Goal: Task Accomplishment & Management: Use online tool/utility

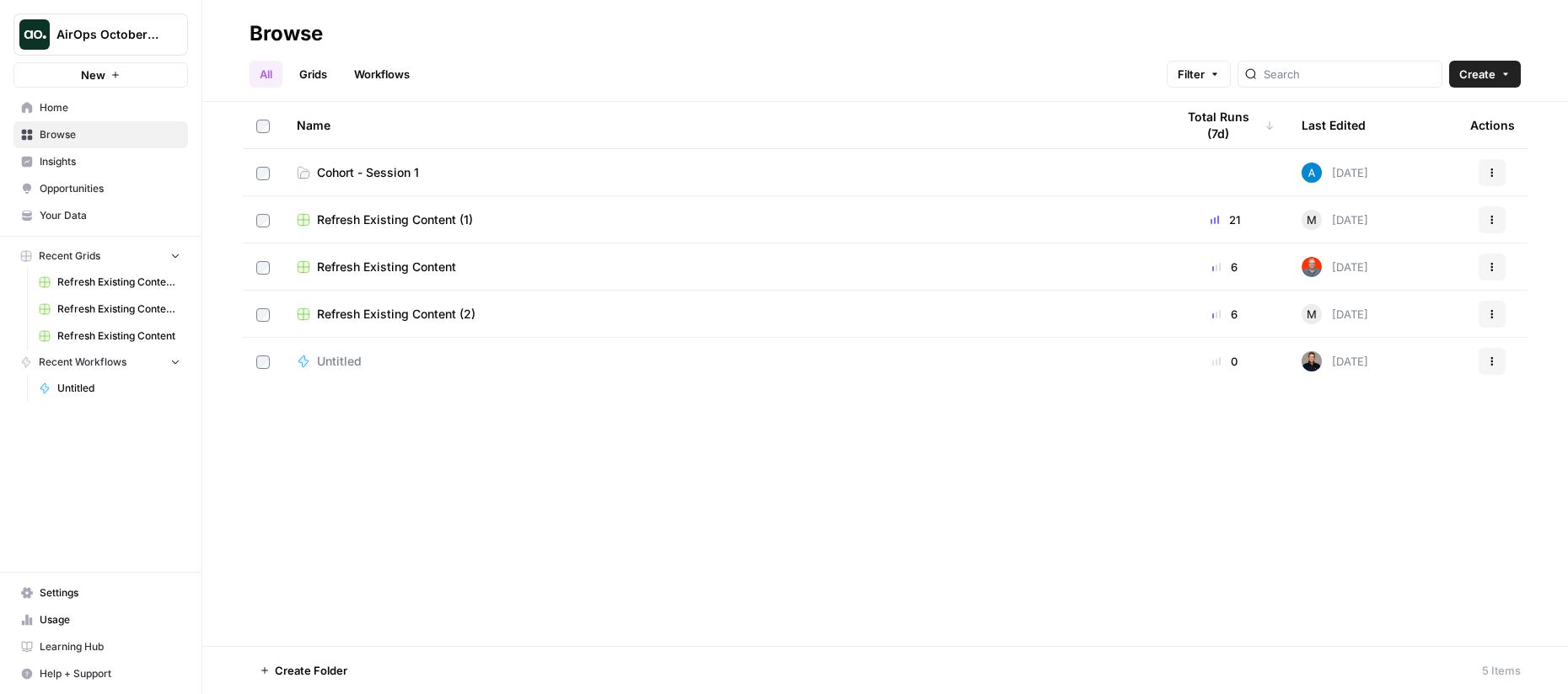
click at [79, 598] on span "Settings" at bounding box center [109, 592] width 141 height 15
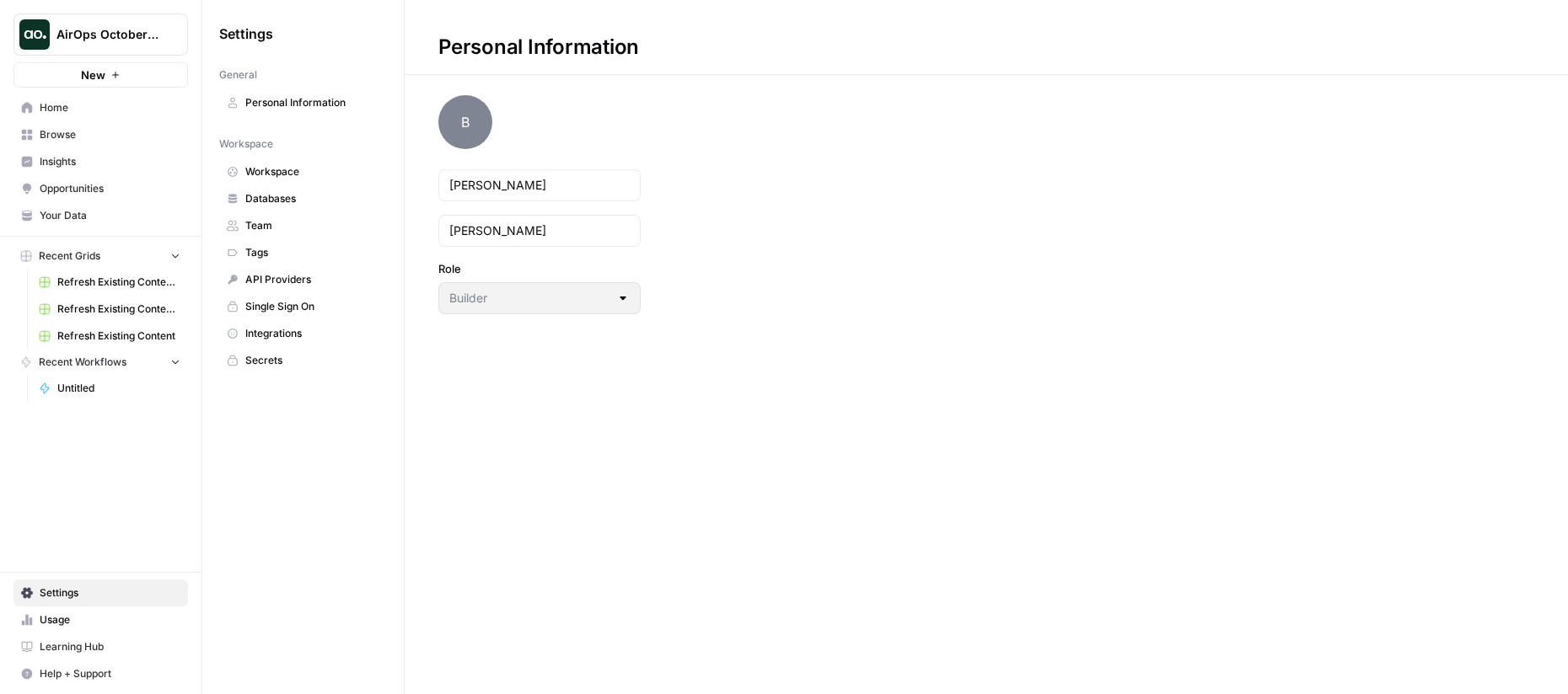
click at [283, 332] on span "Integrations" at bounding box center [312, 333] width 134 height 15
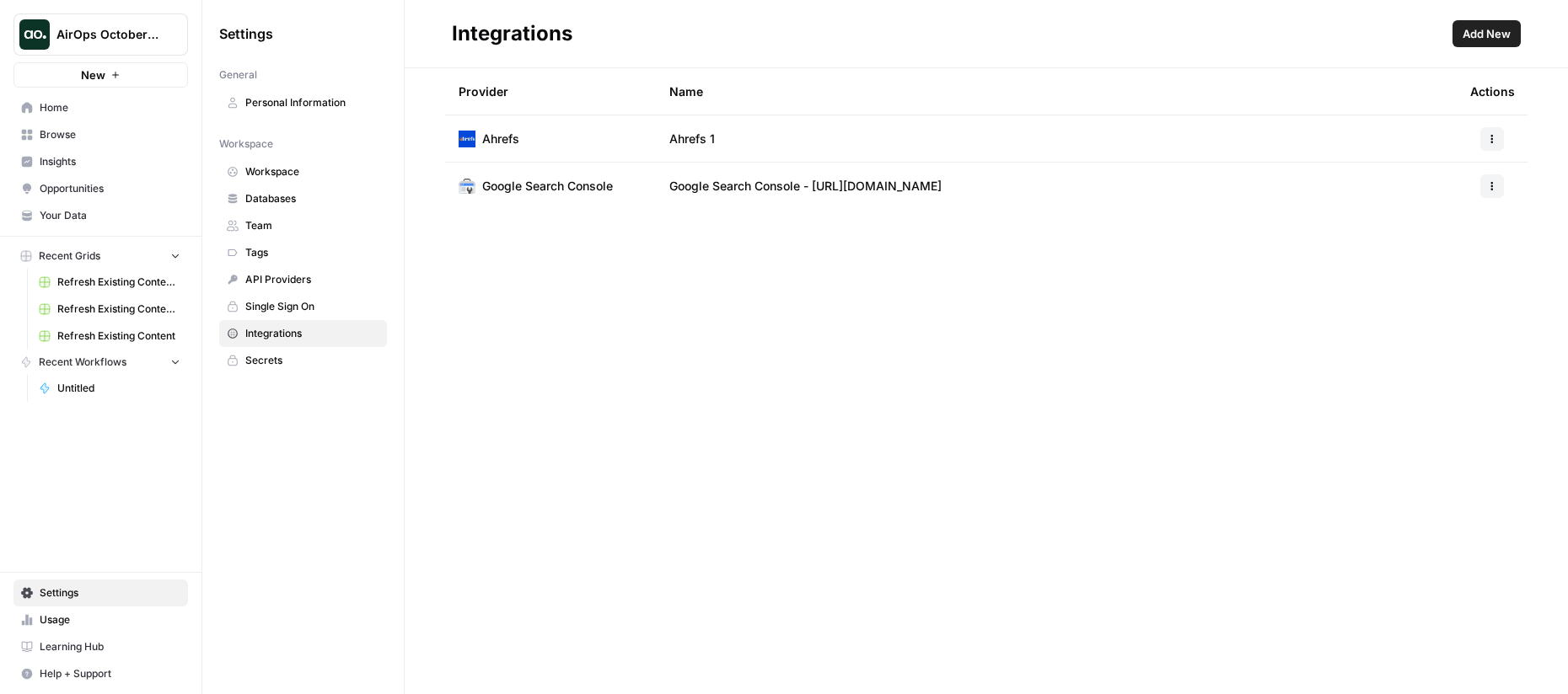
click at [1473, 36] on span "Add New" at bounding box center [1487, 33] width 48 height 17
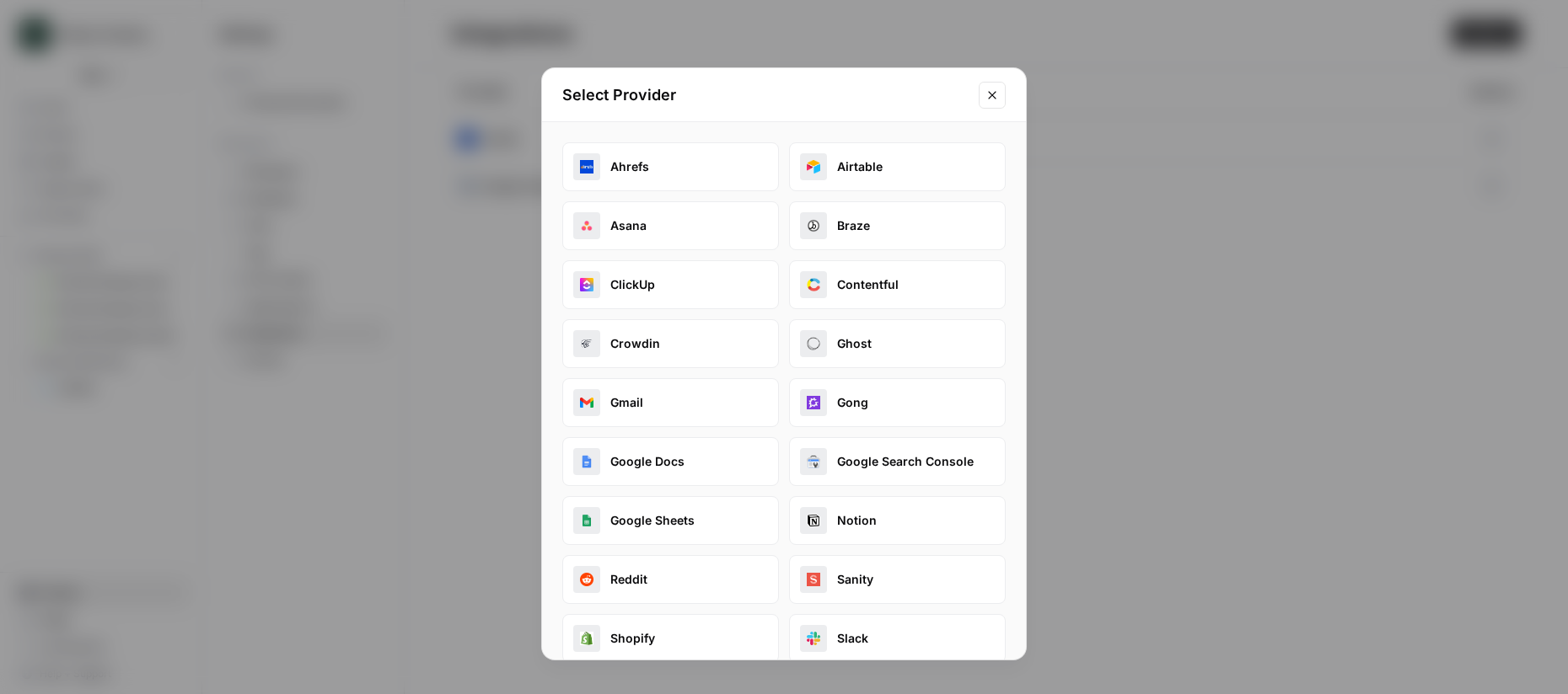
click at [681, 466] on button "Google Docs" at bounding box center [670, 462] width 216 height 49
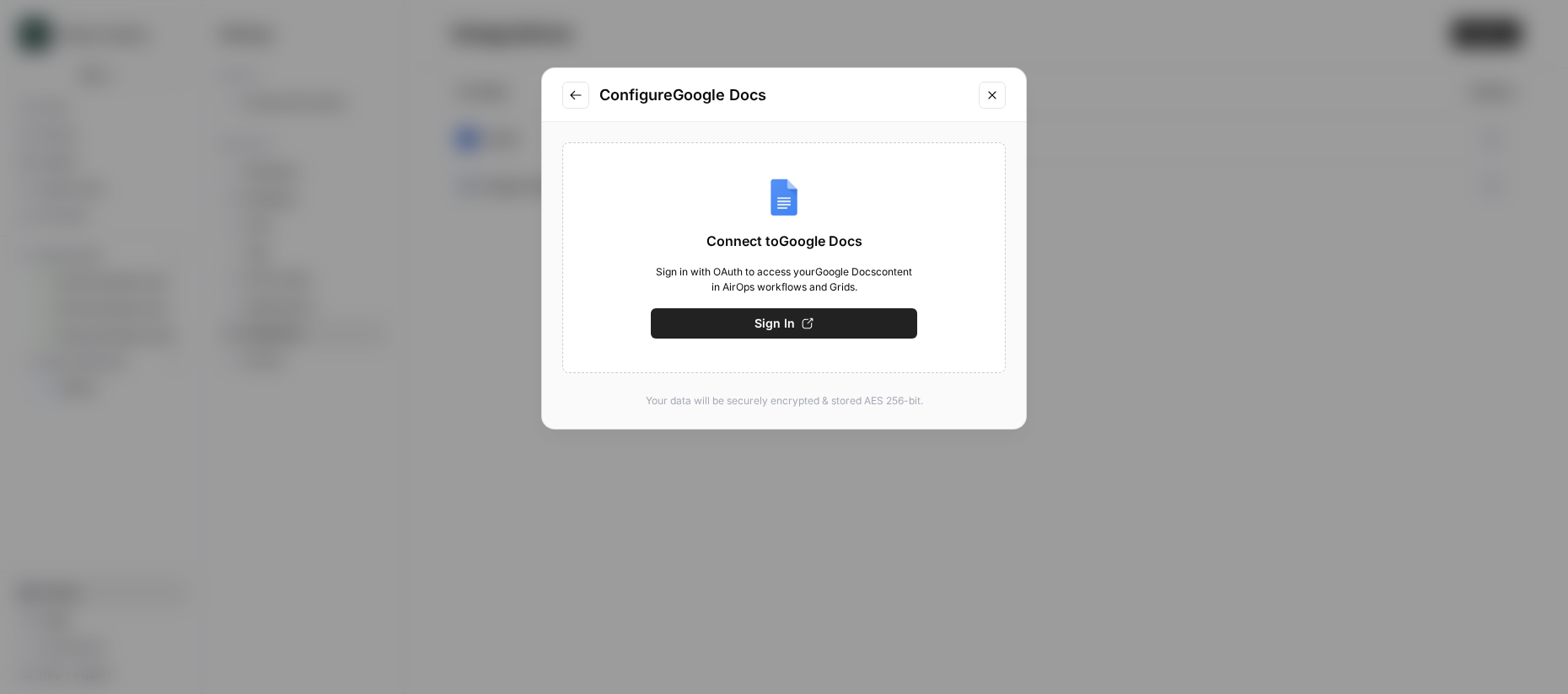
click at [784, 330] on span "Sign In" at bounding box center [775, 323] width 40 height 17
click at [782, 326] on span "Sign In" at bounding box center [775, 323] width 40 height 17
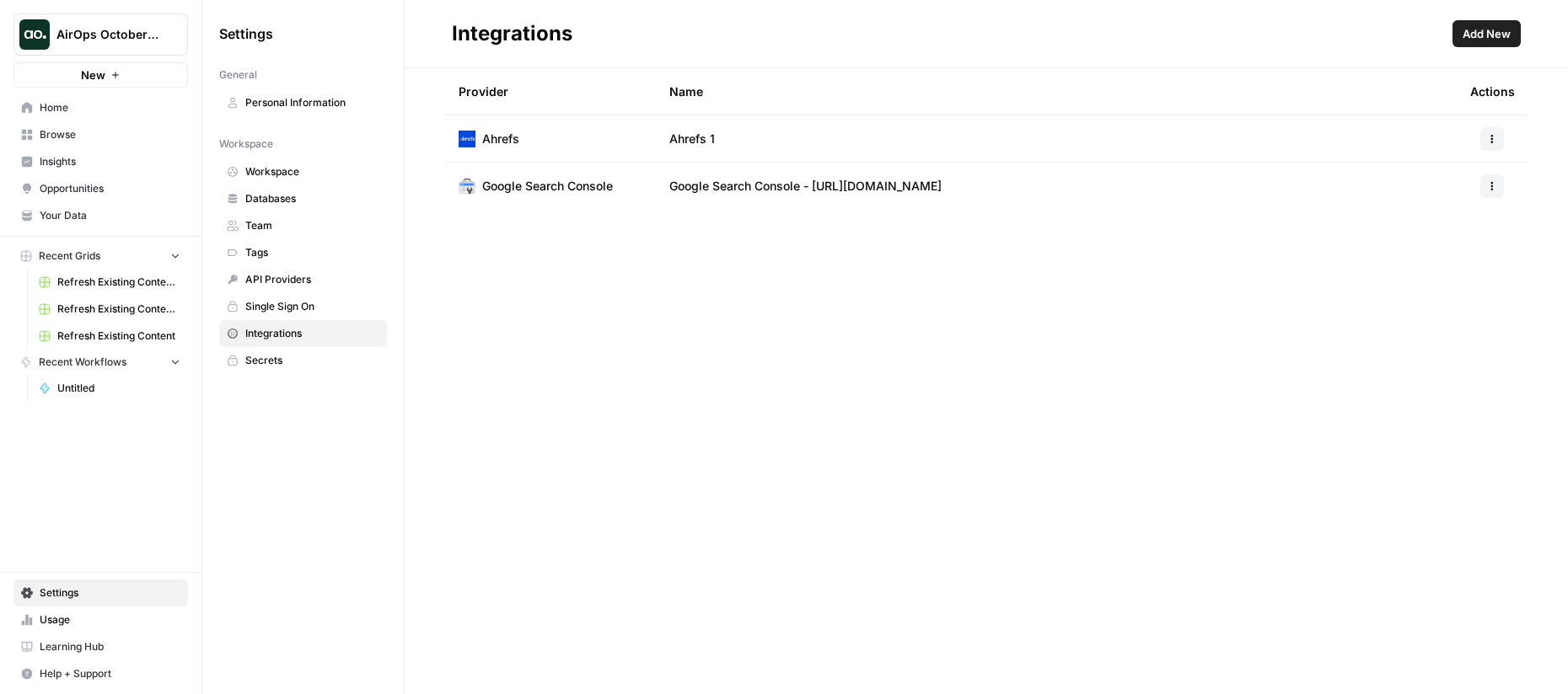
click at [92, 218] on span "Your Data" at bounding box center [109, 215] width 141 height 15
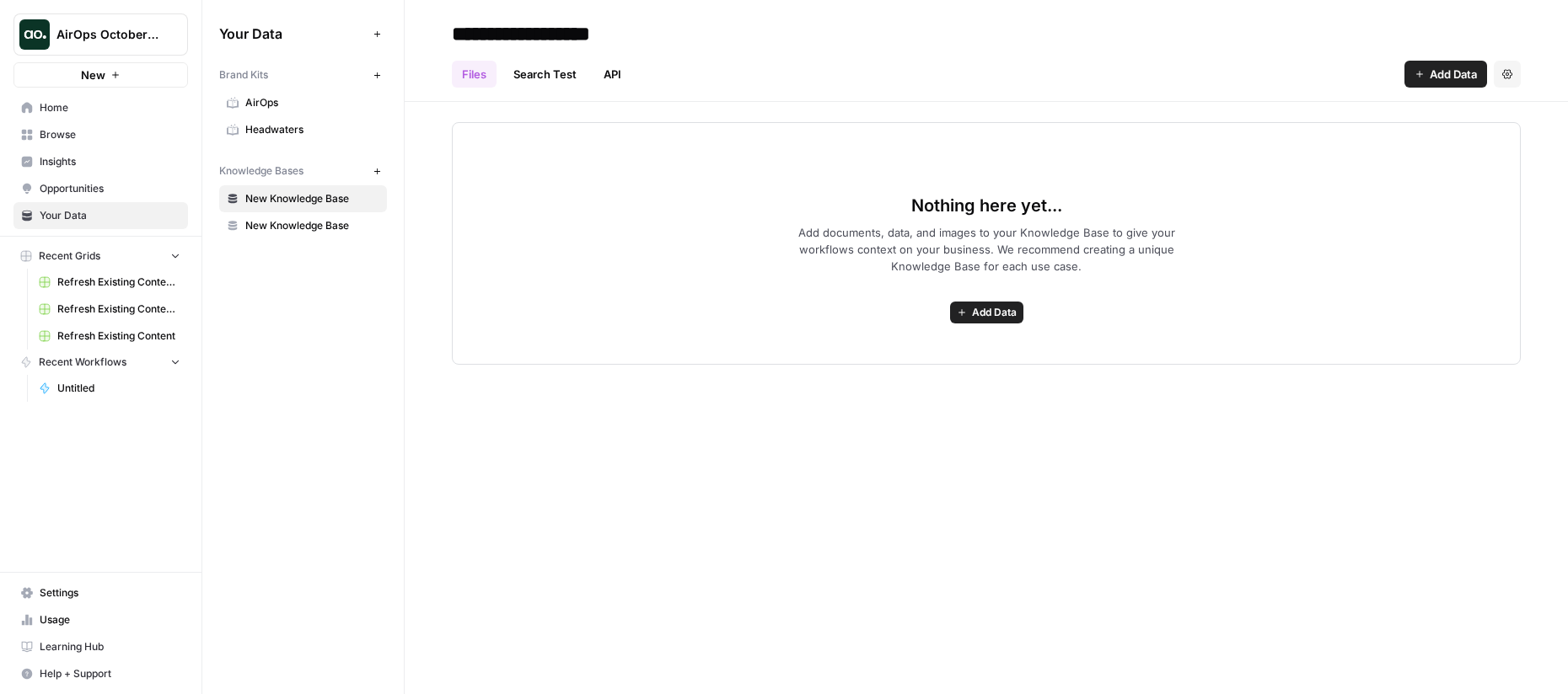
click at [275, 105] on span "AirOps" at bounding box center [312, 102] width 134 height 15
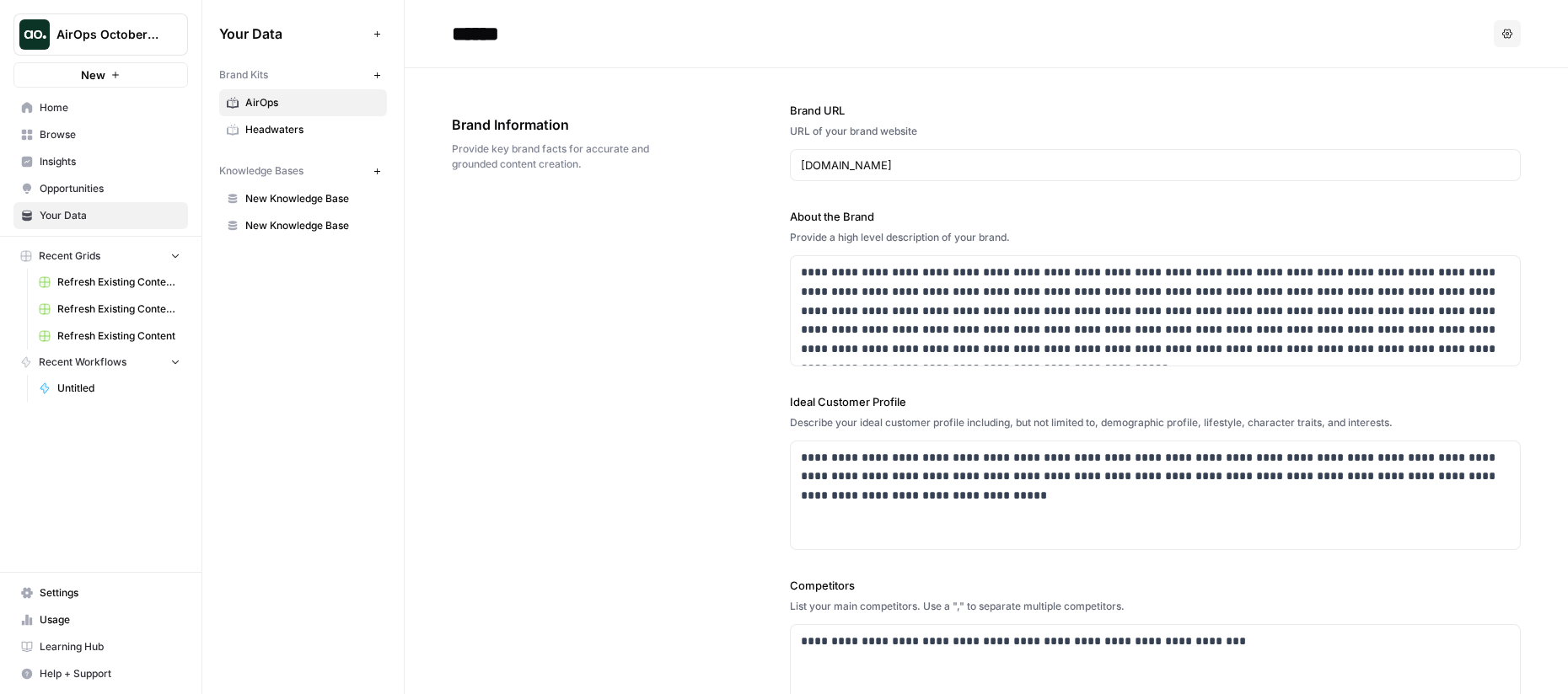
click at [377, 76] on icon "button" at bounding box center [377, 75] width 10 height 10
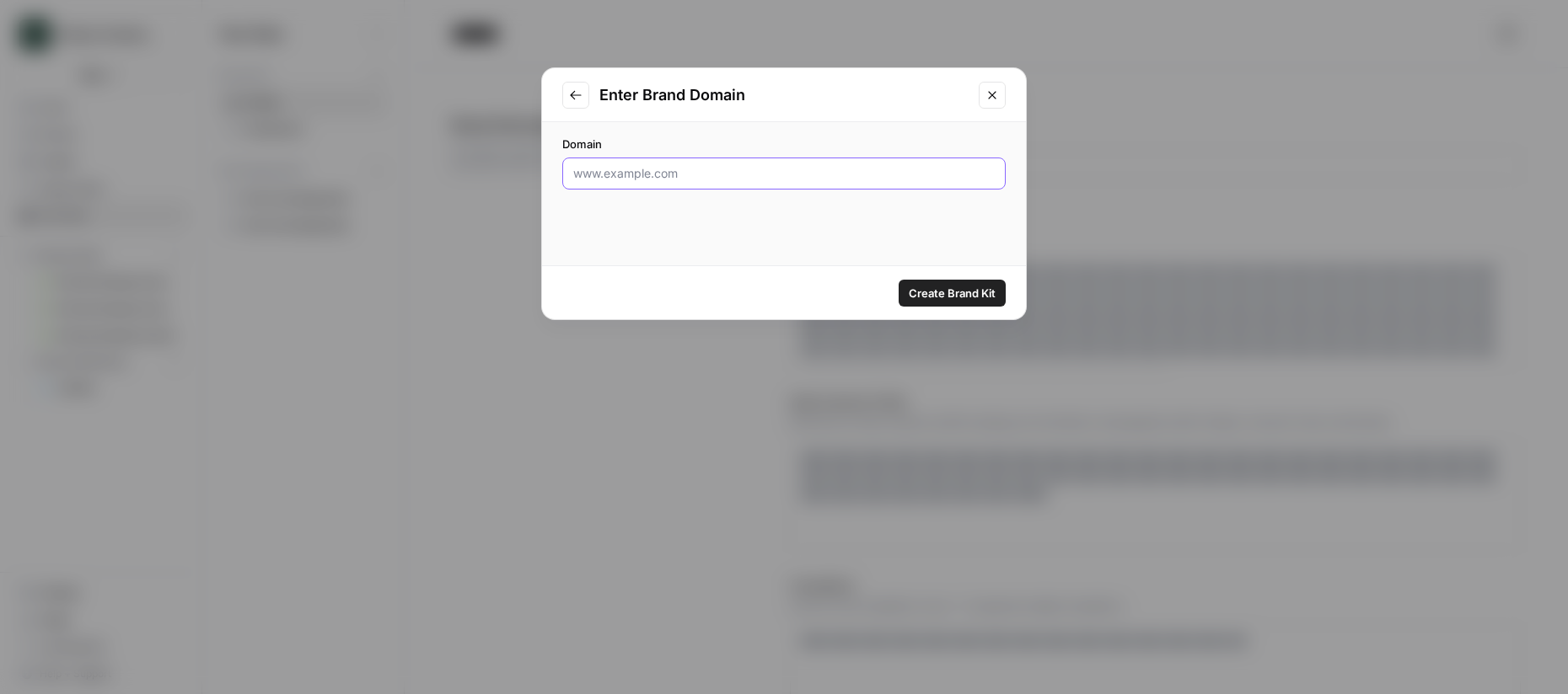
click at [677, 174] on input "Domain" at bounding box center [784, 173] width 421 height 17
type input "www.brittguimond.realtor"
click at [933, 296] on span "Create Brand Kit" at bounding box center [952, 292] width 87 height 17
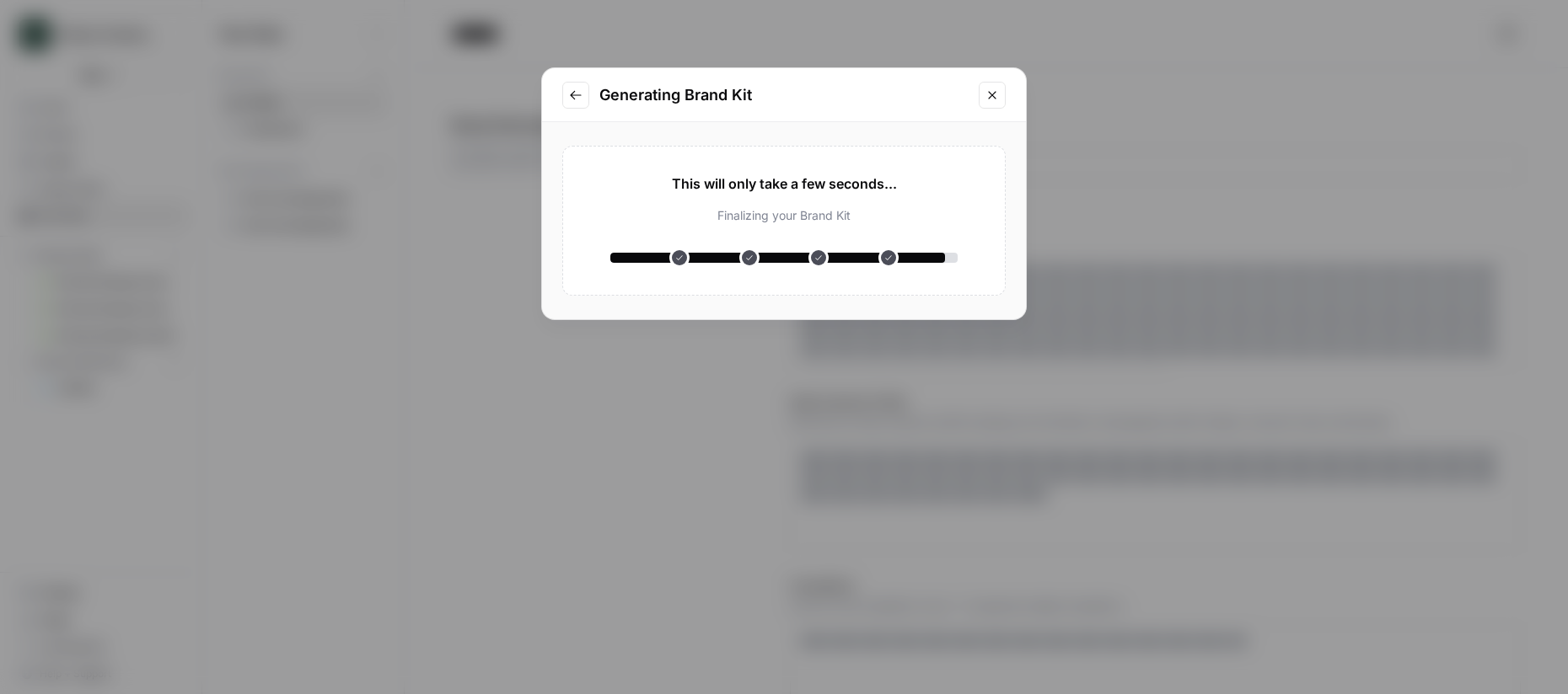
click at [578, 96] on icon "Go to previous step" at bounding box center [575, 95] width 13 height 13
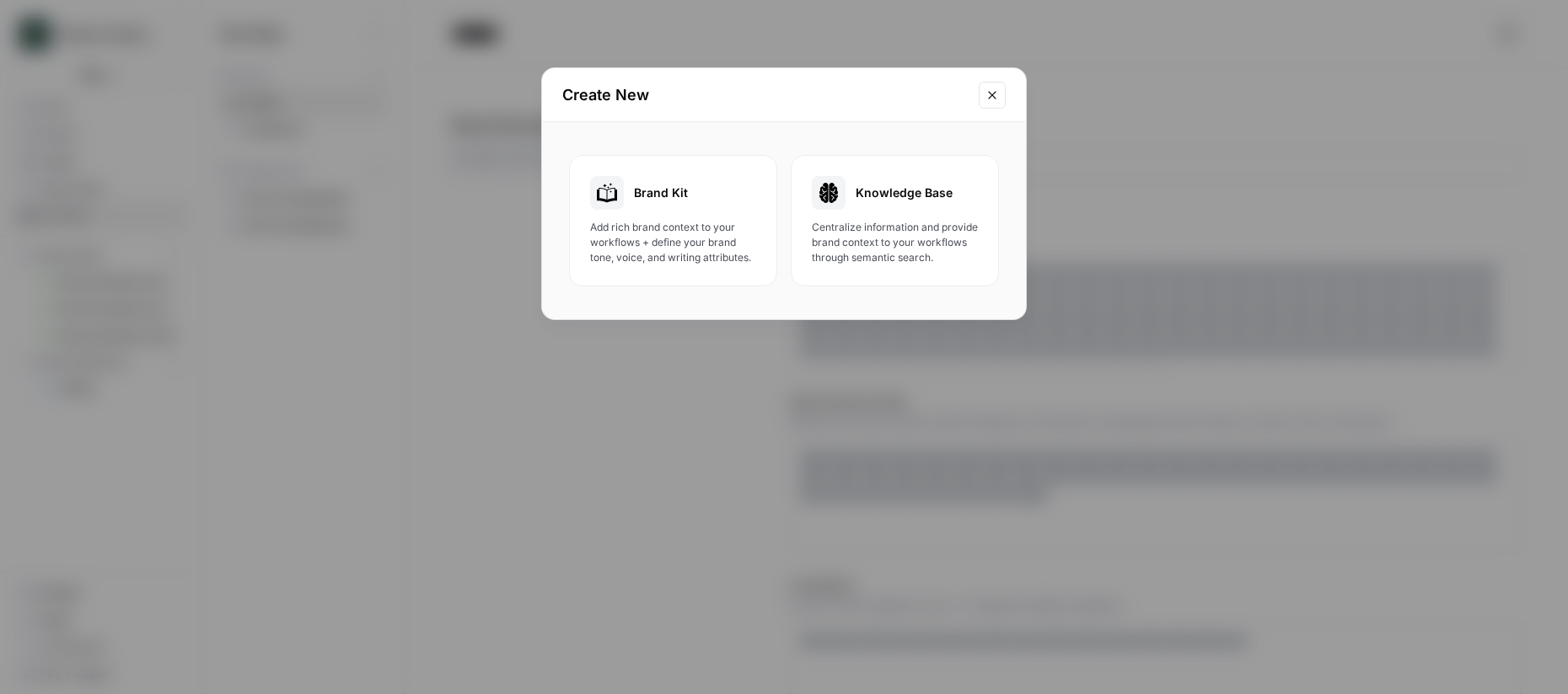
click at [1001, 88] on button "Close modal" at bounding box center [992, 95] width 27 height 27
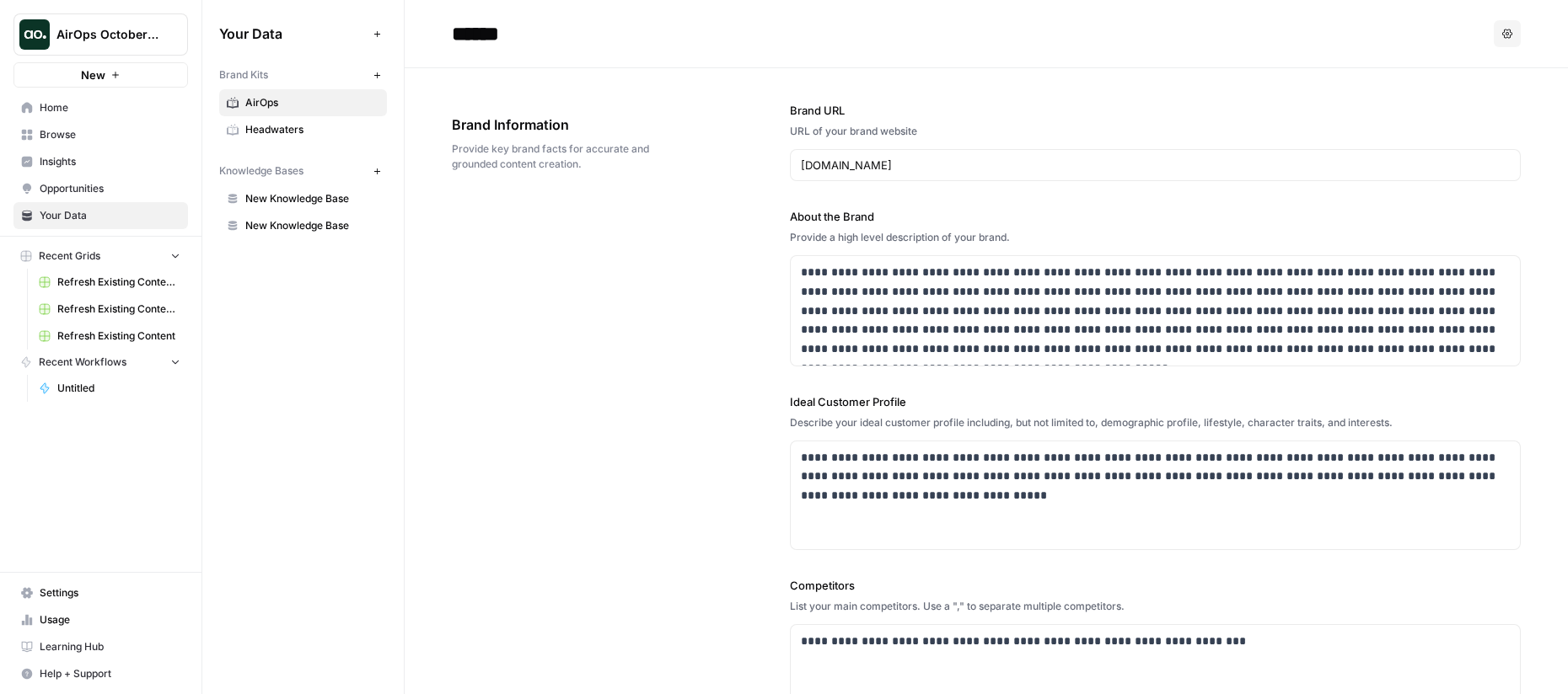
click at [86, 113] on span "Home" at bounding box center [109, 108] width 141 height 15
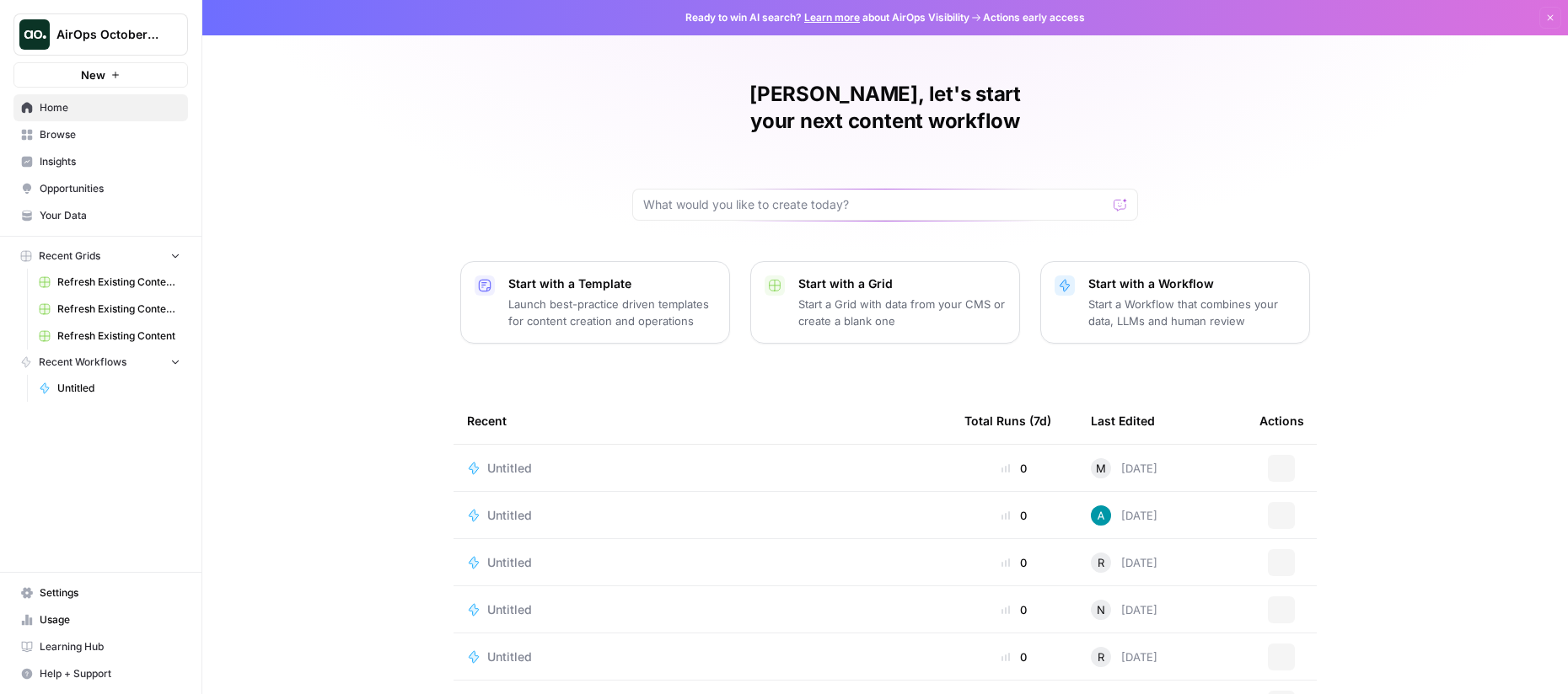
click at [97, 209] on span "Your Data" at bounding box center [109, 215] width 141 height 15
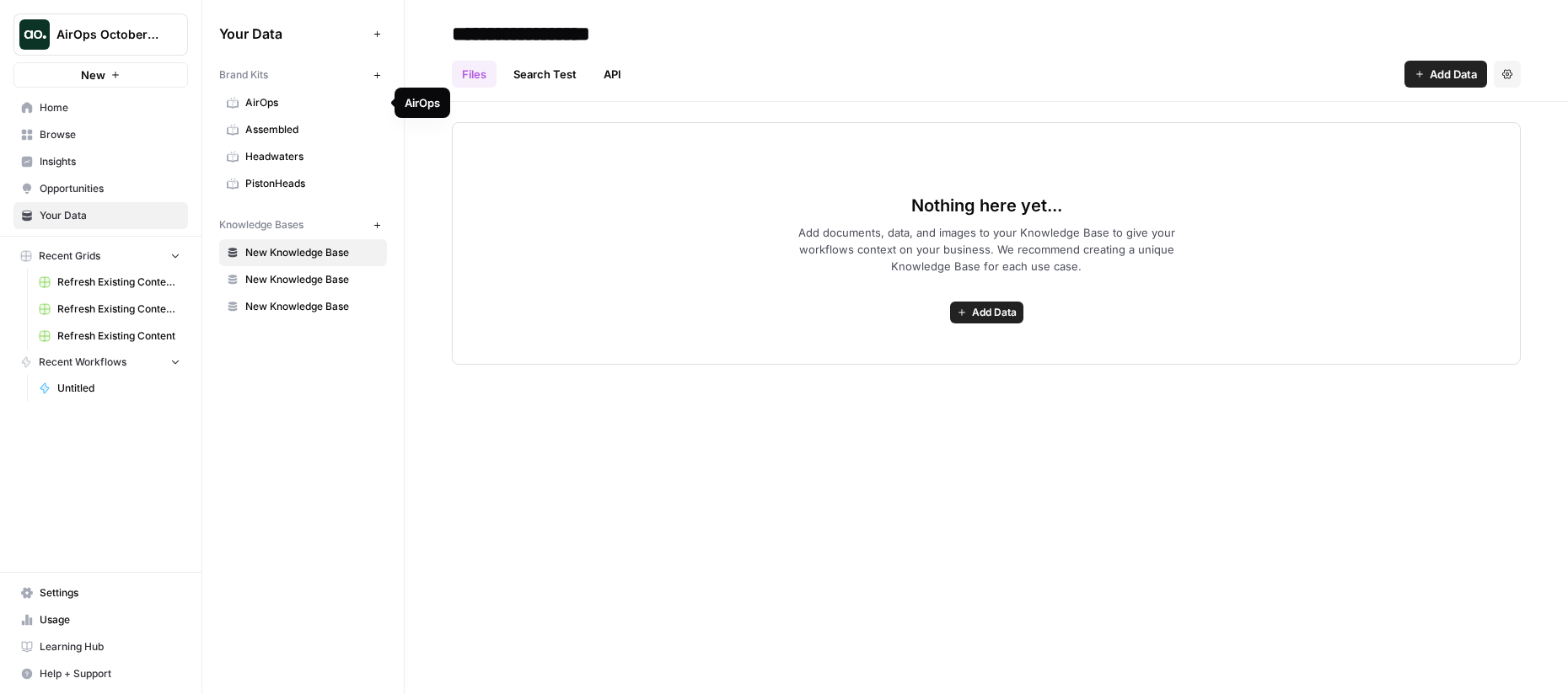
click at [285, 108] on span "AirOps" at bounding box center [312, 102] width 134 height 15
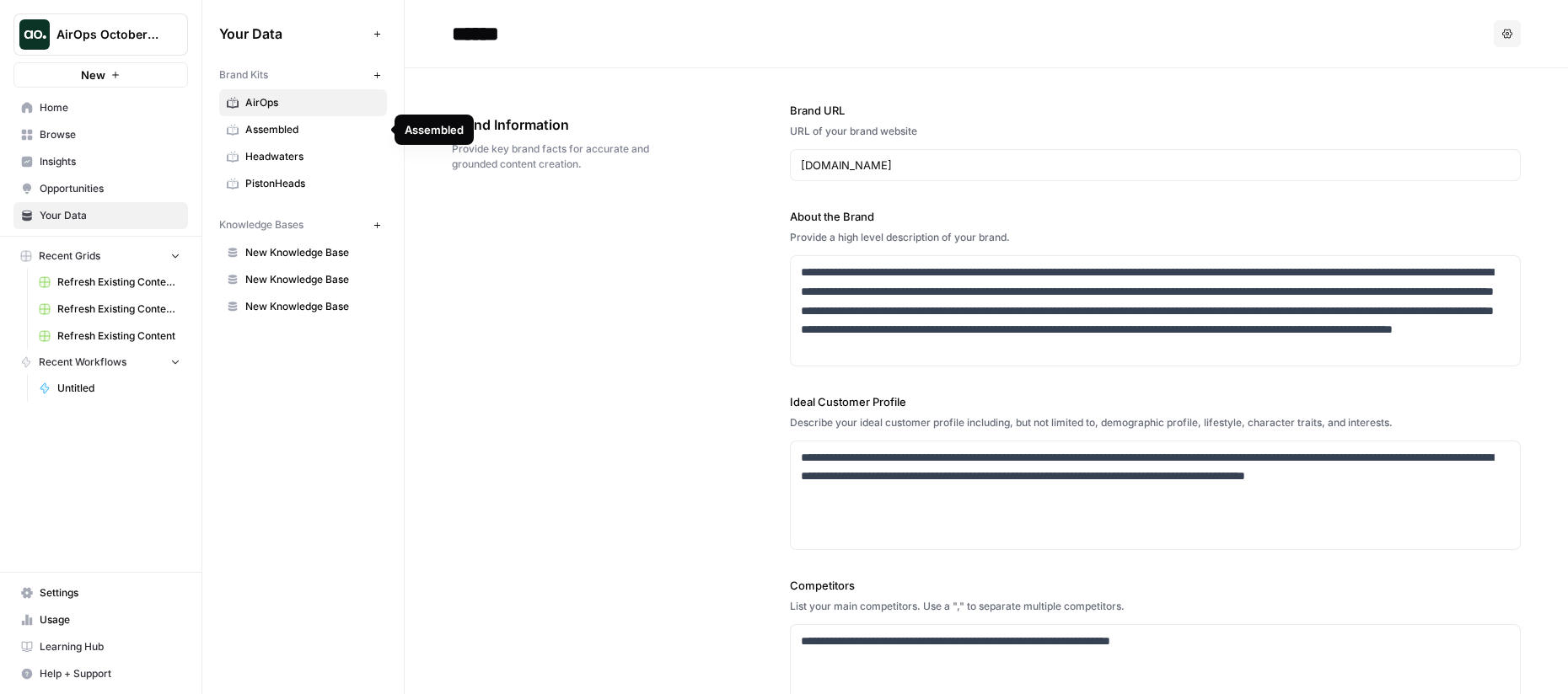
click at [288, 126] on span "Assembled" at bounding box center [312, 130] width 134 height 15
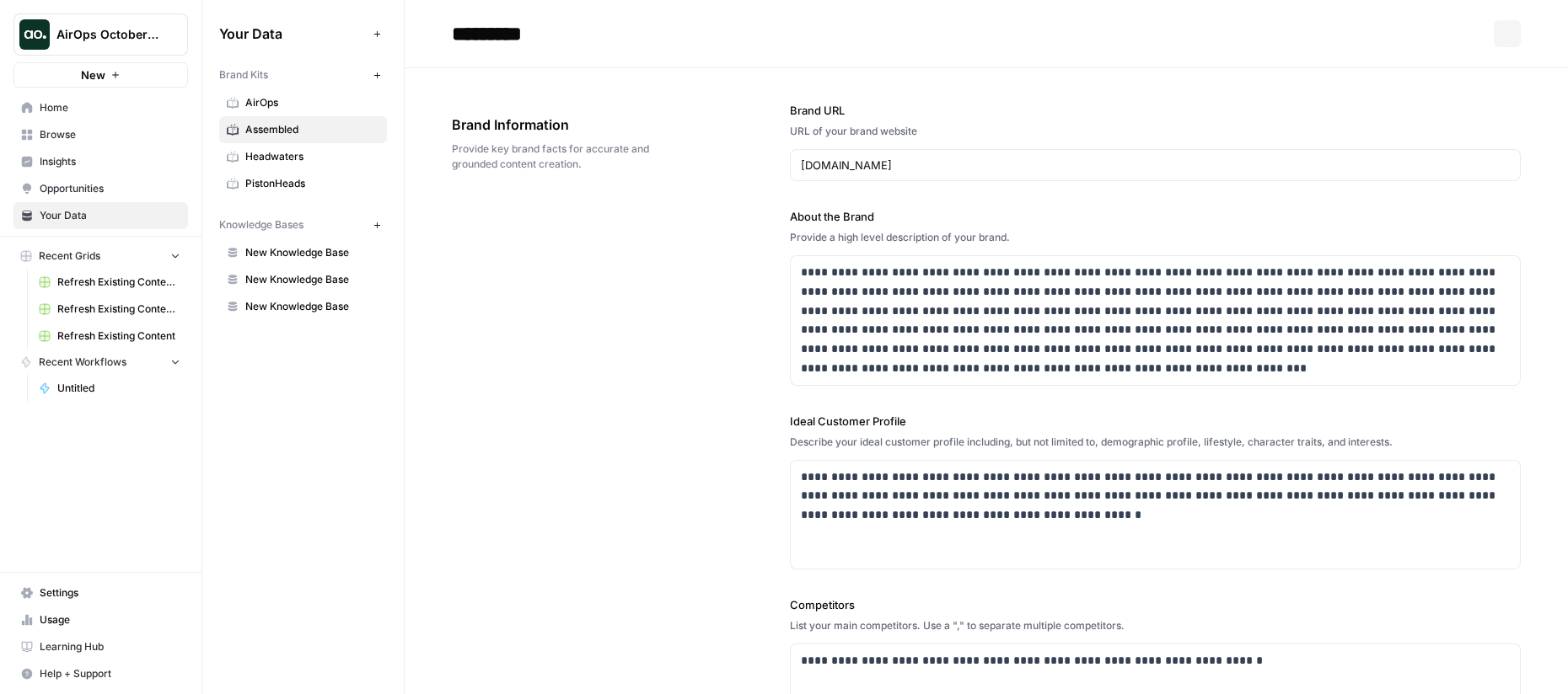
click at [287, 153] on span "Headwaters" at bounding box center [312, 156] width 134 height 15
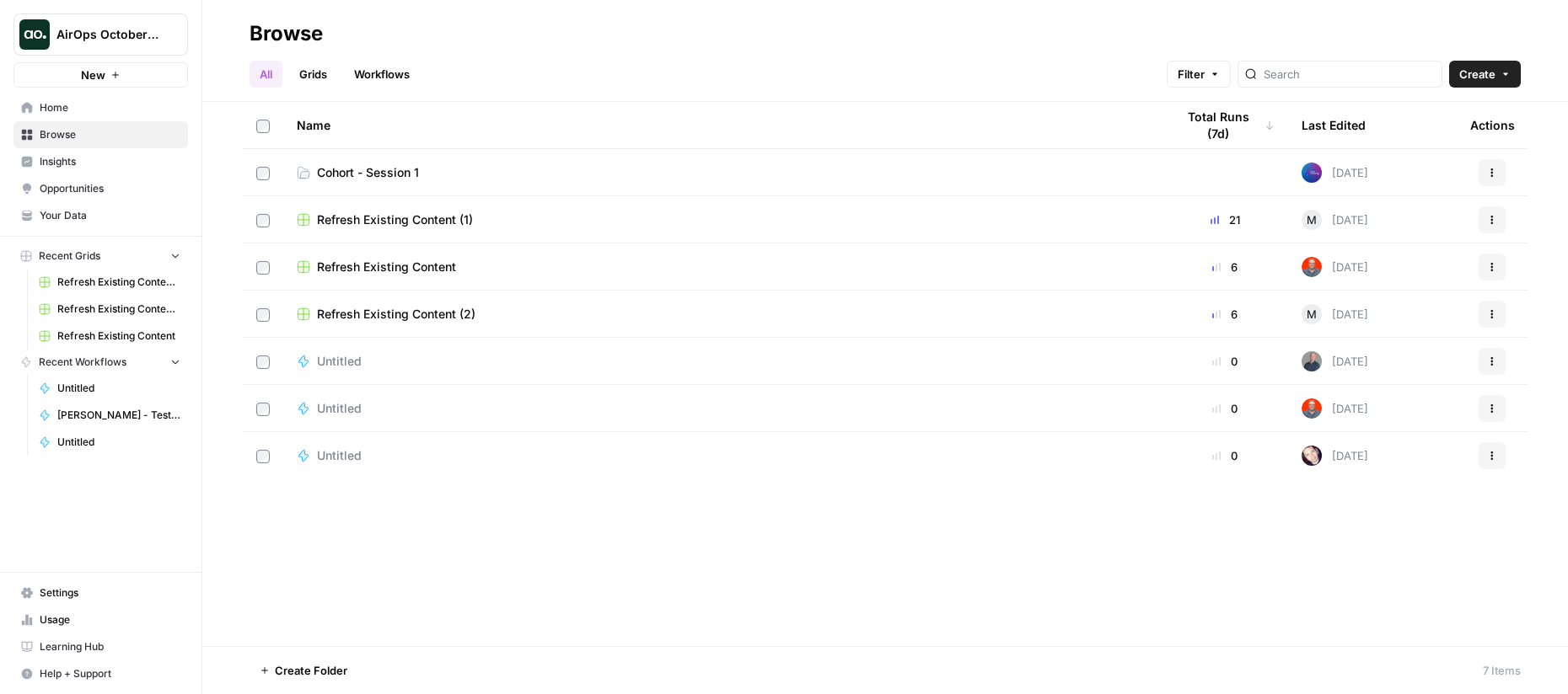
click at [337, 173] on span "Cohort - Session 1" at bounding box center [368, 172] width 102 height 17
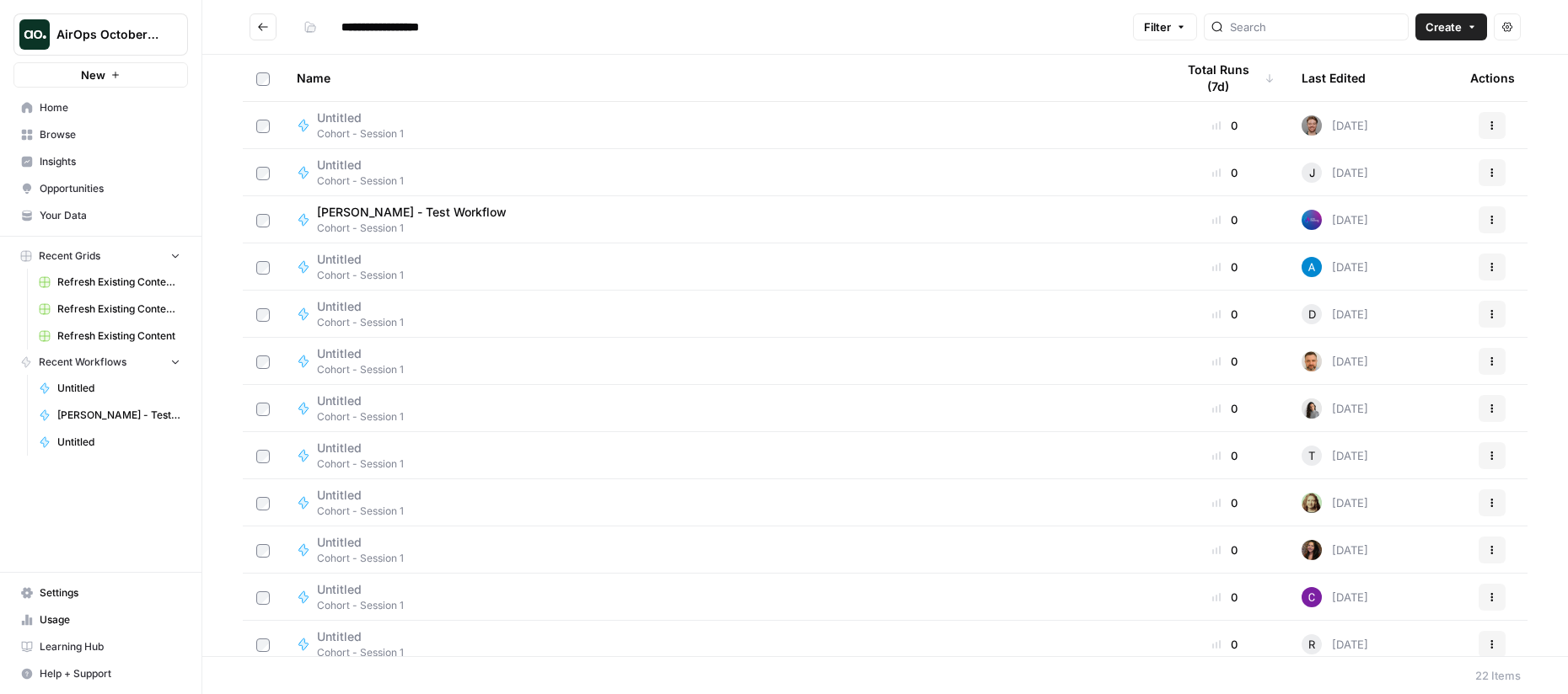
click at [1445, 27] on span "Create" at bounding box center [1443, 26] width 36 height 17
click at [1410, 89] on span "Workflow" at bounding box center [1419, 89] width 95 height 17
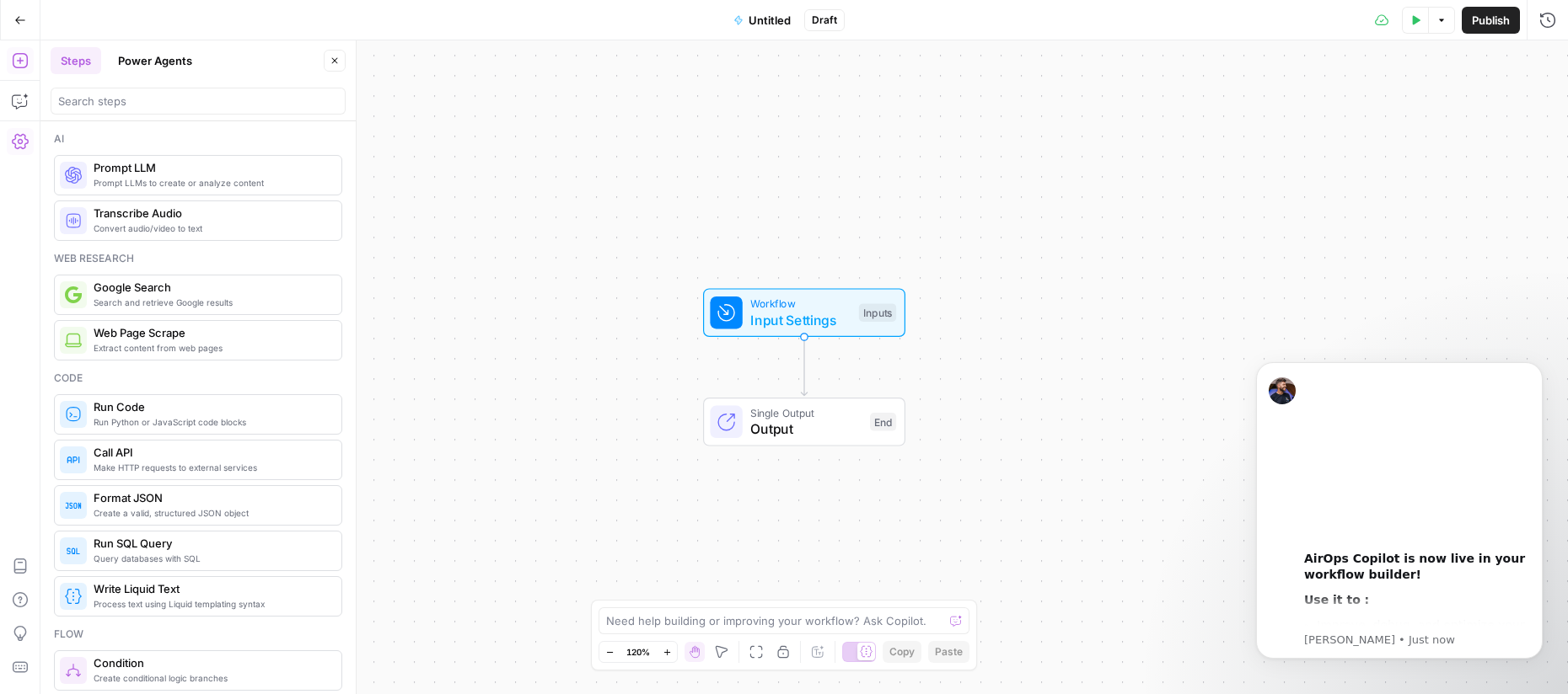
click at [24, 146] on icon "button" at bounding box center [19, 141] width 17 height 17
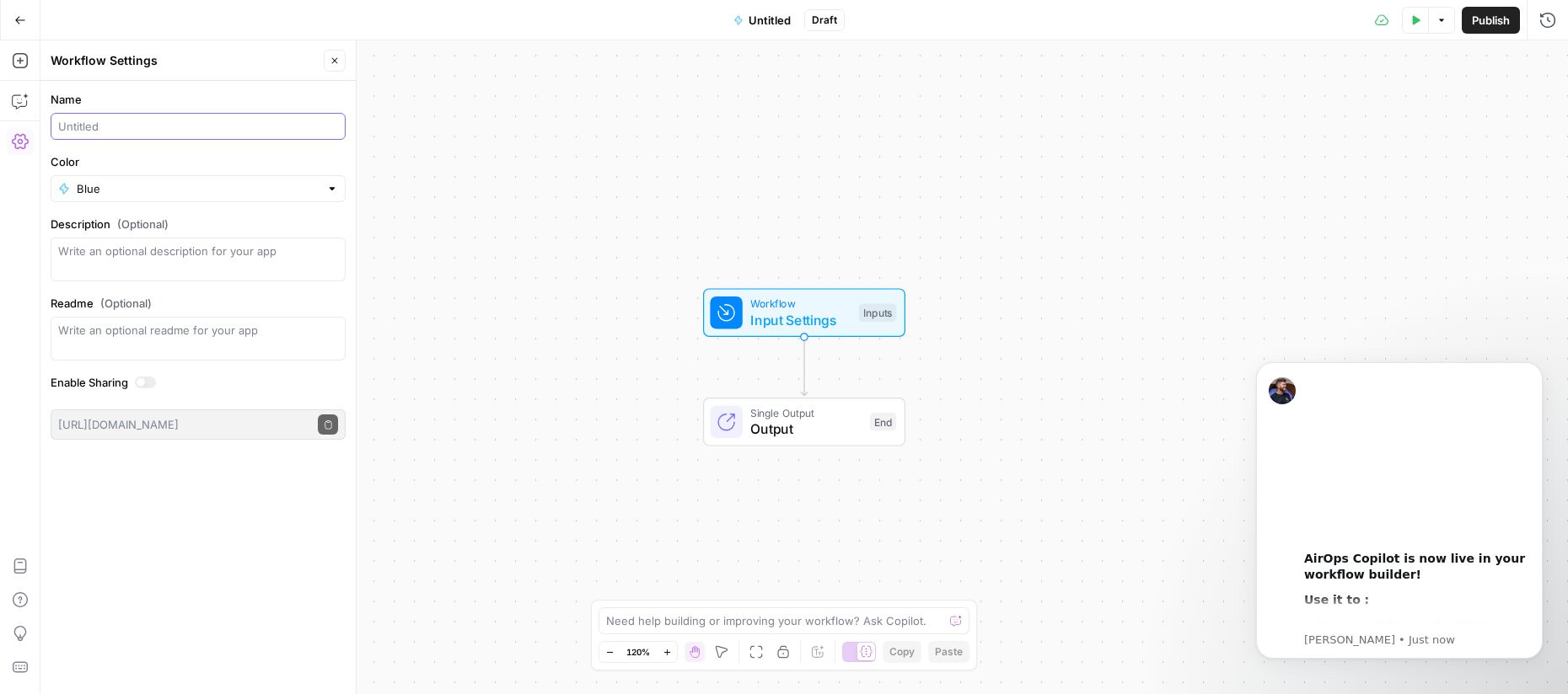
click at [144, 126] on input "Name" at bounding box center [198, 126] width 280 height 17
type input "Meta Description Generator"
click at [95, 189] on input "Color" at bounding box center [198, 188] width 243 height 17
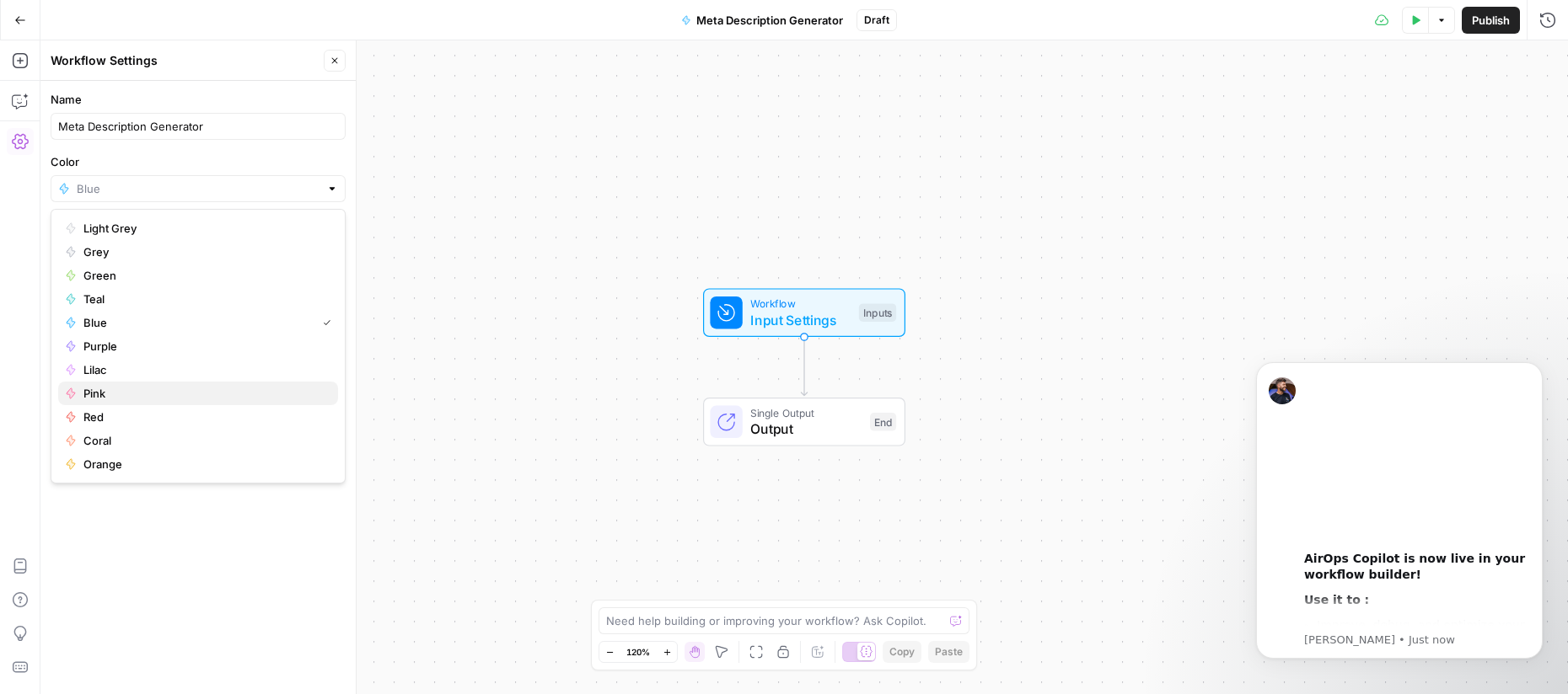
click at [119, 390] on span "Pink" at bounding box center [203, 393] width 241 height 17
type input "Pink"
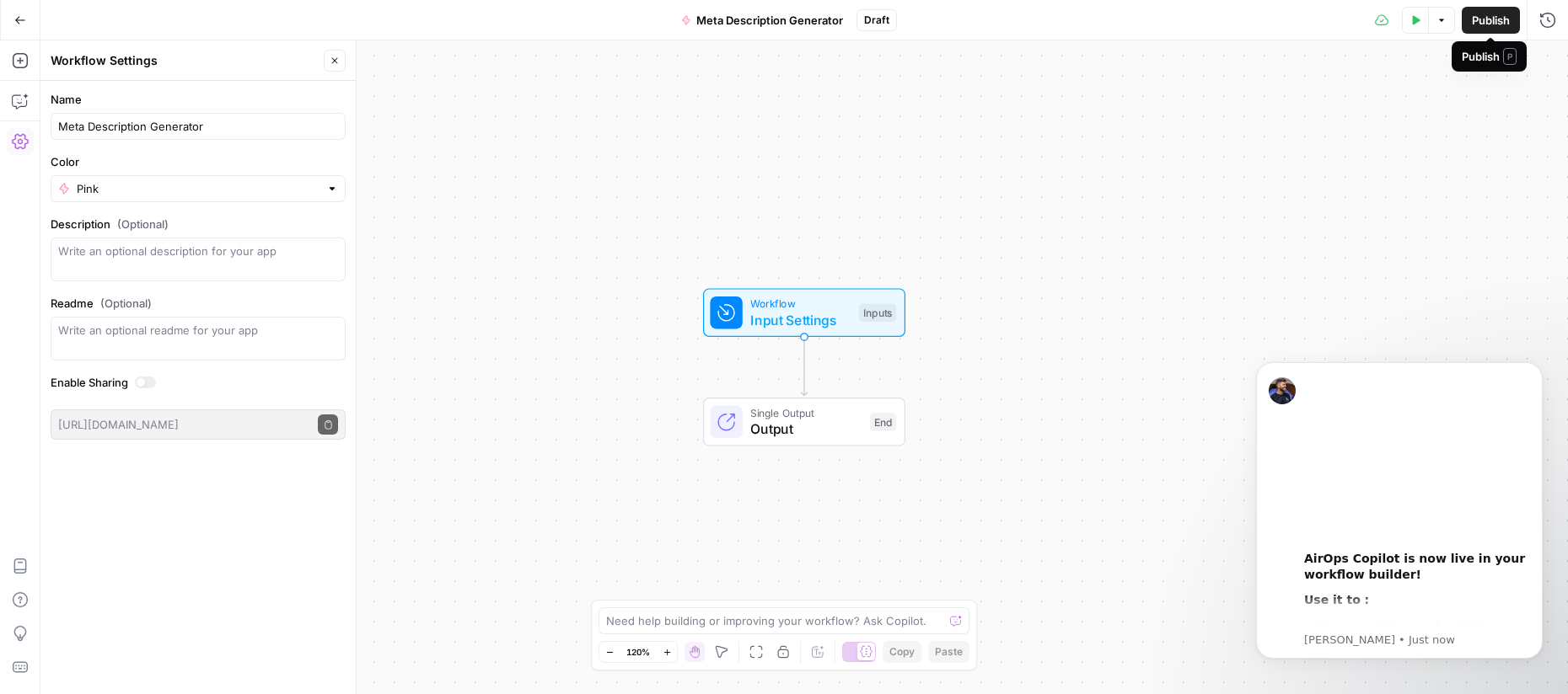
click at [1488, 18] on span "Publish" at bounding box center [1490, 19] width 38 height 17
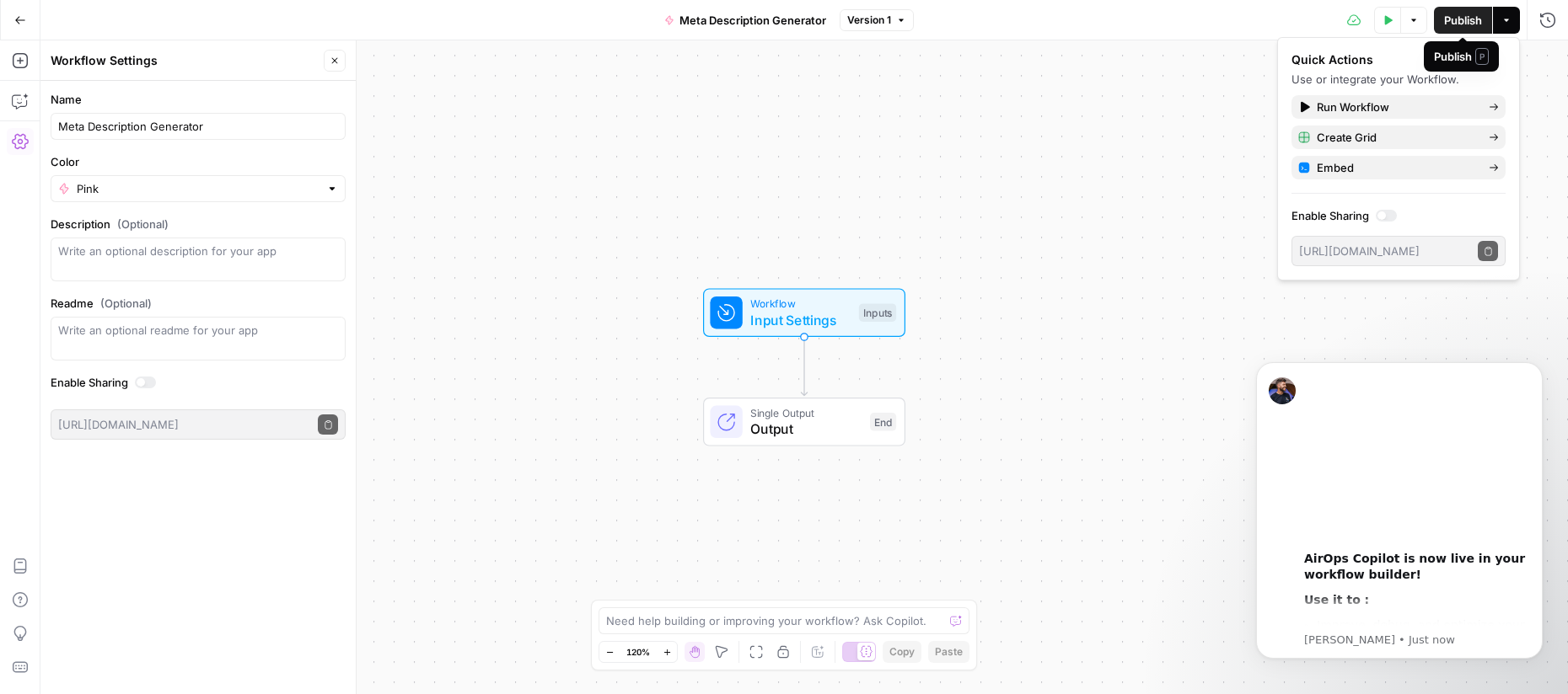
click at [1464, 21] on span "Publish" at bounding box center [1463, 19] width 38 height 17
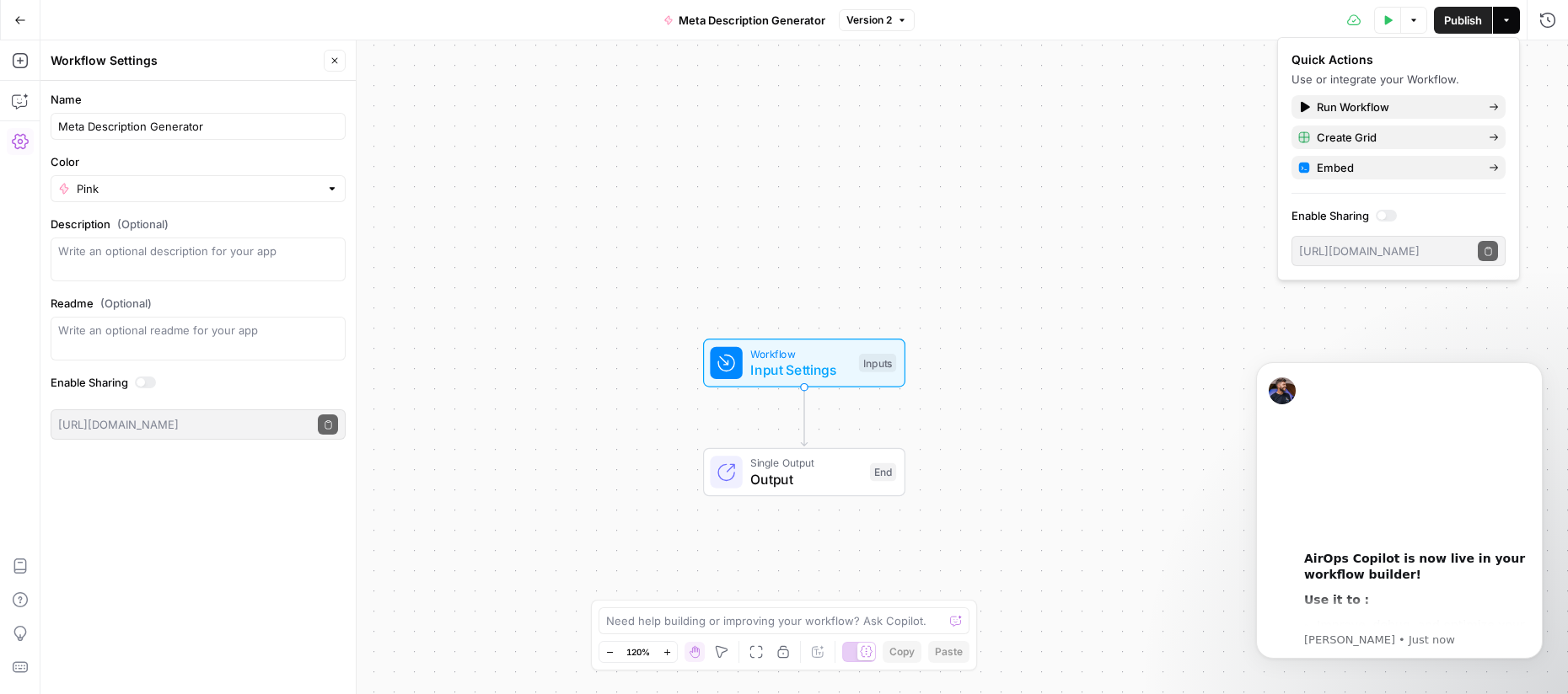
click at [878, 19] on span "Version 2" at bounding box center [869, 19] width 46 height 15
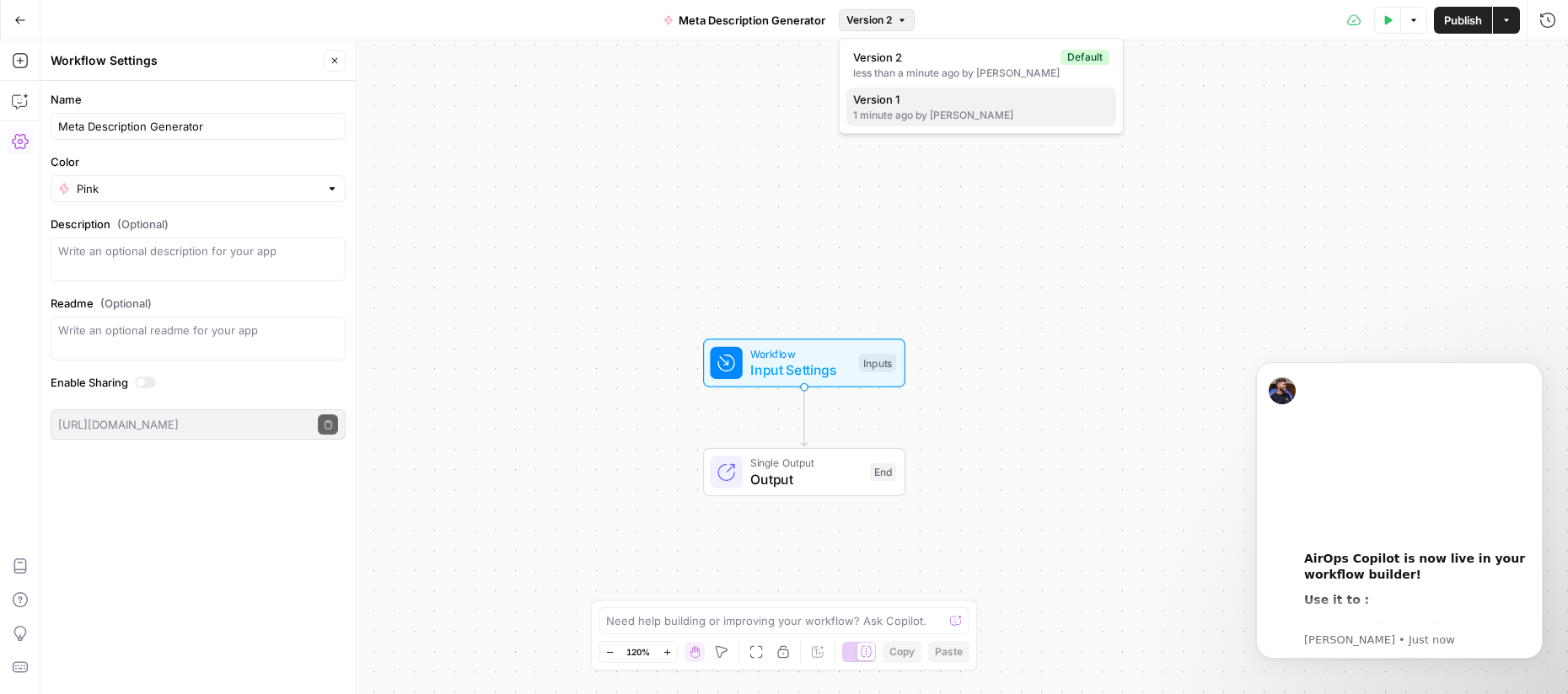
click at [889, 103] on span "Version 1" at bounding box center [977, 99] width 250 height 17
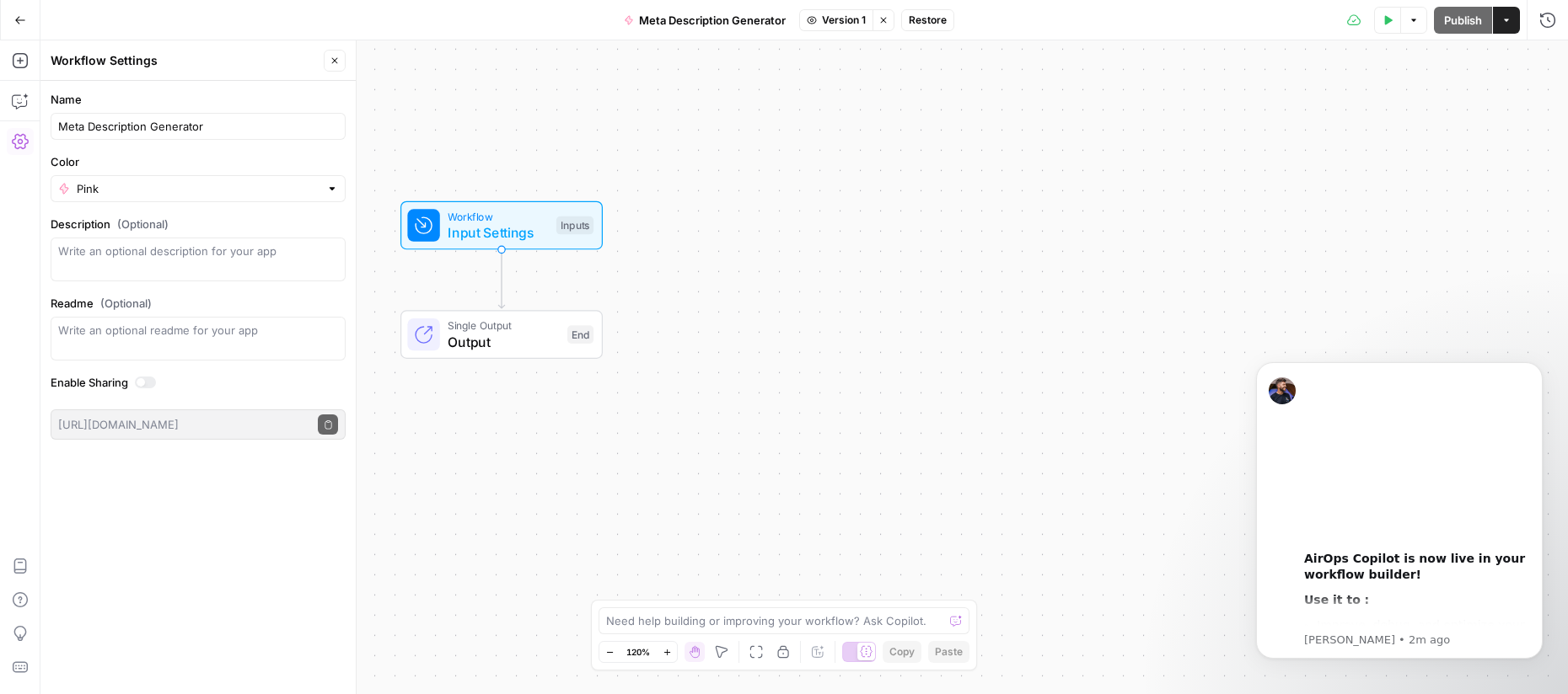
drag, startPoint x: 868, startPoint y: 193, endPoint x: 565, endPoint y: 228, distance: 305.0
click at [565, 228] on div "Inputs" at bounding box center [575, 225] width 37 height 18
click at [506, 353] on span "Output" at bounding box center [503, 346] width 111 height 20
click at [481, 222] on span "Workflow" at bounding box center [497, 221] width 101 height 16
click at [1539, 367] on icon "Dismiss notification" at bounding box center [1538, 367] width 10 height 10
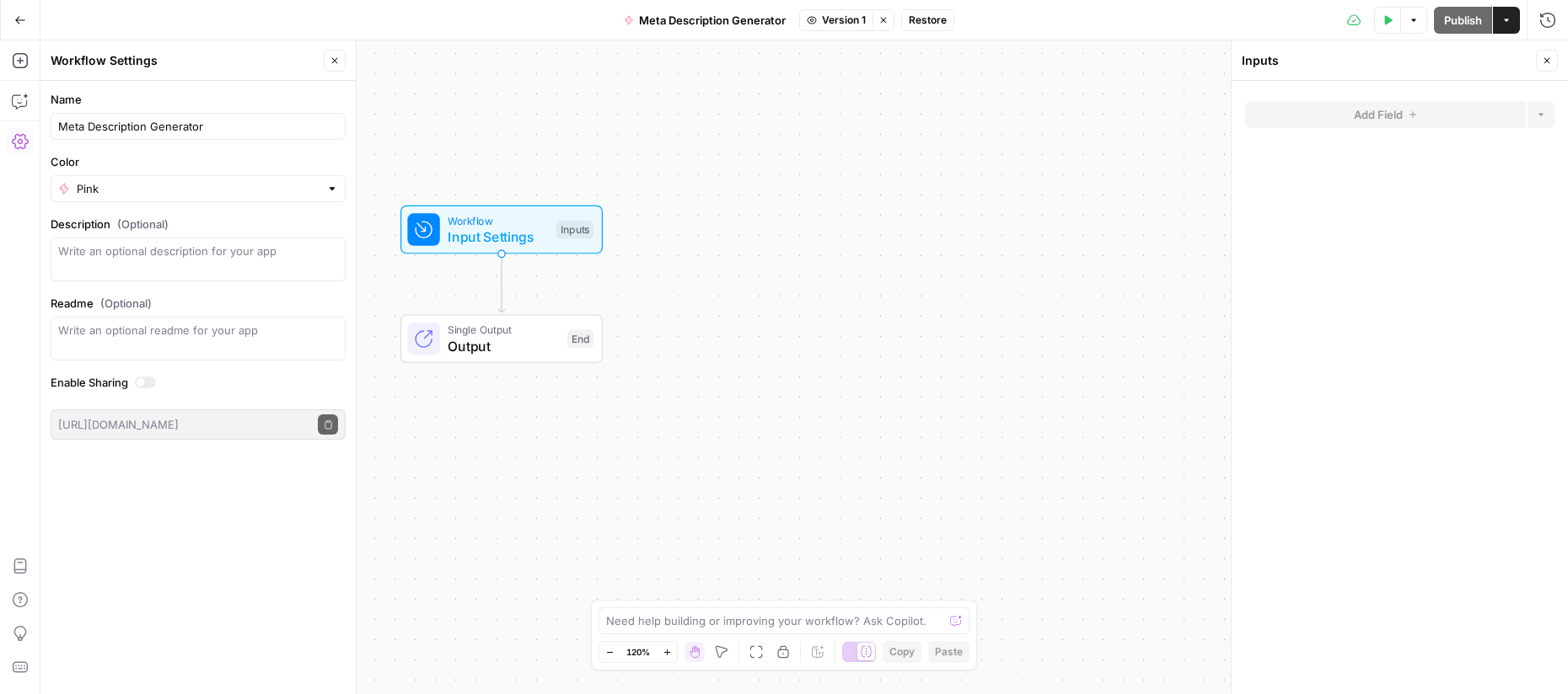
click at [1320, 62] on div "Inputs" at bounding box center [1386, 60] width 289 height 17
click at [518, 235] on span "Input Settings" at bounding box center [497, 236] width 101 height 20
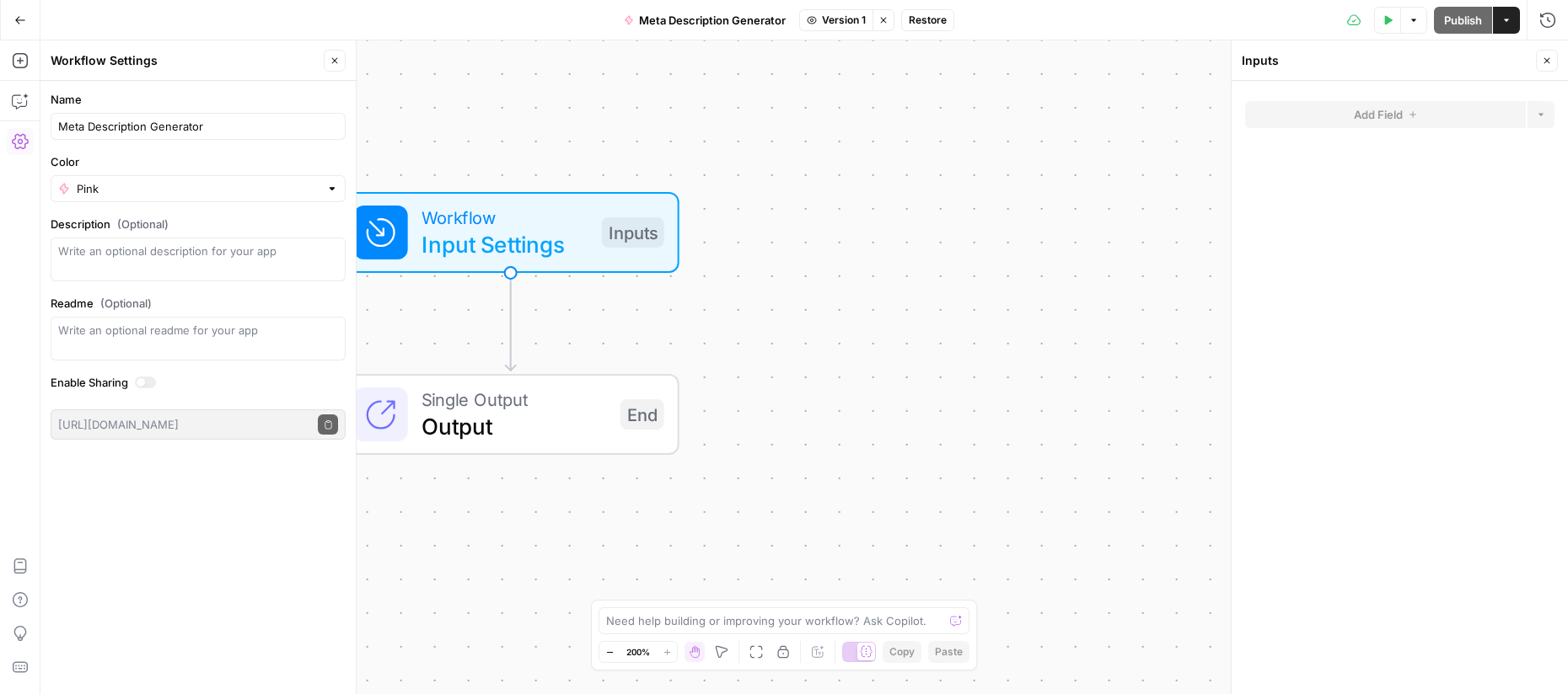
drag, startPoint x: 527, startPoint y: 232, endPoint x: 658, endPoint y: 259, distance: 133.8
click at [588, 259] on span "Input Settings" at bounding box center [504, 244] width 167 height 34
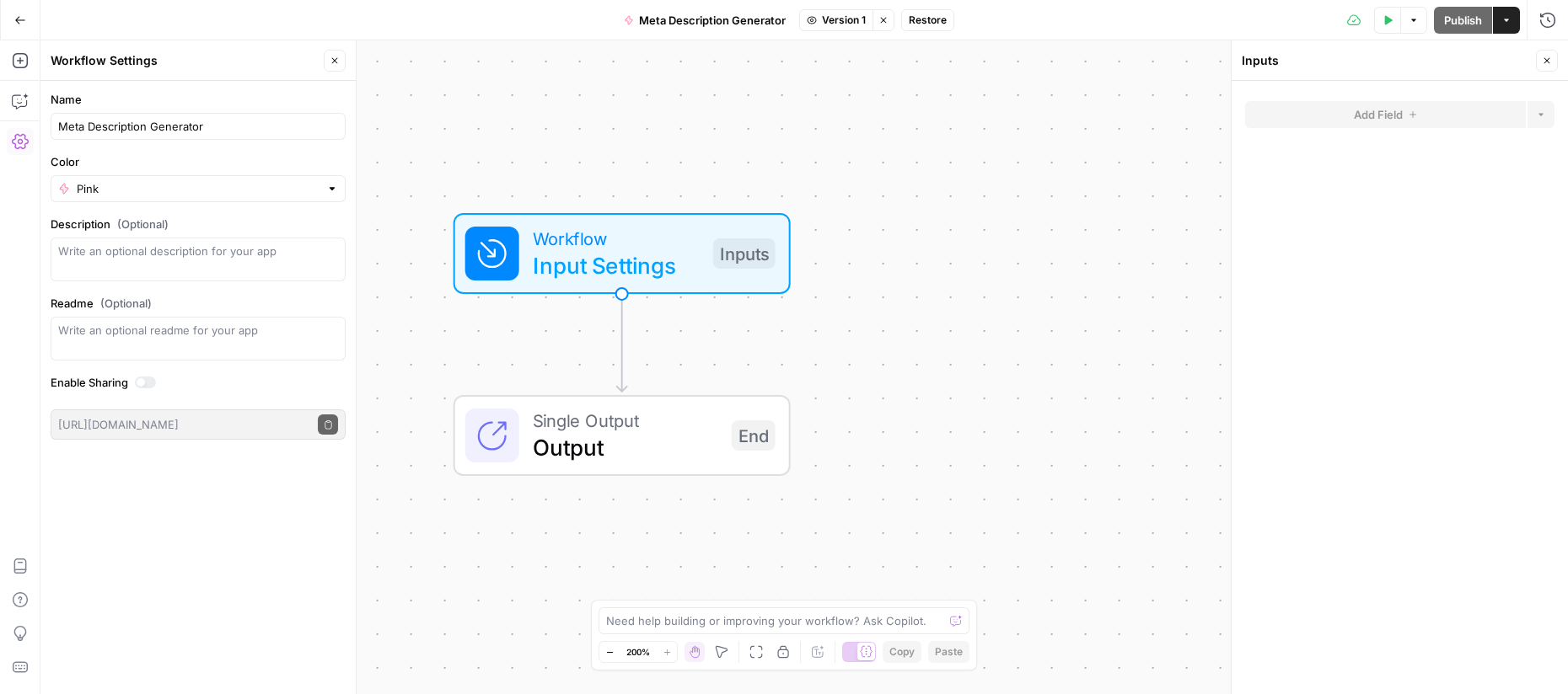
click at [598, 259] on span "Input Settings" at bounding box center [616, 265] width 167 height 34
click at [1542, 63] on icon "button" at bounding box center [1547, 61] width 11 height 11
click at [632, 267] on span "Input Settings" at bounding box center [616, 265] width 167 height 34
click at [1463, 130] on div "Add Field Options" at bounding box center [1399, 122] width 309 height 40
click at [1559, 114] on form "Add Field Options" at bounding box center [1400, 387] width 336 height 613
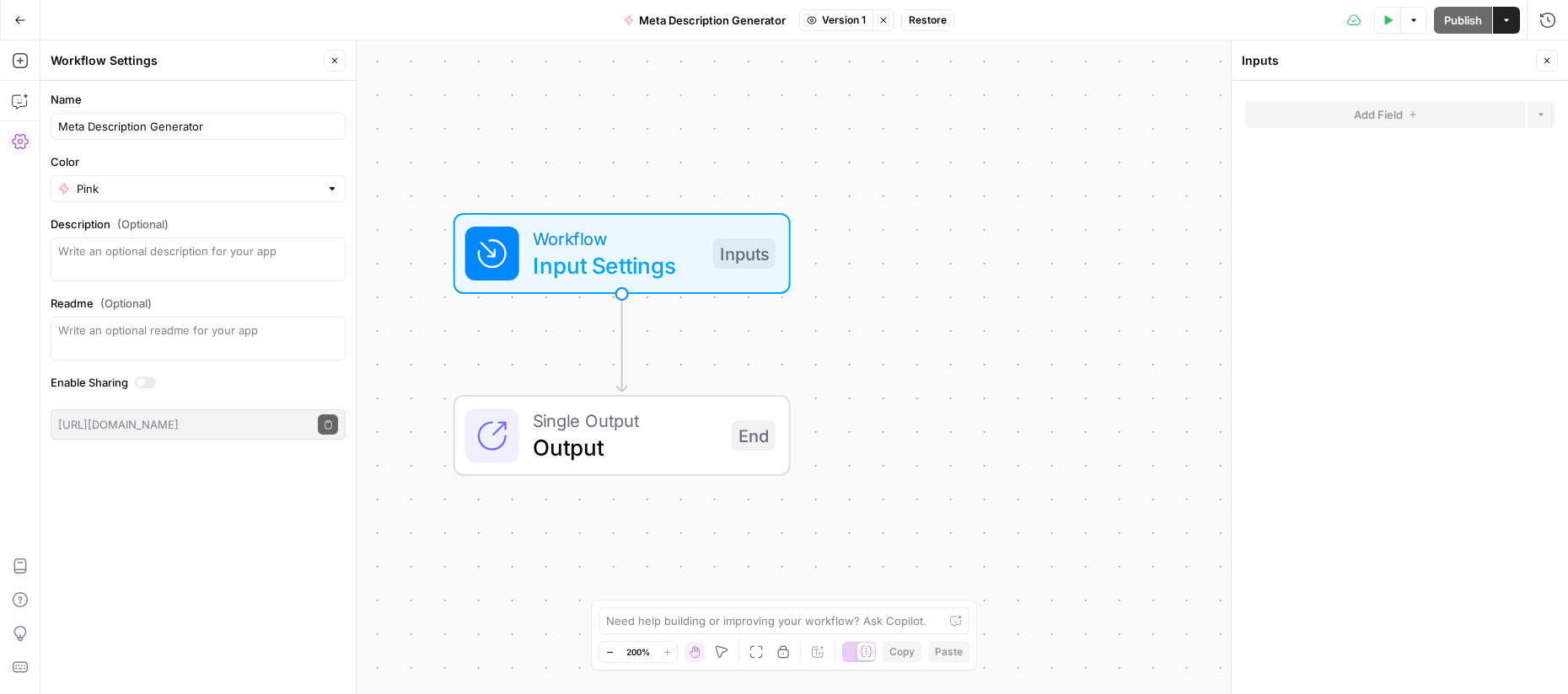
click at [22, 23] on icon "button" at bounding box center [19, 19] width 11 height 11
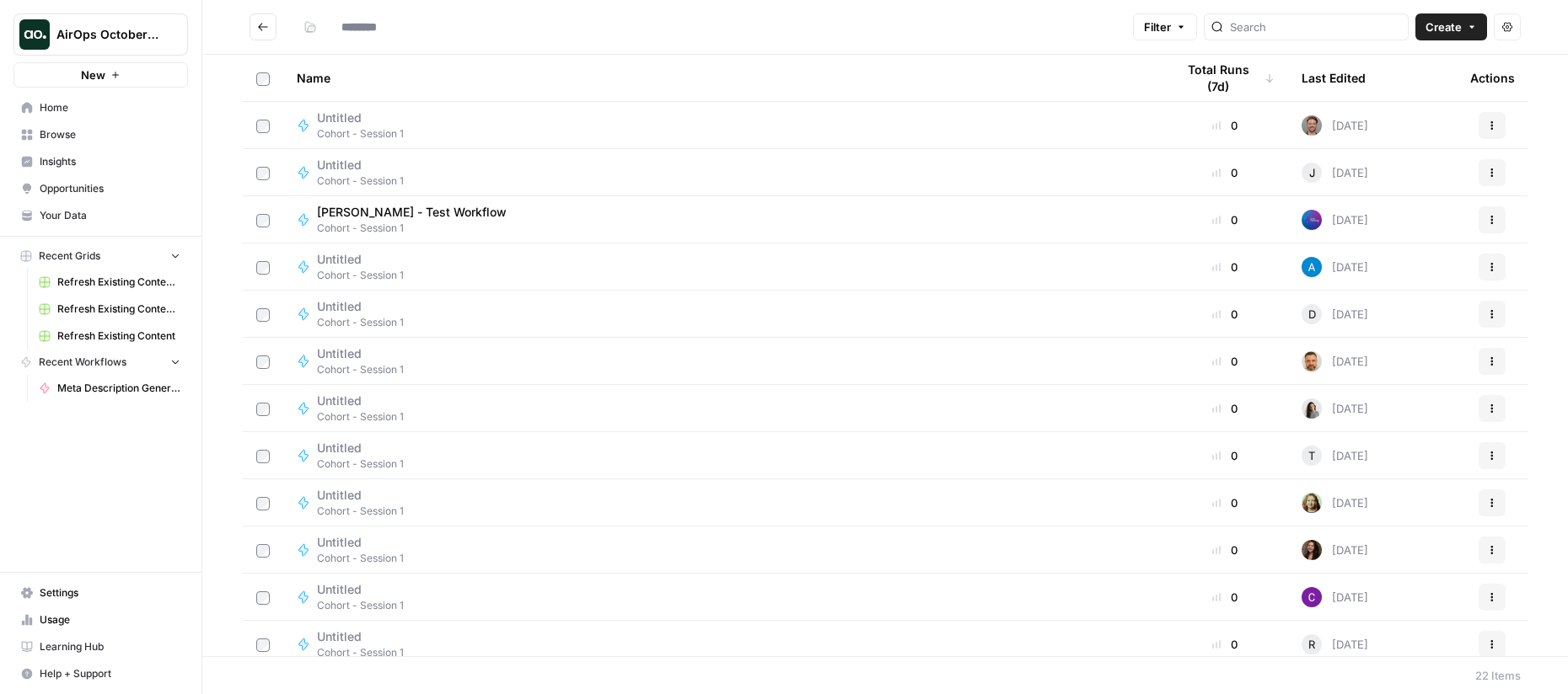
type input "**********"
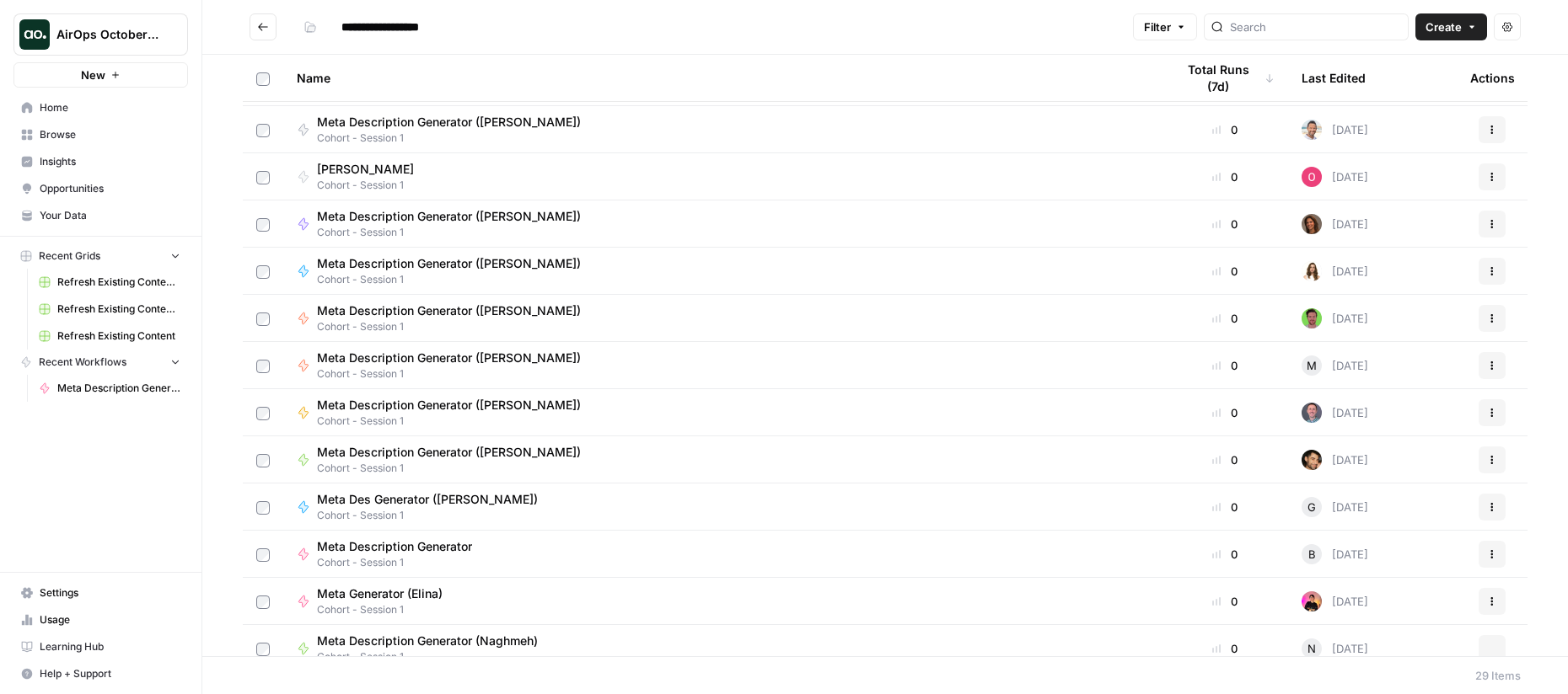
scroll to position [814, 0]
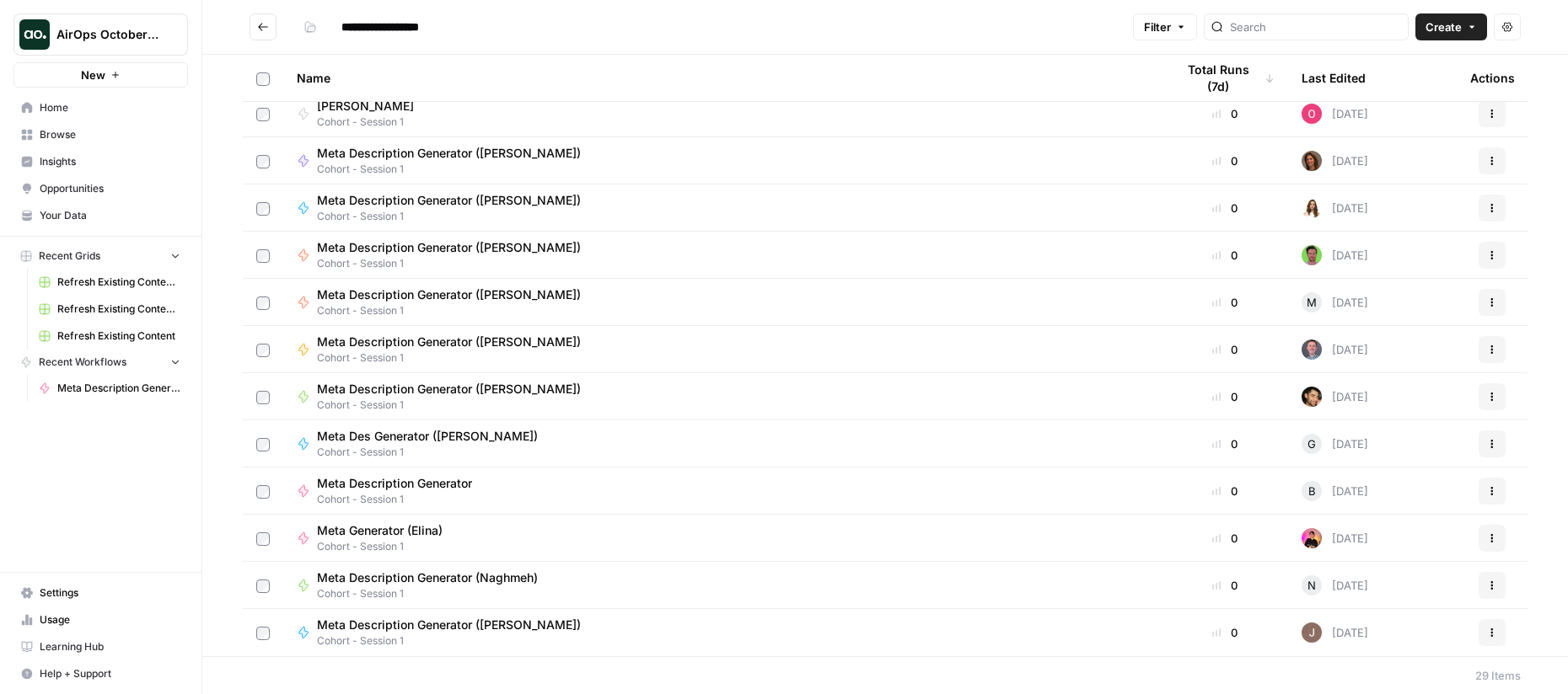
click at [505, 487] on div "Meta Description Generator Cohort - Session 1" at bounding box center [722, 491] width 852 height 32
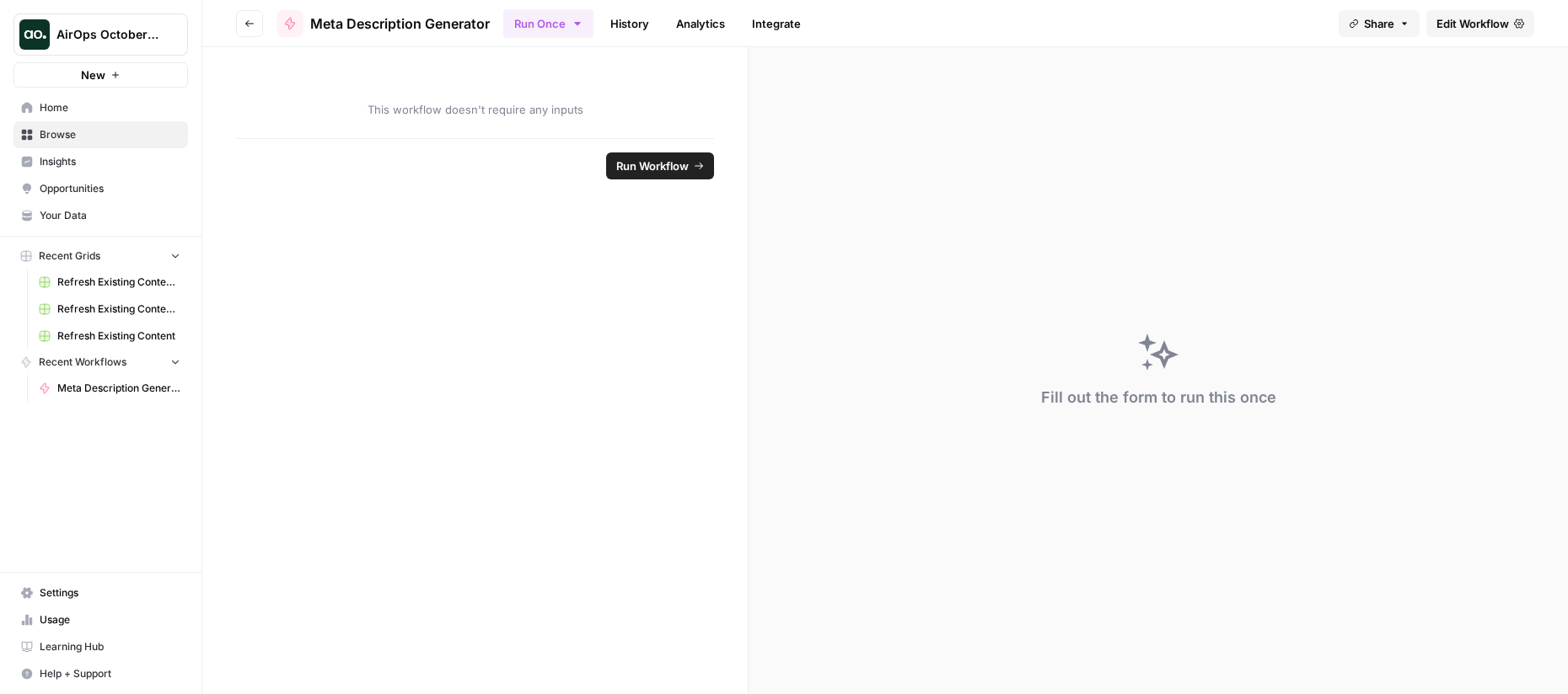
click at [444, 254] on form "This workflow doesn't require any inputs Run Workflow" at bounding box center [475, 371] width 546 height 648
click at [244, 27] on icon "button" at bounding box center [250, 24] width 11 height 11
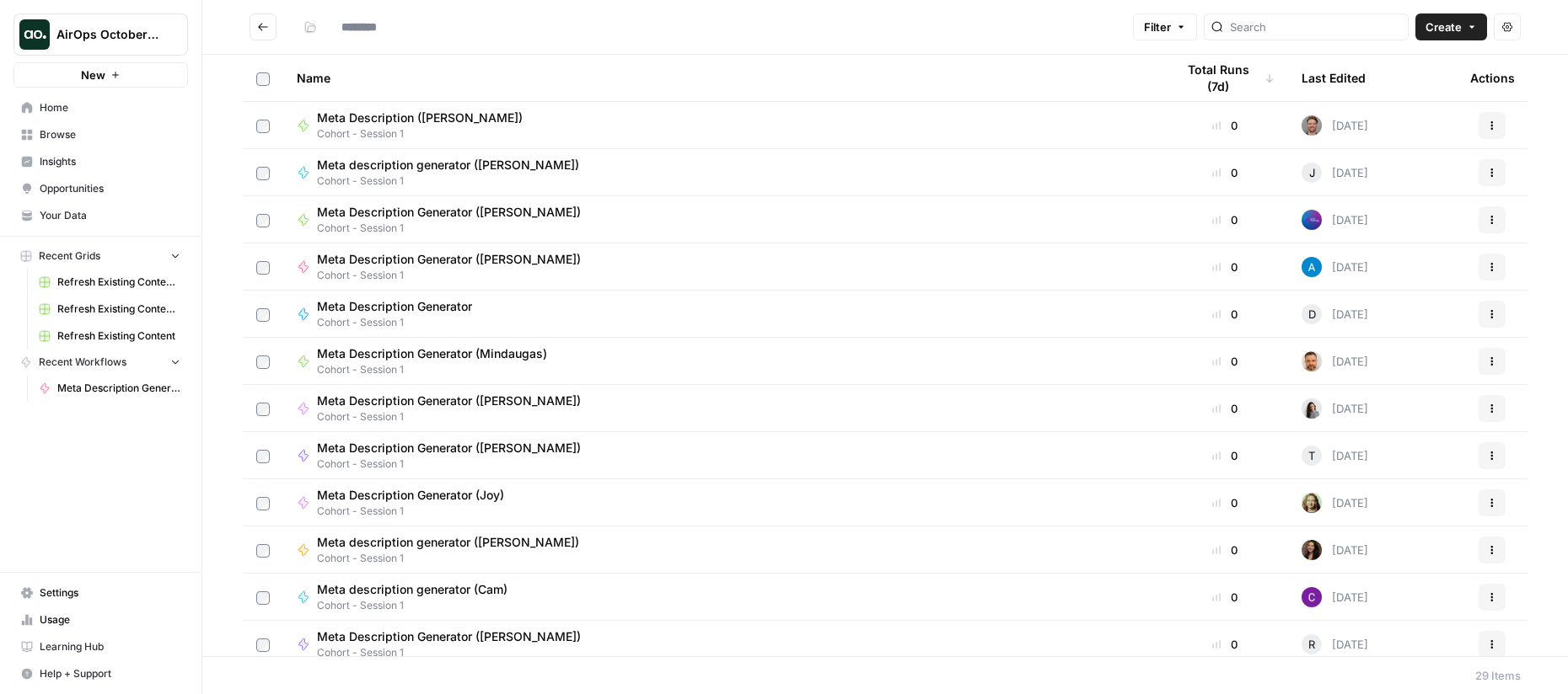
type input "**********"
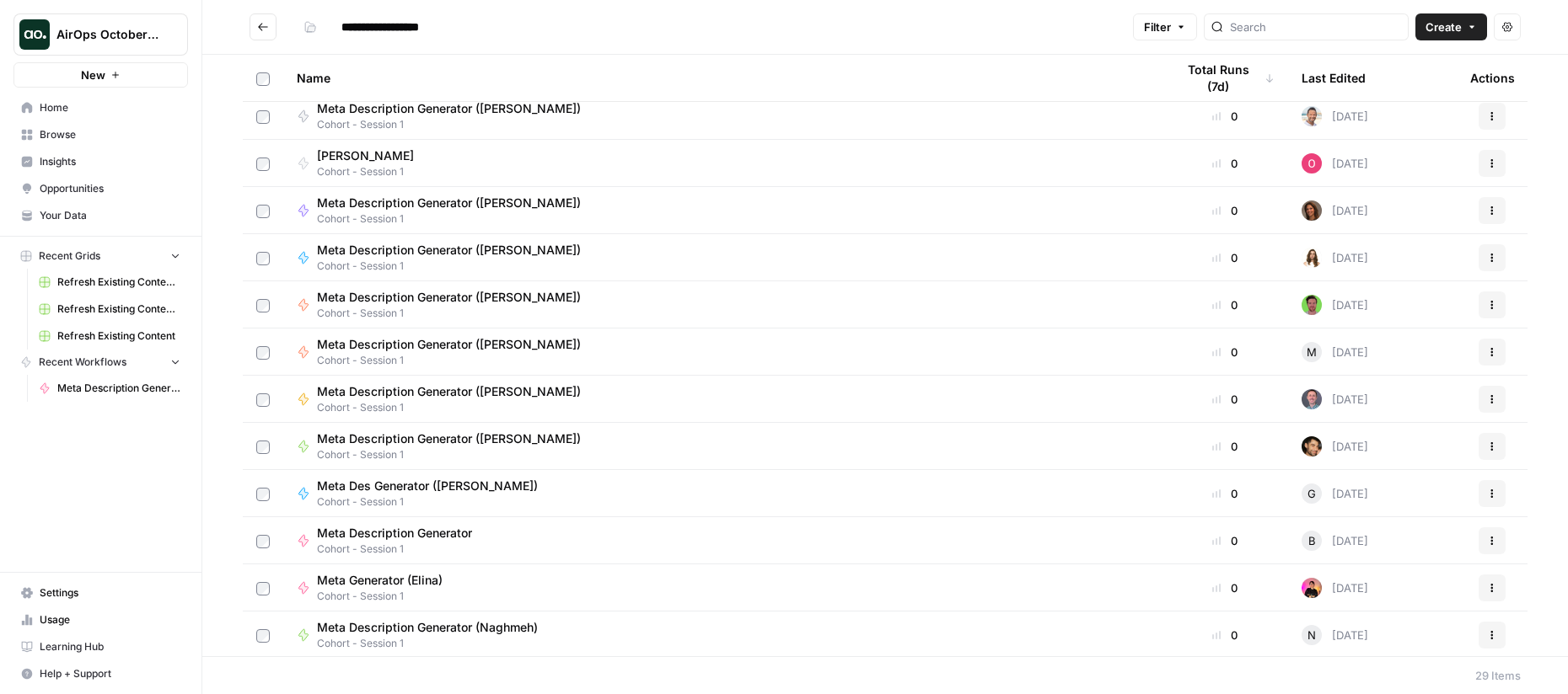
scroll to position [768, 0]
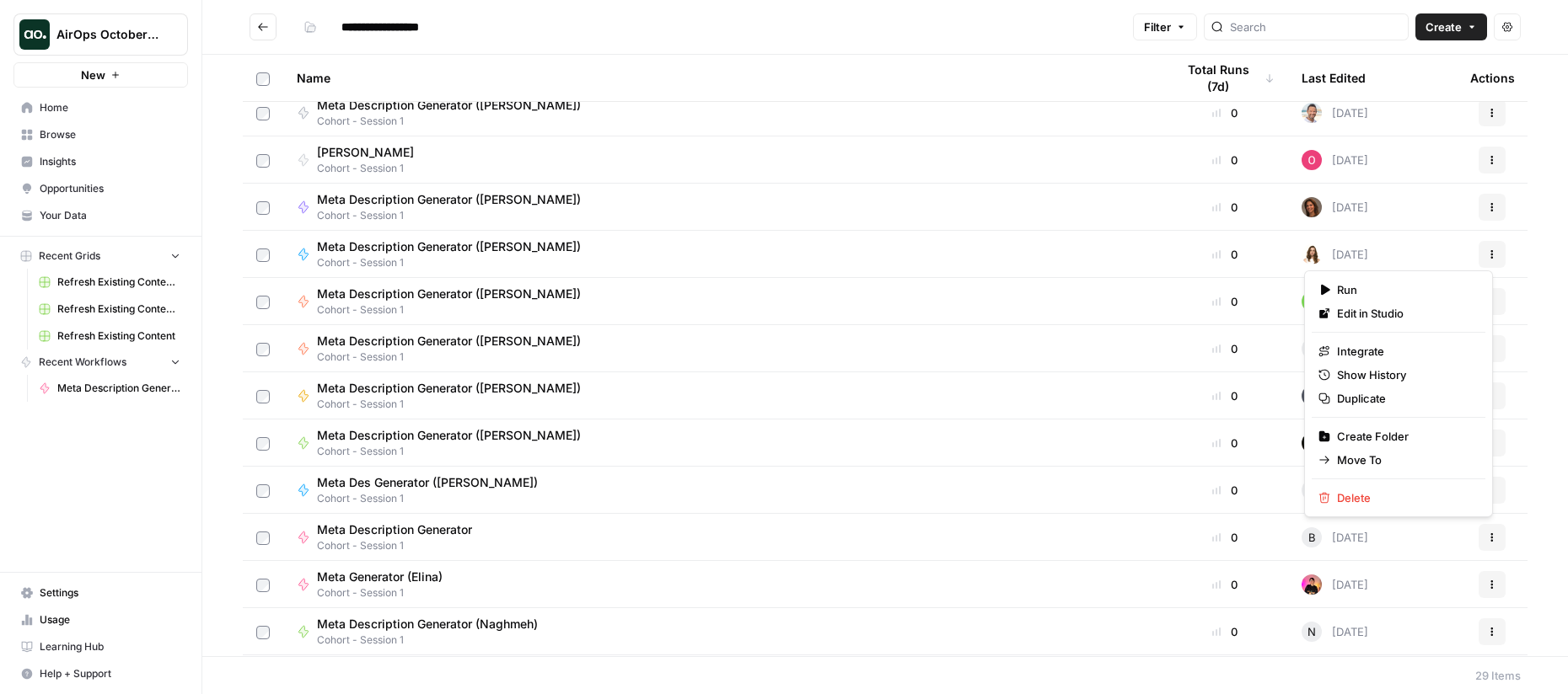
click at [1487, 539] on icon "button" at bounding box center [1493, 538] width 11 height 11
click at [1359, 316] on span "Edit in Studio" at bounding box center [1404, 313] width 135 height 17
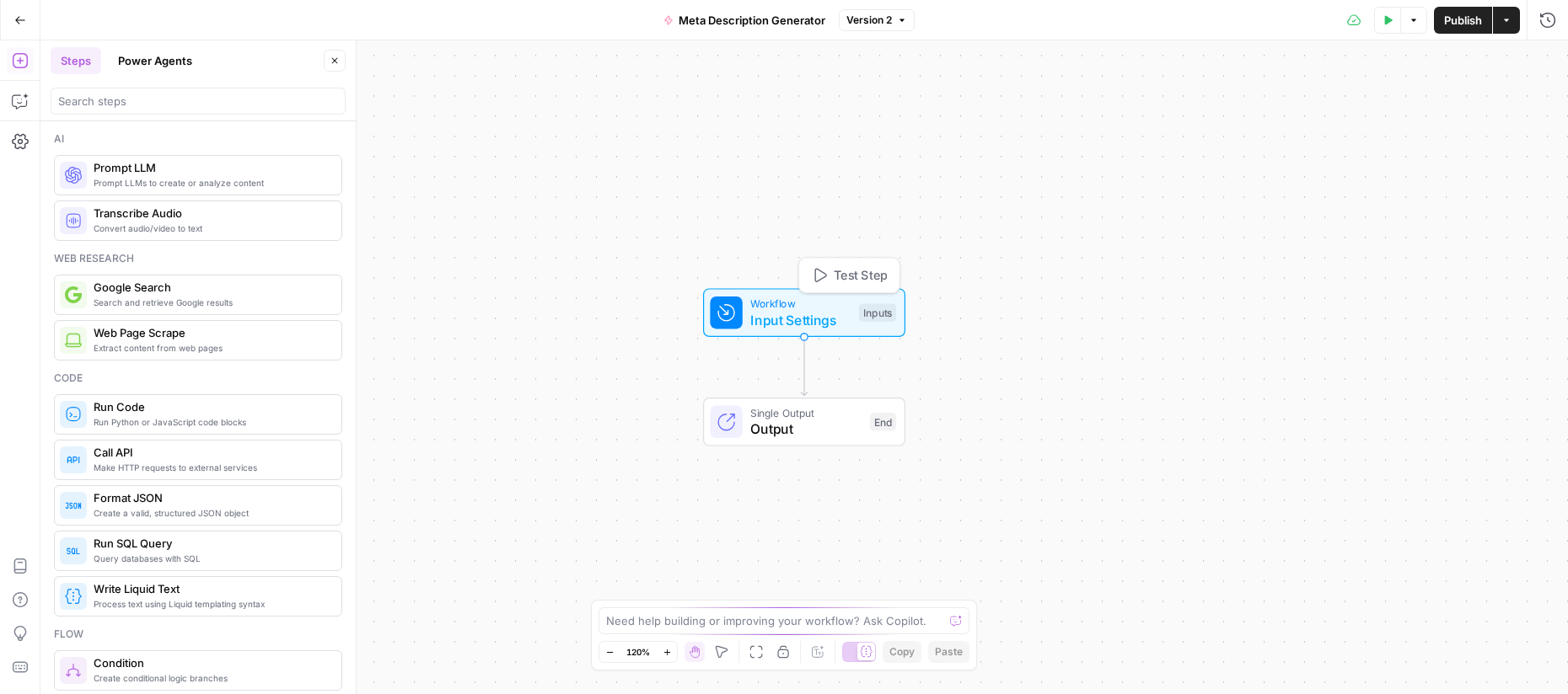
click at [783, 319] on span "Input Settings" at bounding box center [800, 319] width 101 height 20
click at [1403, 117] on button "Add Field" at bounding box center [1385, 115] width 281 height 27
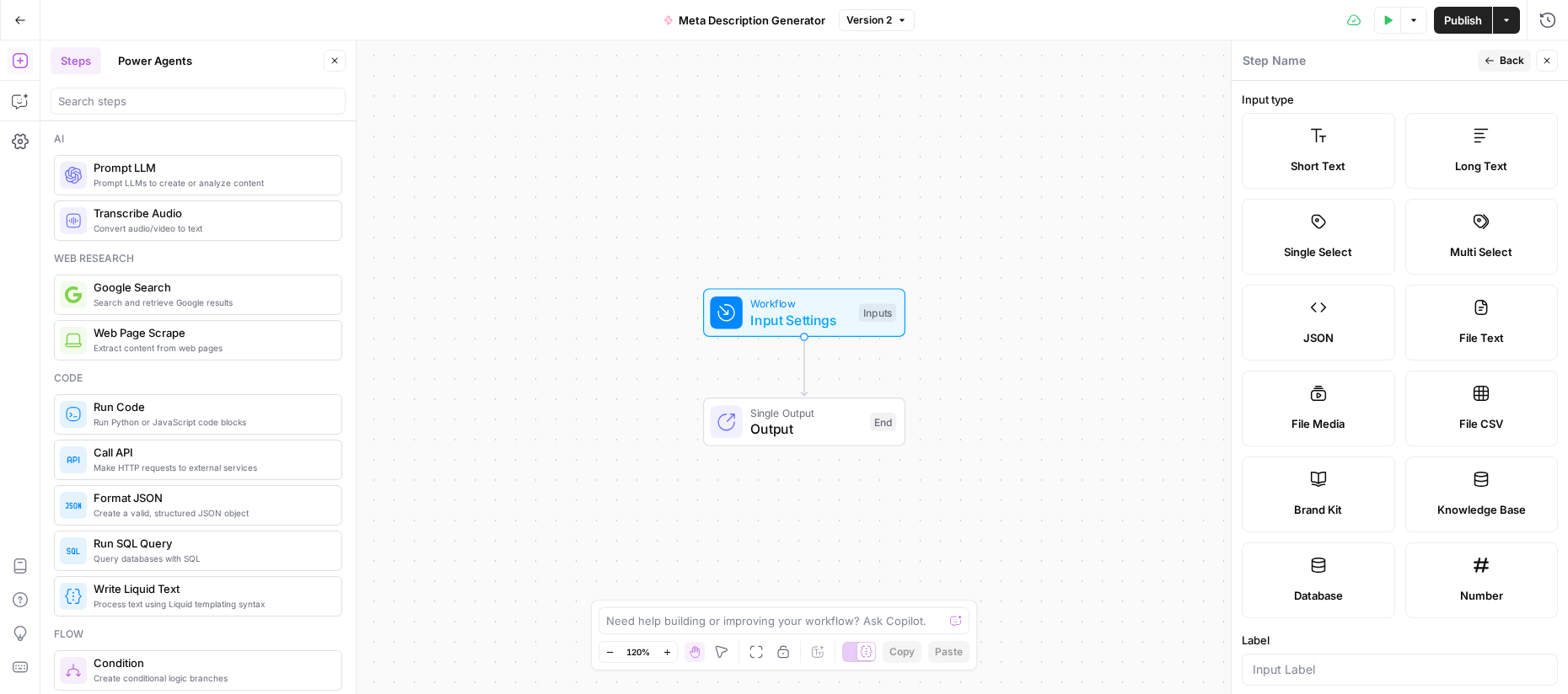
click at [1363, 158] on div "Short Text" at bounding box center [1318, 165] width 125 height 17
click at [1318, 171] on span "Short Text" at bounding box center [1318, 165] width 55 height 17
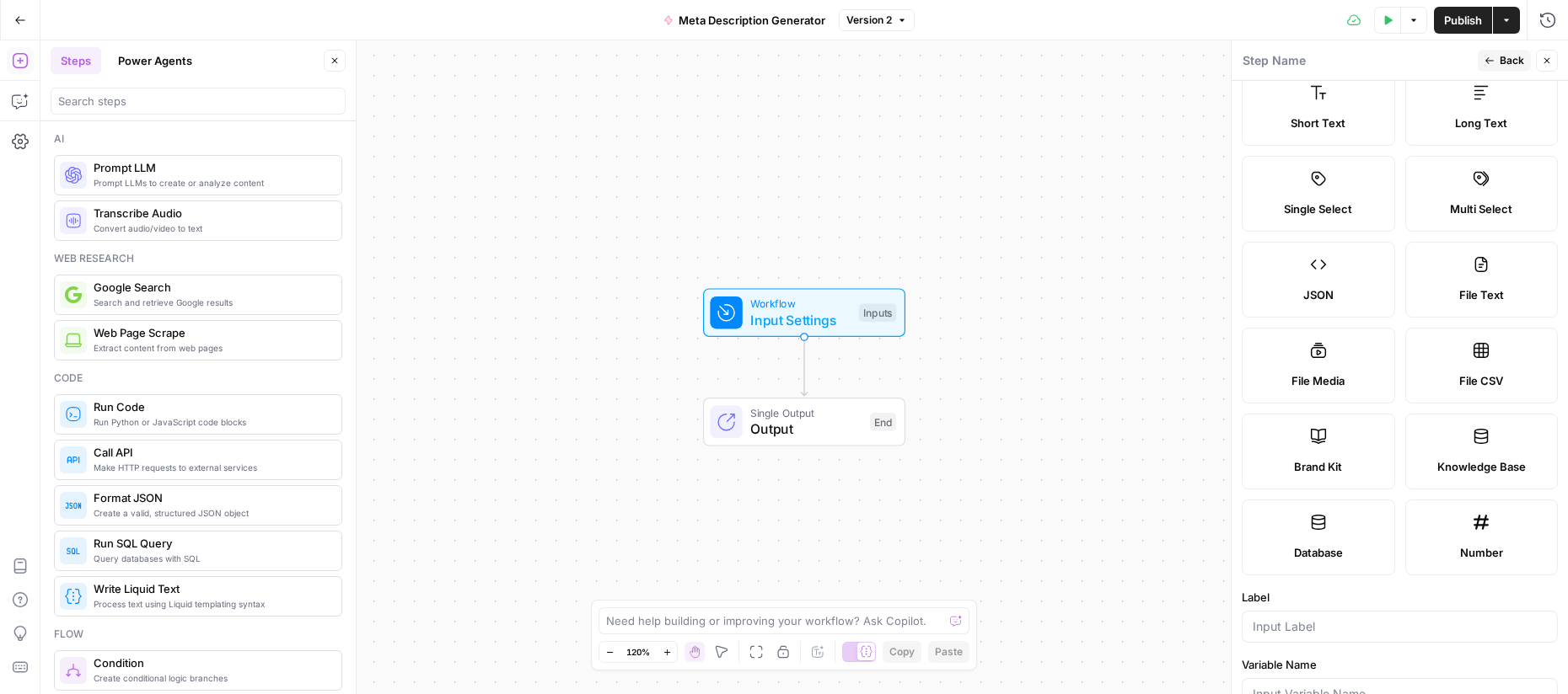
scroll to position [155, 0]
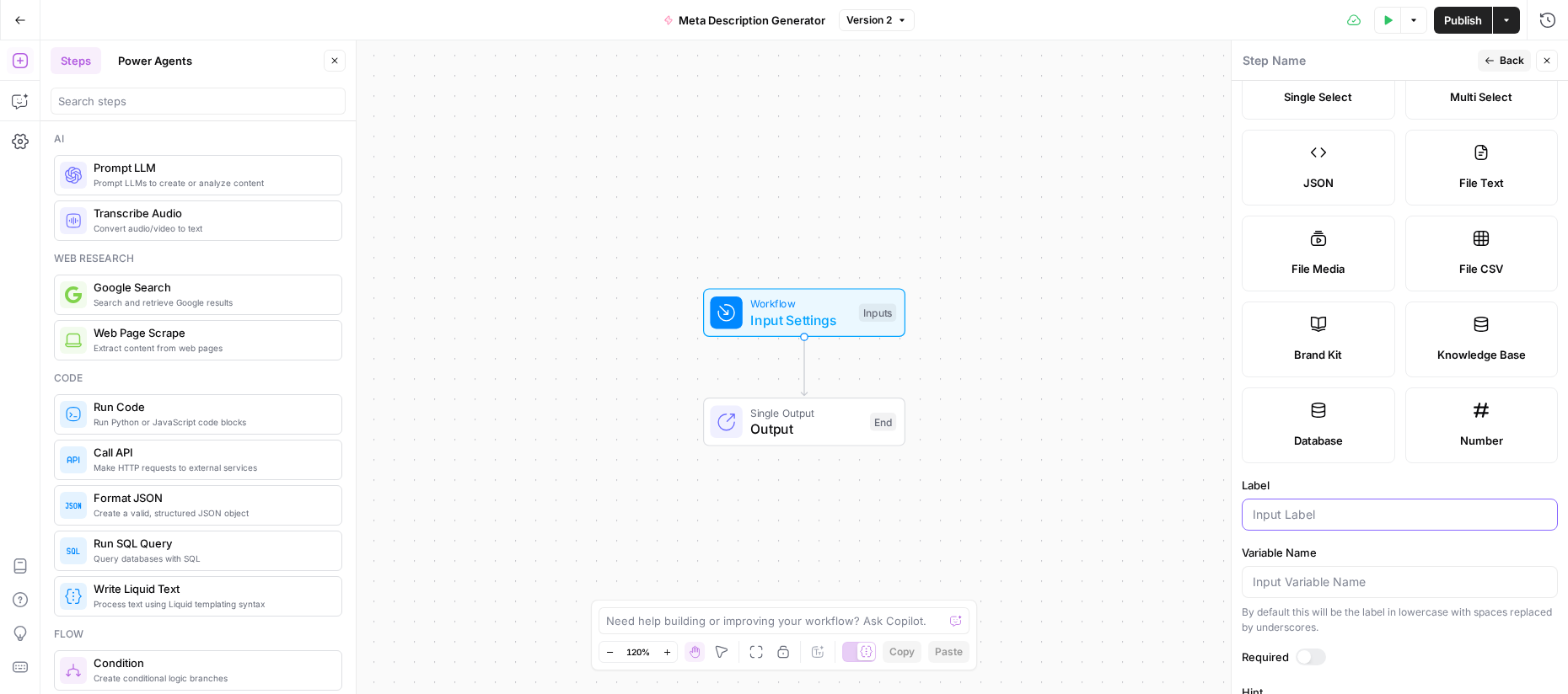
click at [1306, 515] on input "Label" at bounding box center [1400, 515] width 294 height 17
type input "Blog URL"
click at [1377, 592] on div at bounding box center [1399, 582] width 316 height 32
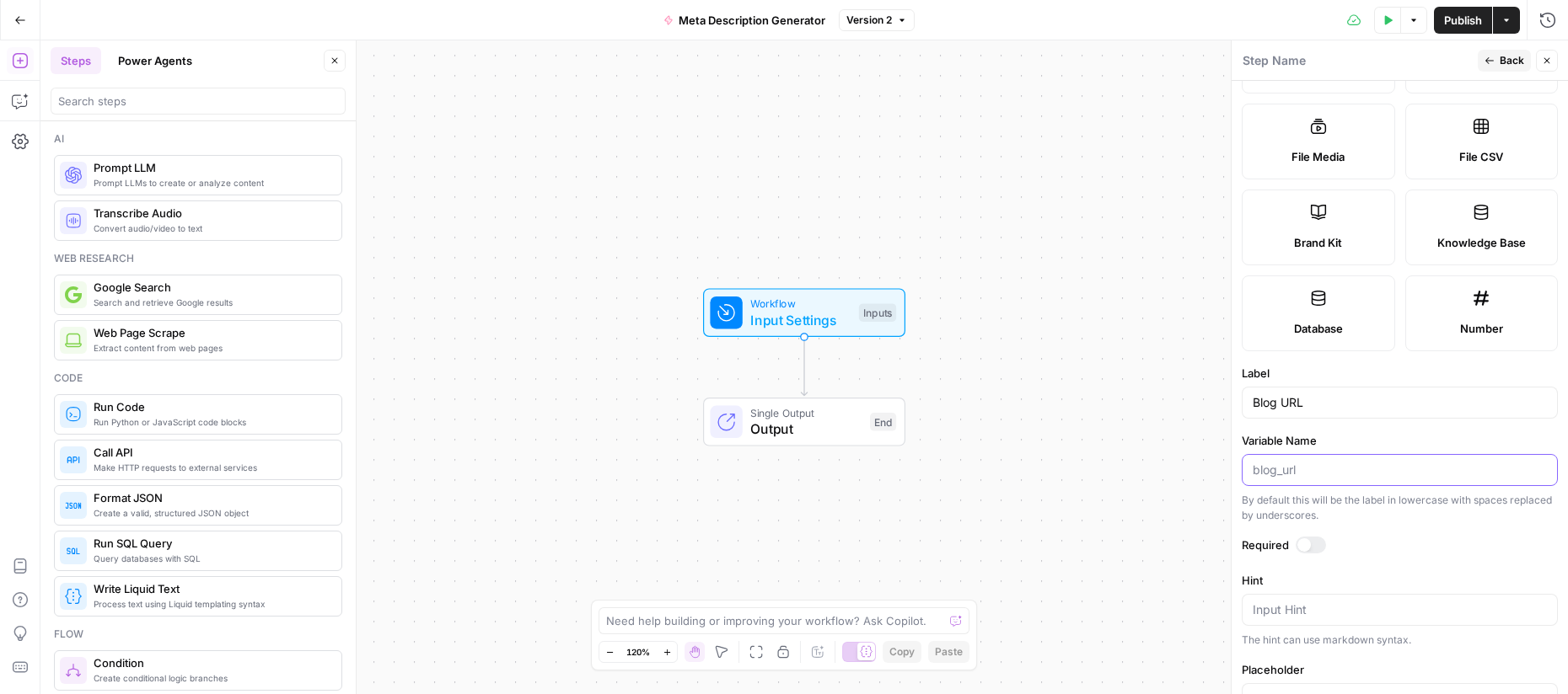
scroll to position [288, 0]
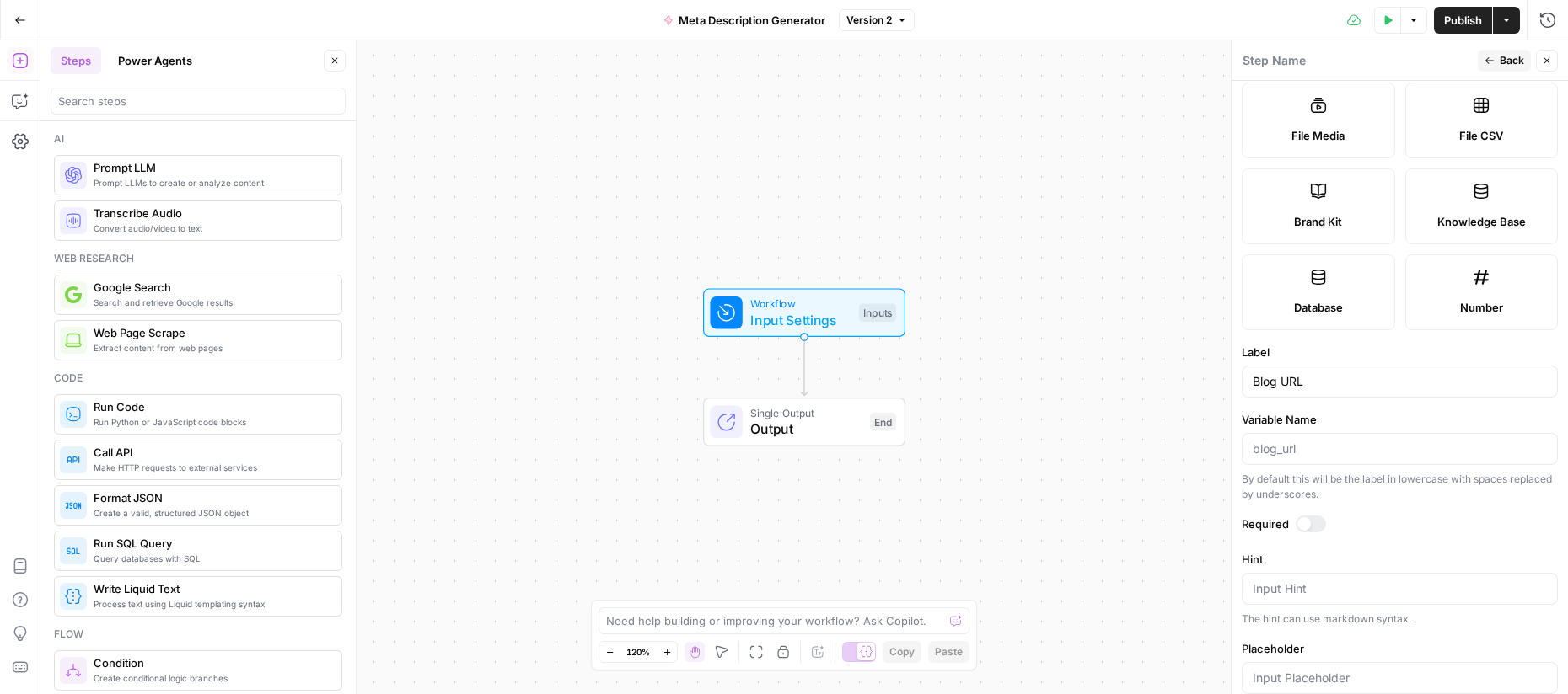
click at [1300, 522] on div at bounding box center [1304, 523] width 13 height 13
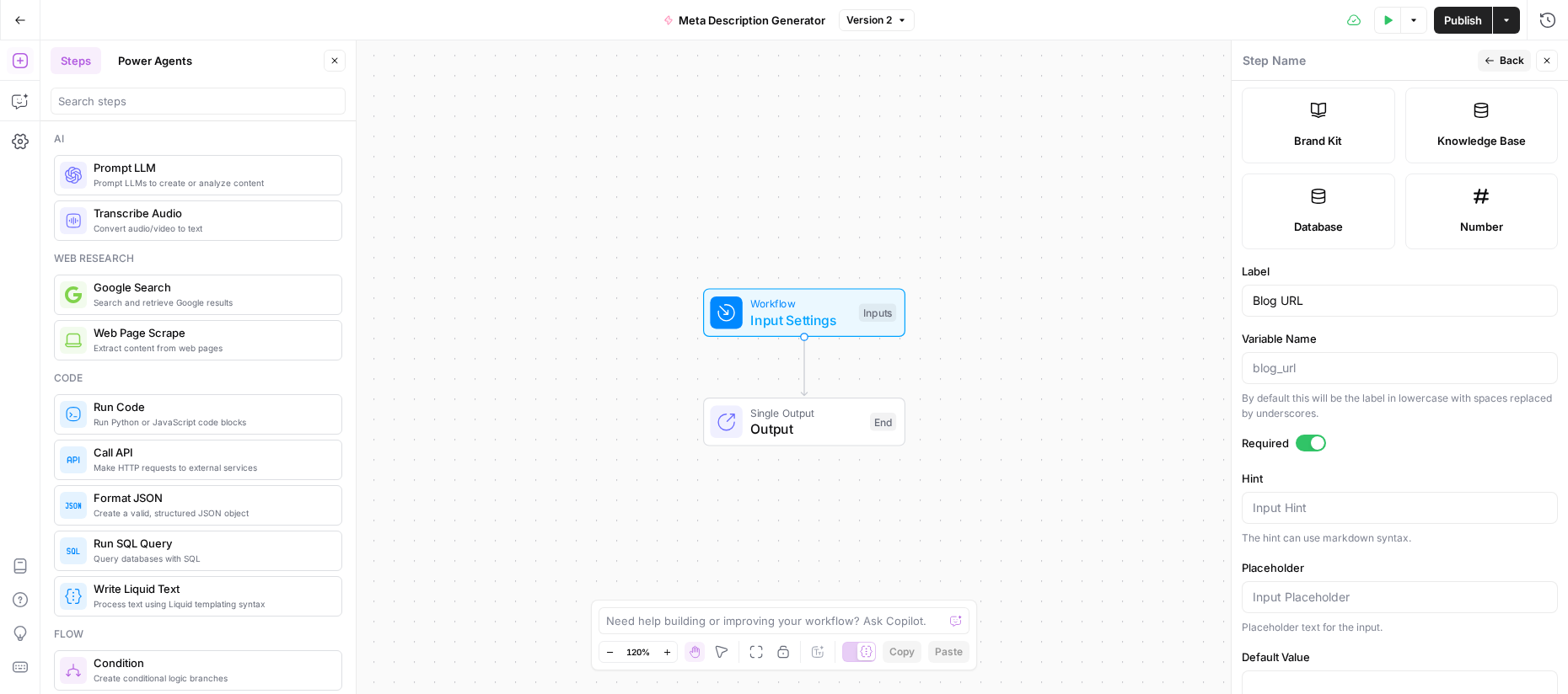
scroll to position [411, 0]
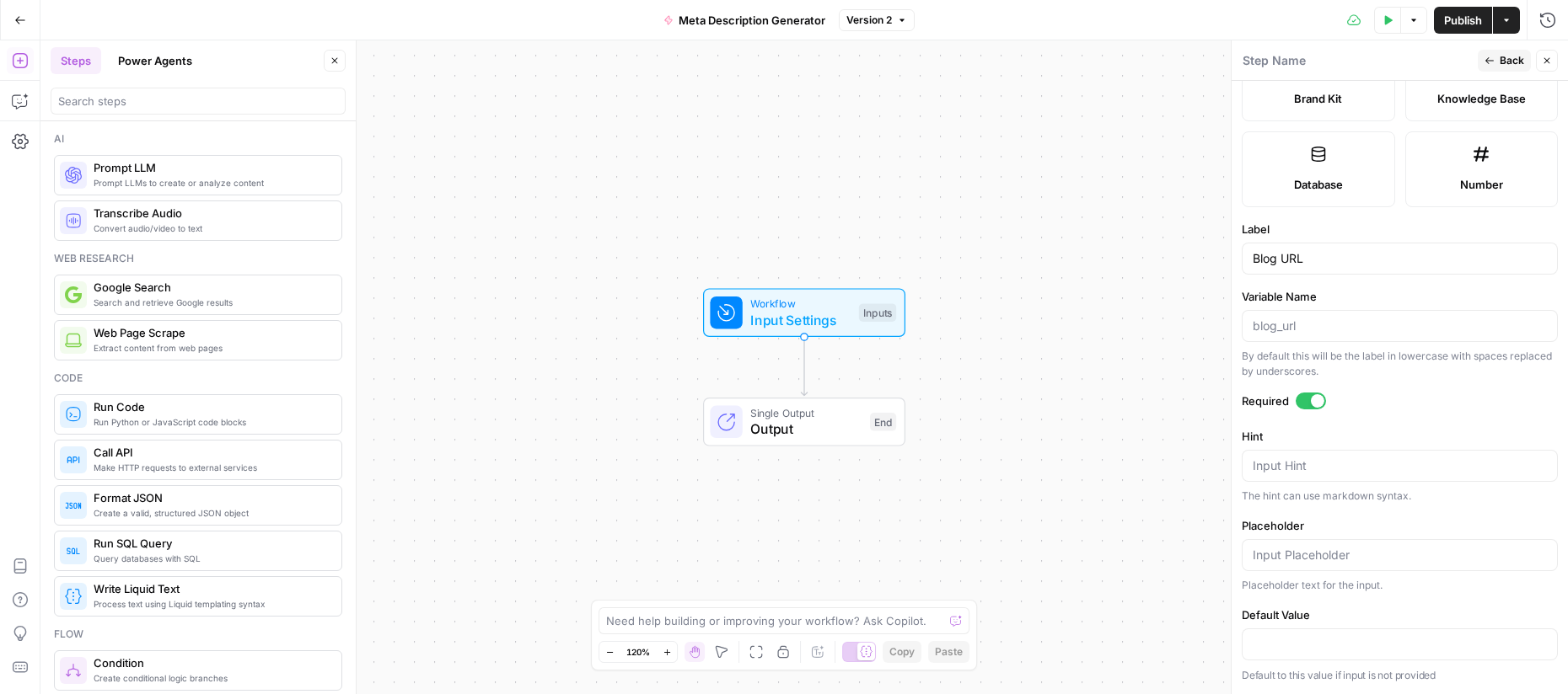
click at [1114, 394] on div "Workflow Input Settings Inputs Single Output Output End" at bounding box center [804, 367] width 1528 height 654
click at [1515, 63] on span "Back" at bounding box center [1512, 60] width 25 height 15
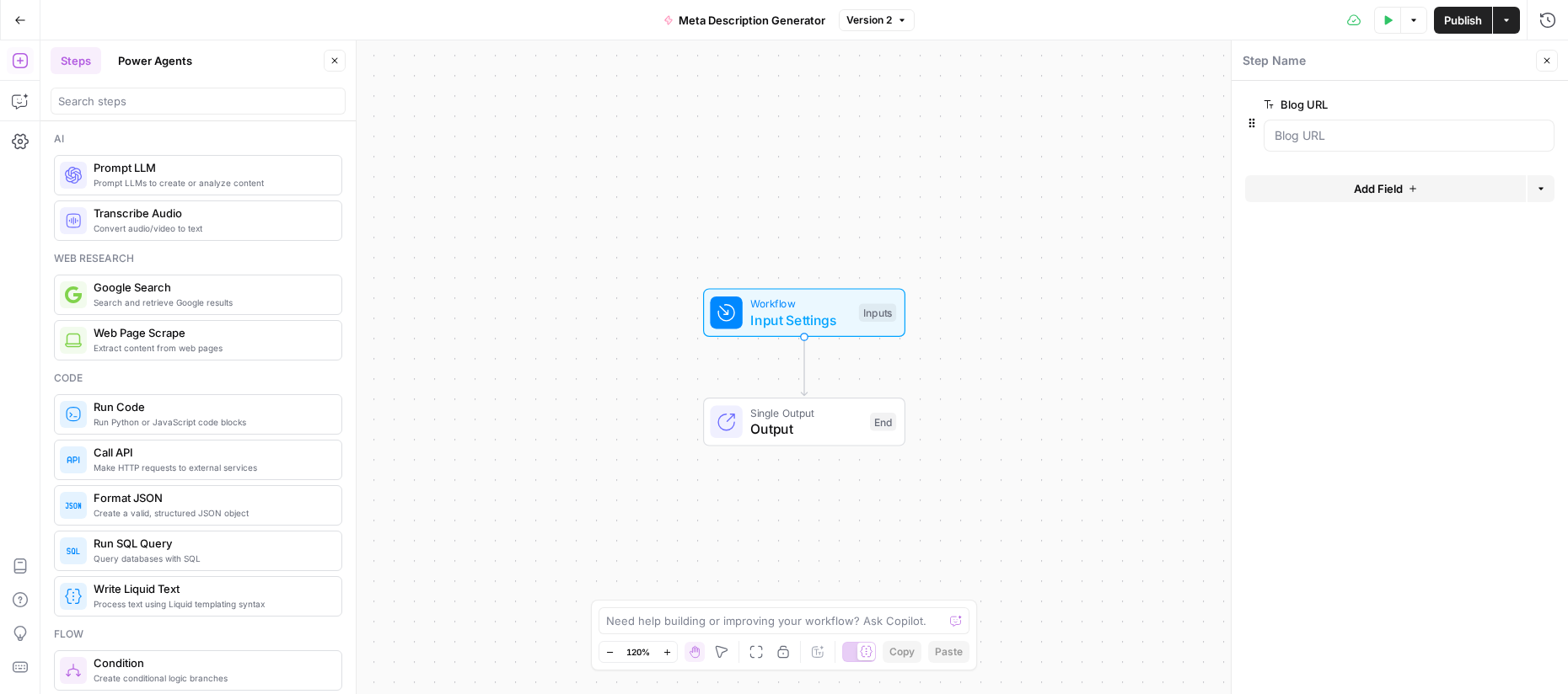
click at [1363, 191] on span "Add Field" at bounding box center [1378, 188] width 49 height 17
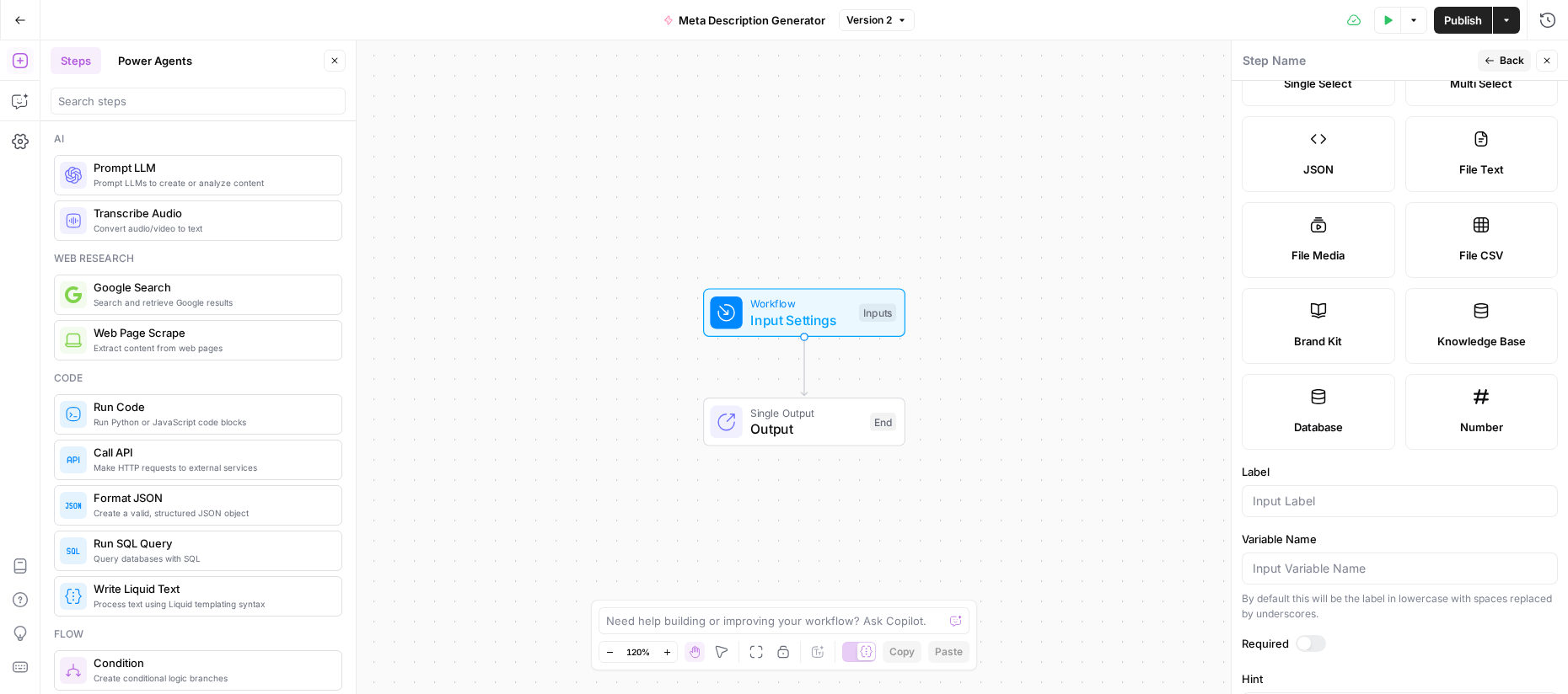
scroll to position [0, 0]
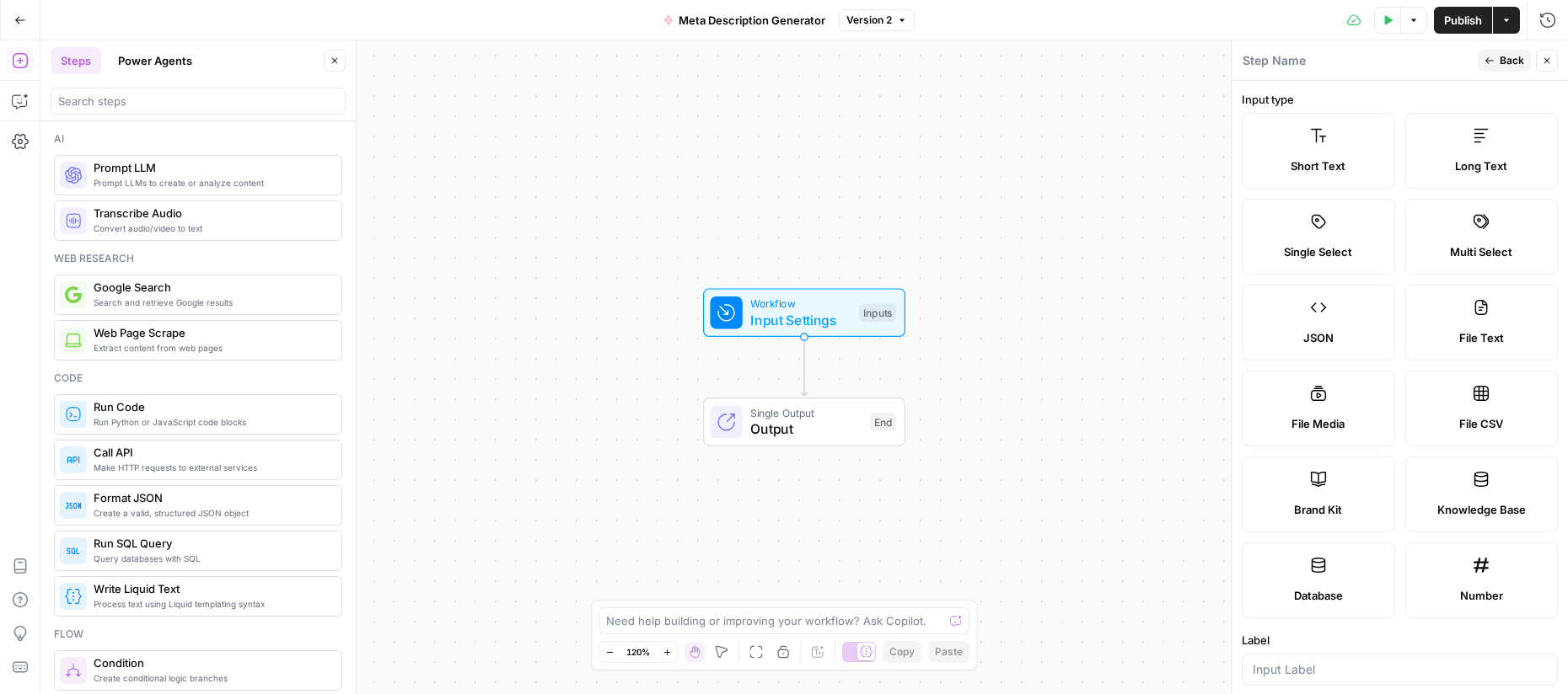
click at [1329, 501] on span "Brand Kit" at bounding box center [1318, 509] width 48 height 17
type input "Brand Kit"
type input "brand_kit"
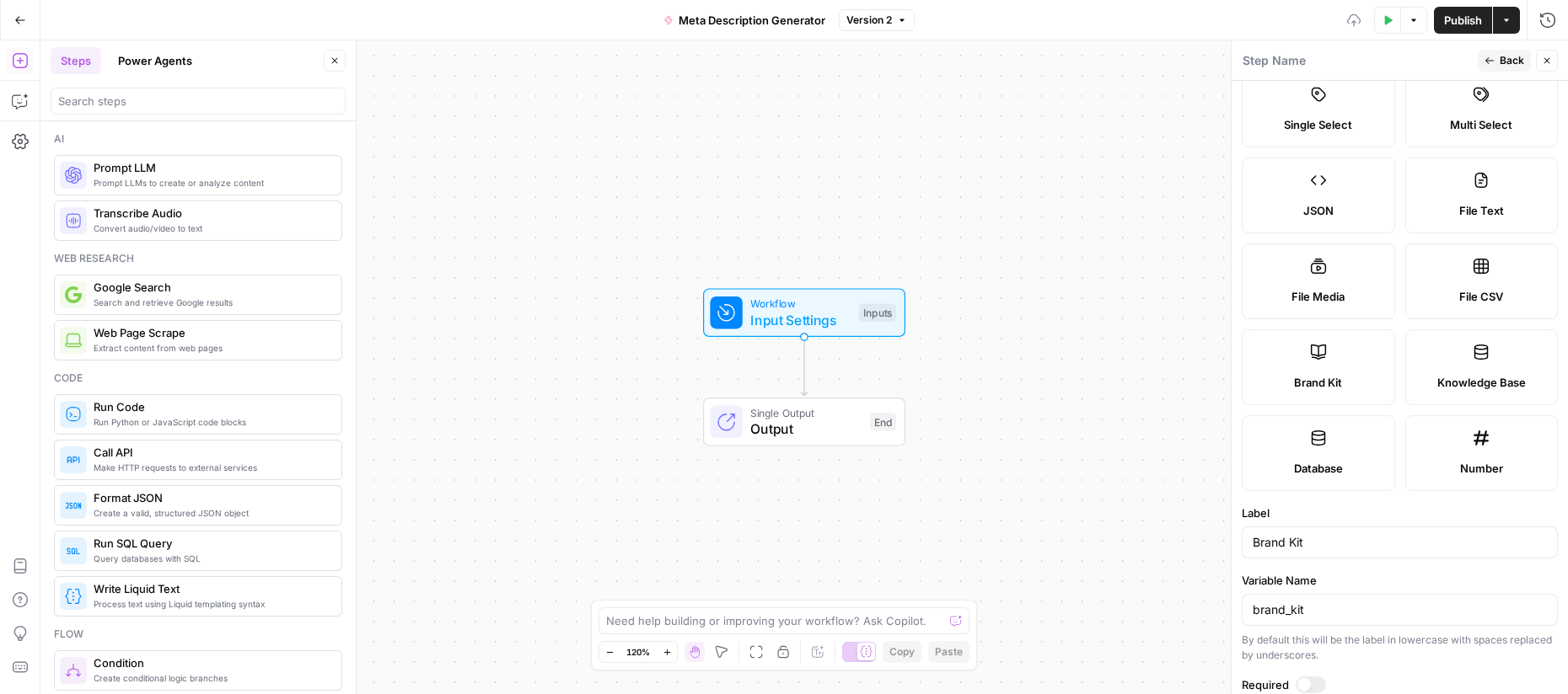
scroll to position [231, 0]
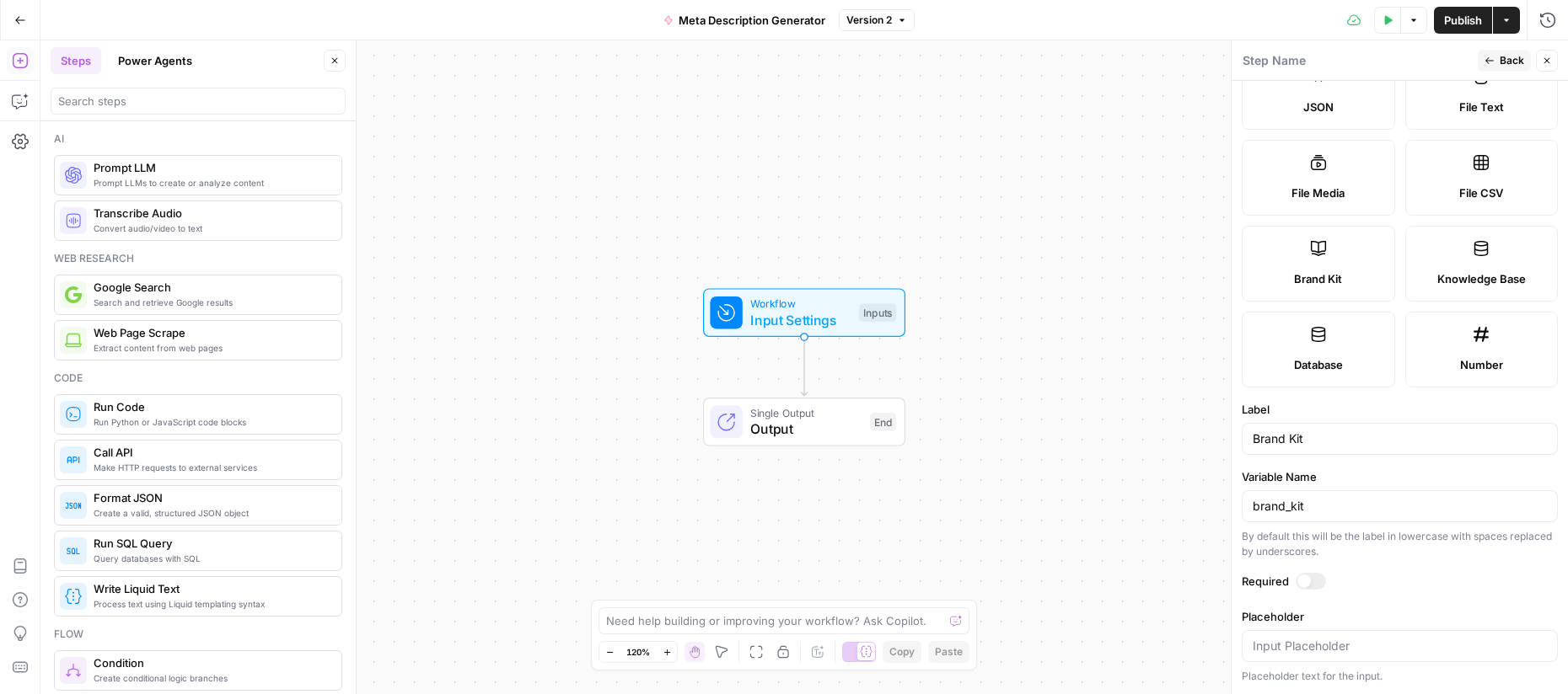
click at [1306, 579] on div at bounding box center [1304, 581] width 13 height 13
click at [1512, 62] on span "Back" at bounding box center [1512, 60] width 25 height 15
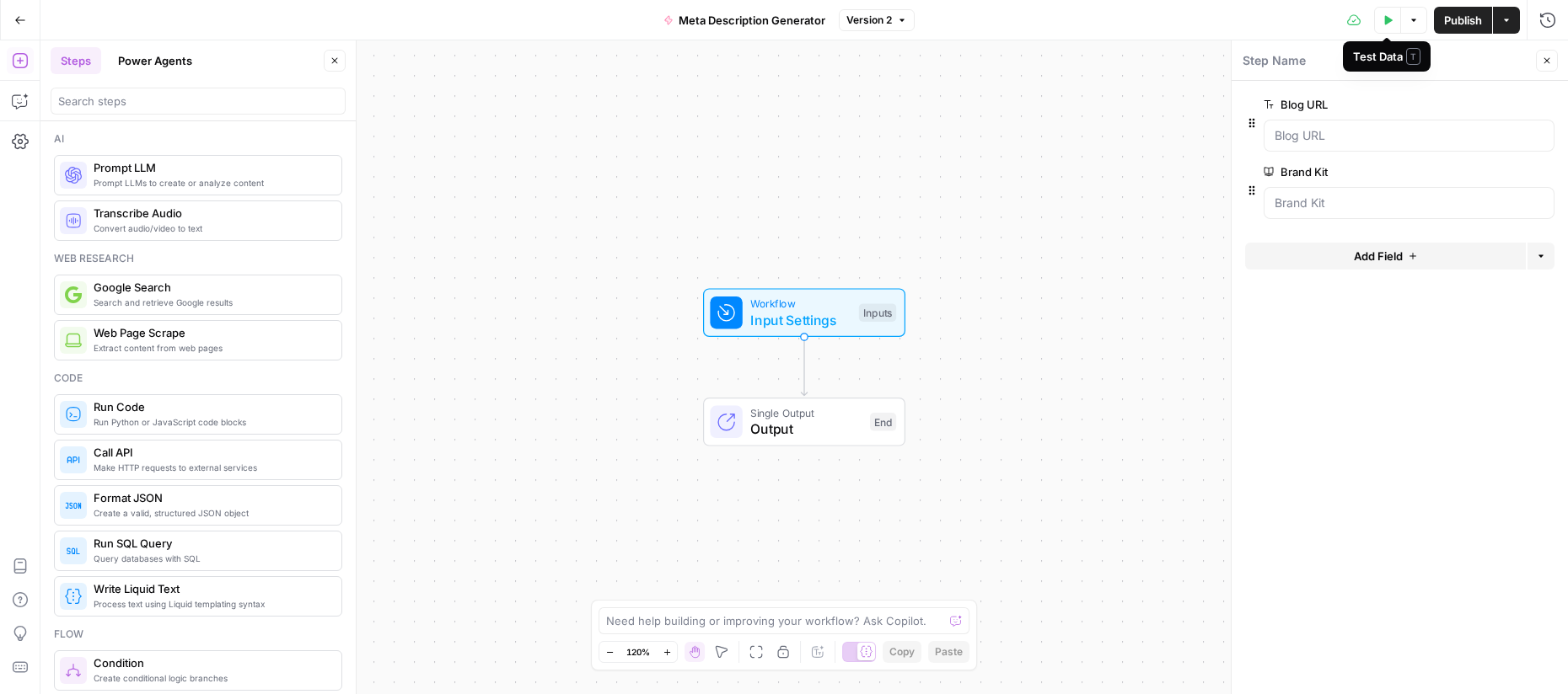
click at [1389, 23] on icon "button" at bounding box center [1388, 20] width 11 height 11
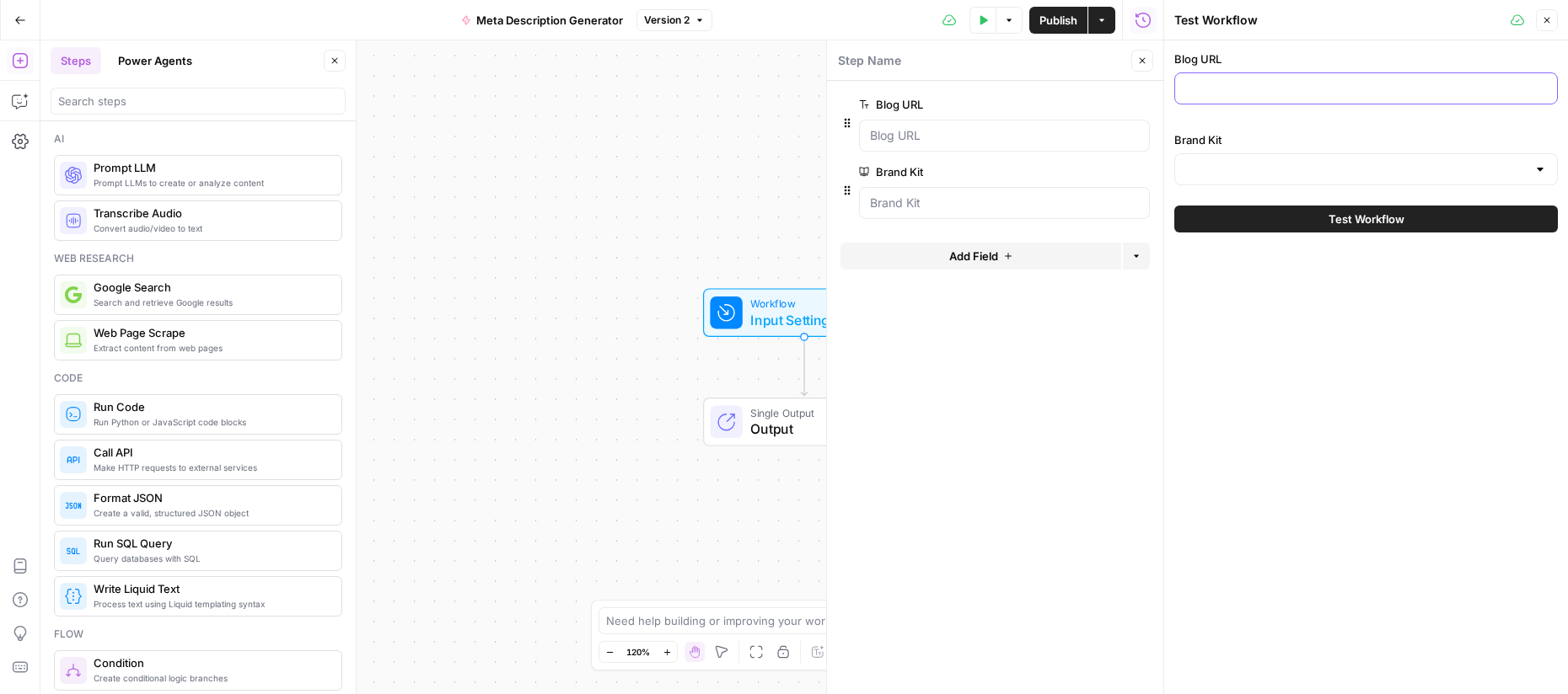
click at [1322, 91] on input "Blog URL" at bounding box center [1366, 88] width 362 height 17
click at [1252, 92] on input "Blog URL" at bounding box center [1366, 88] width 362 height 17
paste input "[URL][DOMAIN_NAME]"
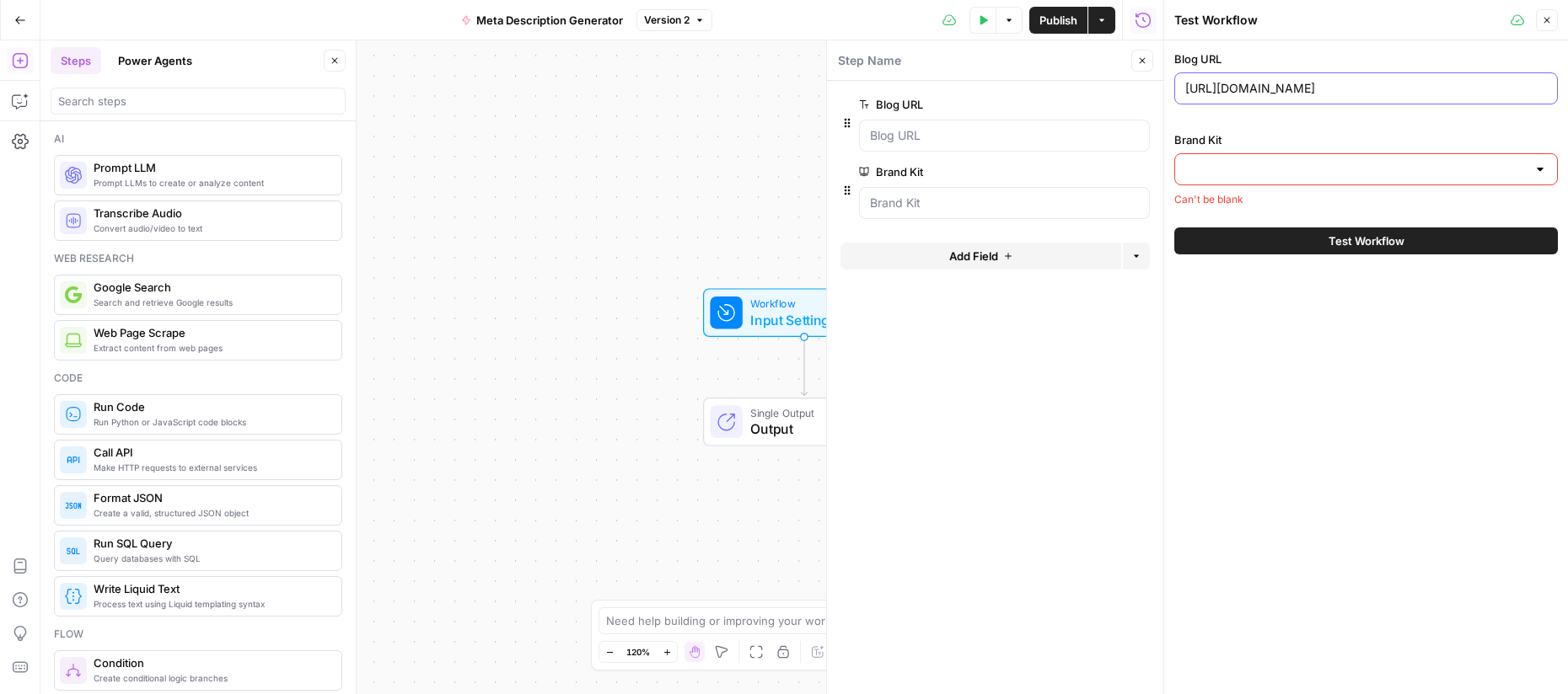
type input "[URL][DOMAIN_NAME]"
click at [1252, 176] on input "Brand Kit" at bounding box center [1356, 169] width 341 height 17
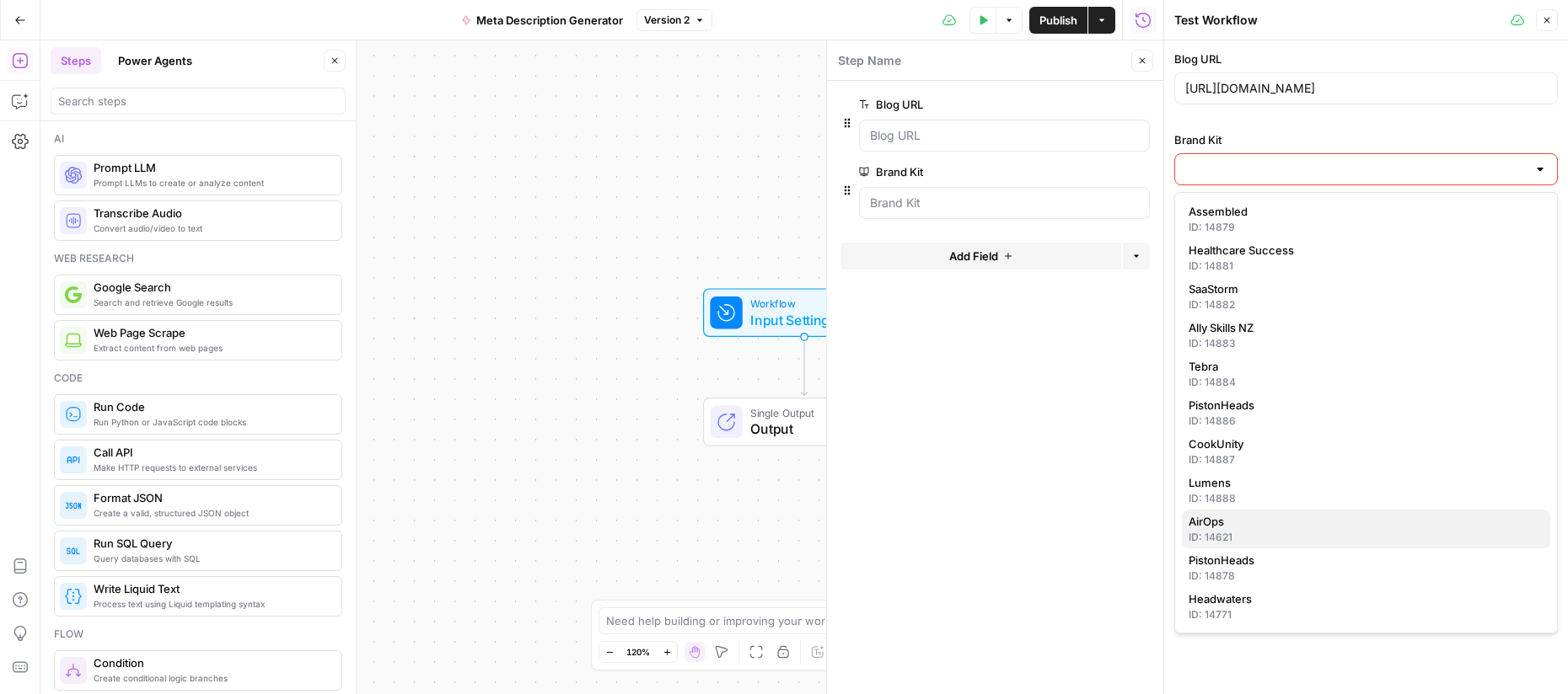
click at [1221, 534] on div "ID: 14621" at bounding box center [1366, 537] width 355 height 15
type input "AirOps"
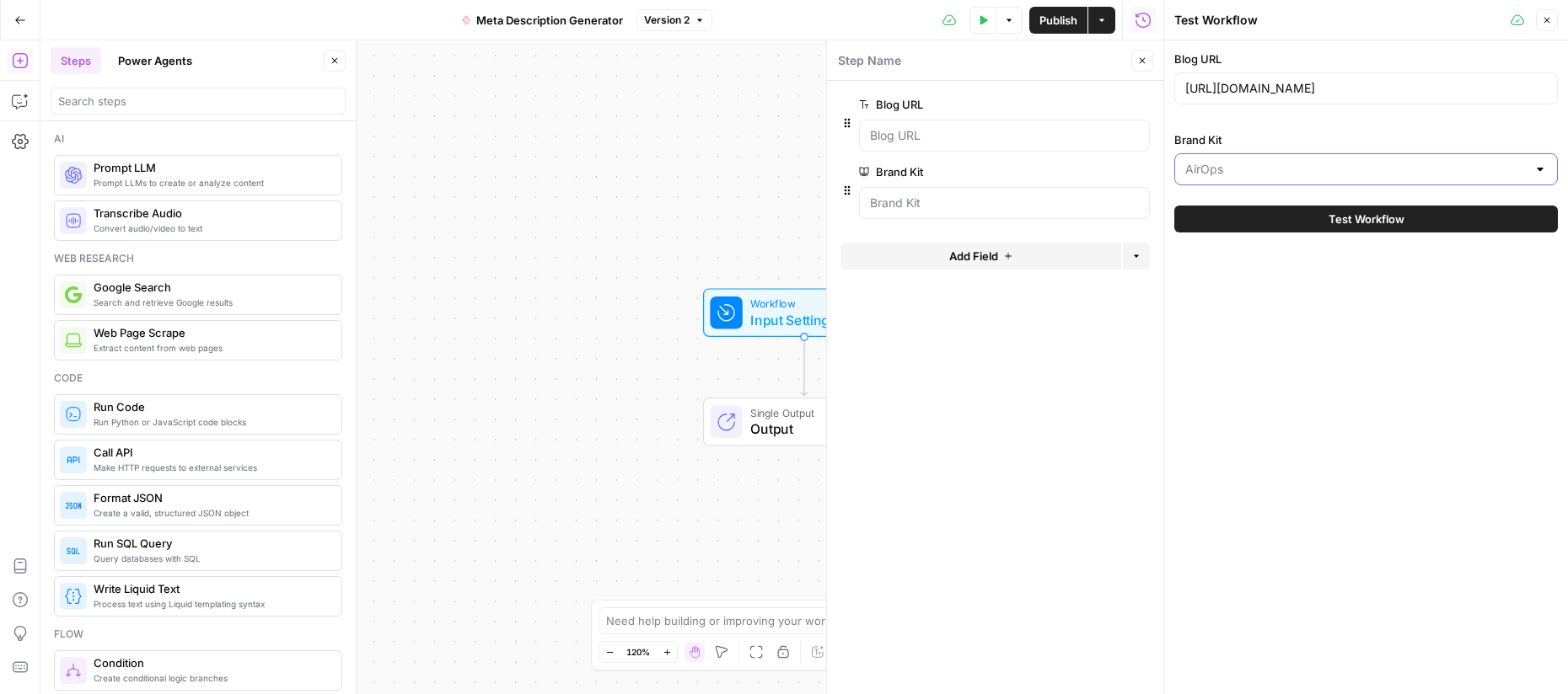
click at [1311, 162] on input "Brand Kit" at bounding box center [1356, 169] width 341 height 17
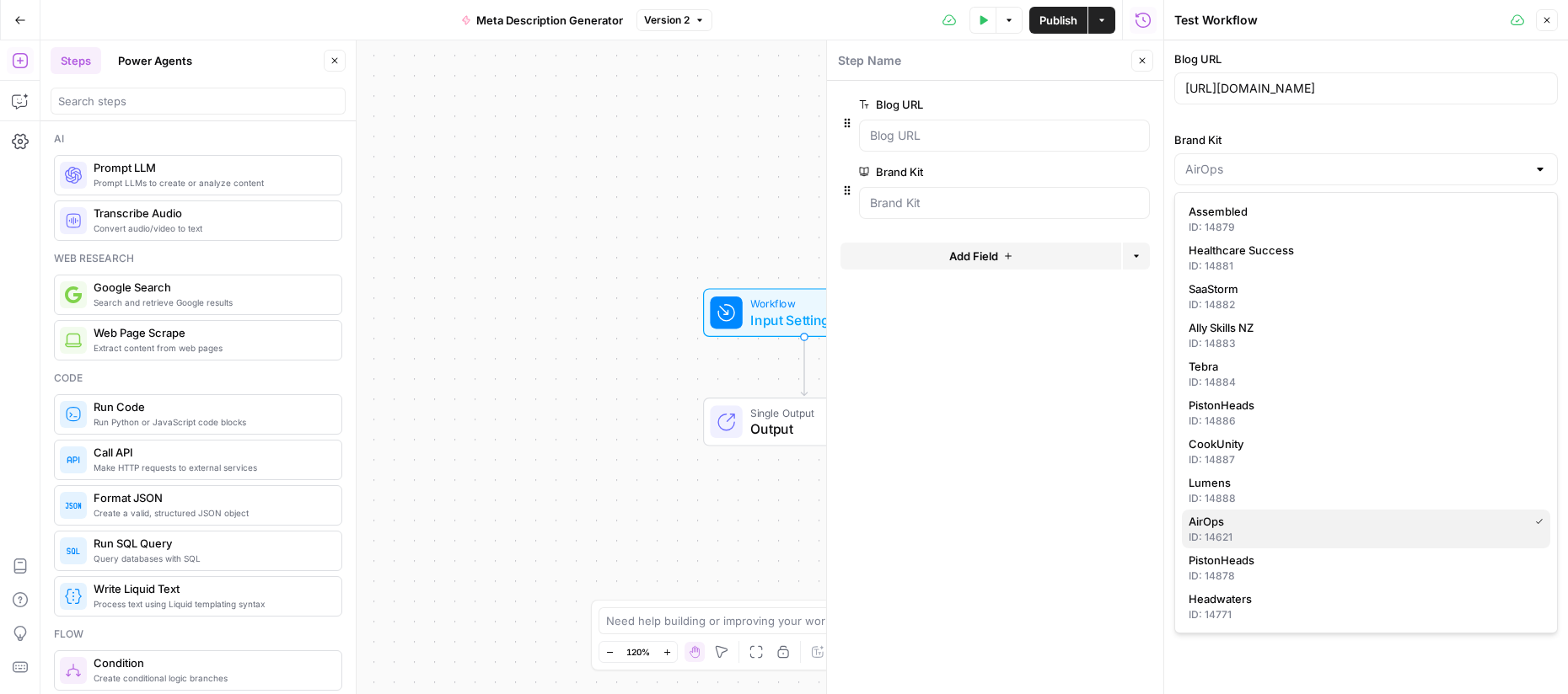
click at [1235, 532] on div "ID: 14621" at bounding box center [1366, 537] width 355 height 15
type input "AirOps"
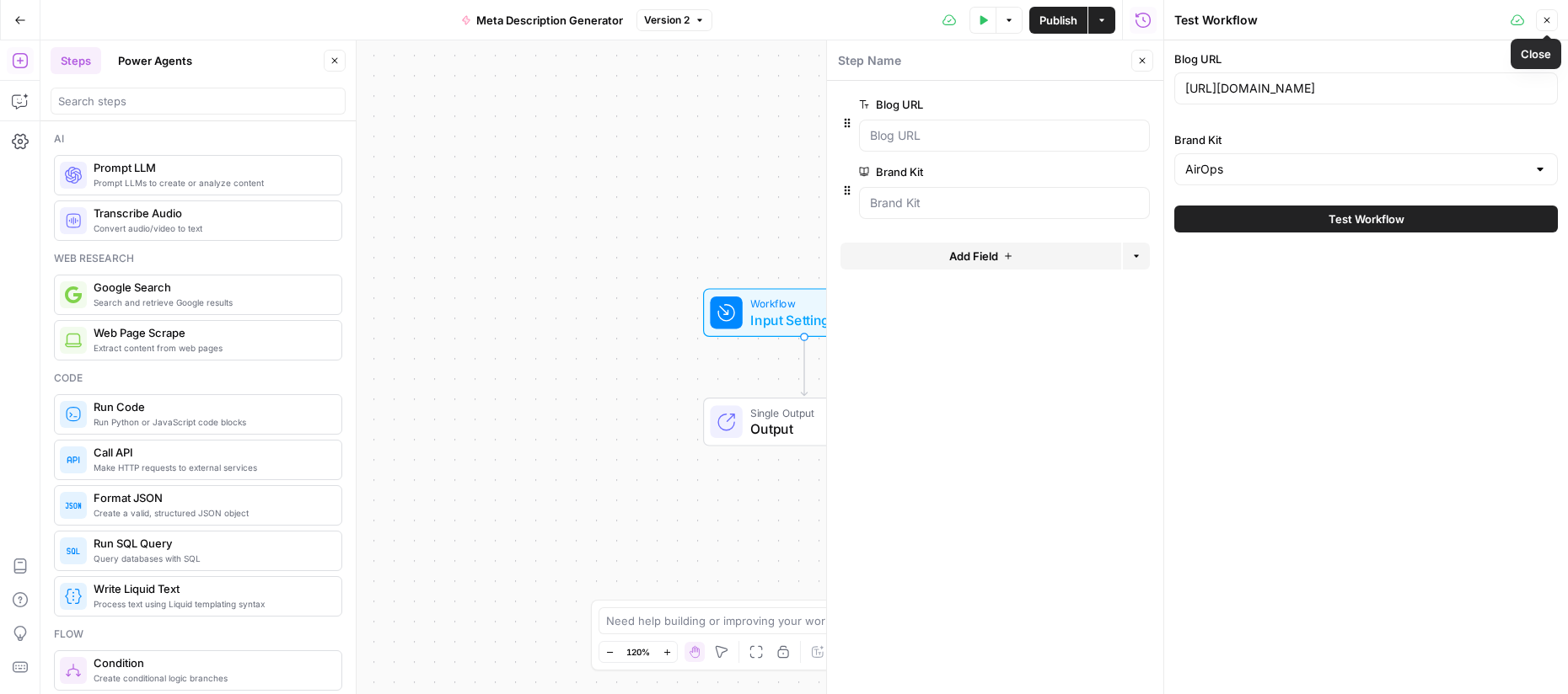
click at [1550, 23] on icon "button" at bounding box center [1547, 20] width 11 height 11
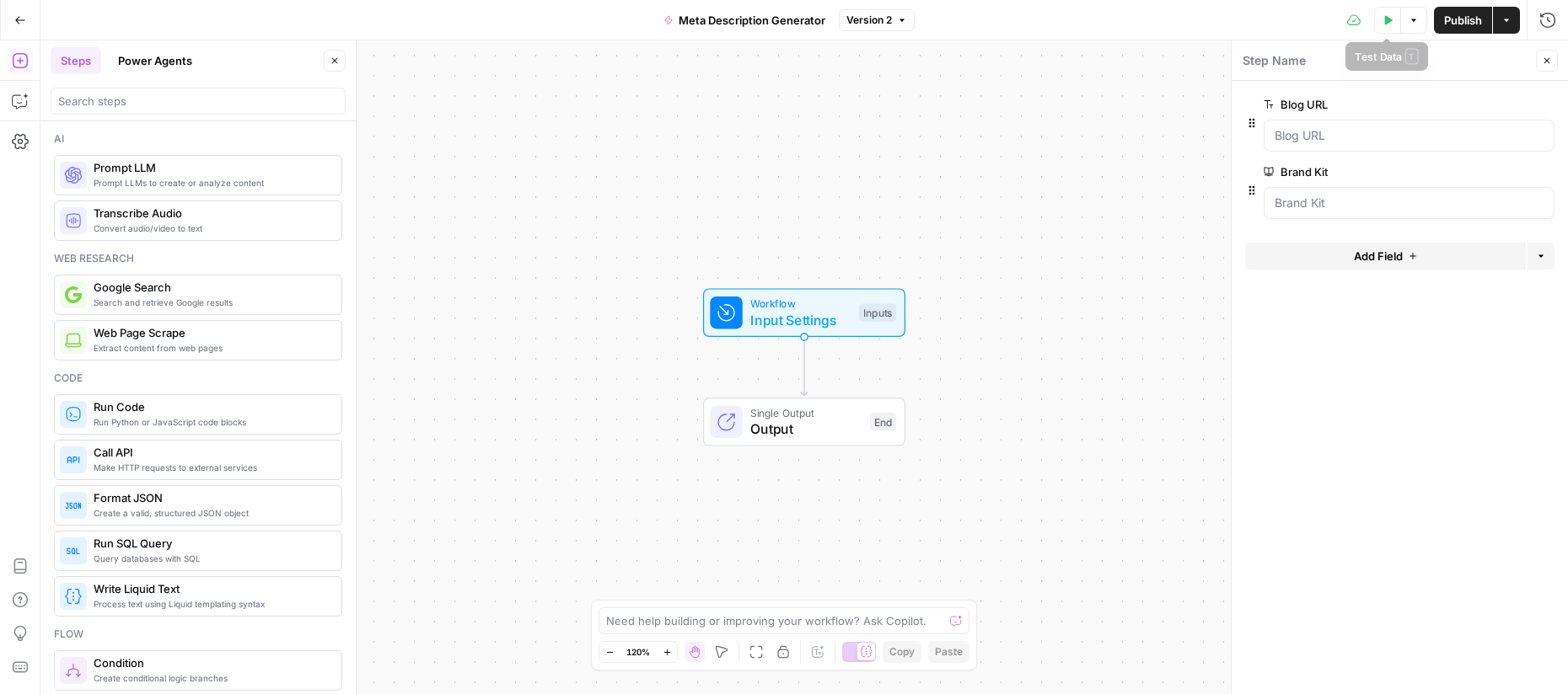
click at [1385, 28] on button "Test Data" at bounding box center [1388, 20] width 27 height 27
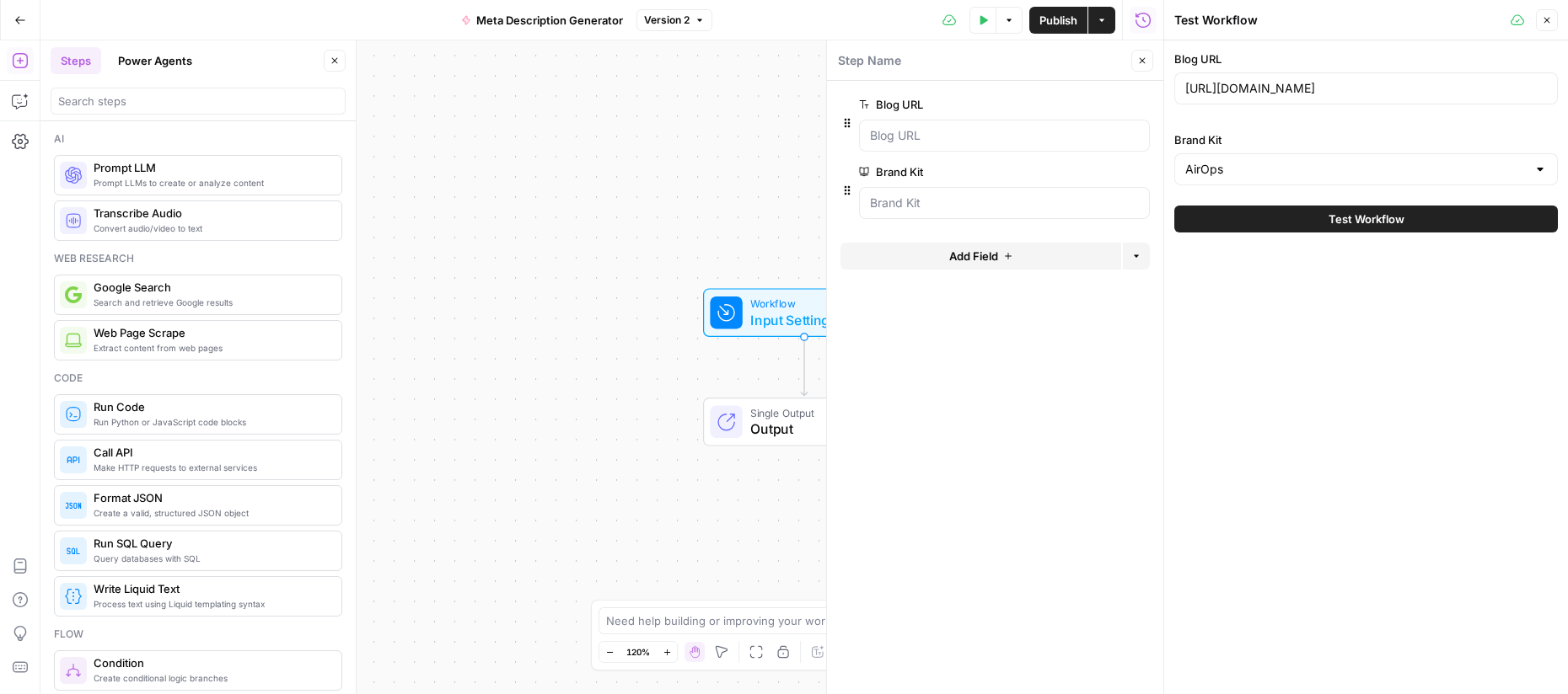
click at [1546, 25] on icon "button" at bounding box center [1547, 20] width 11 height 11
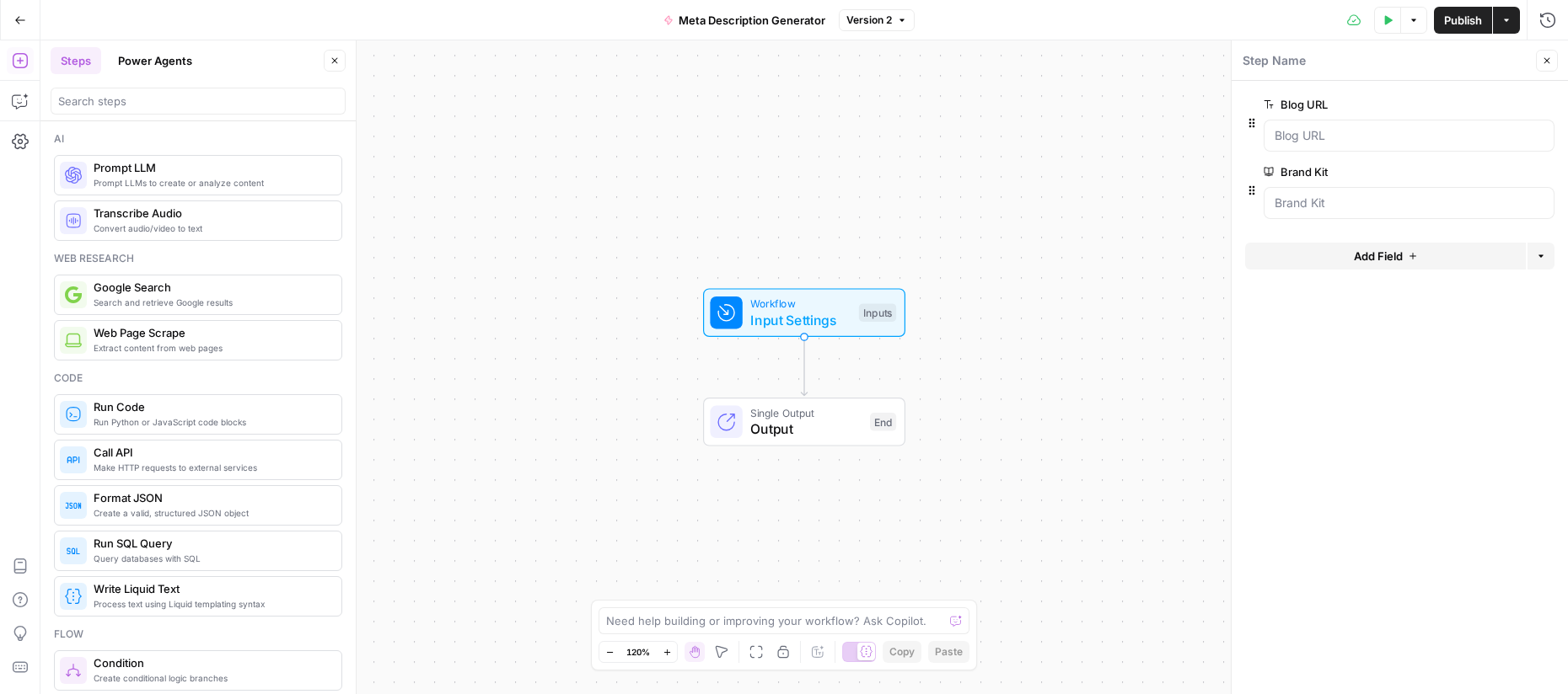
click at [79, 68] on button "Steps" at bounding box center [76, 60] width 51 height 27
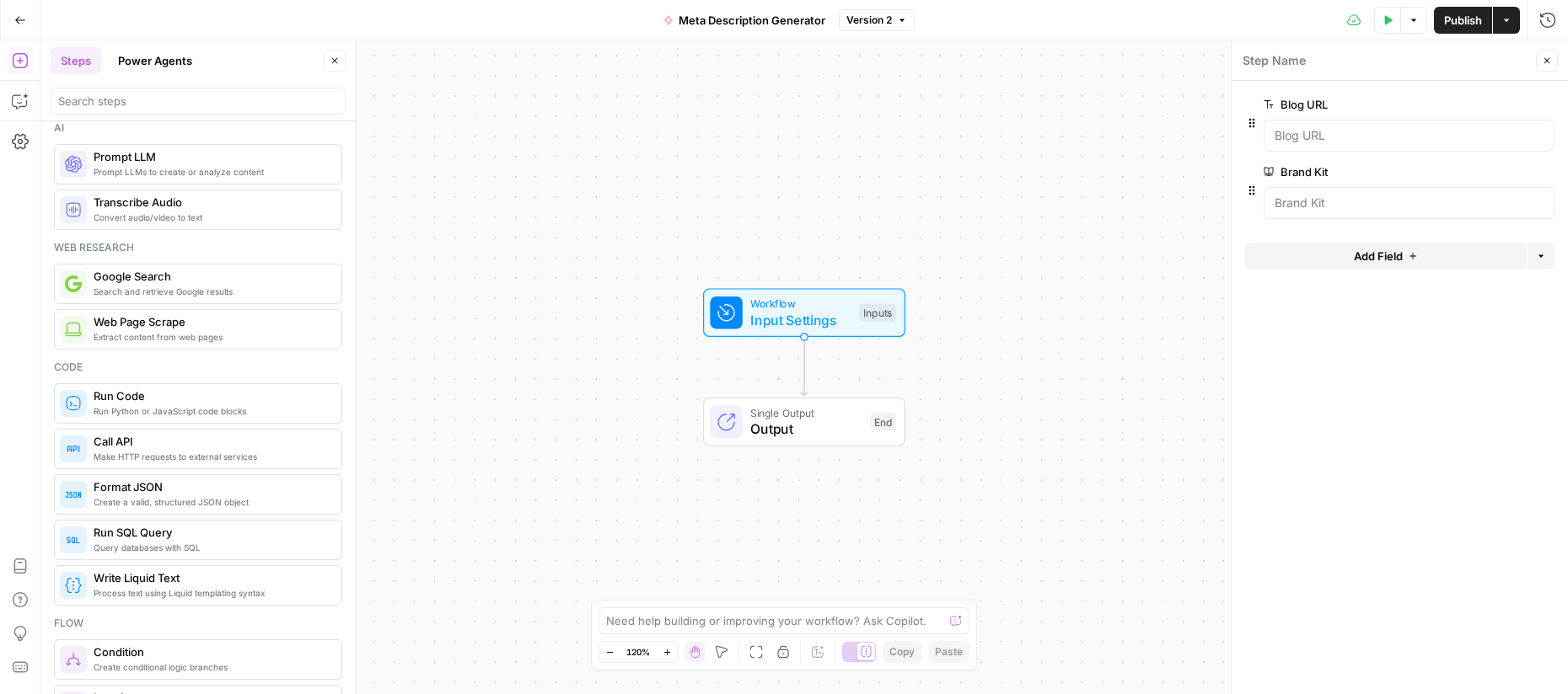
scroll to position [6, 0]
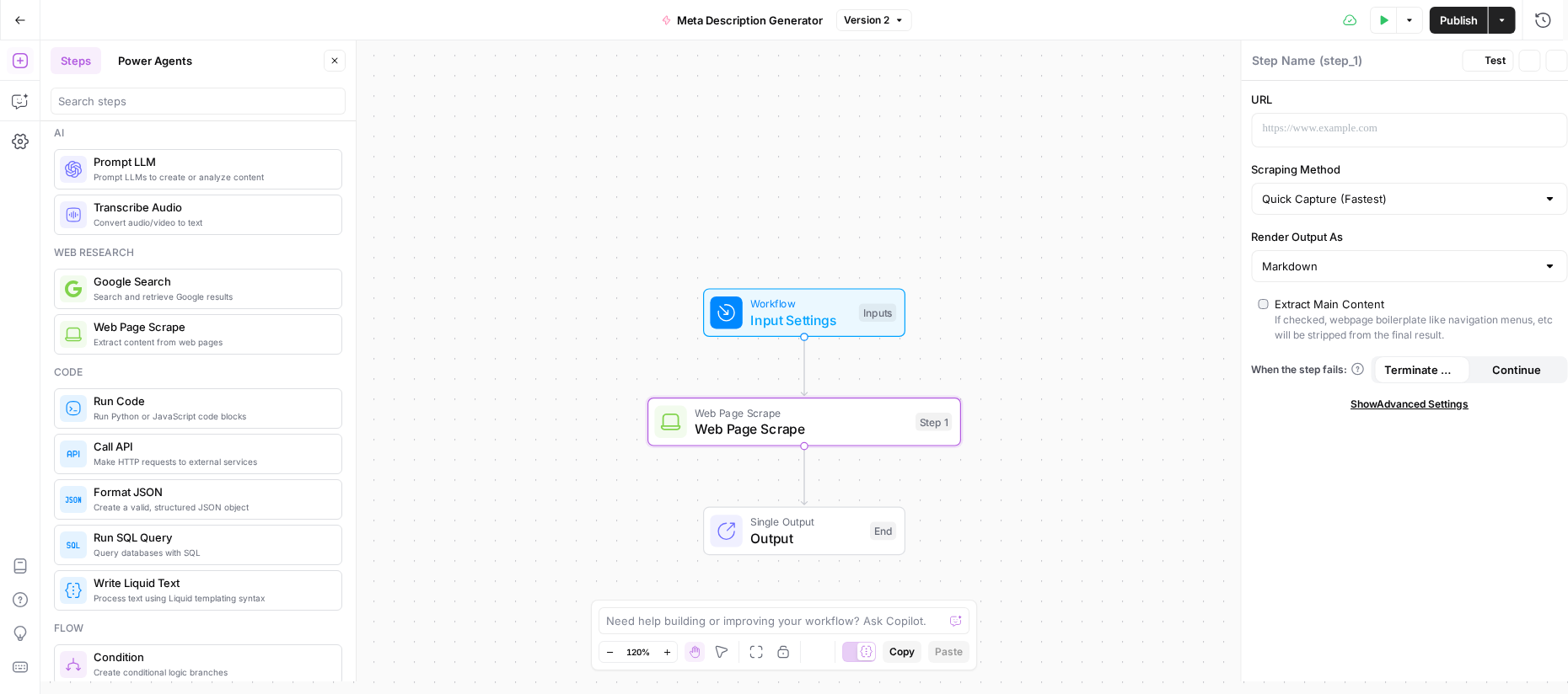
type textarea "Web Page Scrape"
click at [1380, 127] on p at bounding box center [1386, 129] width 267 height 17
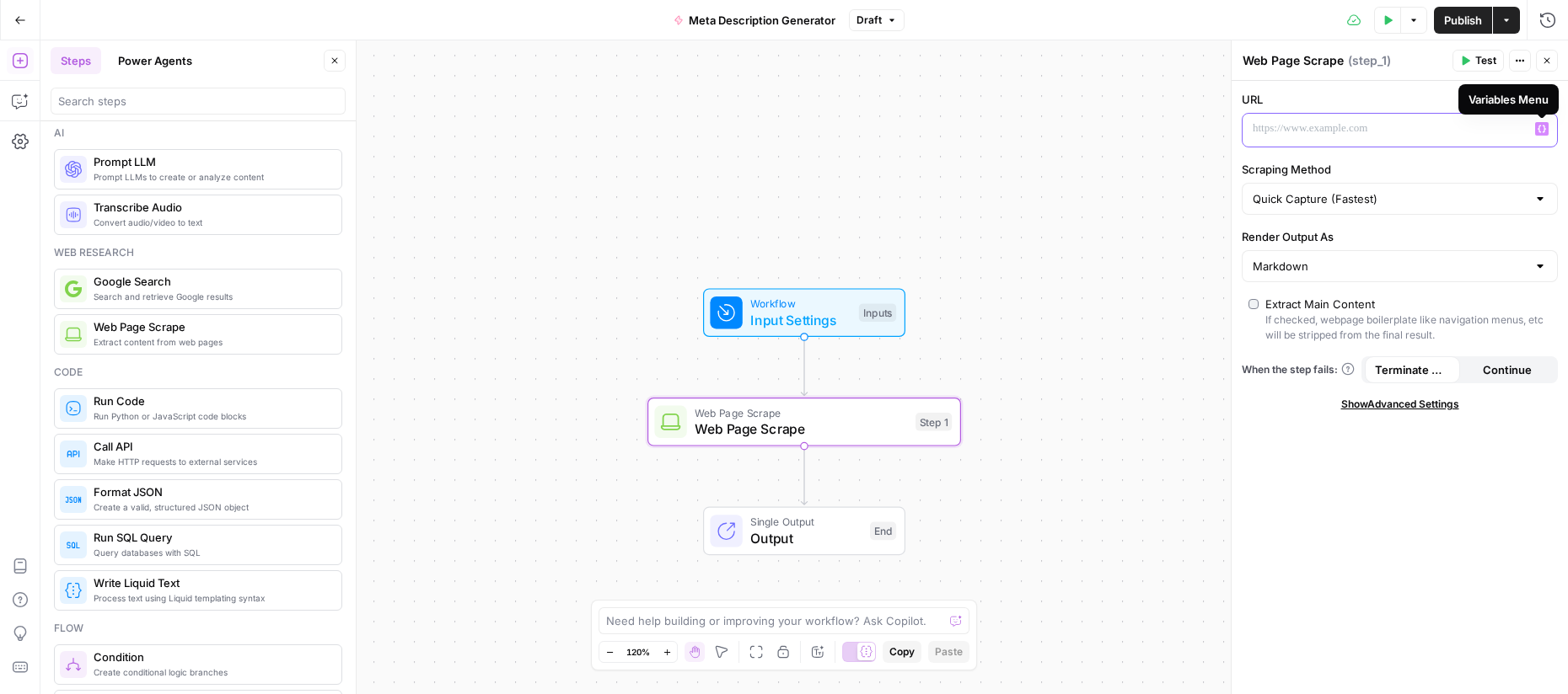
click at [1545, 129] on button "Variables Menu" at bounding box center [1541, 129] width 13 height 13
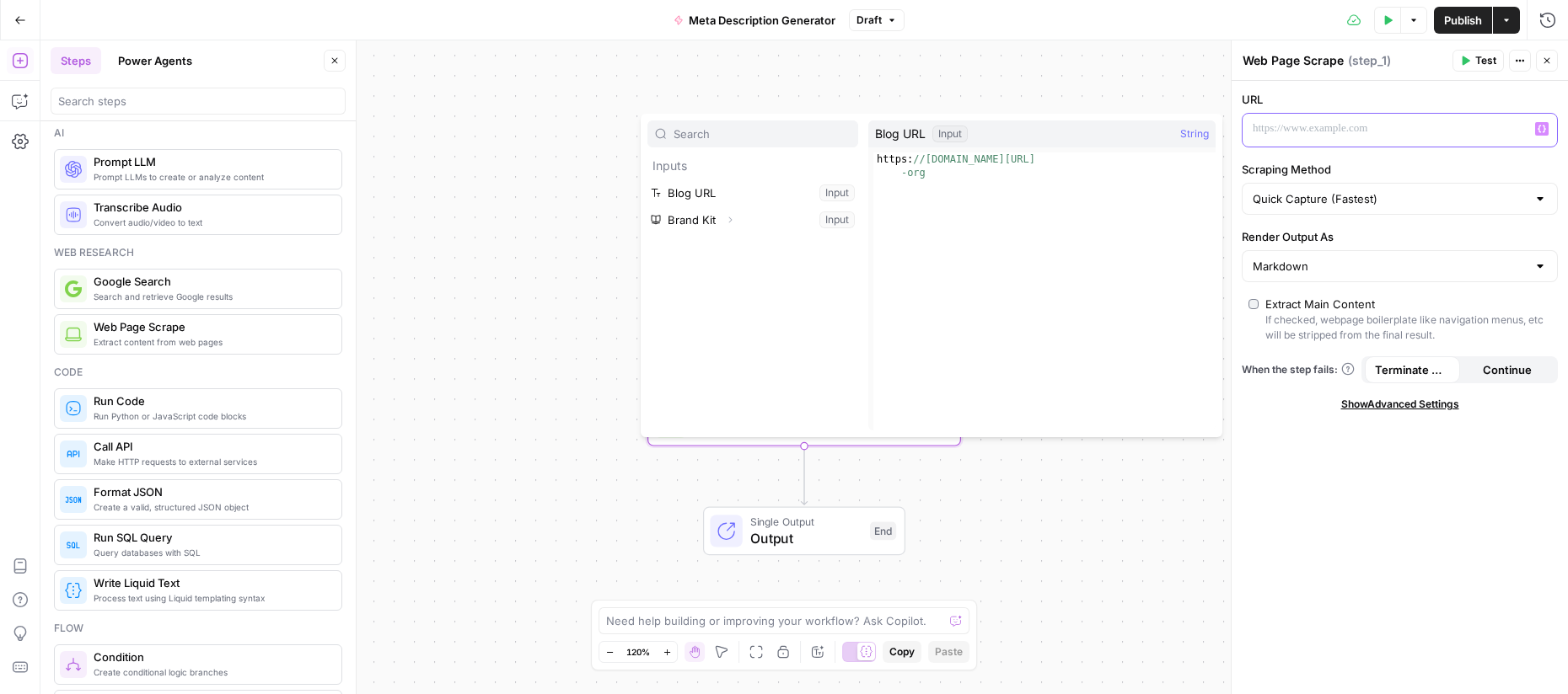
click at [1460, 139] on div at bounding box center [1386, 130] width 287 height 33
click at [723, 197] on button "Select variable Blog URL" at bounding box center [753, 193] width 211 height 27
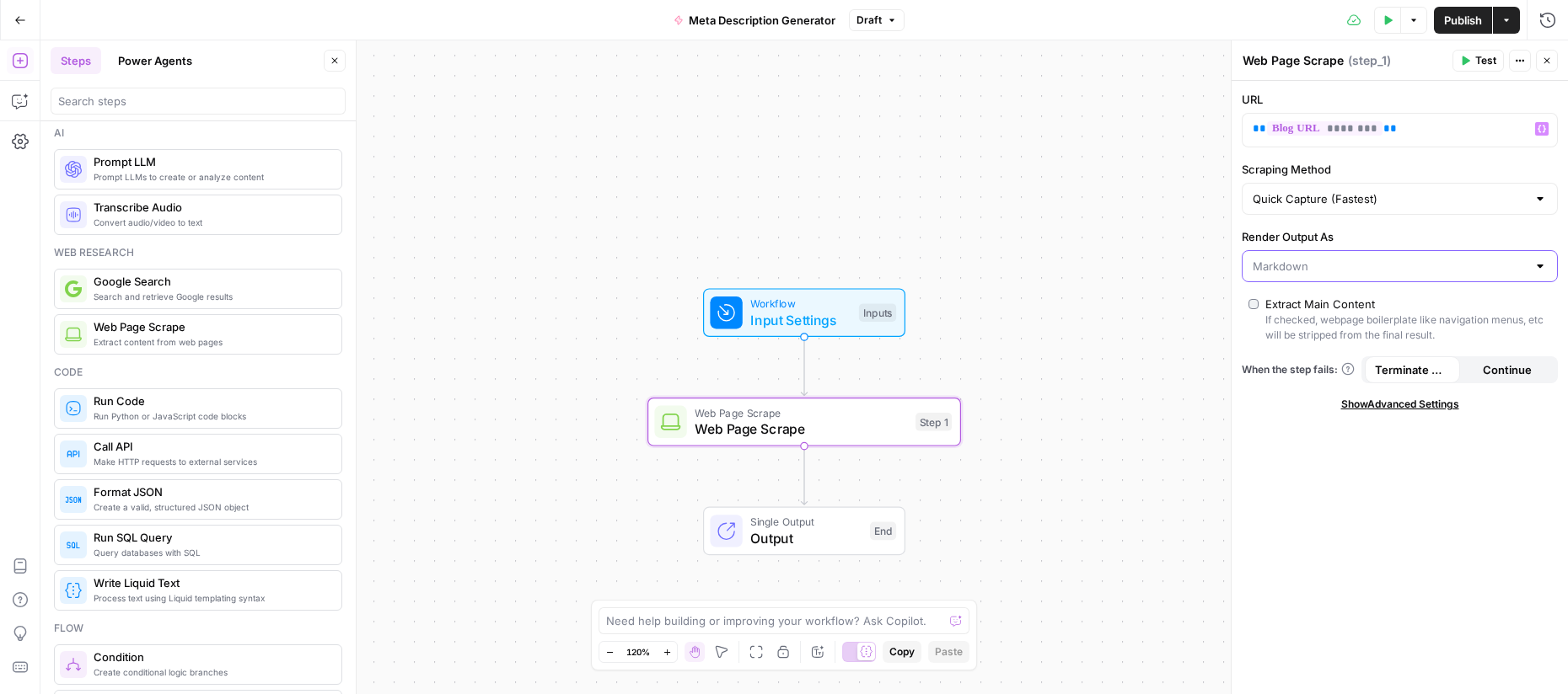
click at [1299, 272] on input "Render Output As" at bounding box center [1389, 266] width 274 height 17
type input "Markdown"
click at [1285, 506] on div "URL ** ******** ** Variables Menu Scraping Method Quick Capture (Fastest) Rende…" at bounding box center [1400, 387] width 336 height 613
click at [1485, 62] on span "Test" at bounding box center [1486, 60] width 21 height 15
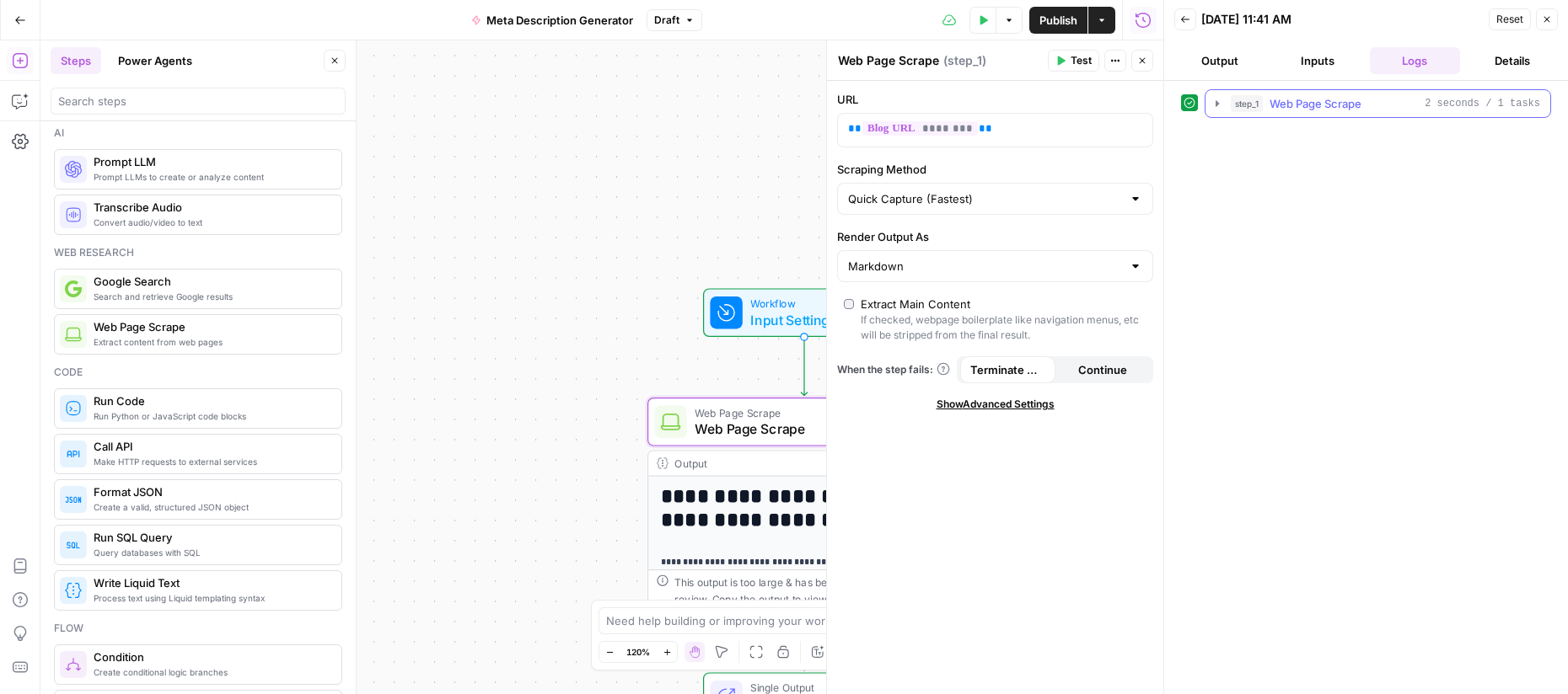
click at [1217, 102] on icon "button" at bounding box center [1218, 103] width 4 height 6
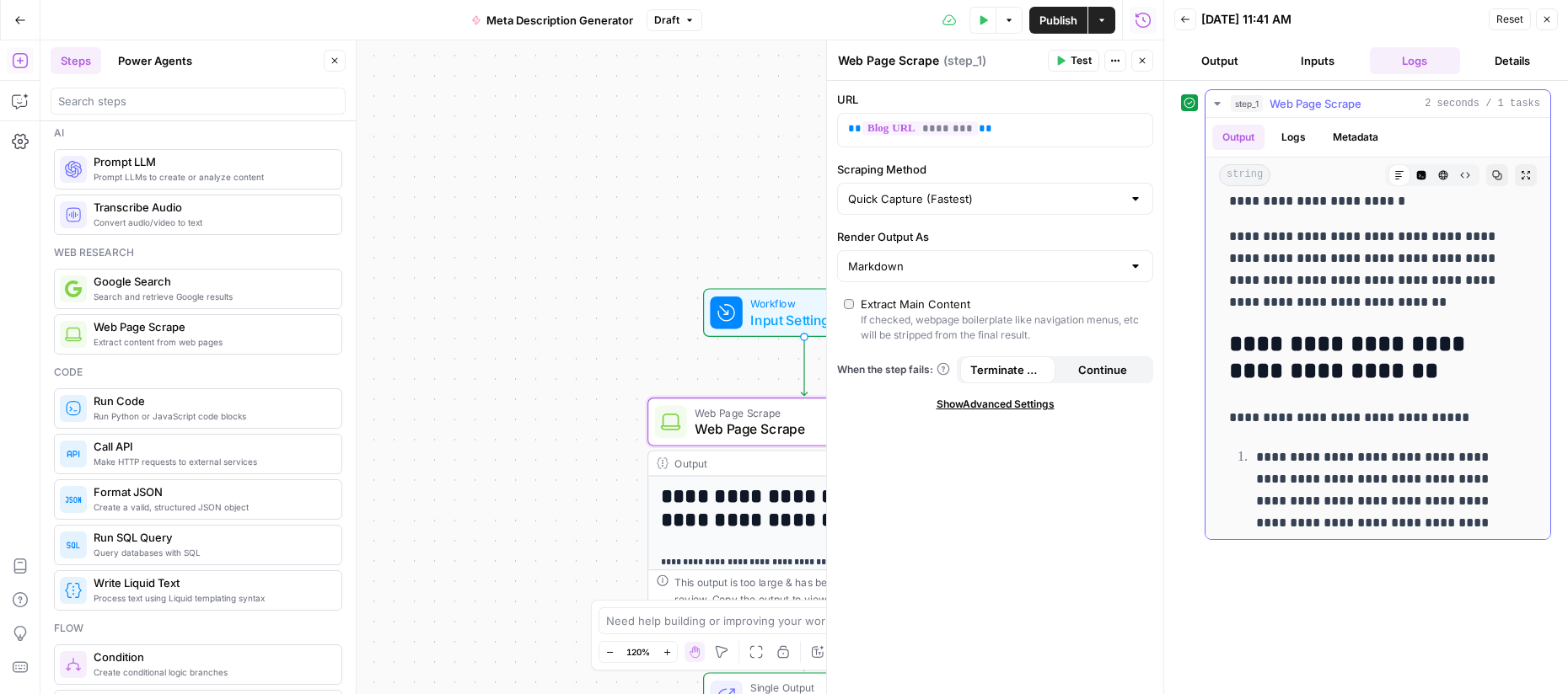
scroll to position [2113, 0]
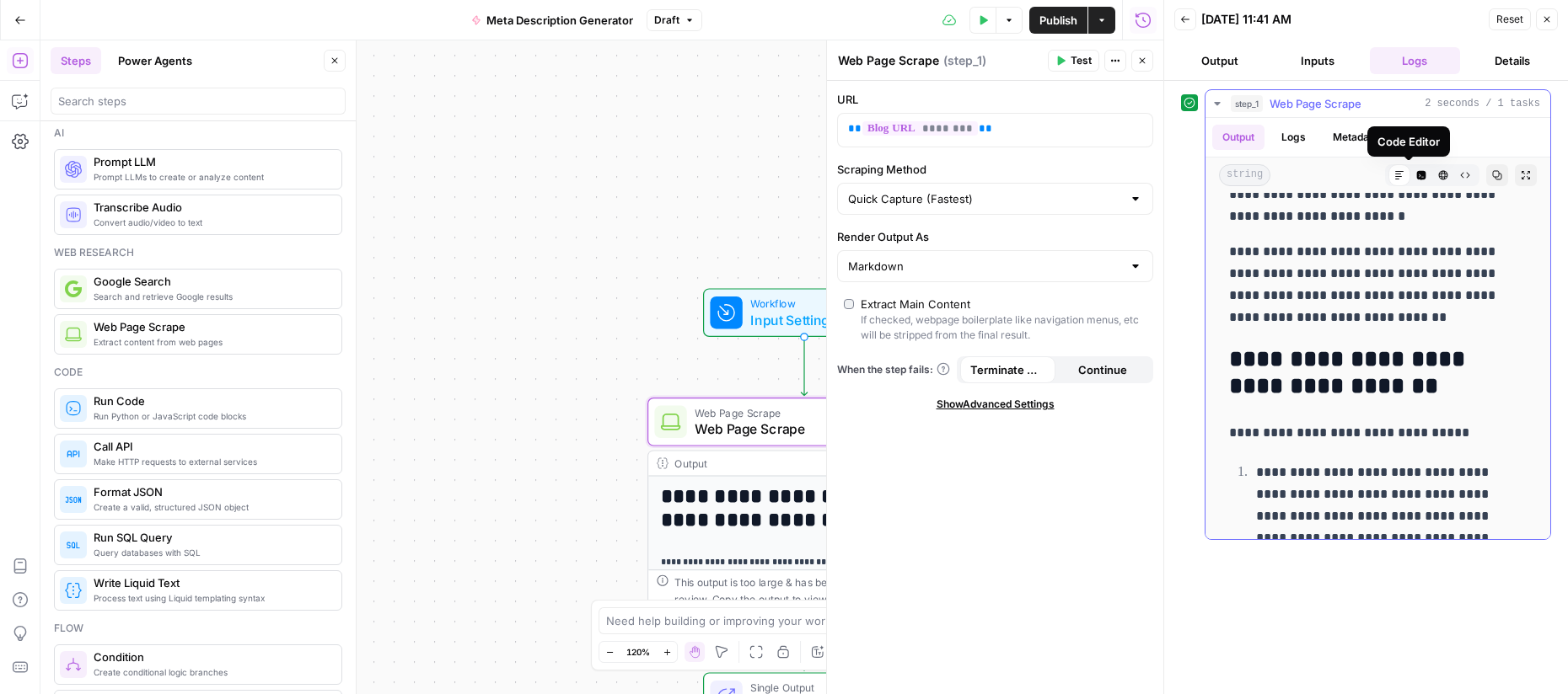
click at [1417, 177] on icon "button" at bounding box center [1422, 175] width 10 height 10
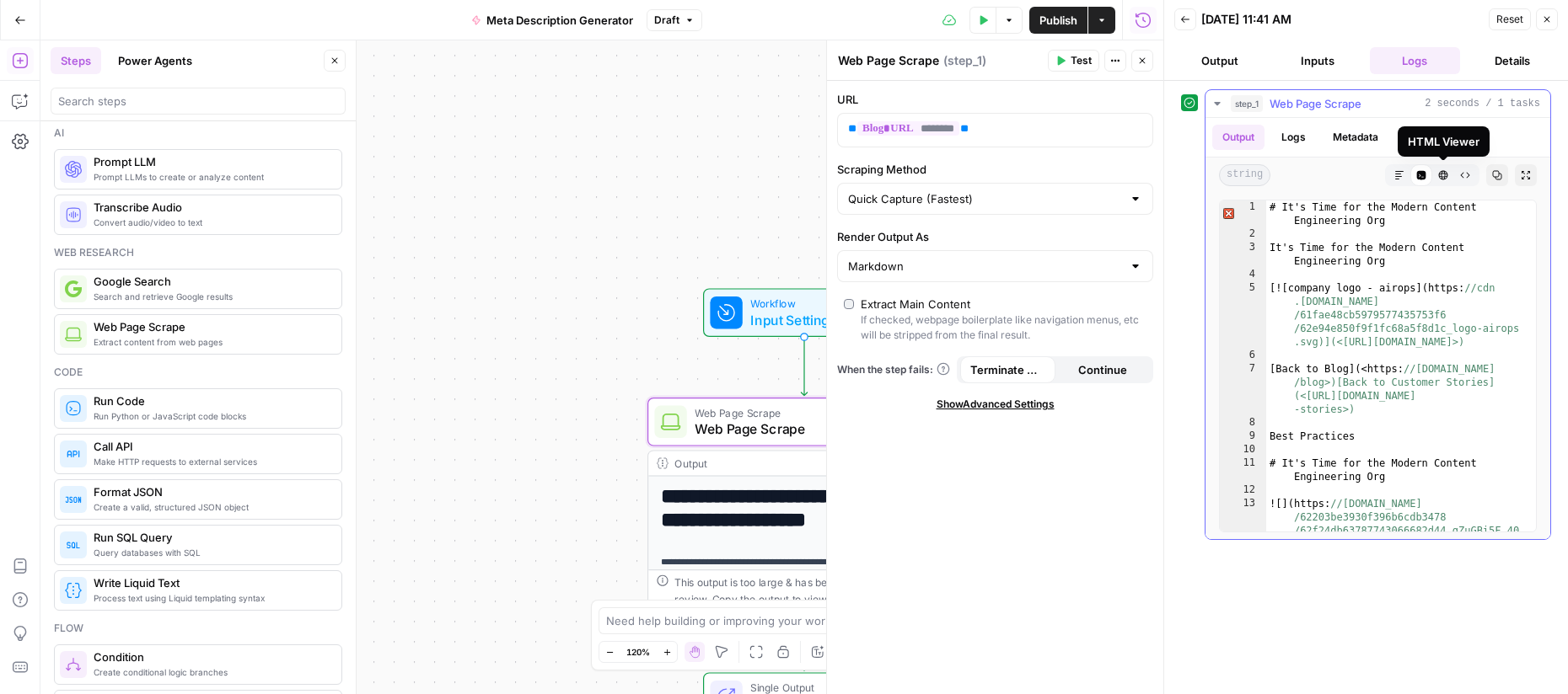
click at [1446, 177] on icon "button" at bounding box center [1444, 175] width 10 height 10
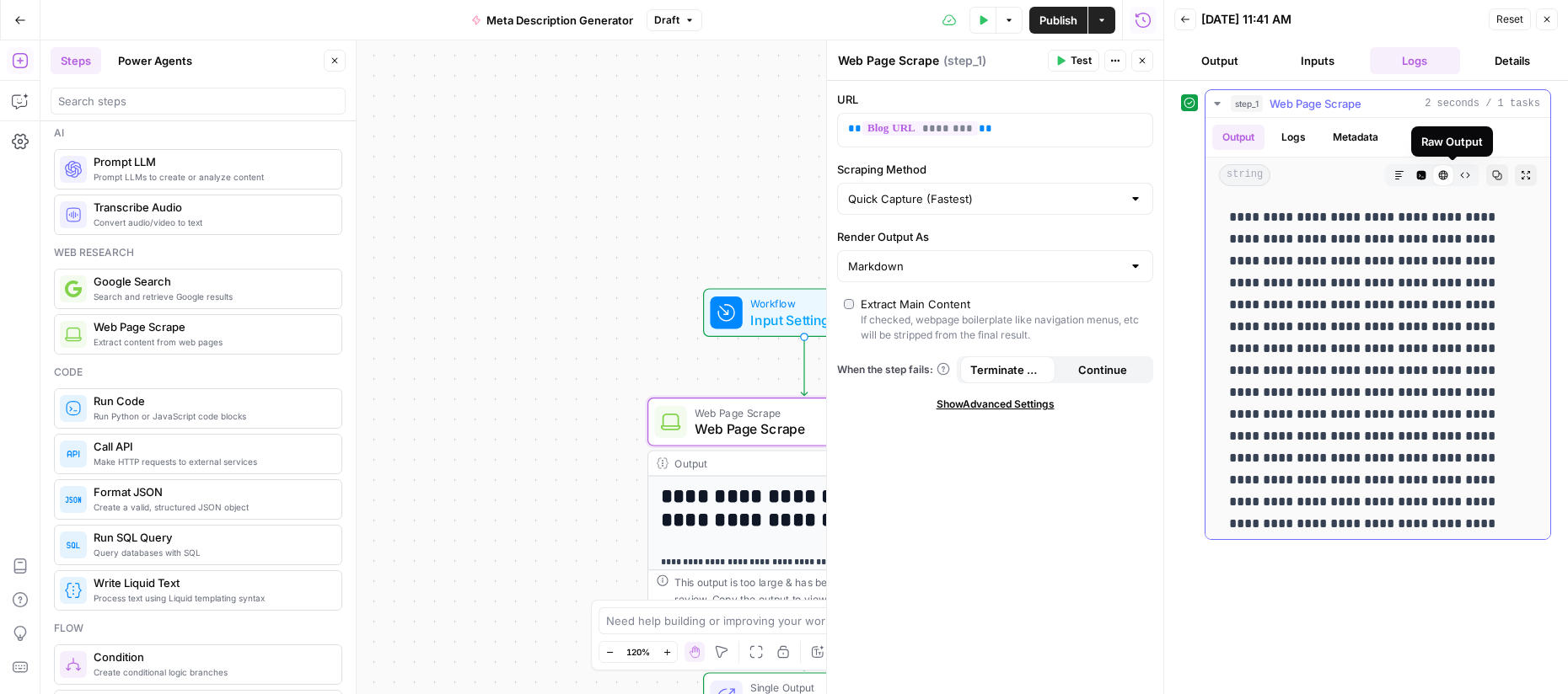
click at [1460, 178] on icon "button" at bounding box center [1466, 176] width 11 height 11
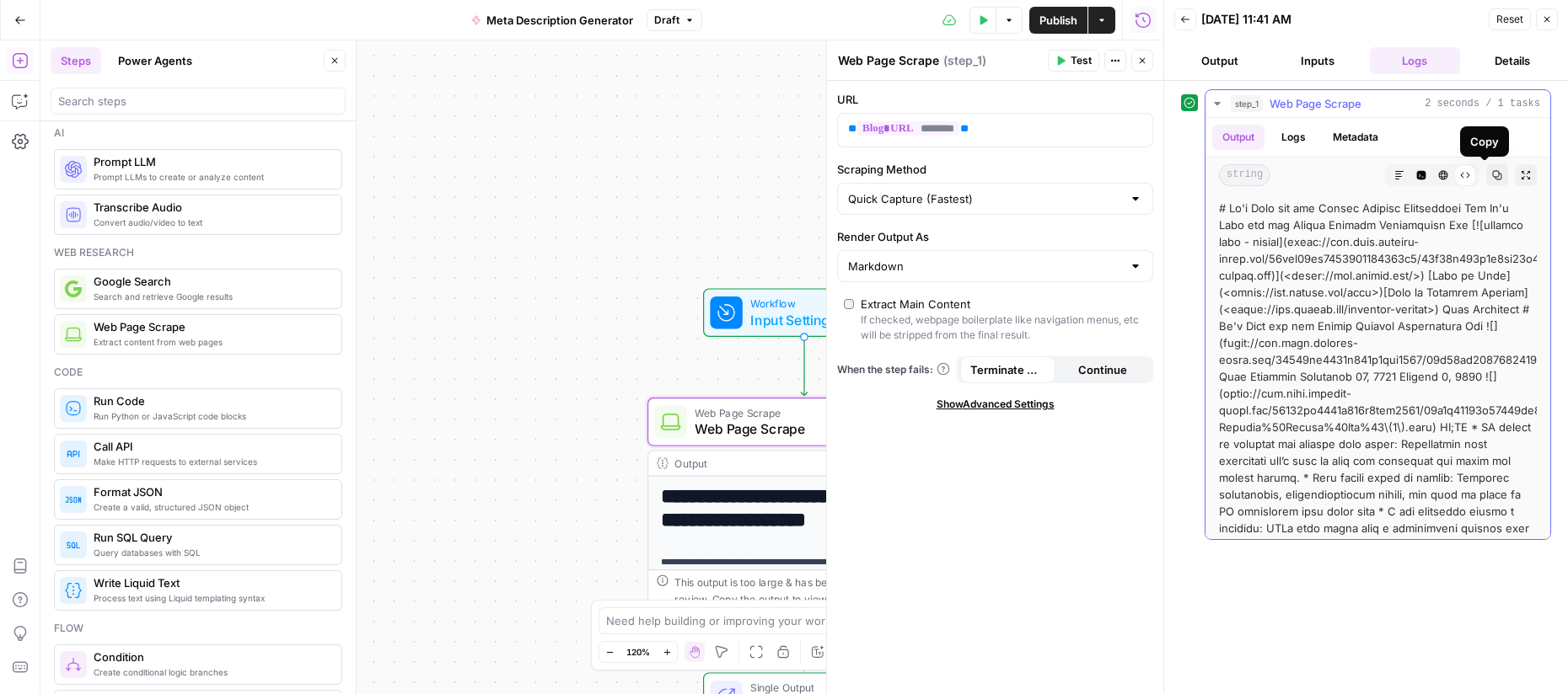
click at [1492, 179] on icon "button" at bounding box center [1497, 176] width 11 height 11
click at [1395, 174] on icon "button" at bounding box center [1400, 176] width 11 height 11
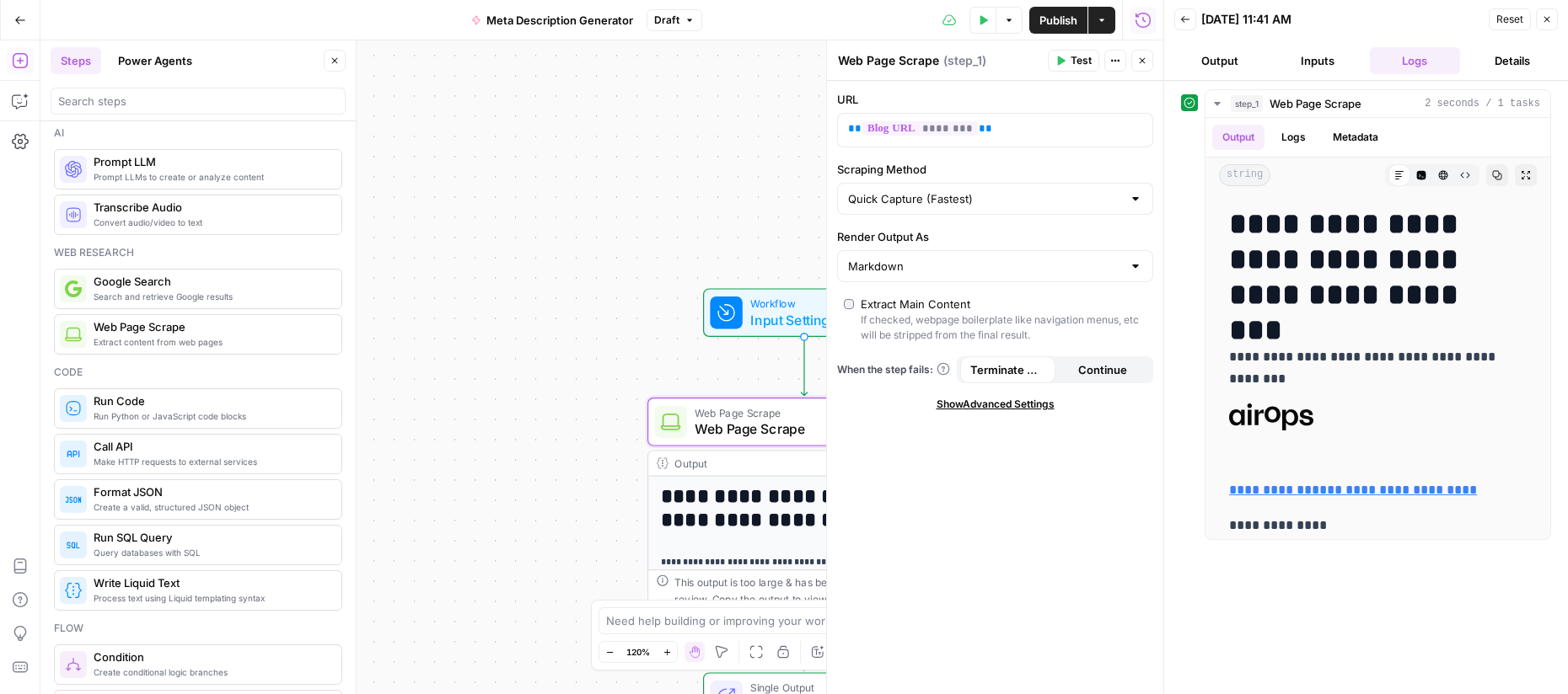
click at [1217, 63] on button "Output" at bounding box center [1220, 60] width 91 height 27
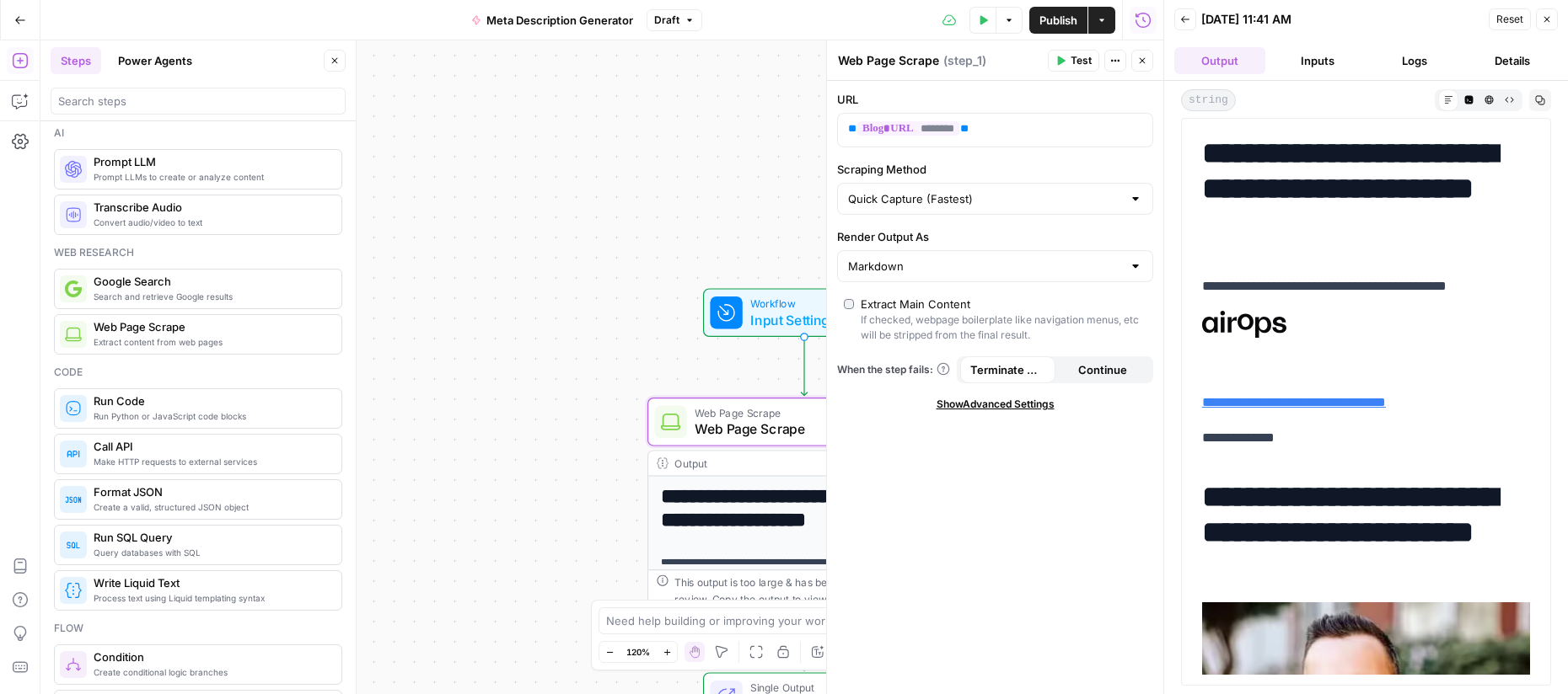
click at [1186, 22] on icon "button" at bounding box center [1185, 19] width 11 height 11
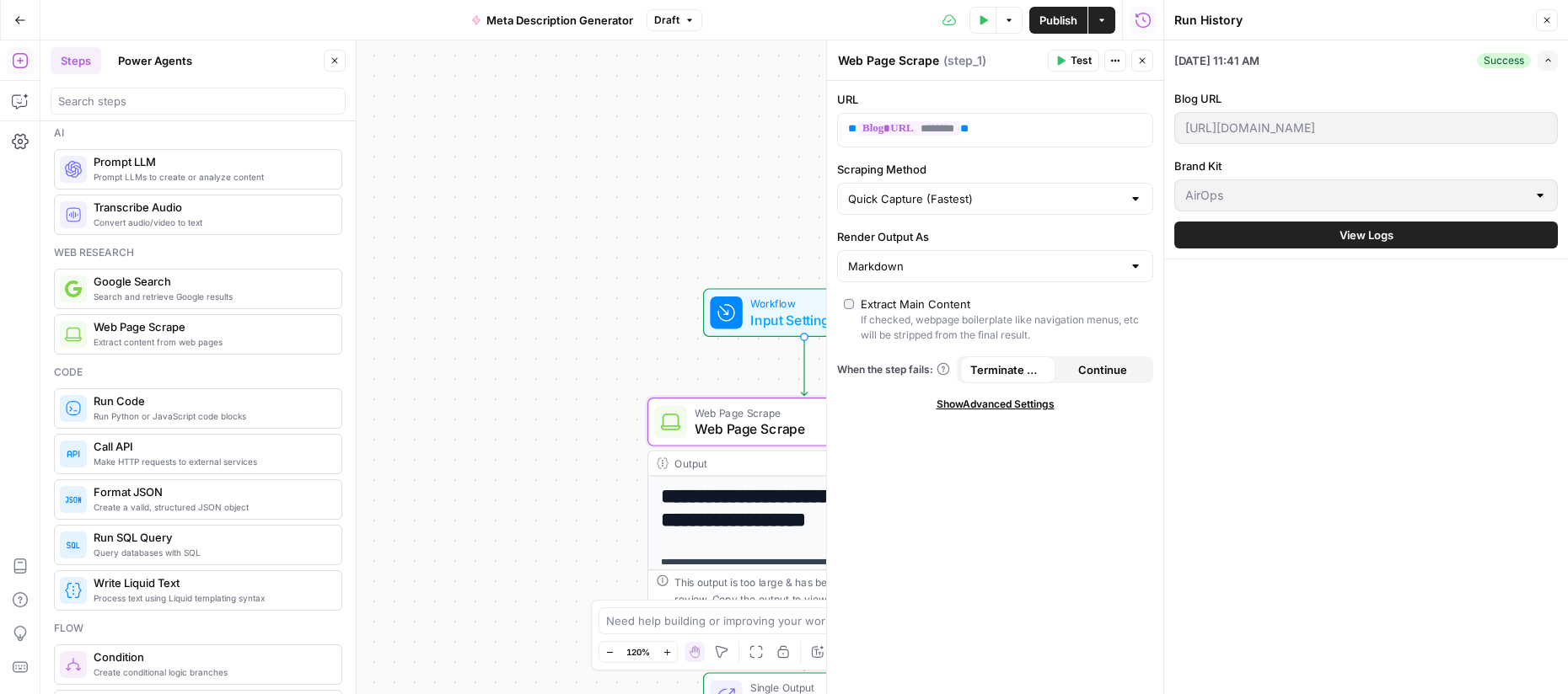
click at [1355, 239] on span "View Logs" at bounding box center [1367, 235] width 54 height 17
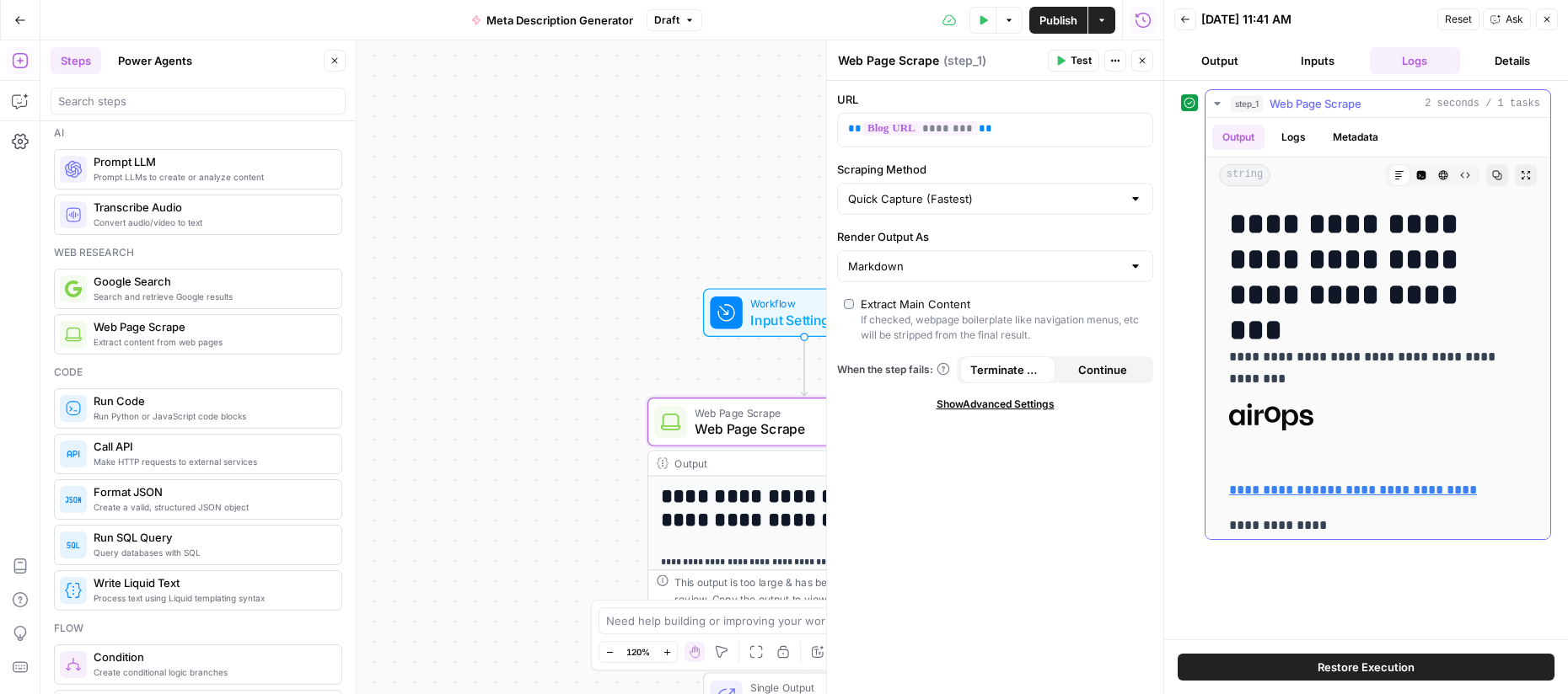
click at [1217, 105] on icon "button" at bounding box center [1217, 103] width 13 height 13
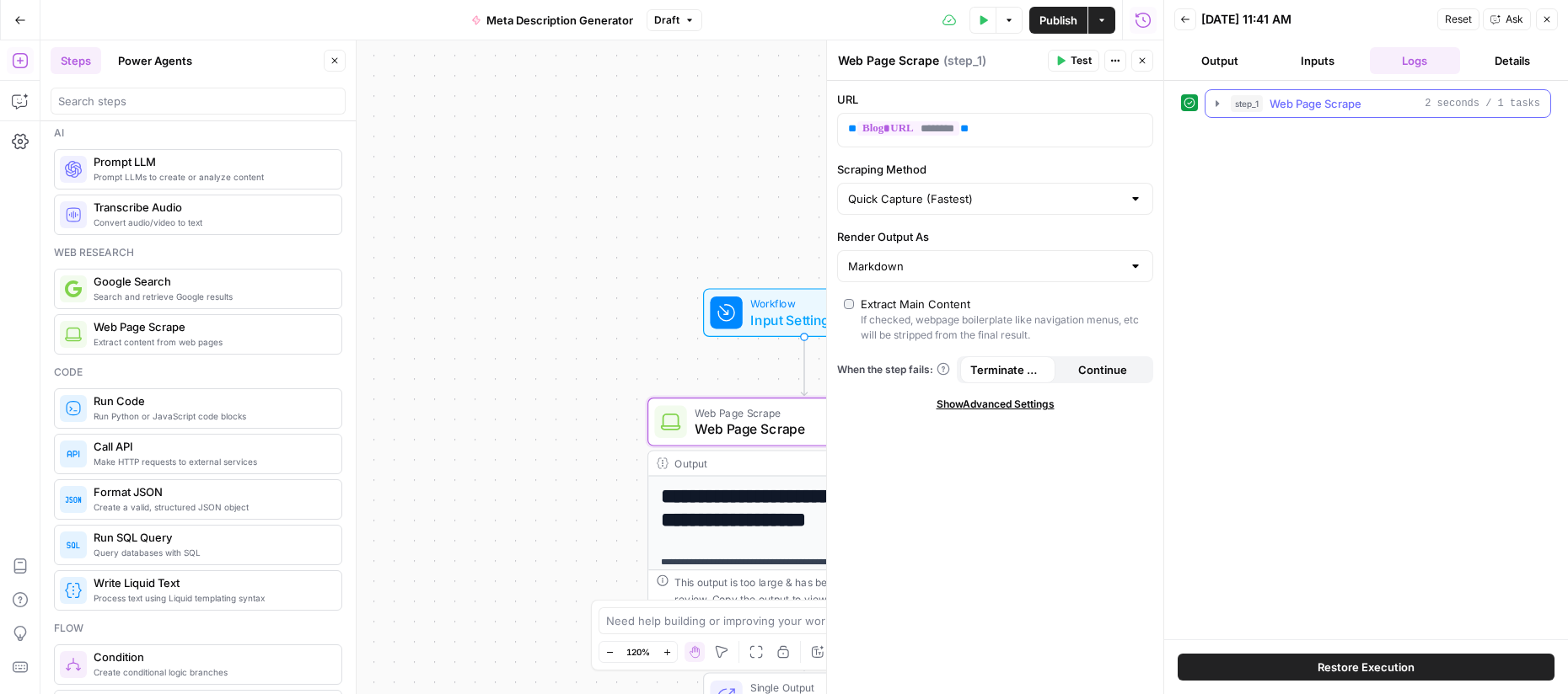
click at [1217, 105] on icon "button" at bounding box center [1217, 103] width 13 height 13
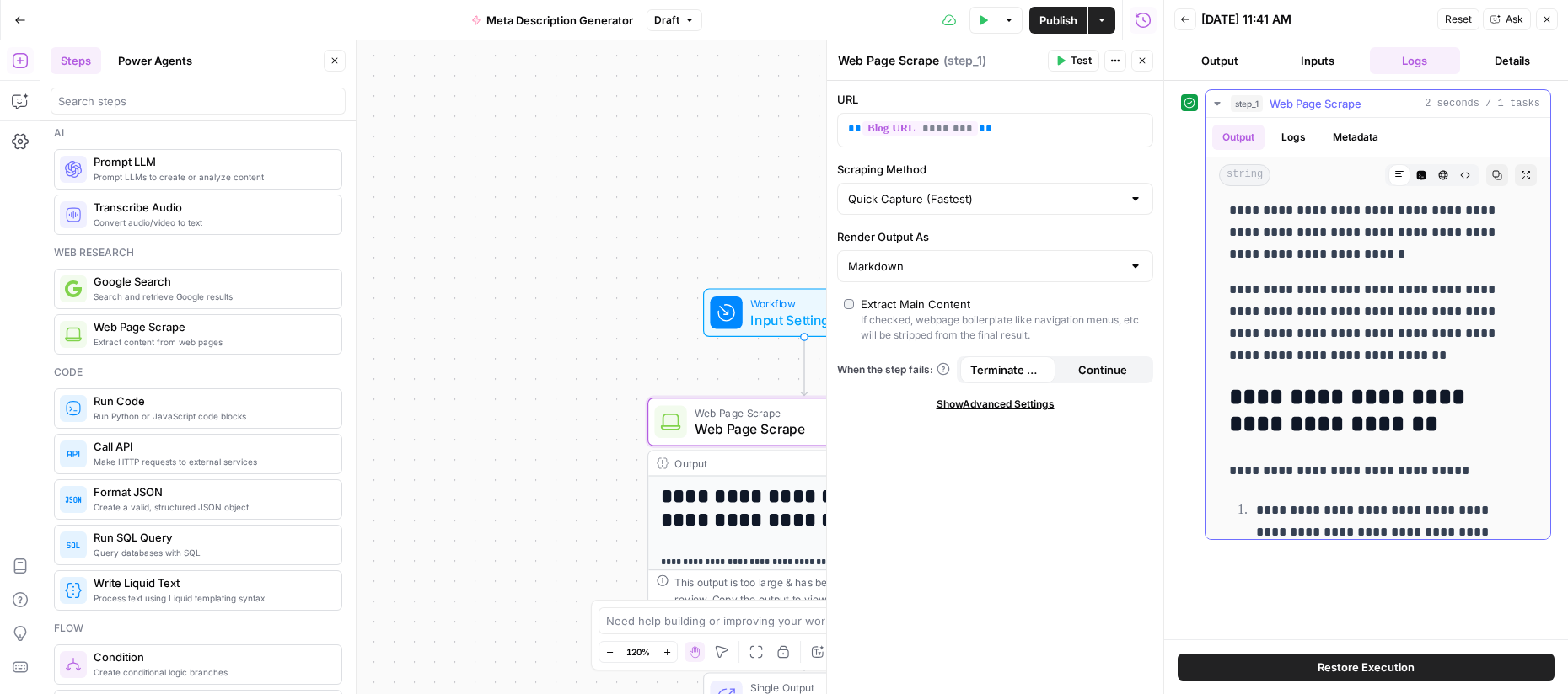
scroll to position [2859, 0]
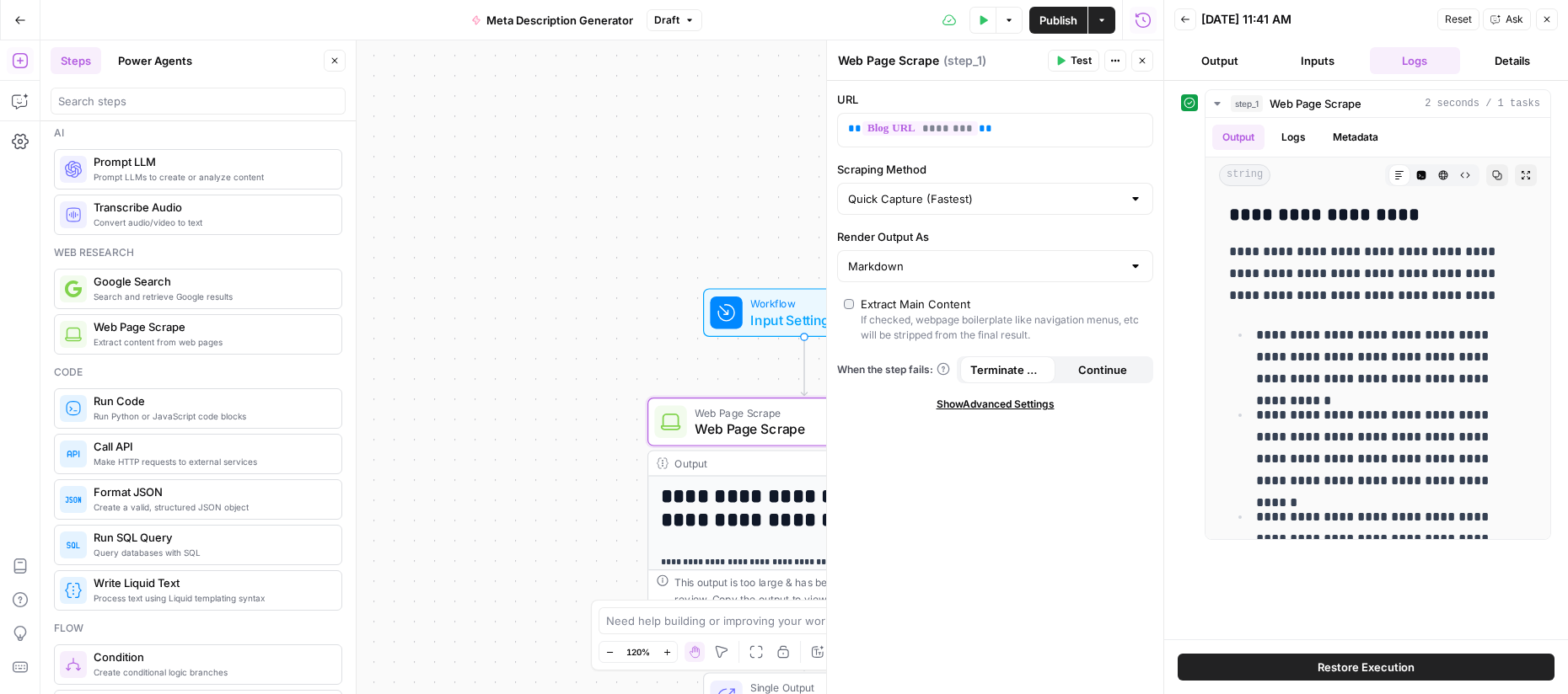
click at [1413, 59] on button "Logs" at bounding box center [1416, 60] width 91 height 27
click at [1548, 27] on button "Close" at bounding box center [1546, 19] width 22 height 22
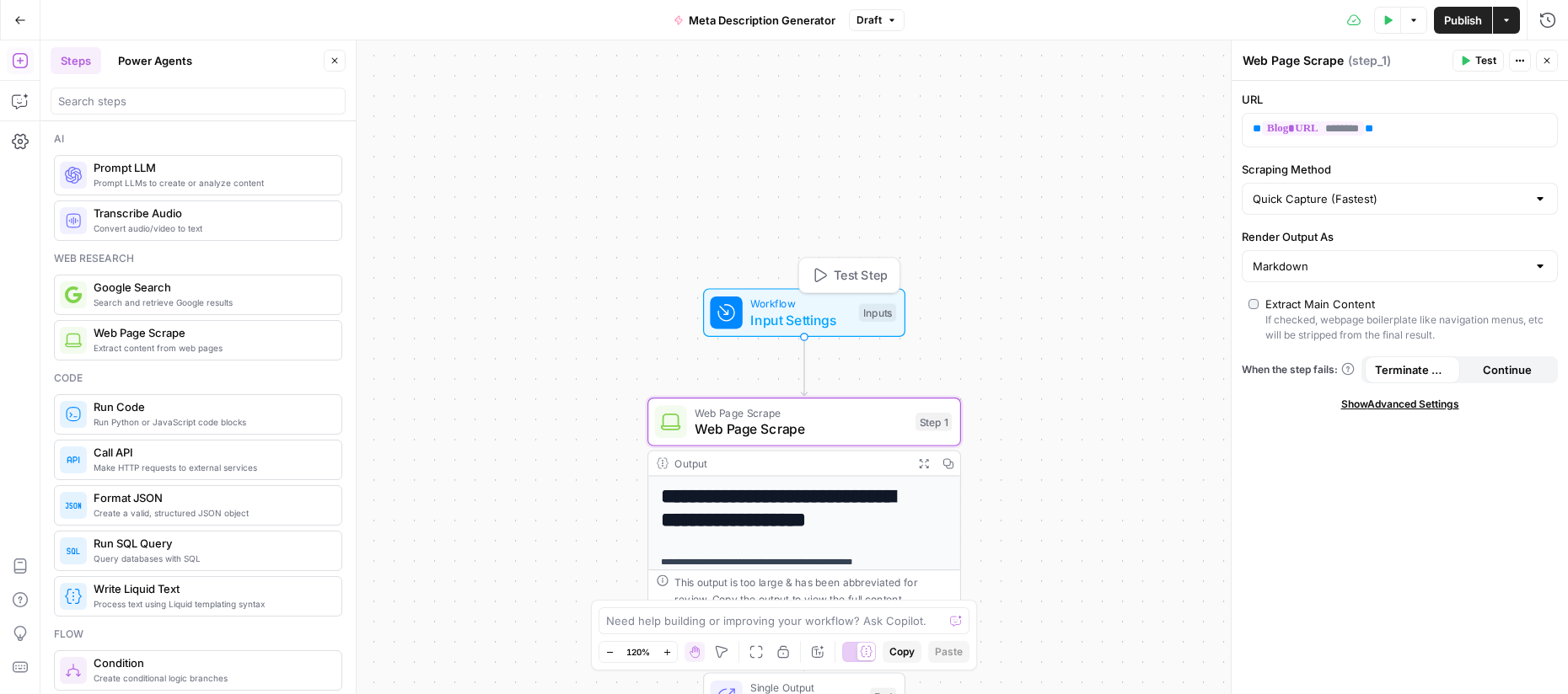
click at [827, 317] on span "Input Settings" at bounding box center [800, 319] width 101 height 20
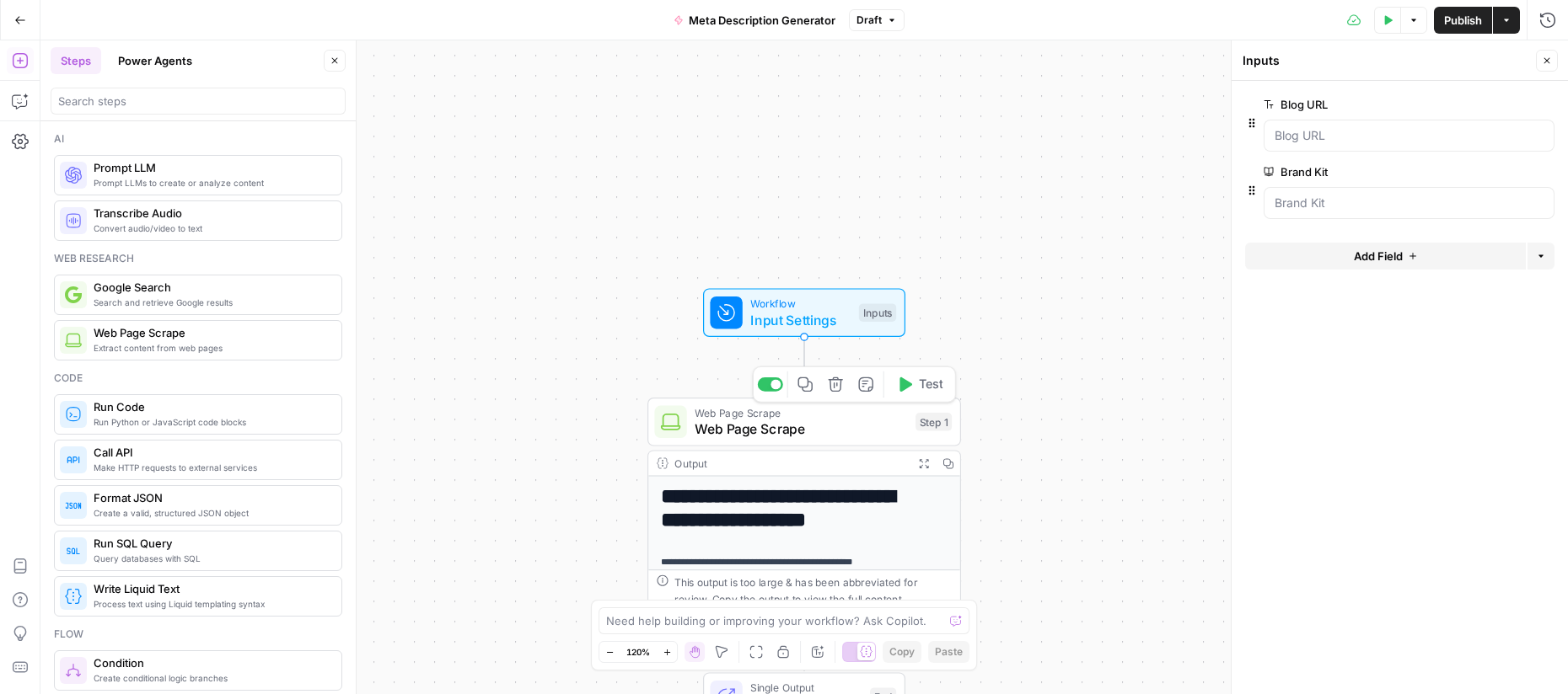
click at [836, 423] on span "Web Page Scrape" at bounding box center [800, 429] width 213 height 20
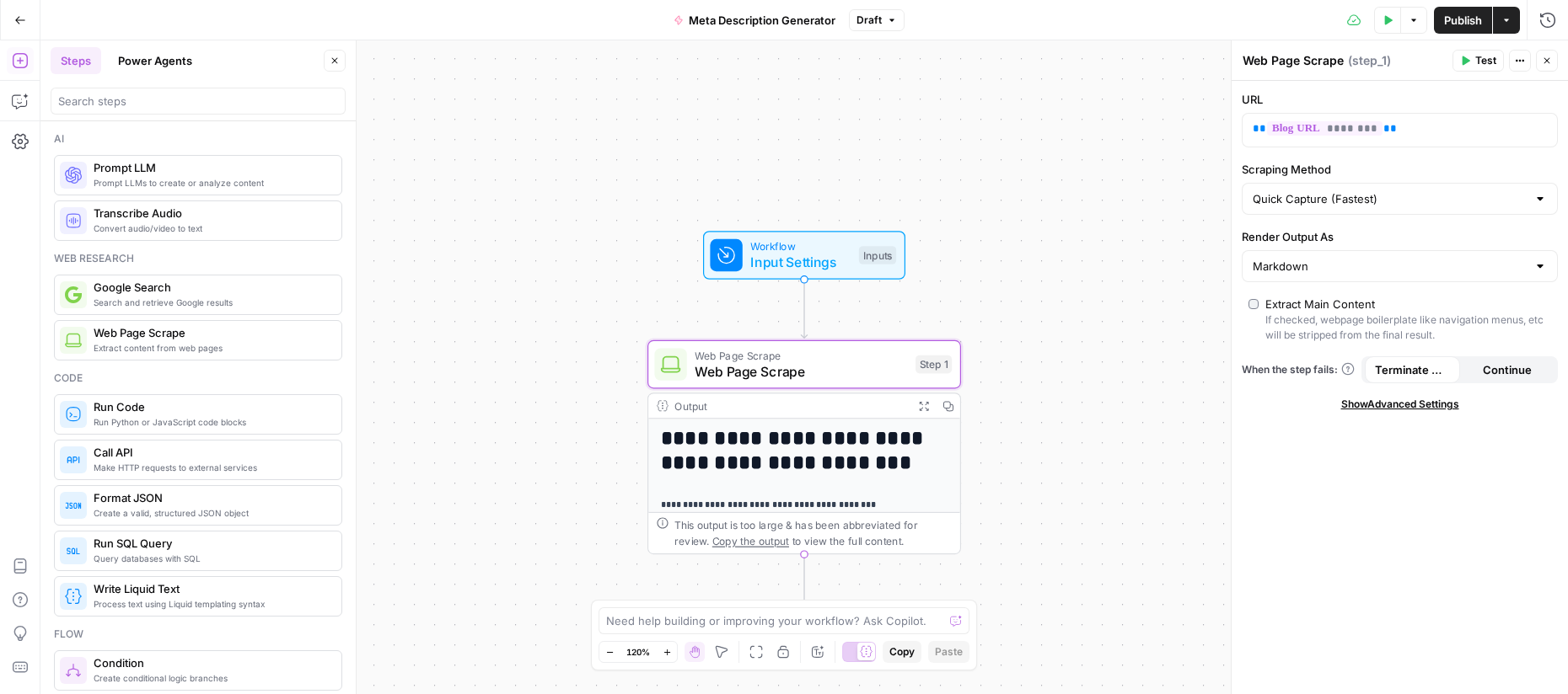
click at [684, 405] on div "Output" at bounding box center [790, 406] width 231 height 16
click at [1049, 534] on div "**********" at bounding box center [804, 367] width 1528 height 654
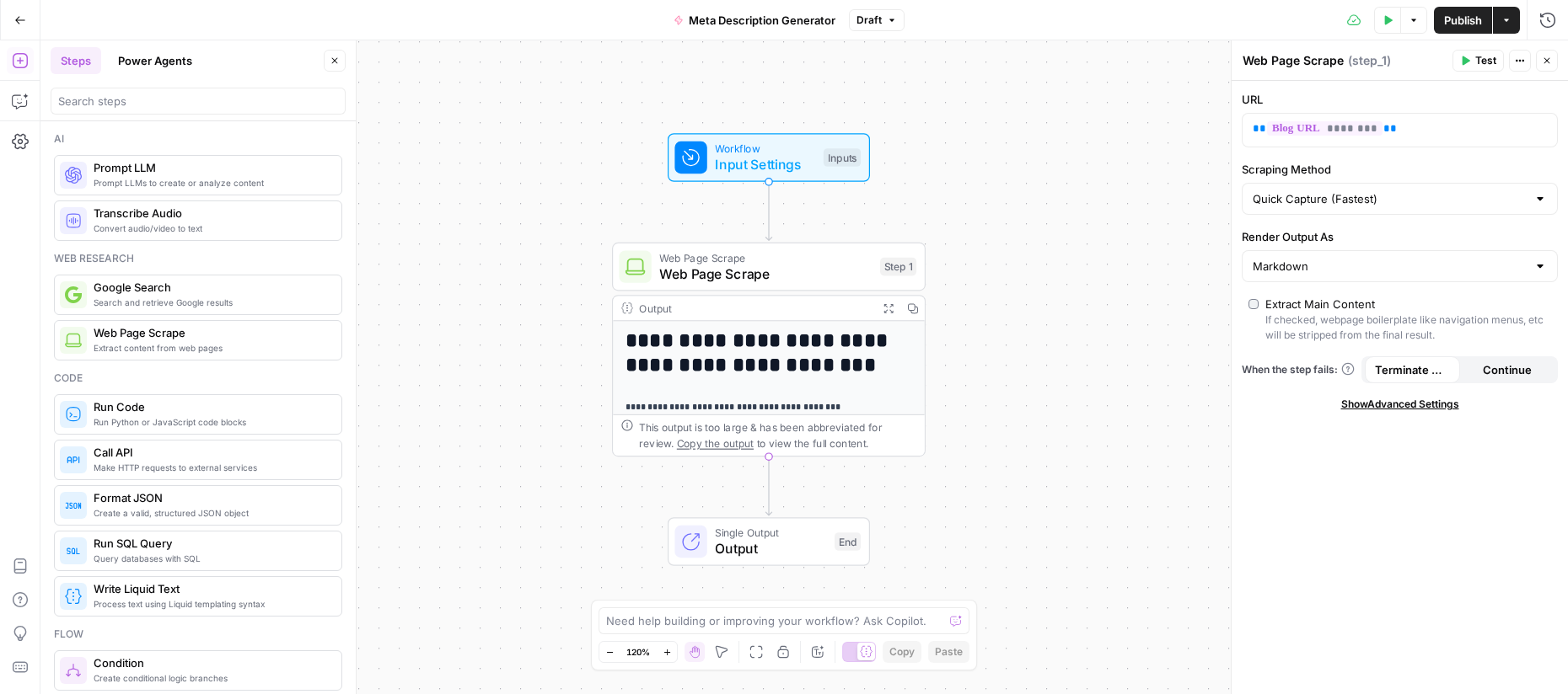
drag, startPoint x: 1035, startPoint y: 527, endPoint x: 1002, endPoint y: 465, distance: 70.2
click at [1002, 465] on div "**********" at bounding box center [804, 367] width 1528 height 654
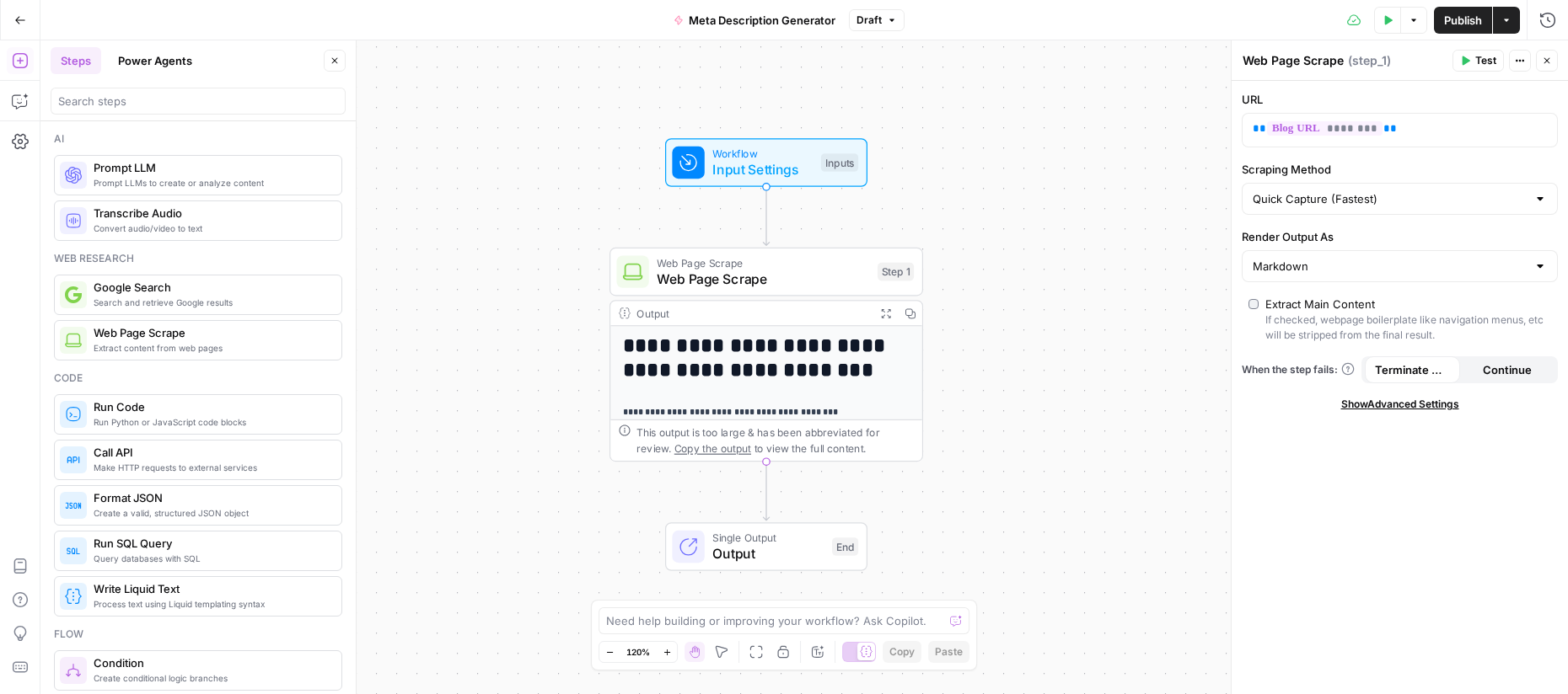
click at [1550, 63] on icon "button" at bounding box center [1547, 61] width 11 height 11
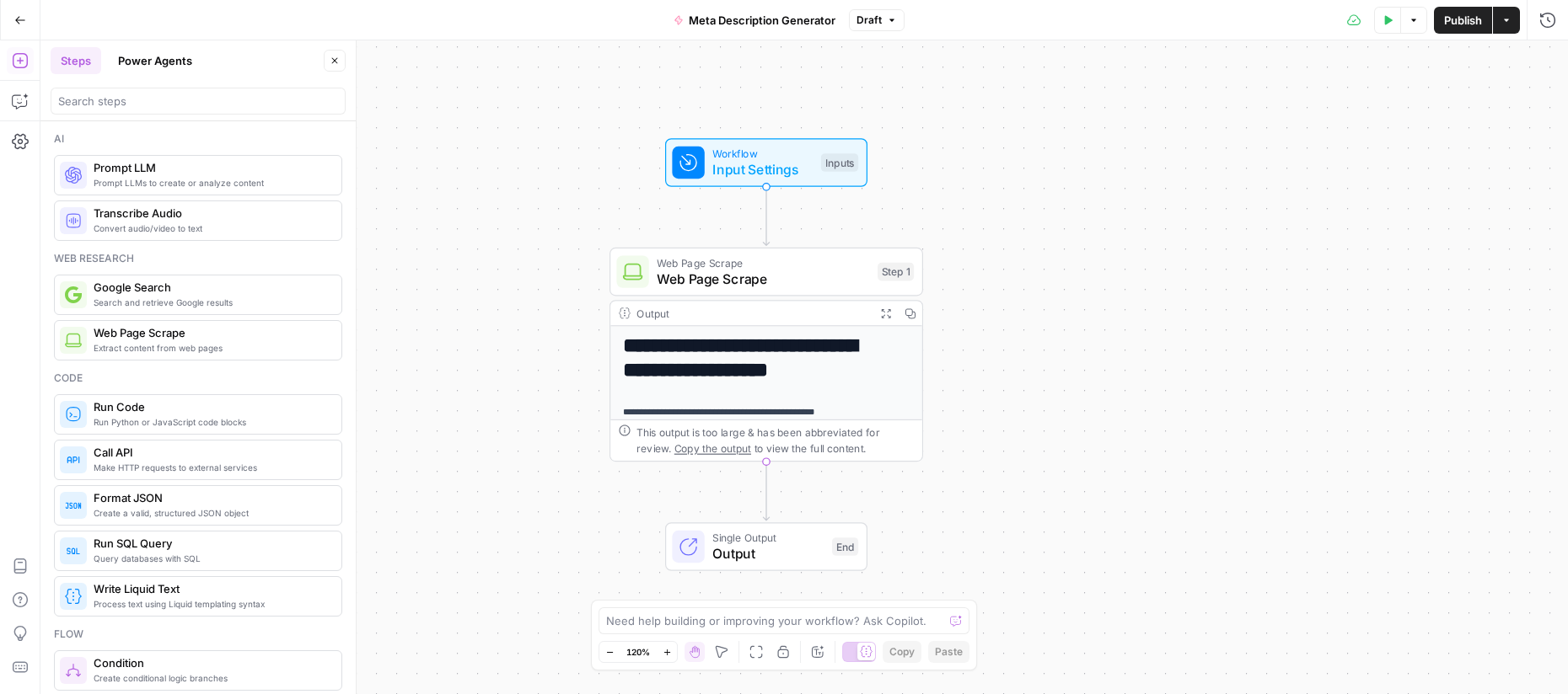
click at [853, 345] on h1 "**********" at bounding box center [759, 358] width 272 height 48
click at [815, 265] on span "Web Page Scrape" at bounding box center [763, 263] width 213 height 16
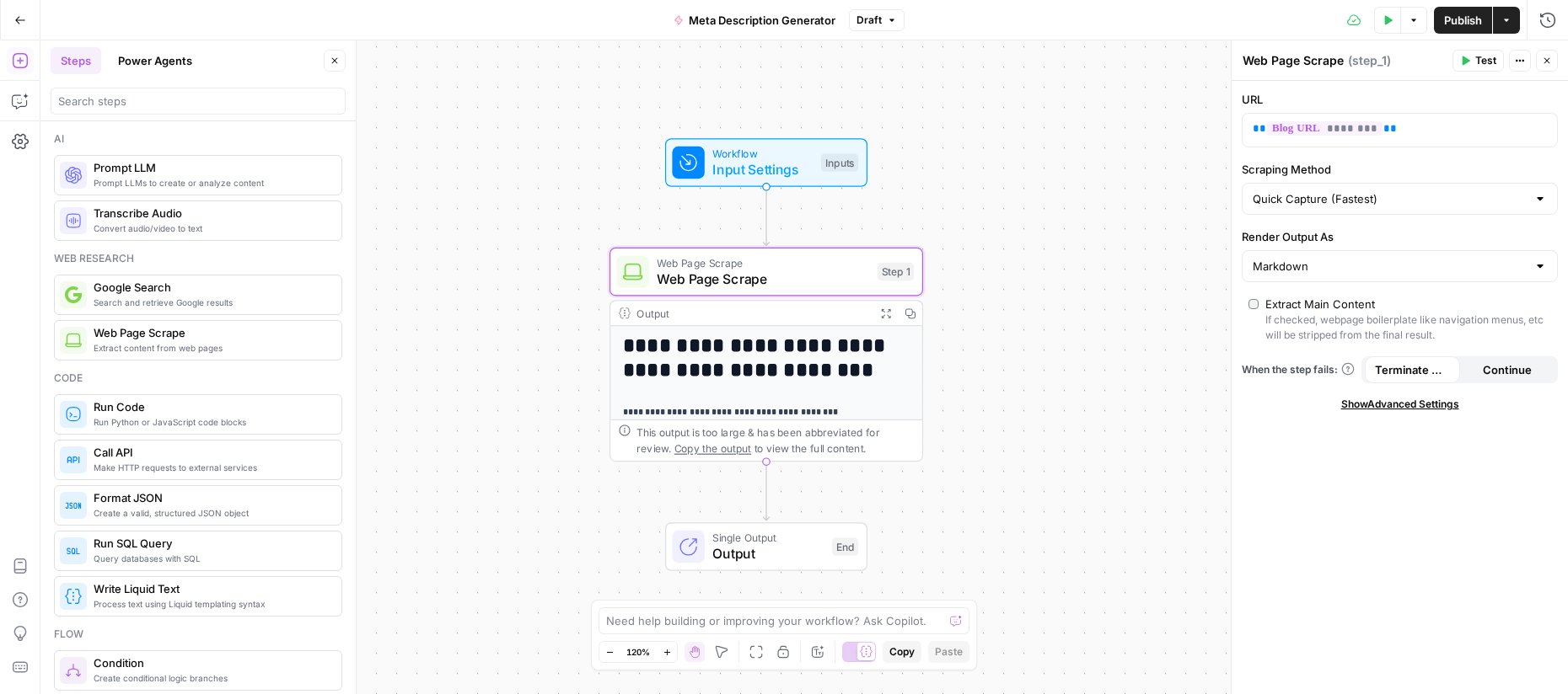
click at [1555, 60] on button "Close" at bounding box center [1546, 60] width 22 height 22
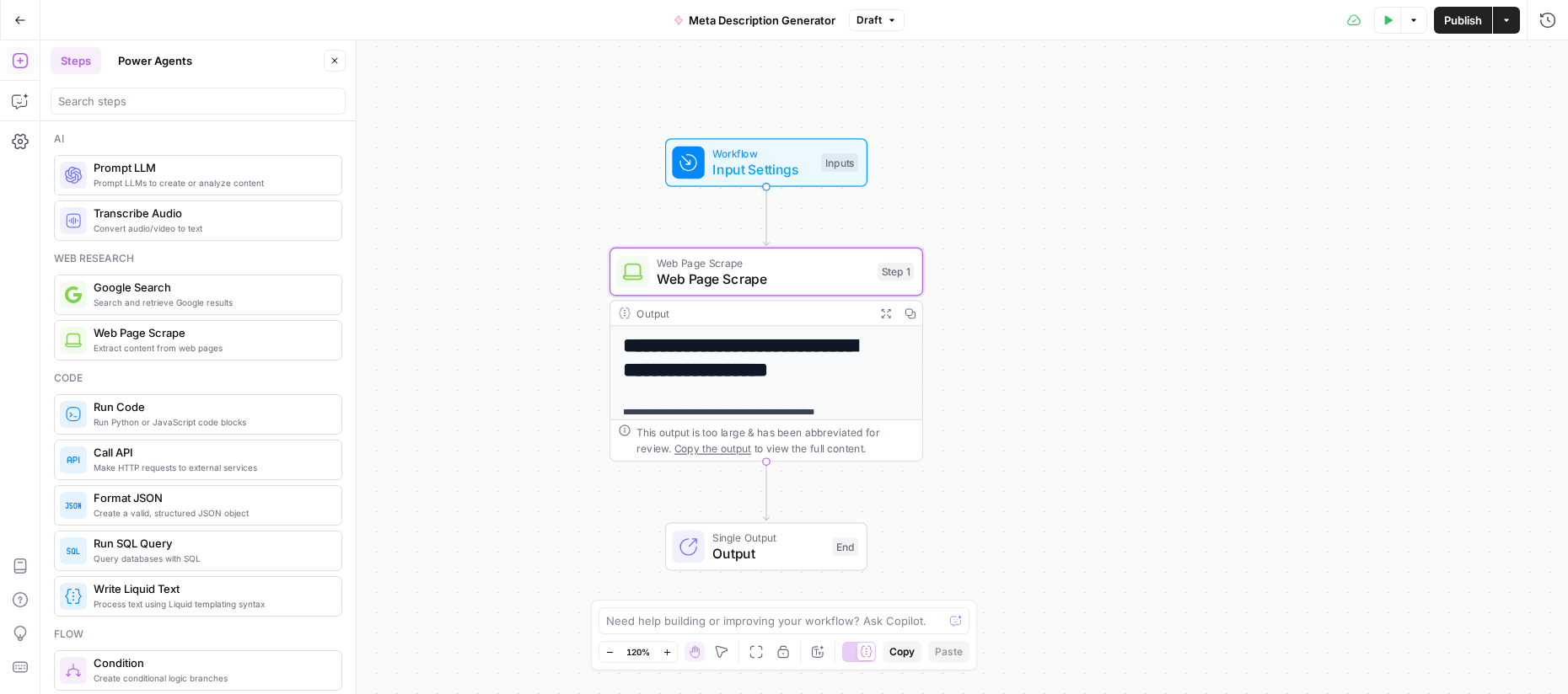
drag, startPoint x: 134, startPoint y: 179, endPoint x: 105, endPoint y: 171, distance: 30.1
click at [134, 178] on span "Prompt LLMs to create or analyze content" at bounding box center [211, 182] width 235 height 13
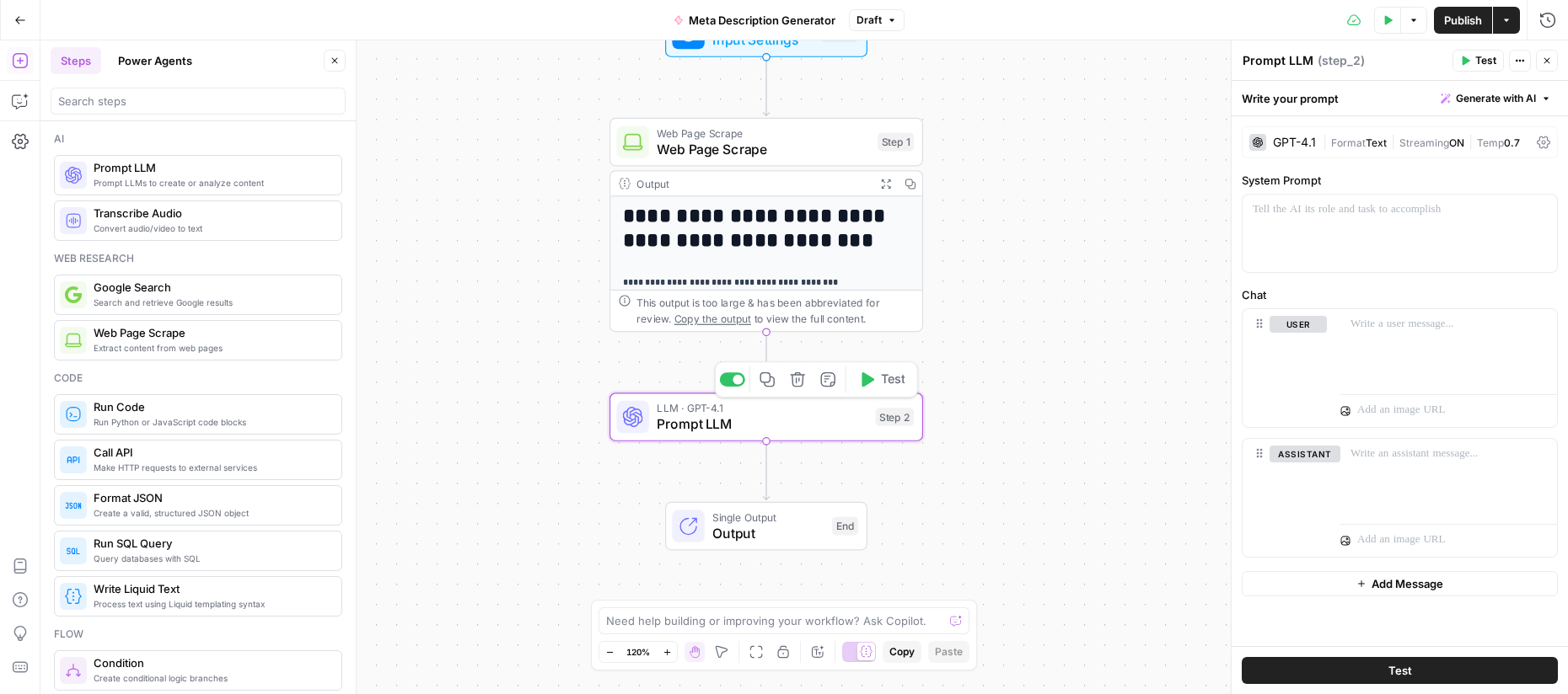
click at [759, 422] on span "Prompt LLM" at bounding box center [762, 424] width 211 height 20
click at [1304, 235] on div at bounding box center [1399, 233] width 314 height 78
click at [741, 424] on span "Prompt LLM" at bounding box center [762, 424] width 211 height 20
click at [1467, 100] on span "Generate with AI" at bounding box center [1495, 98] width 80 height 15
click at [1337, 95] on div "Write your prompt Generate with AI" at bounding box center [1400, 97] width 336 height 34
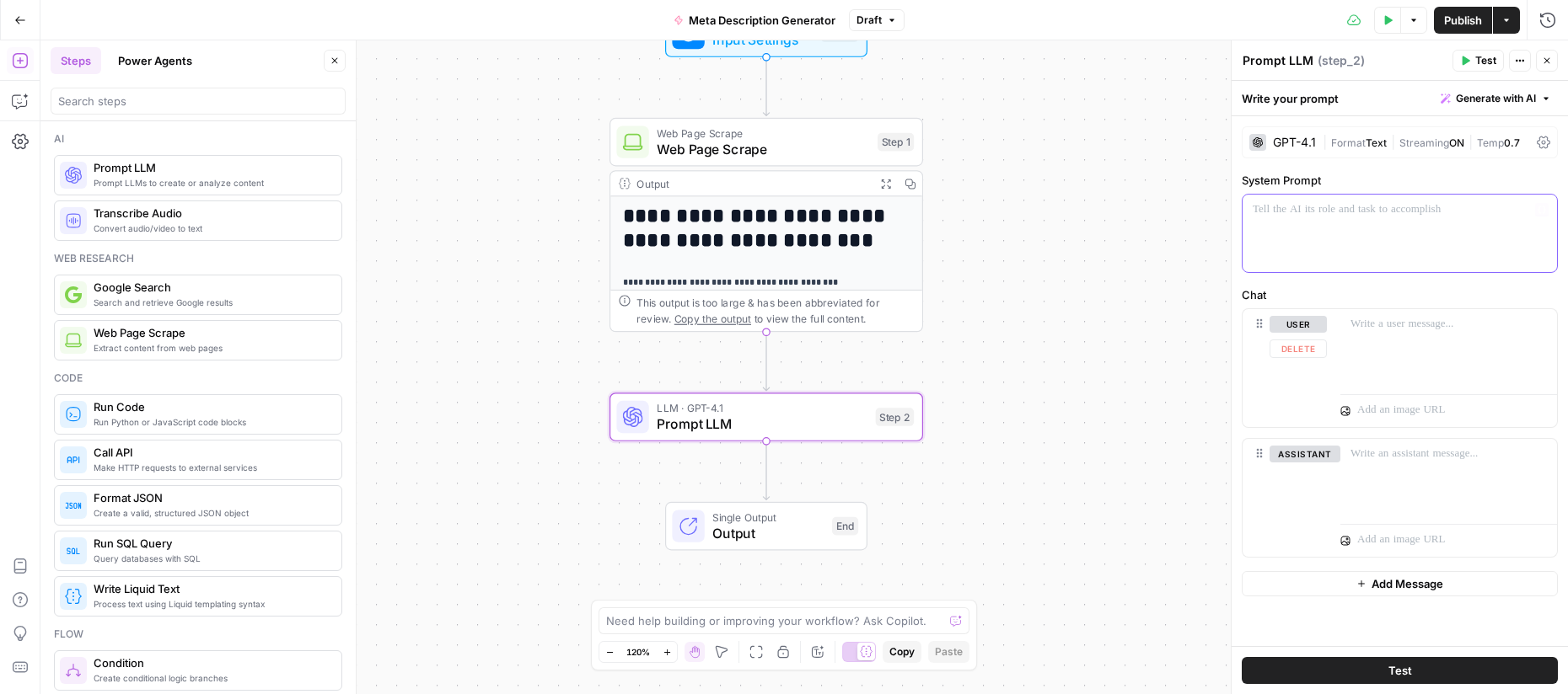
click at [1282, 220] on div at bounding box center [1399, 233] width 314 height 78
click at [1283, 144] on div "GPT-4.1" at bounding box center [1294, 142] width 43 height 11
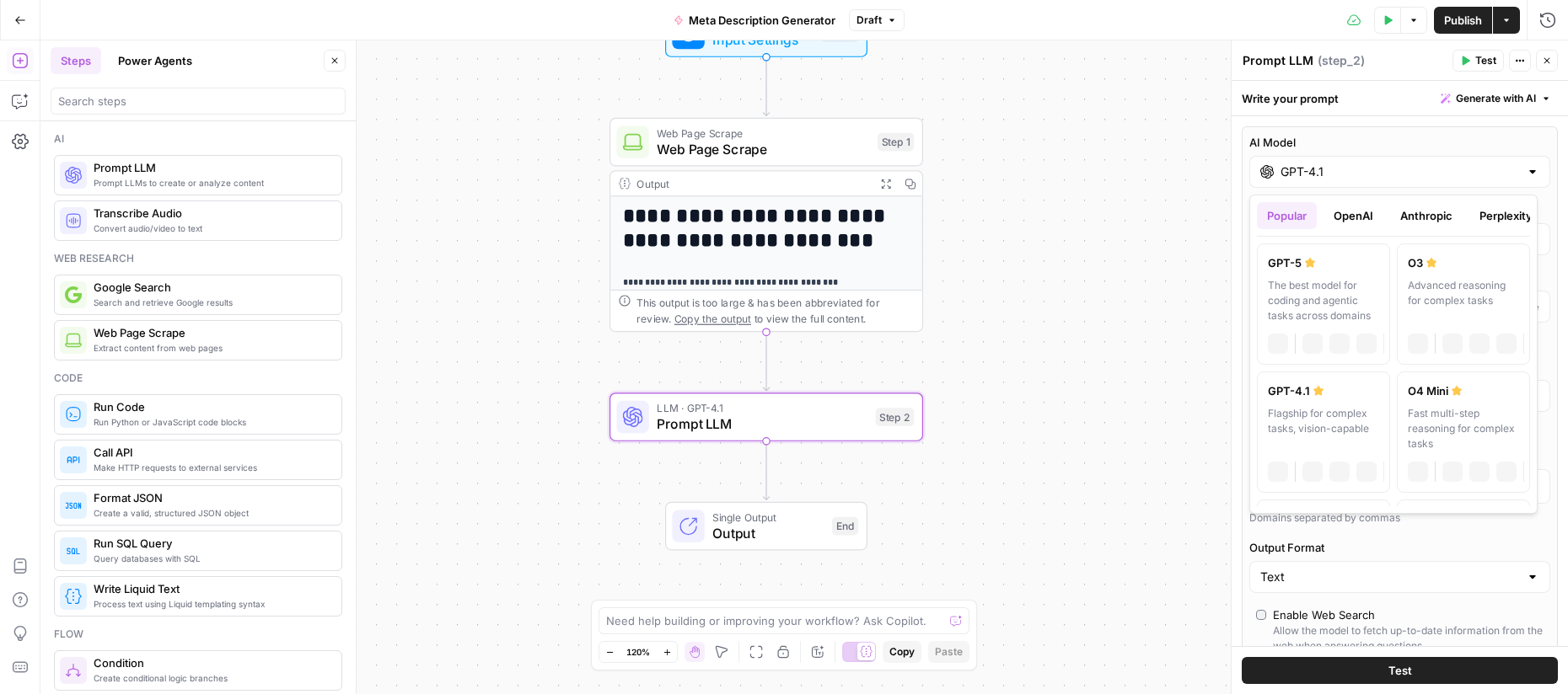
click at [1283, 144] on label "AI Model" at bounding box center [1400, 142] width 301 height 17
click at [1283, 164] on input "GPT-4.1" at bounding box center [1400, 172] width 239 height 17
click at [1350, 217] on button "OpenAI" at bounding box center [1354, 215] width 60 height 27
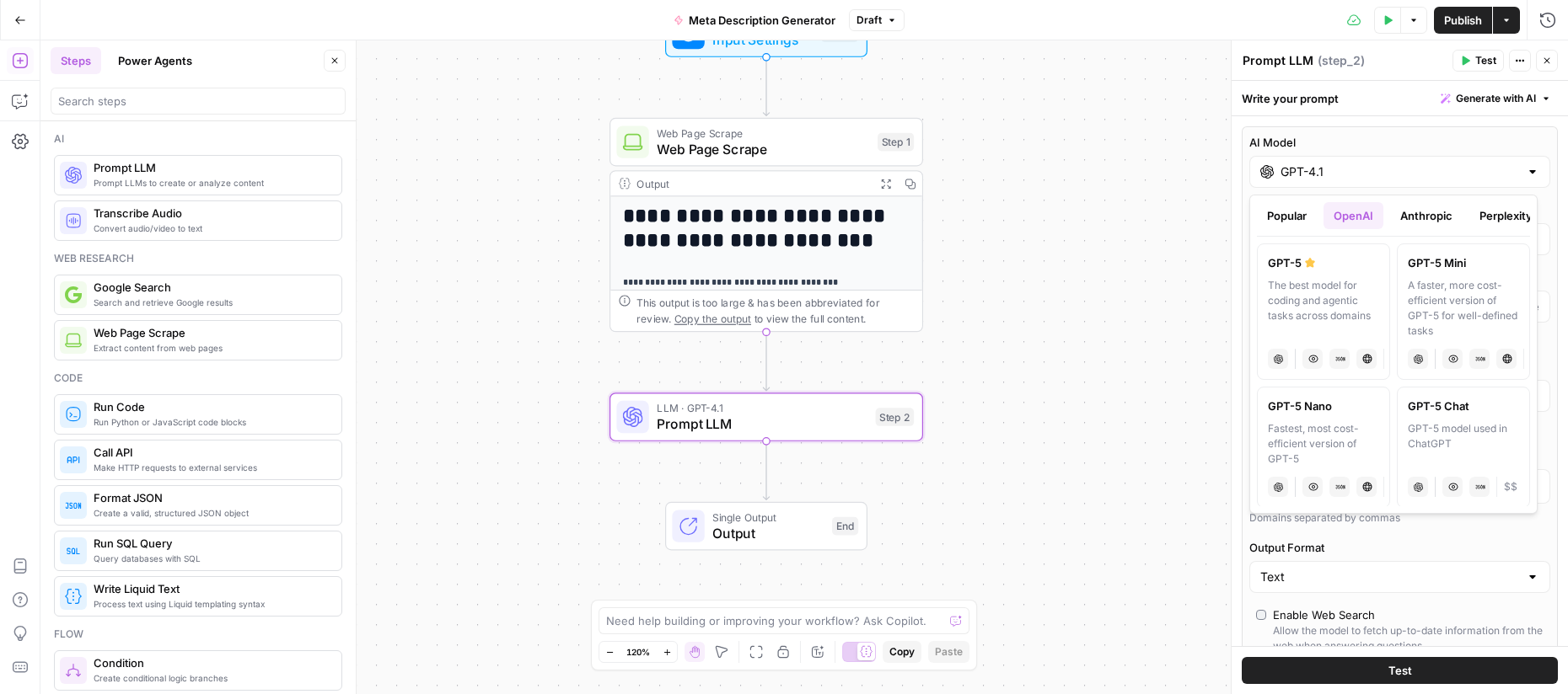
click at [1420, 221] on button "Anthropic" at bounding box center [1426, 215] width 73 height 27
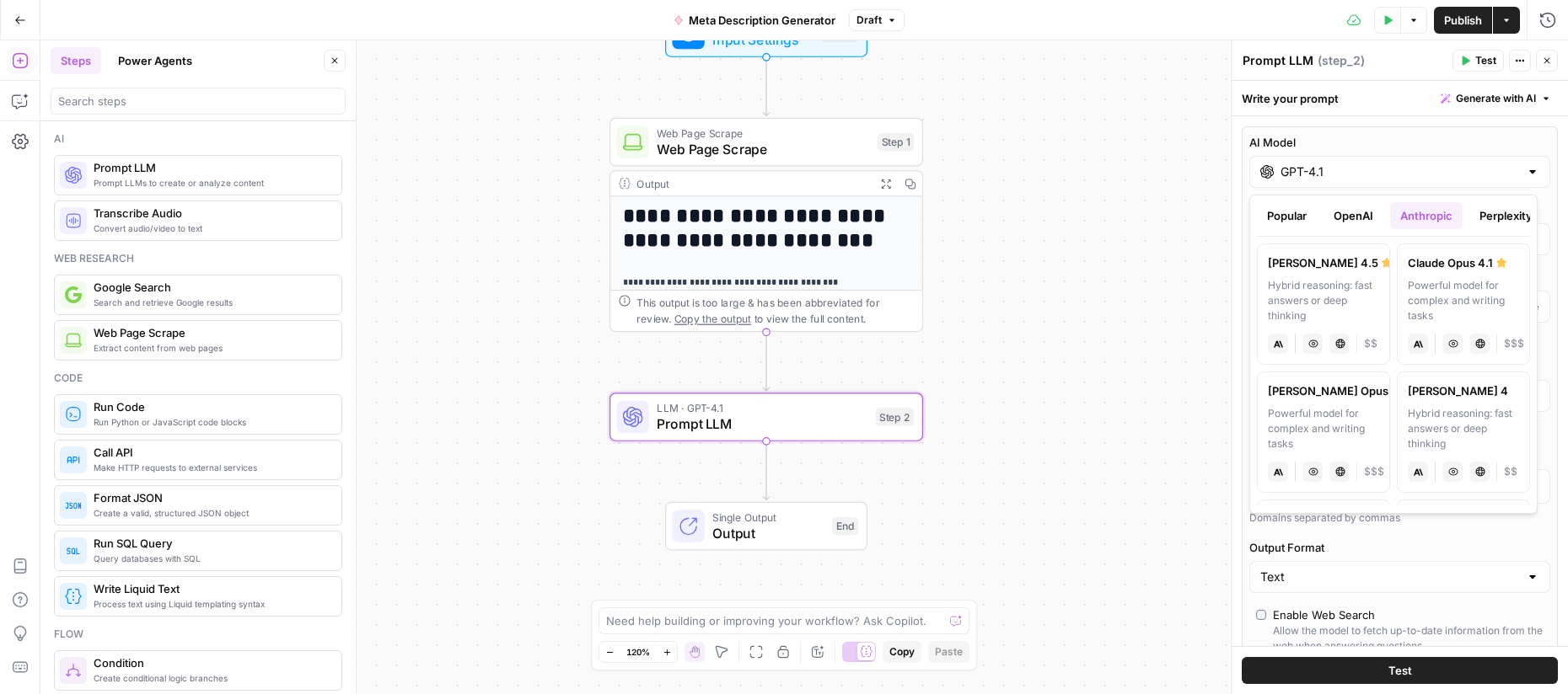
click at [1290, 214] on button "Popular" at bounding box center [1287, 215] width 60 height 27
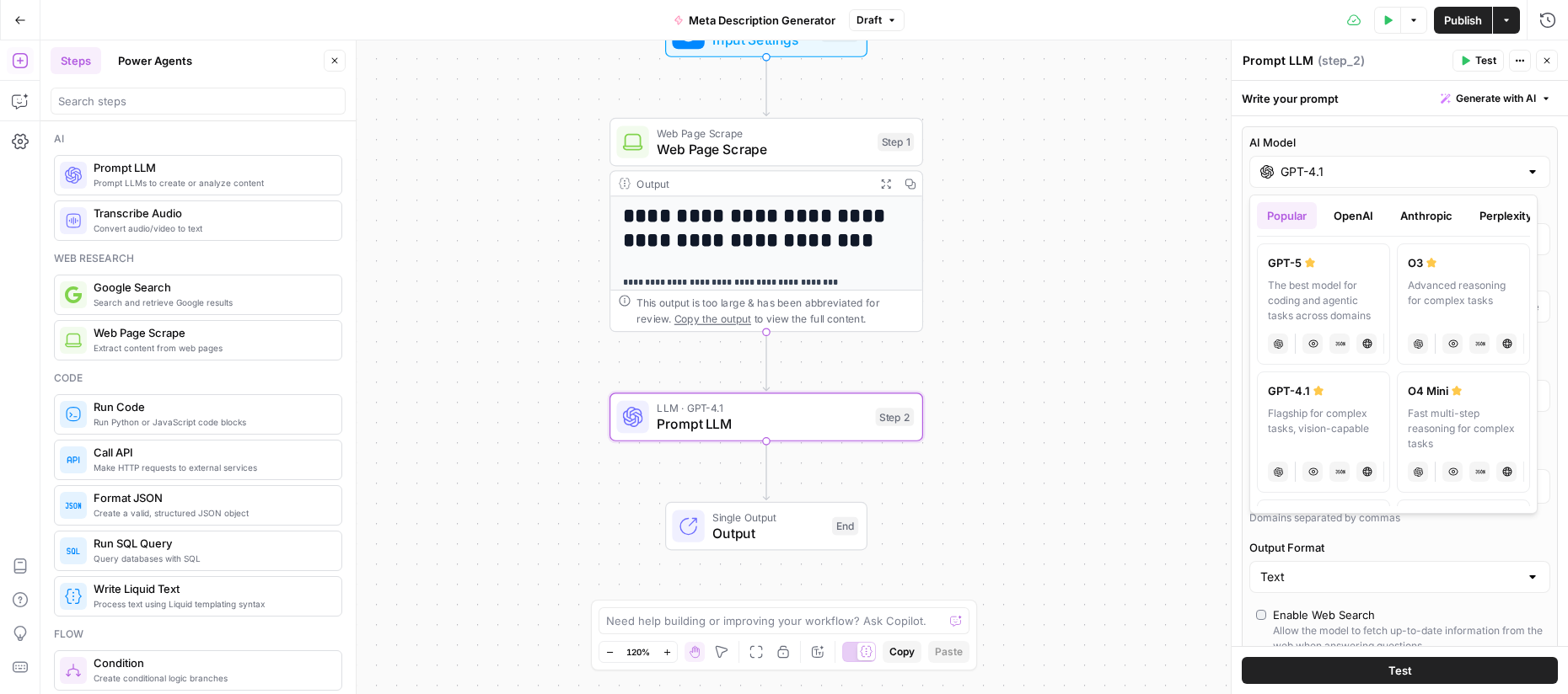
click at [1372, 130] on div "AI Model GPT-4.1 AI Model Version Auto-update to default Temperature Predictabl…" at bounding box center [1399, 502] width 316 height 753
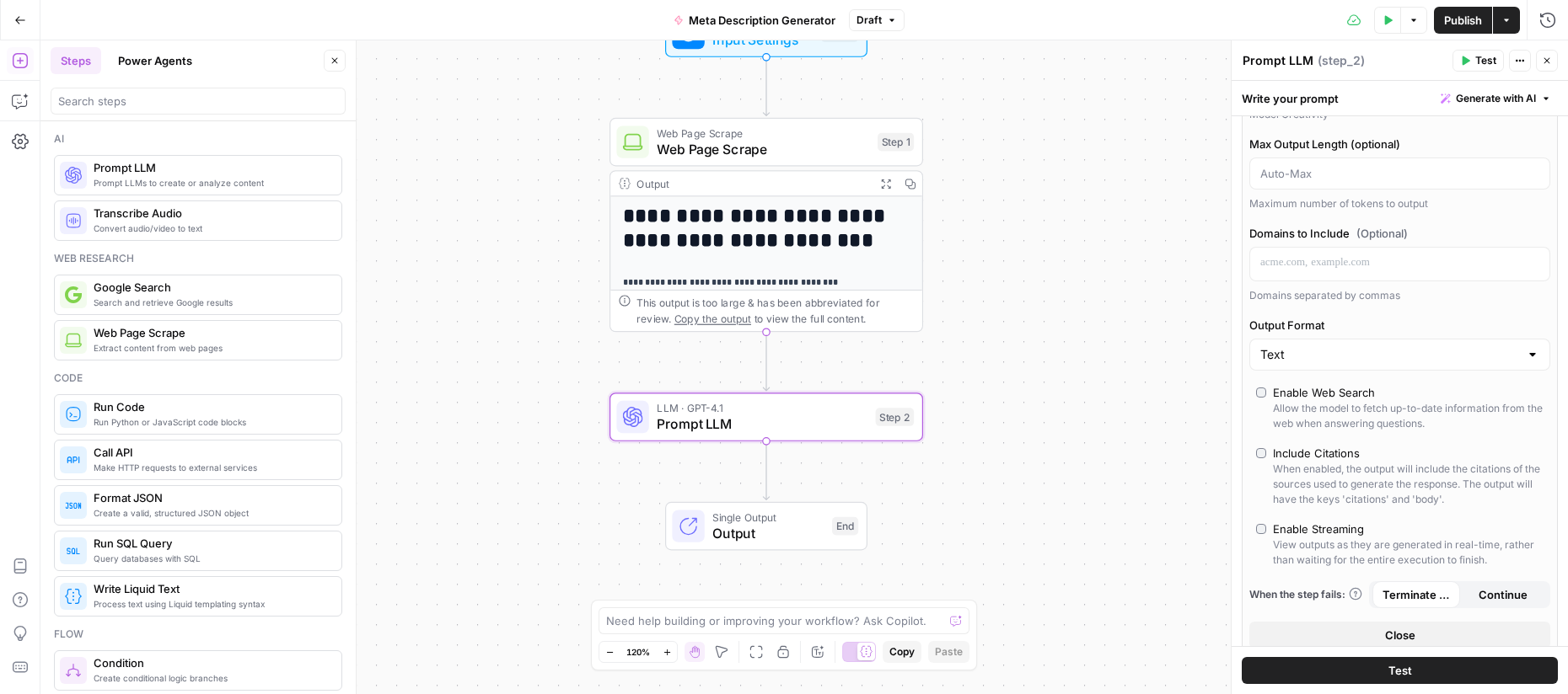
scroll to position [375, 0]
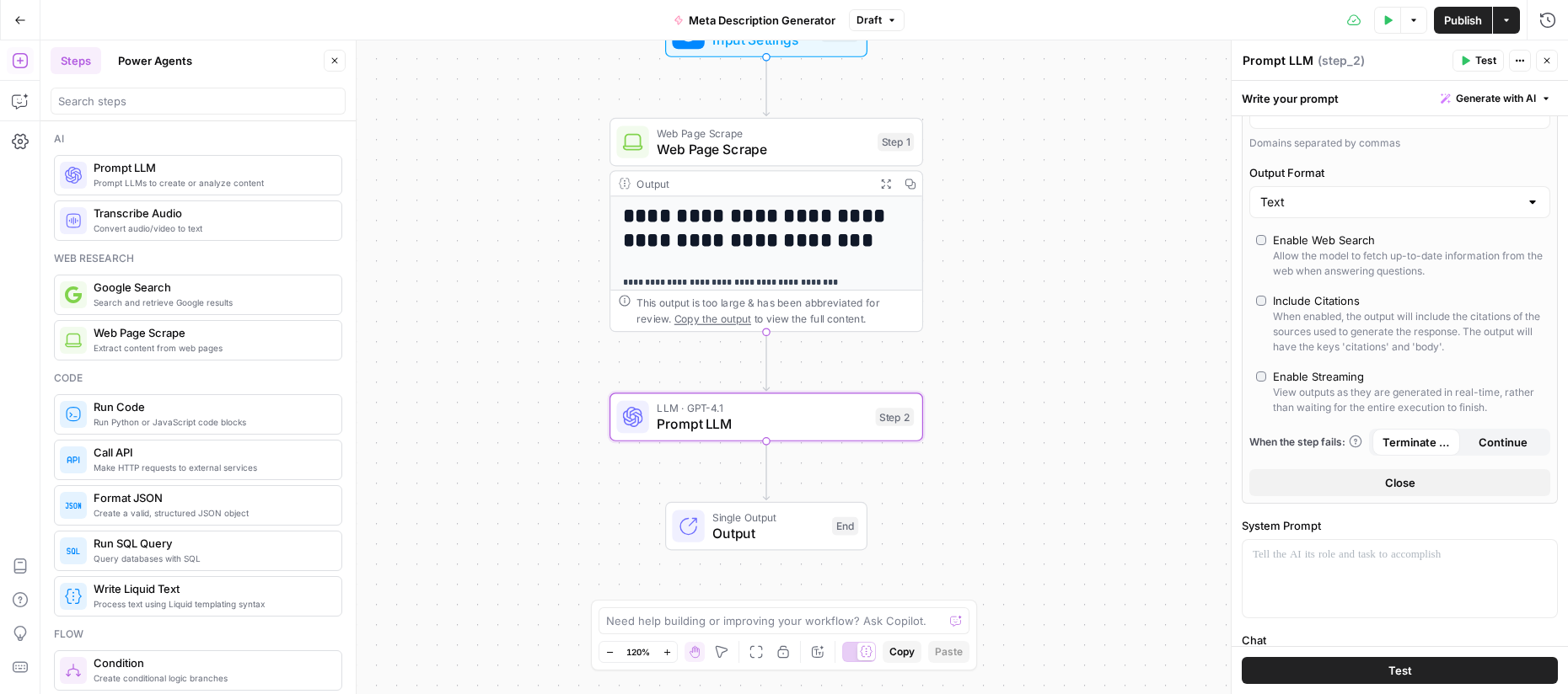
click at [1385, 487] on span "Close" at bounding box center [1400, 482] width 31 height 17
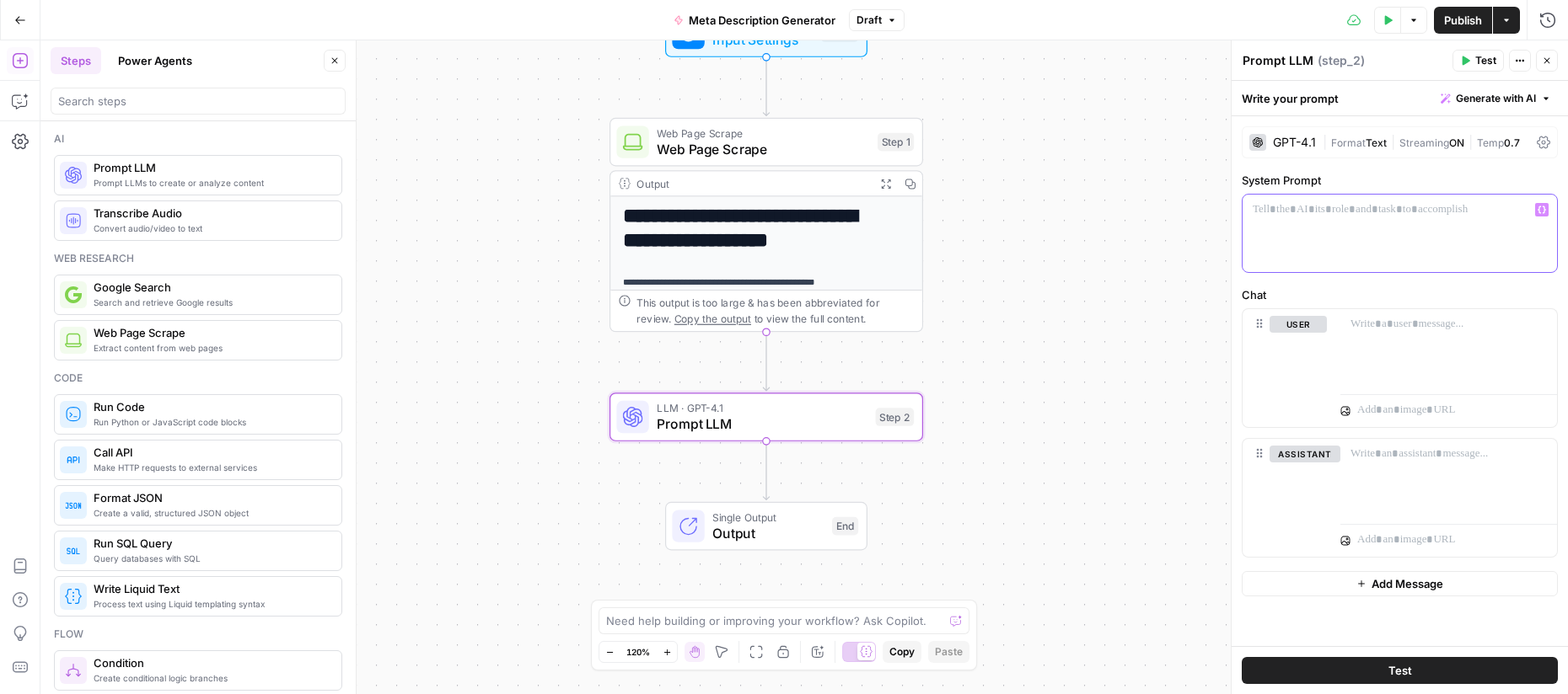
click at [1311, 235] on div at bounding box center [1399, 233] width 314 height 78
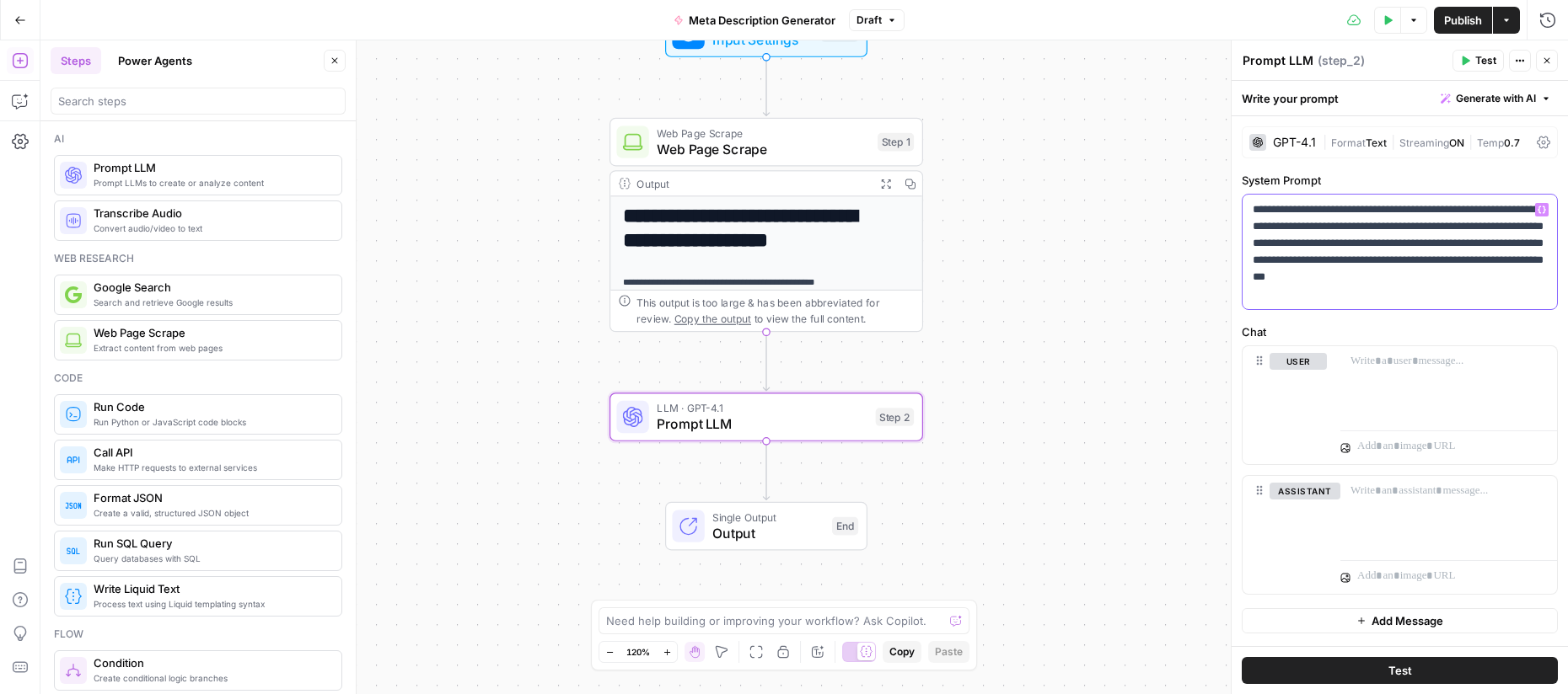
click at [1415, 262] on p "**********" at bounding box center [1400, 252] width 294 height 102
click at [1406, 281] on p "**********" at bounding box center [1400, 252] width 294 height 102
drag, startPoint x: 1405, startPoint y: 280, endPoint x: 1472, endPoint y: 283, distance: 67.1
click at [1472, 283] on p "**********" at bounding box center [1400, 252] width 294 height 102
click at [1471, 291] on p "**********" at bounding box center [1400, 252] width 294 height 102
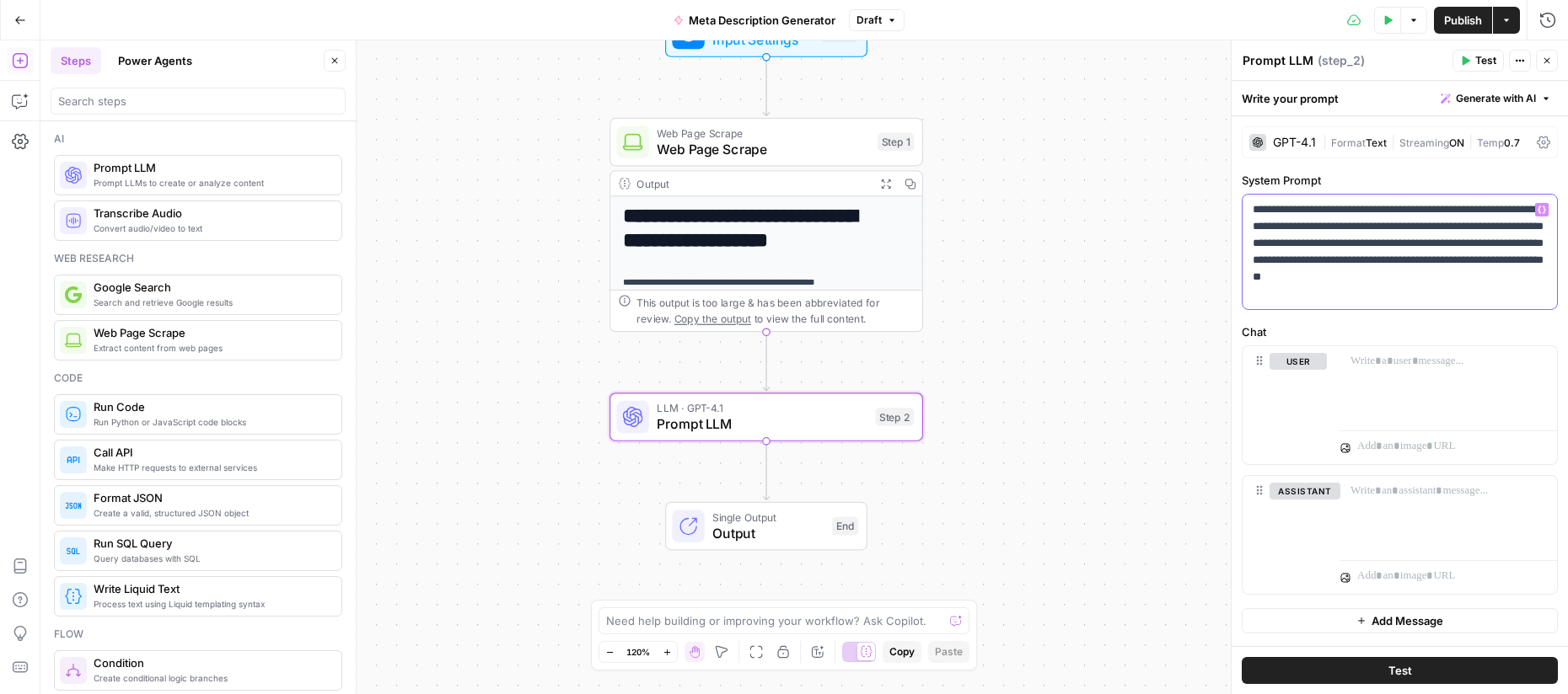
click at [1510, 262] on p "**********" at bounding box center [1400, 252] width 294 height 102
click at [1509, 280] on p "**********" at bounding box center [1400, 252] width 294 height 102
click at [1461, 296] on p "**********" at bounding box center [1400, 252] width 294 height 102
click at [1341, 279] on p "**********" at bounding box center [1400, 252] width 294 height 102
click at [1351, 298] on p "**********" at bounding box center [1400, 252] width 294 height 102
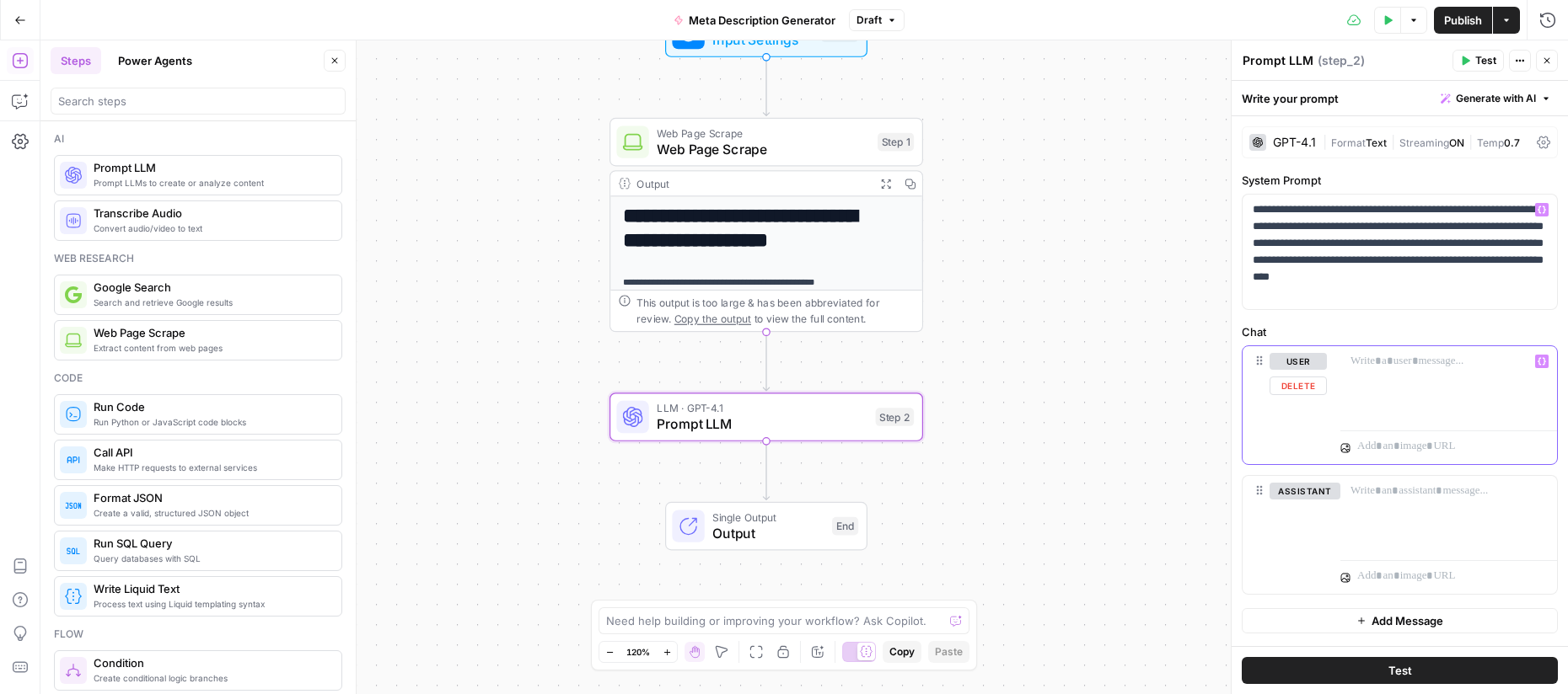
click at [1403, 370] on div at bounding box center [1448, 385] width 216 height 78
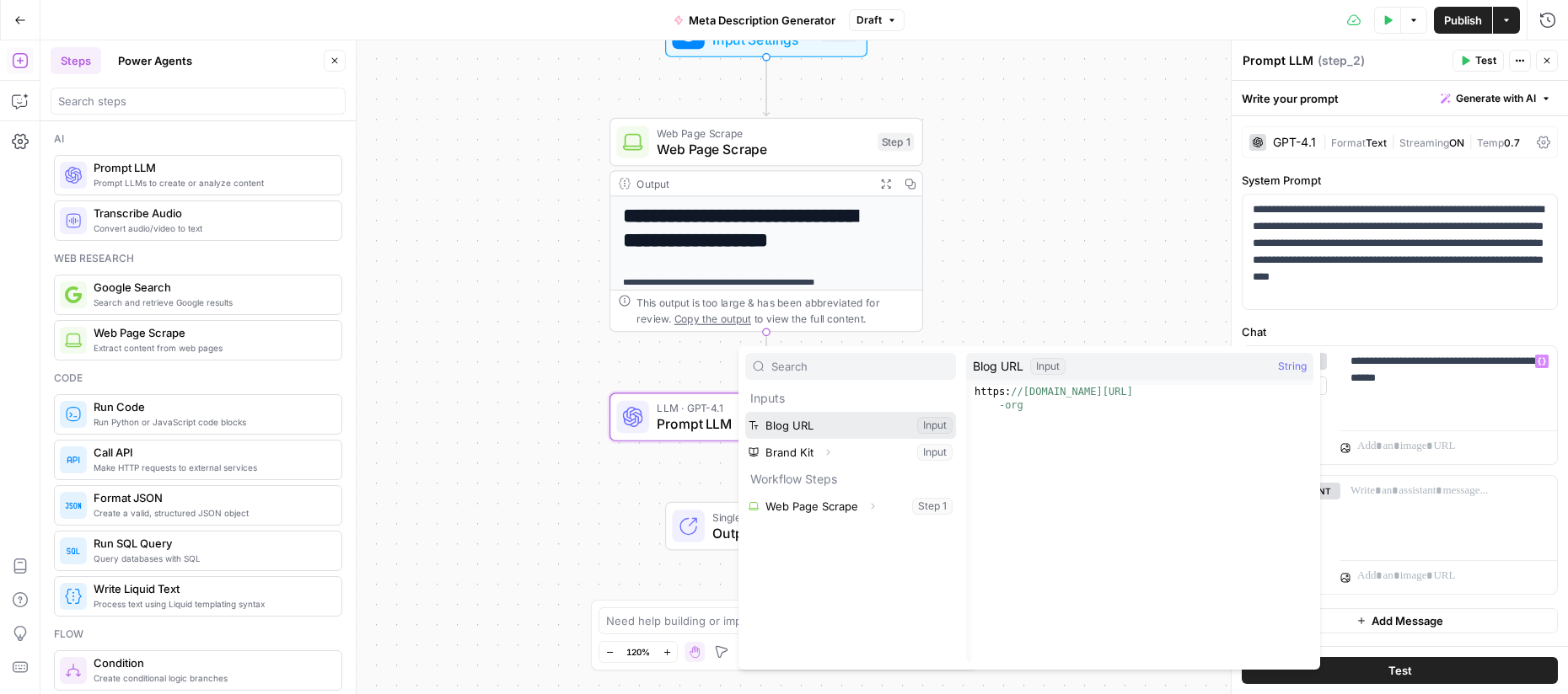
click at [816, 428] on button "Select variable Blog URL" at bounding box center [850, 425] width 211 height 27
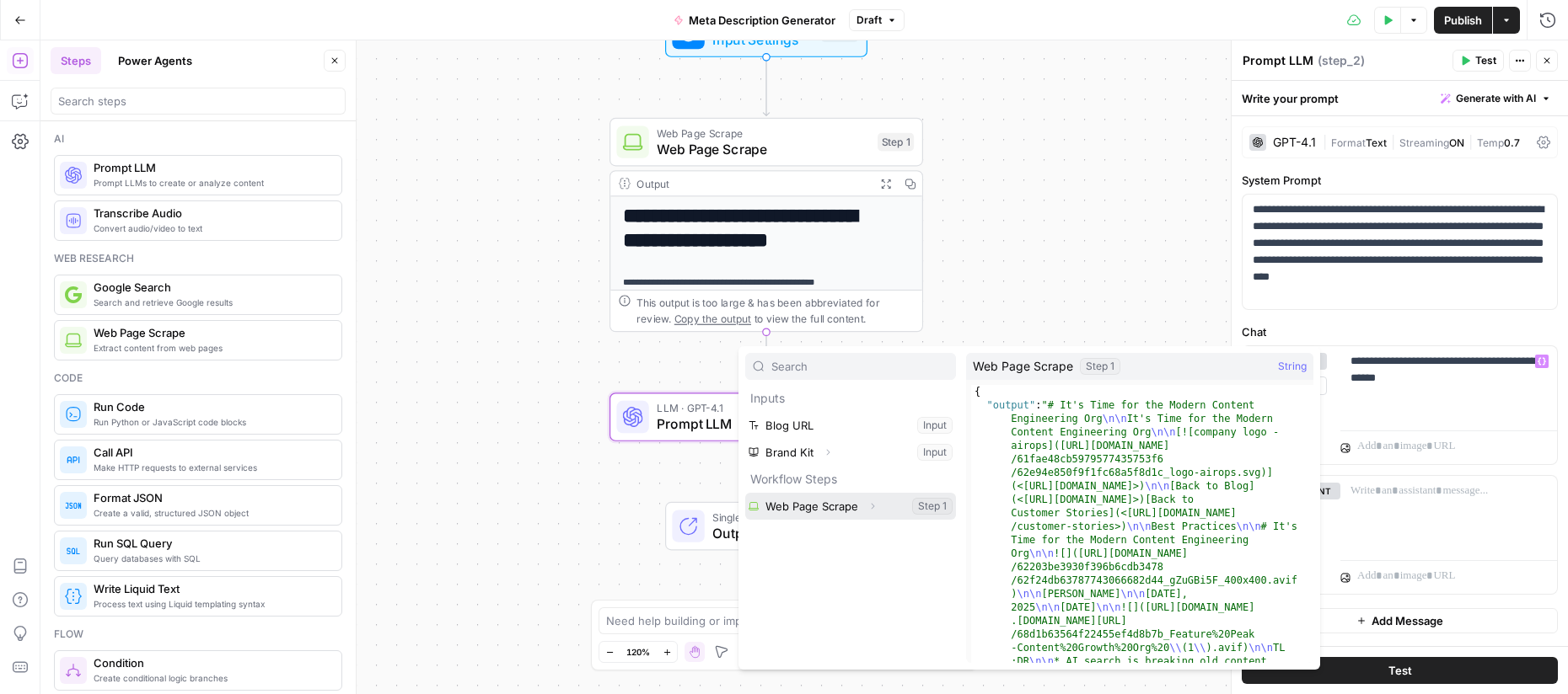
click at [809, 510] on button "Select variable Web Page Scrape" at bounding box center [850, 506] width 211 height 27
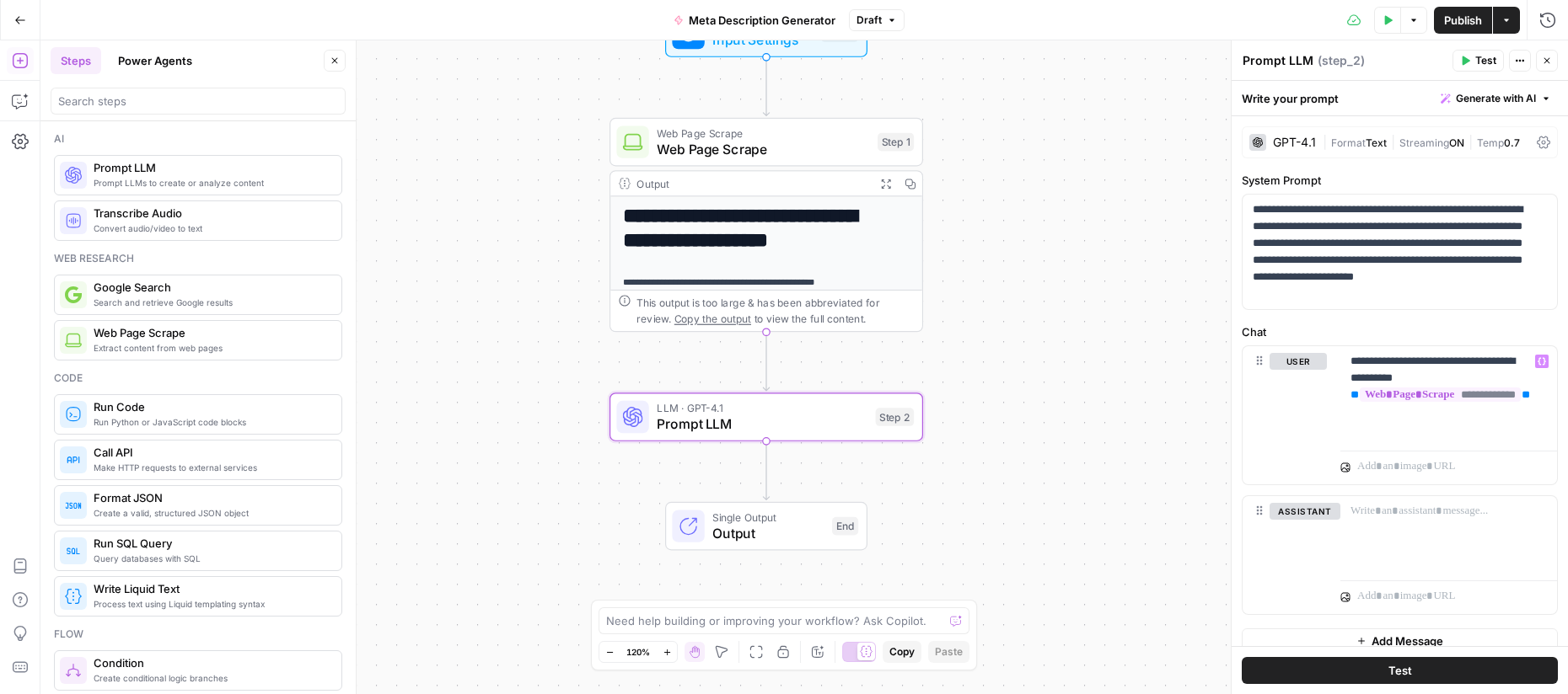
click at [1287, 65] on textarea "Prompt LLM" at bounding box center [1277, 60] width 71 height 17
click at [1286, 63] on textarea "Prompt LLM" at bounding box center [1277, 60] width 71 height 17
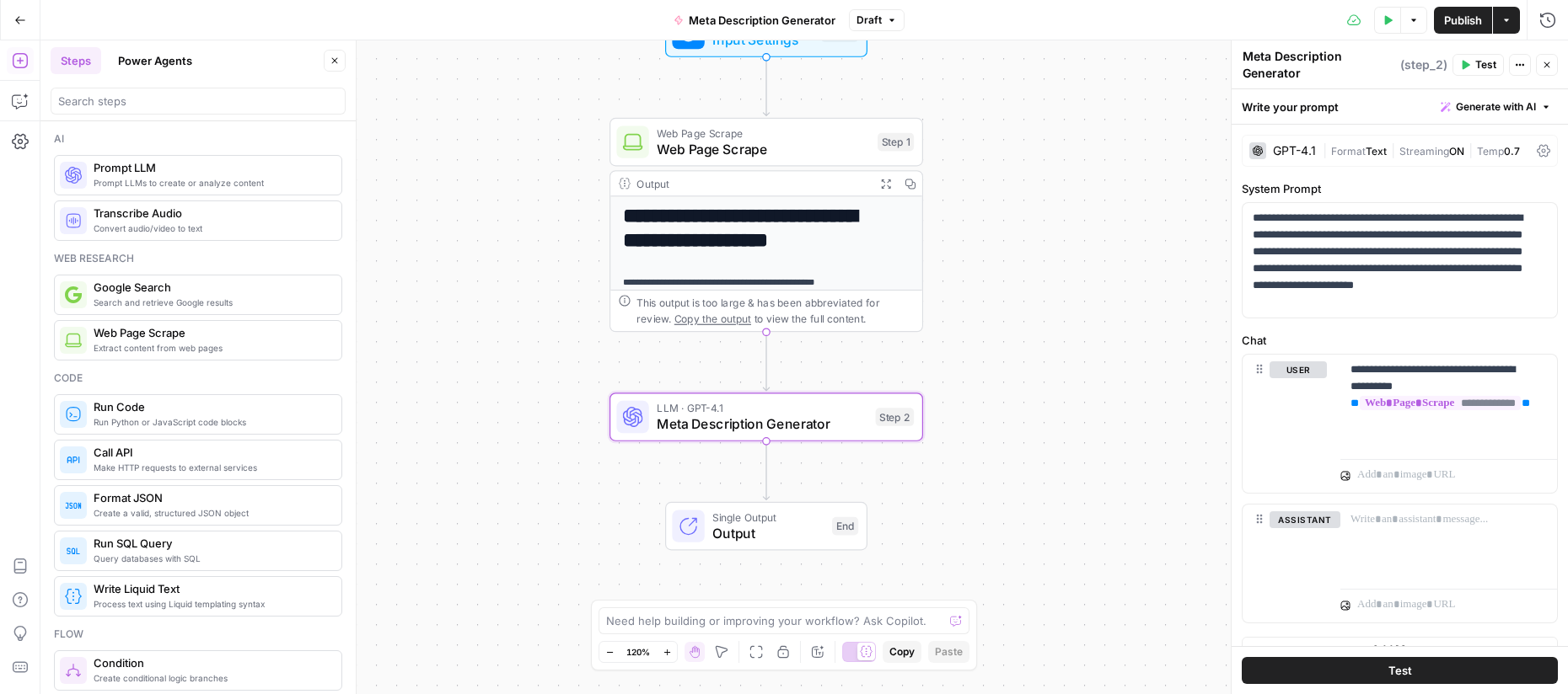
type textarea "Meta Description Generator"
click at [1438, 673] on button "Test" at bounding box center [1399, 670] width 316 height 27
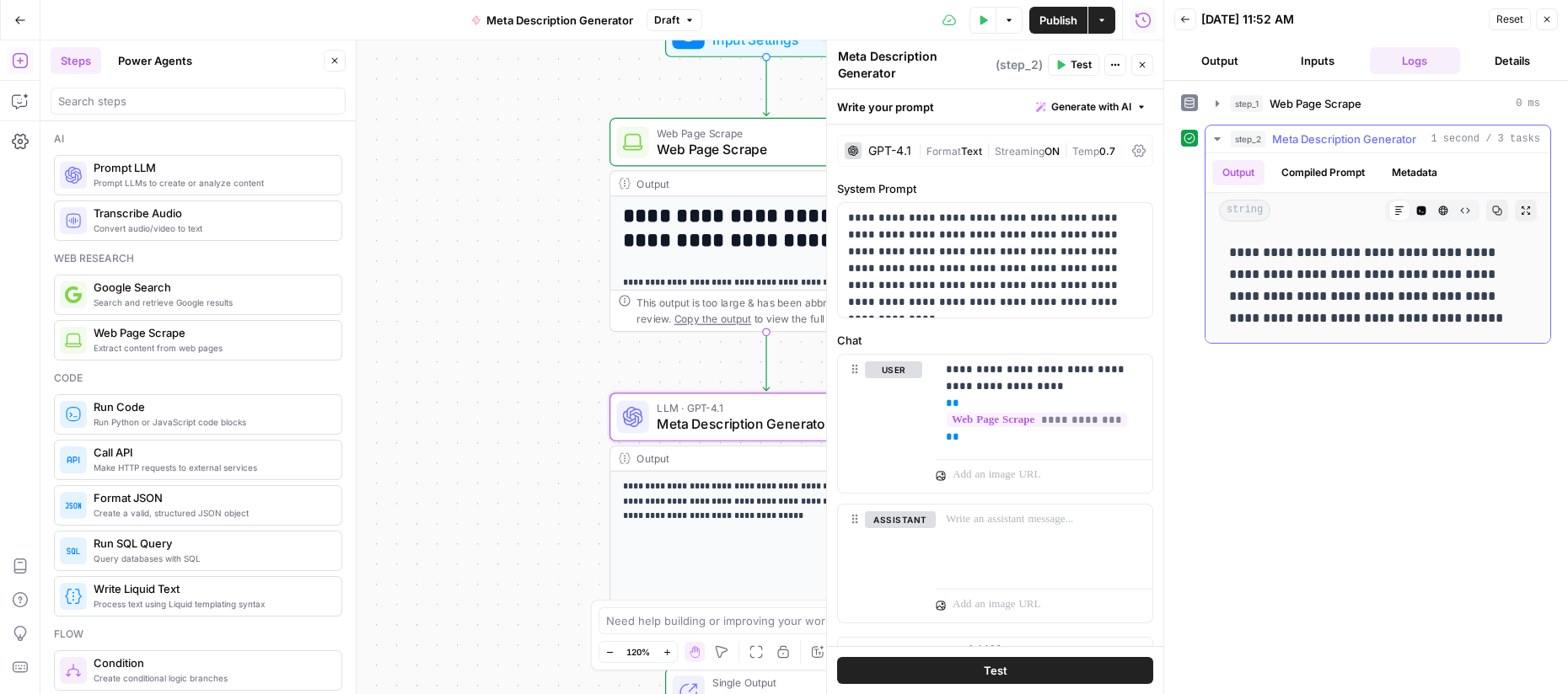
click at [1344, 173] on button "Compiled Prompt" at bounding box center [1323, 172] width 103 height 25
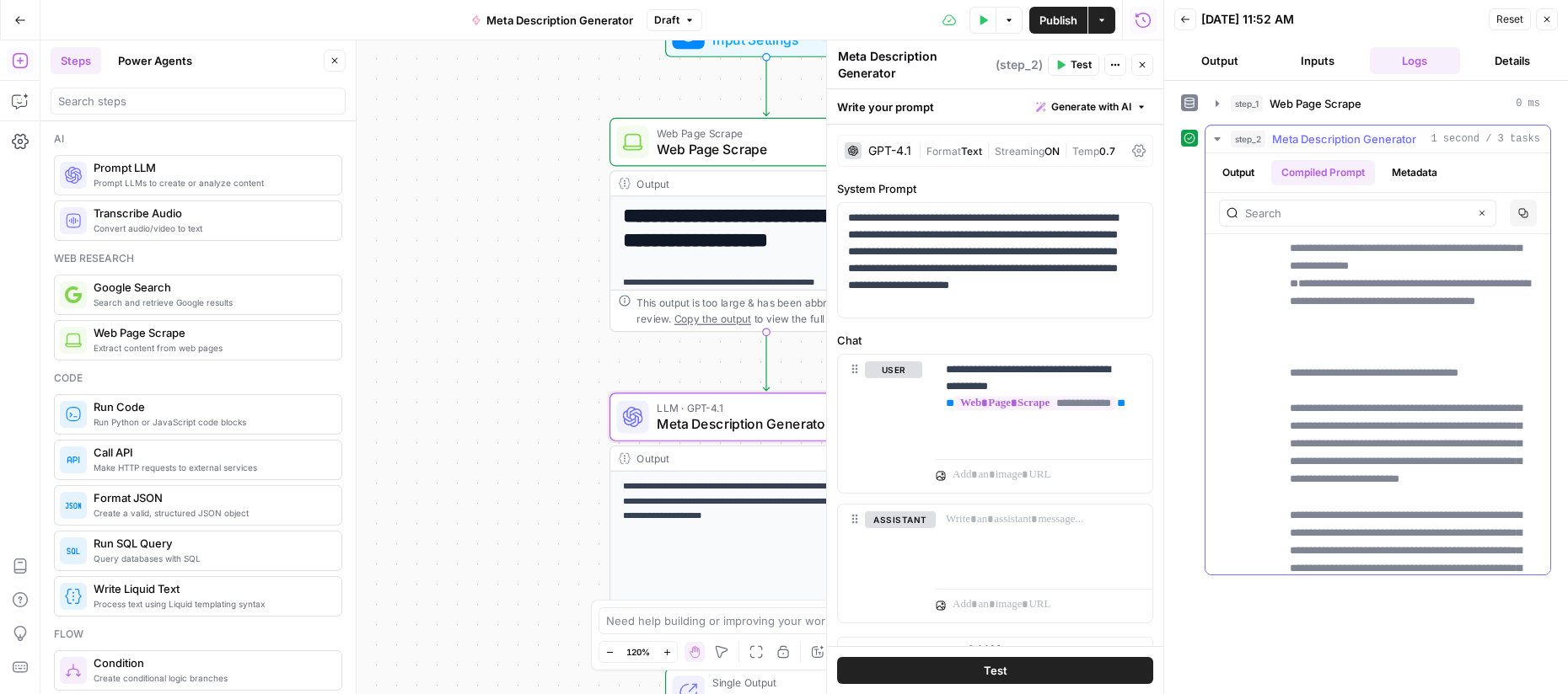
scroll to position [11, 0]
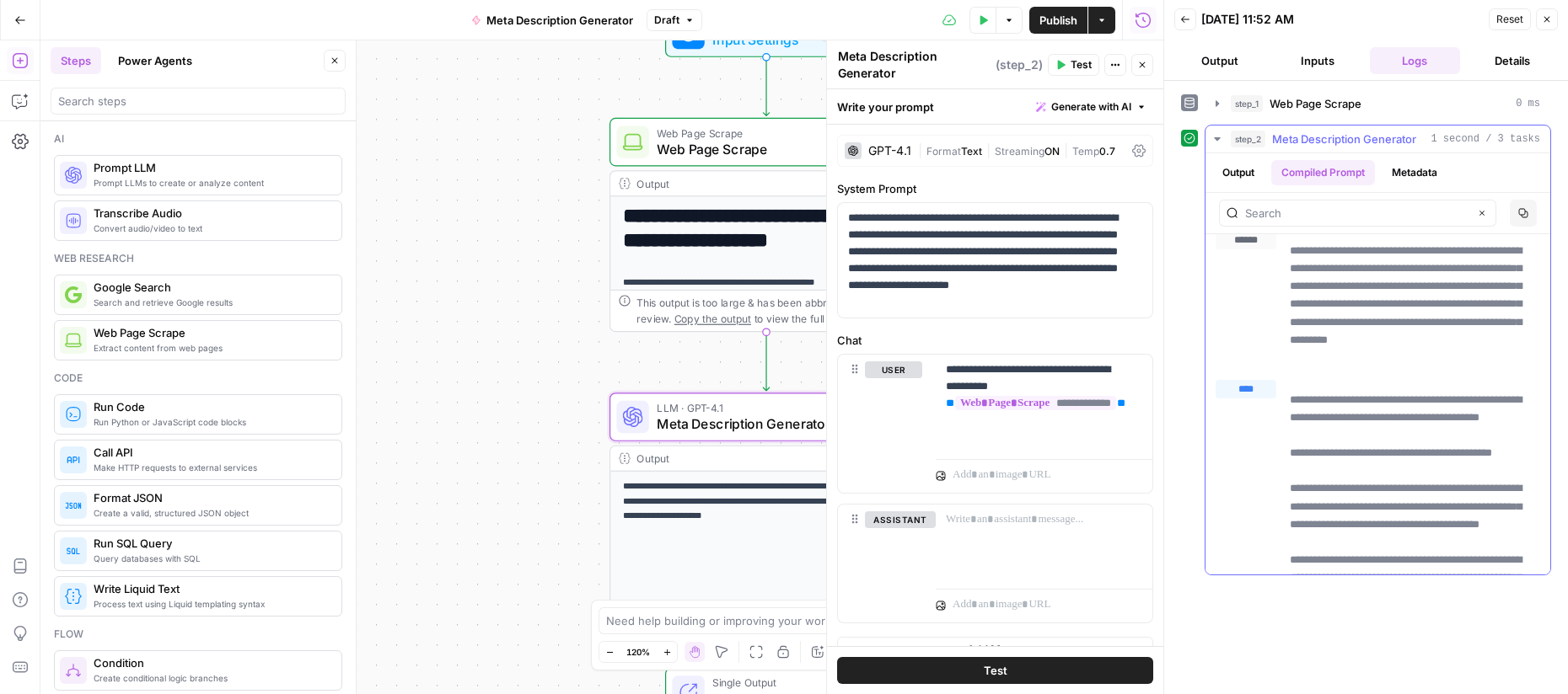
click at [1235, 176] on button "Output" at bounding box center [1239, 172] width 53 height 25
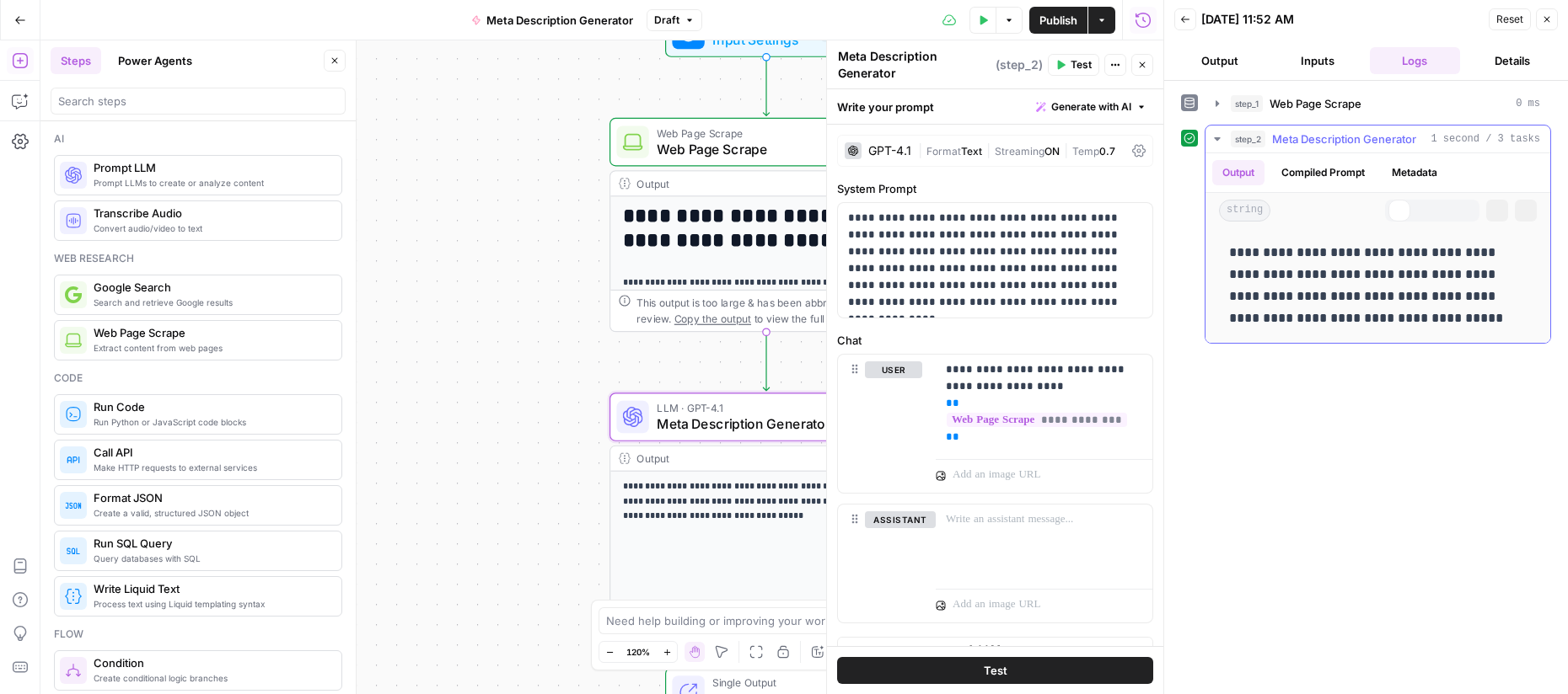
scroll to position [0, 0]
click at [1544, 22] on icon "button" at bounding box center [1547, 19] width 6 height 6
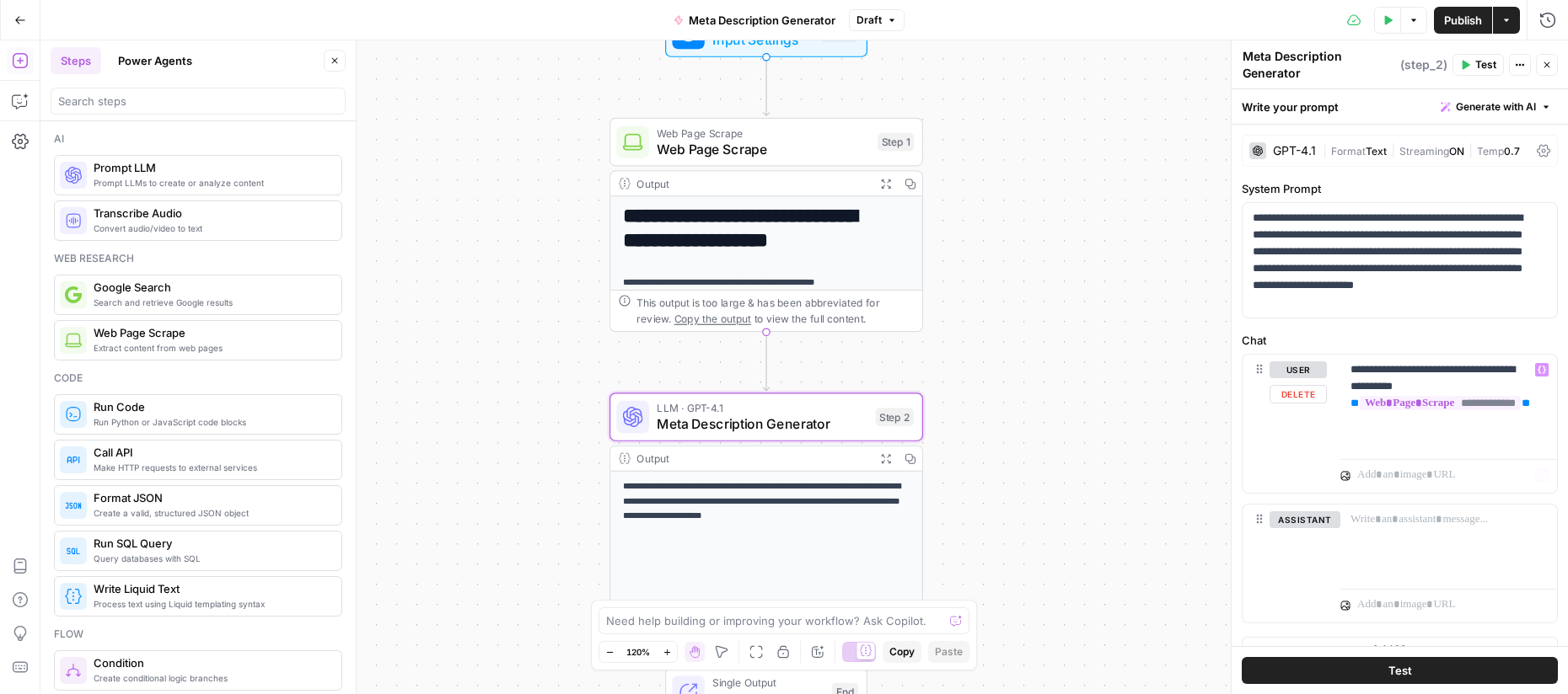
scroll to position [26, 0]
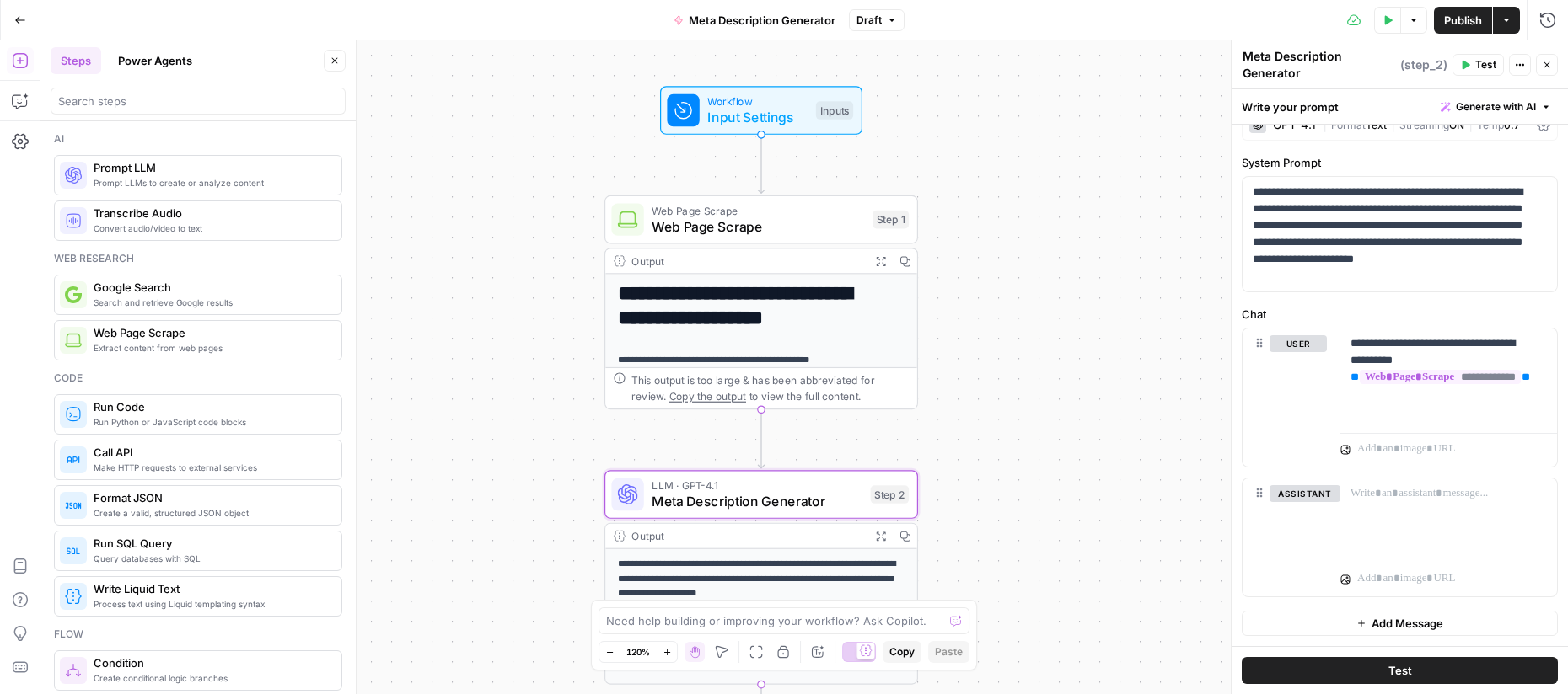
drag, startPoint x: 1075, startPoint y: 230, endPoint x: 1077, endPoint y: 297, distance: 67.0
click at [1077, 297] on div "**********" at bounding box center [804, 367] width 1528 height 654
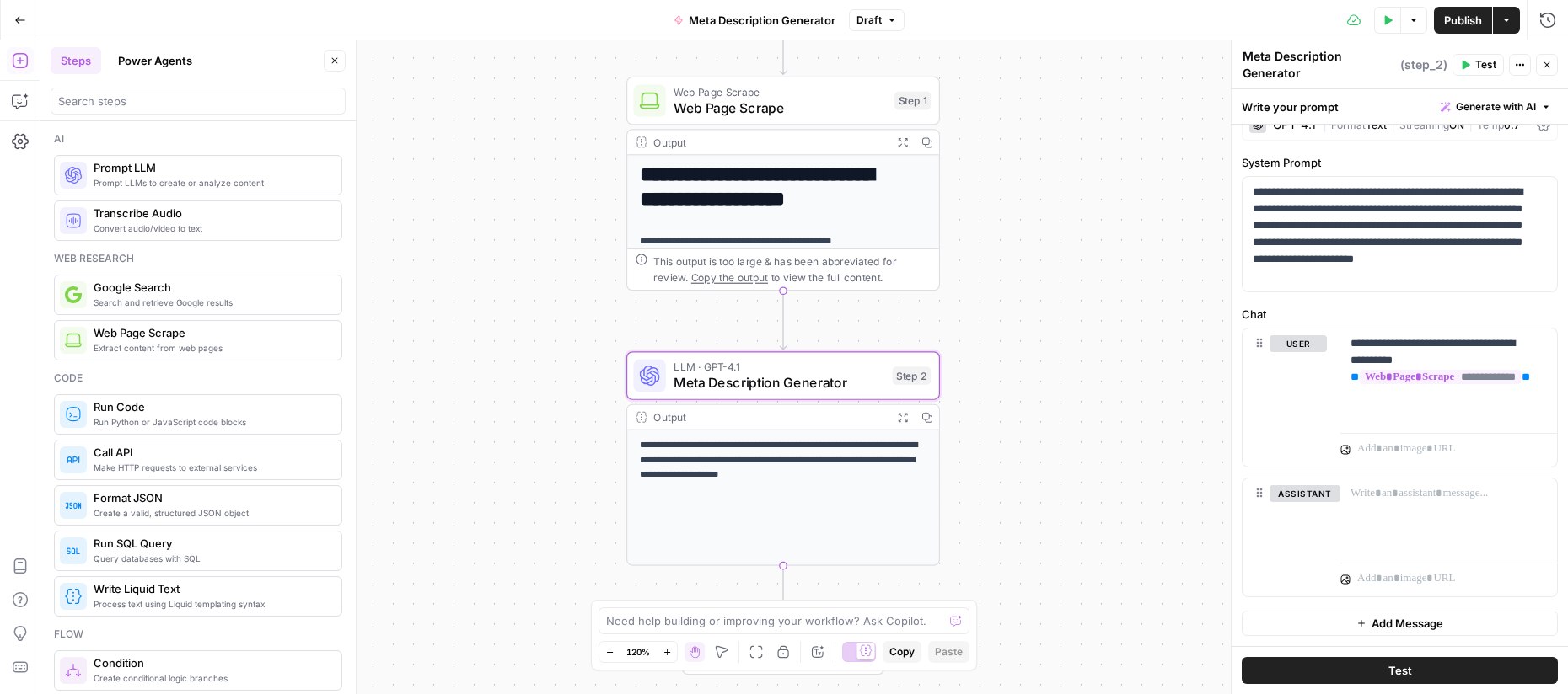
drag, startPoint x: 1061, startPoint y: 346, endPoint x: 1079, endPoint y: 194, distance: 153.1
click at [1079, 194] on div "**********" at bounding box center [804, 367] width 1528 height 654
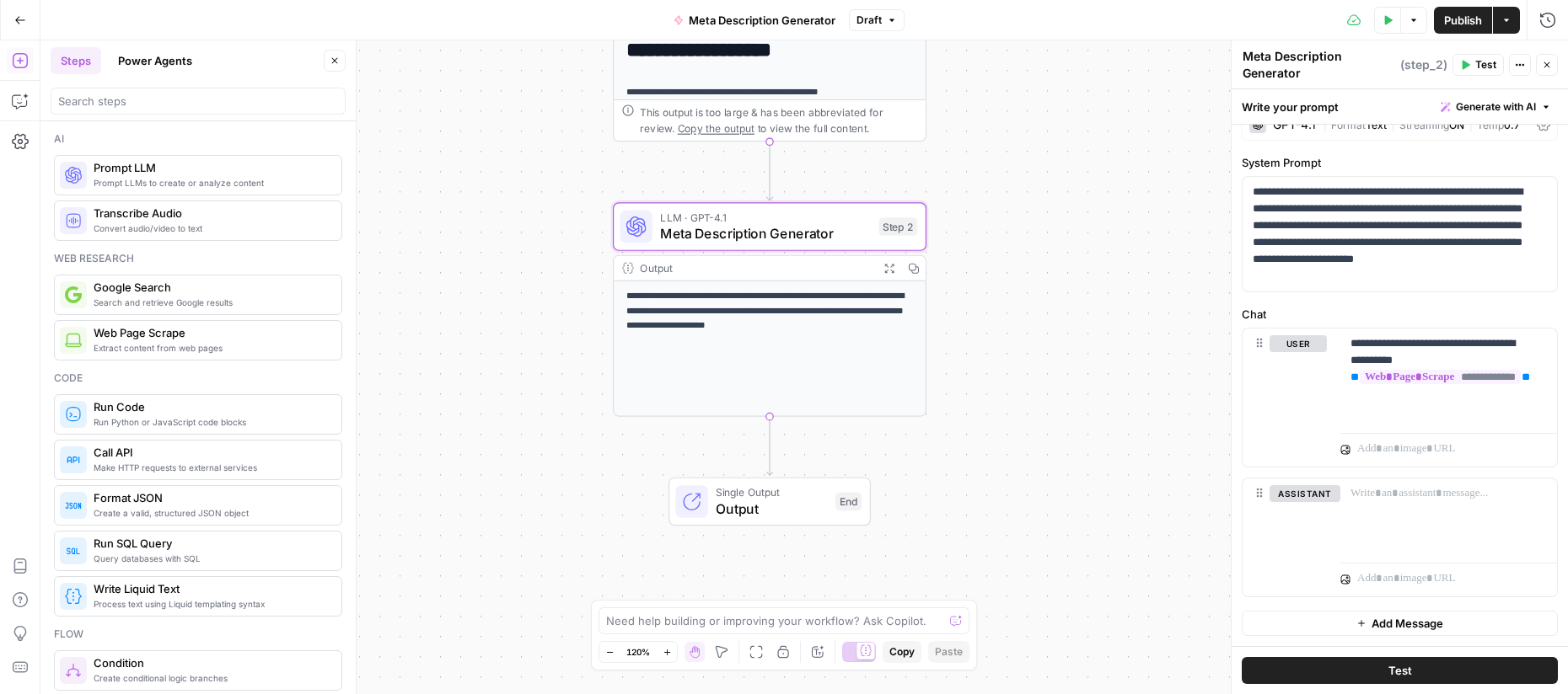
drag, startPoint x: 1109, startPoint y: 376, endPoint x: 1097, endPoint y: 262, distance: 114.6
click at [1097, 262] on div "**********" at bounding box center [804, 367] width 1528 height 654
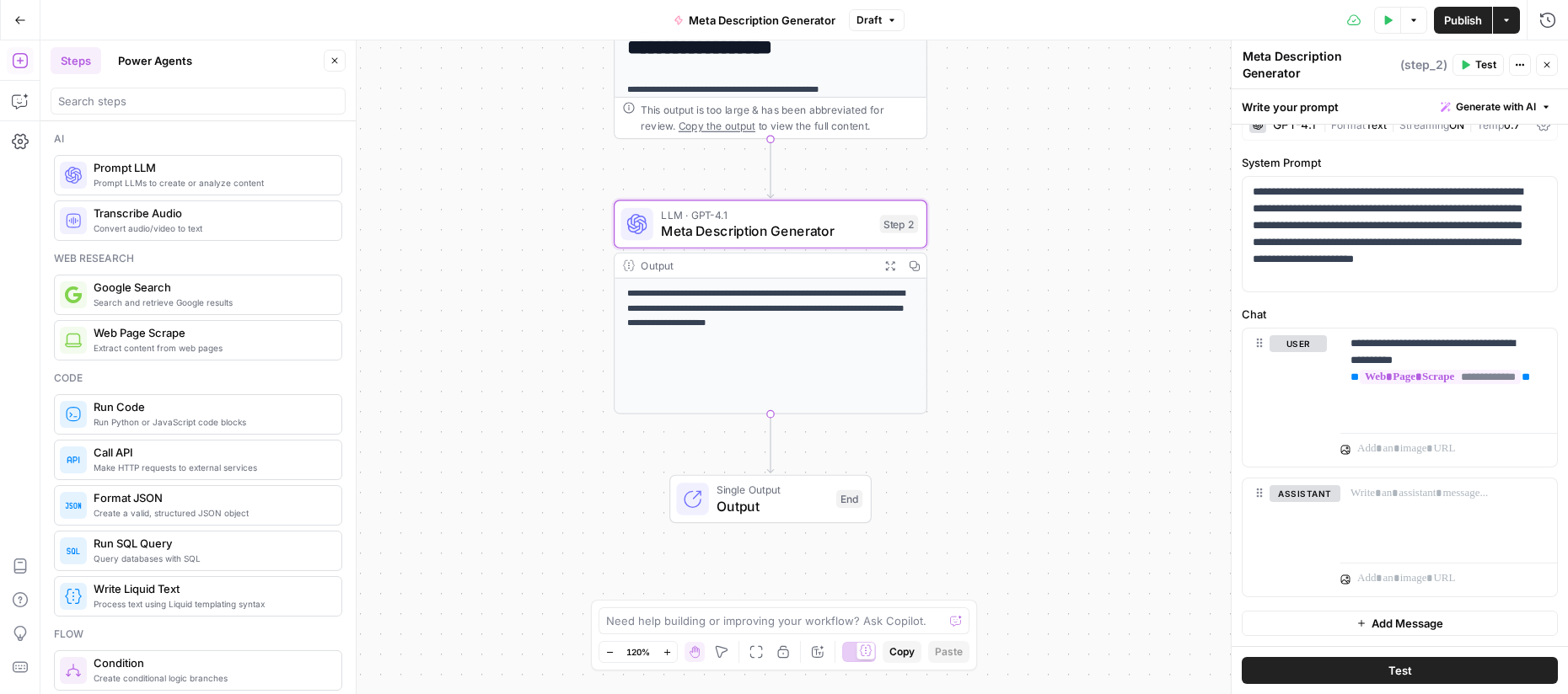
click at [791, 226] on span "Meta Description Generator" at bounding box center [766, 230] width 211 height 20
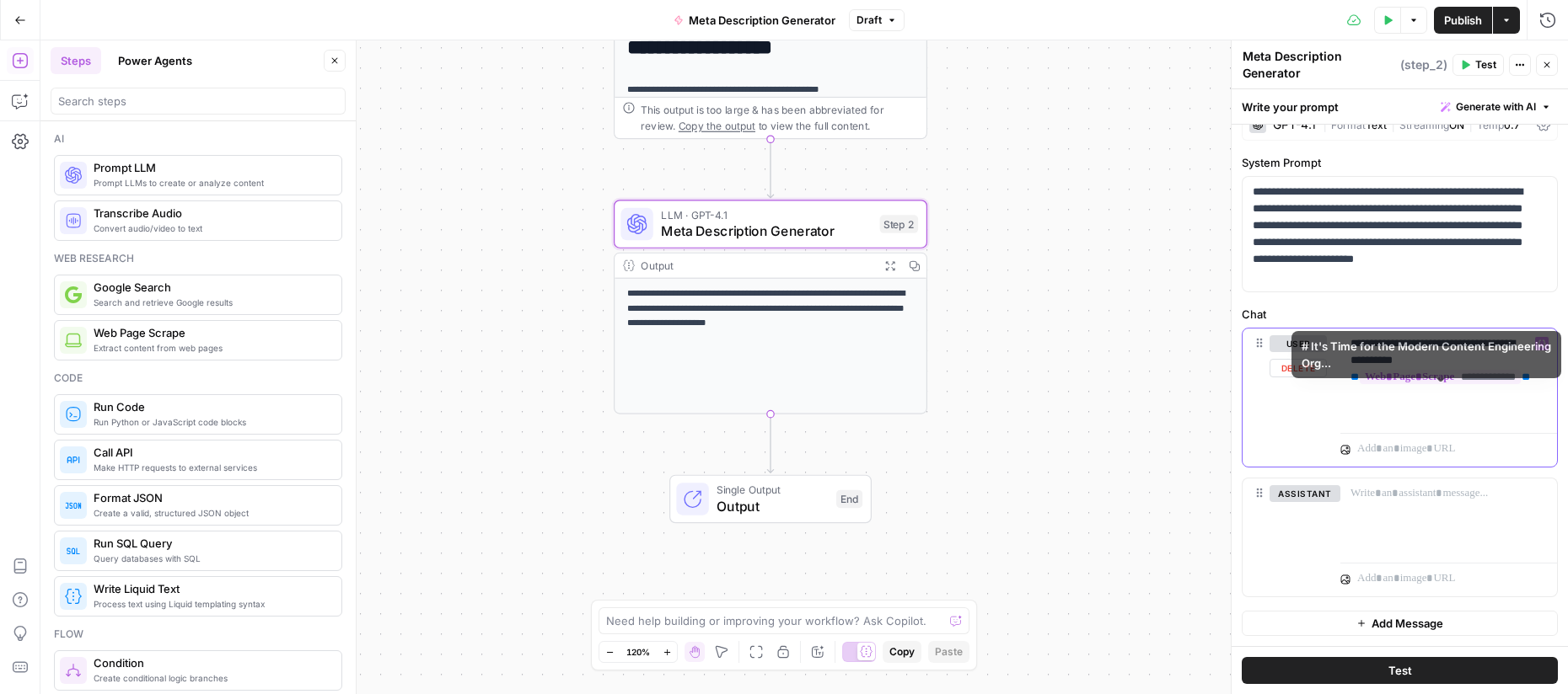
click at [1375, 408] on p "**********" at bounding box center [1443, 377] width 184 height 84
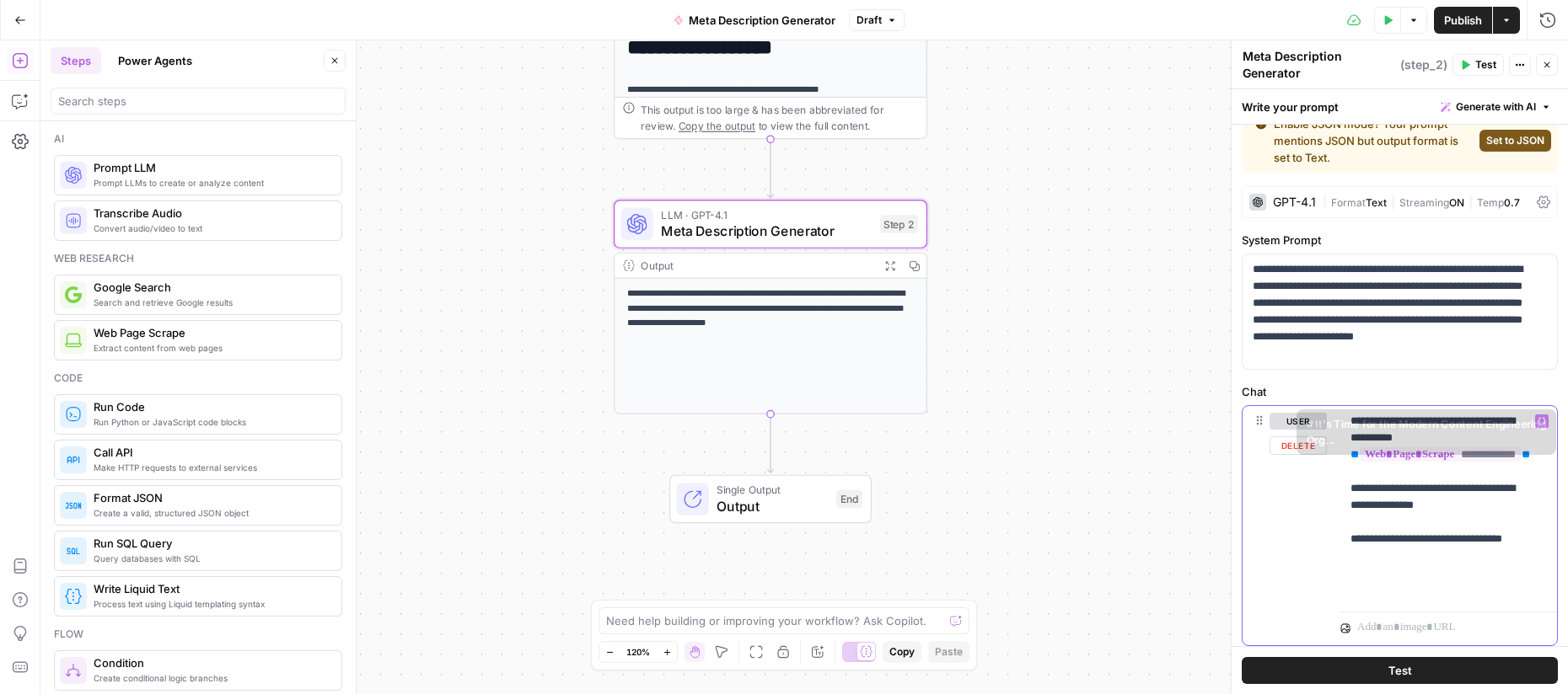
click at [1418, 578] on p "**********" at bounding box center [1443, 506] width 184 height 186
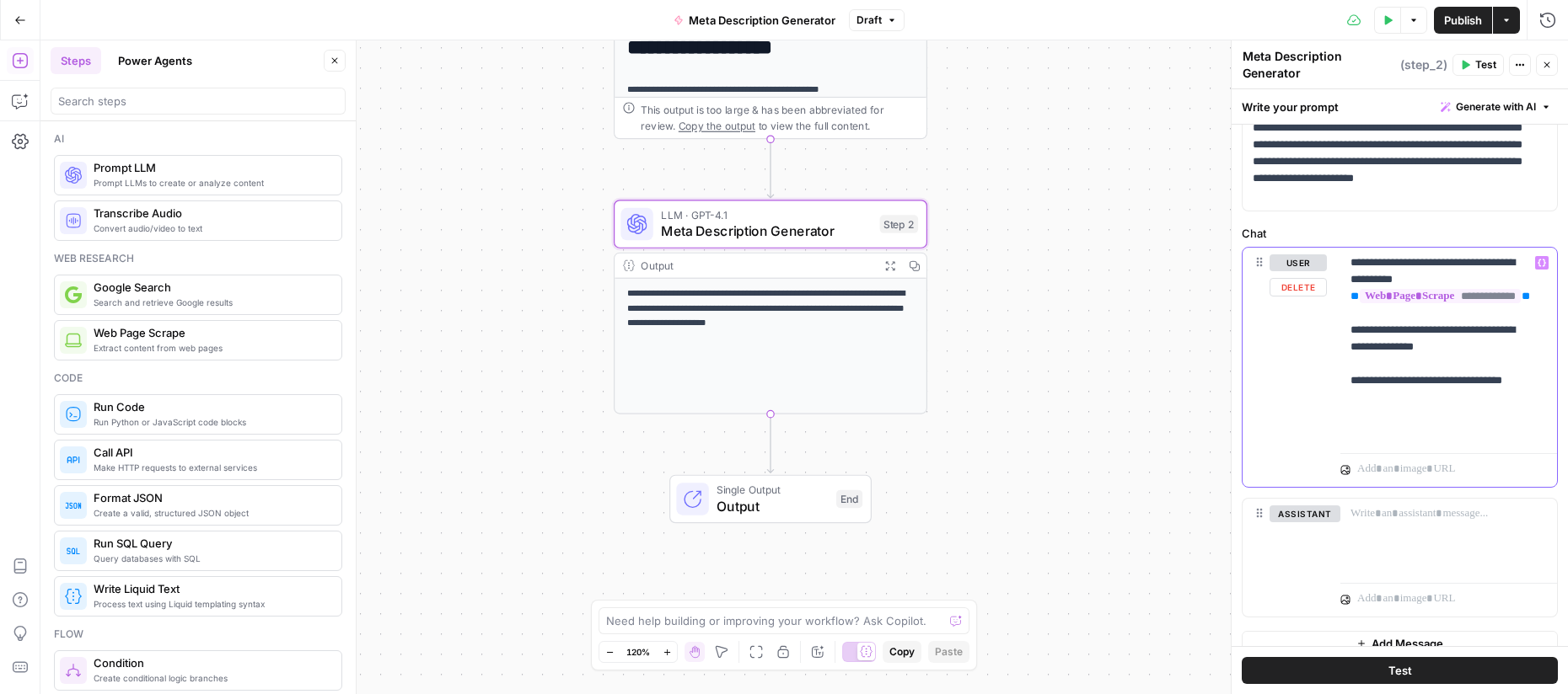
scroll to position [205, 0]
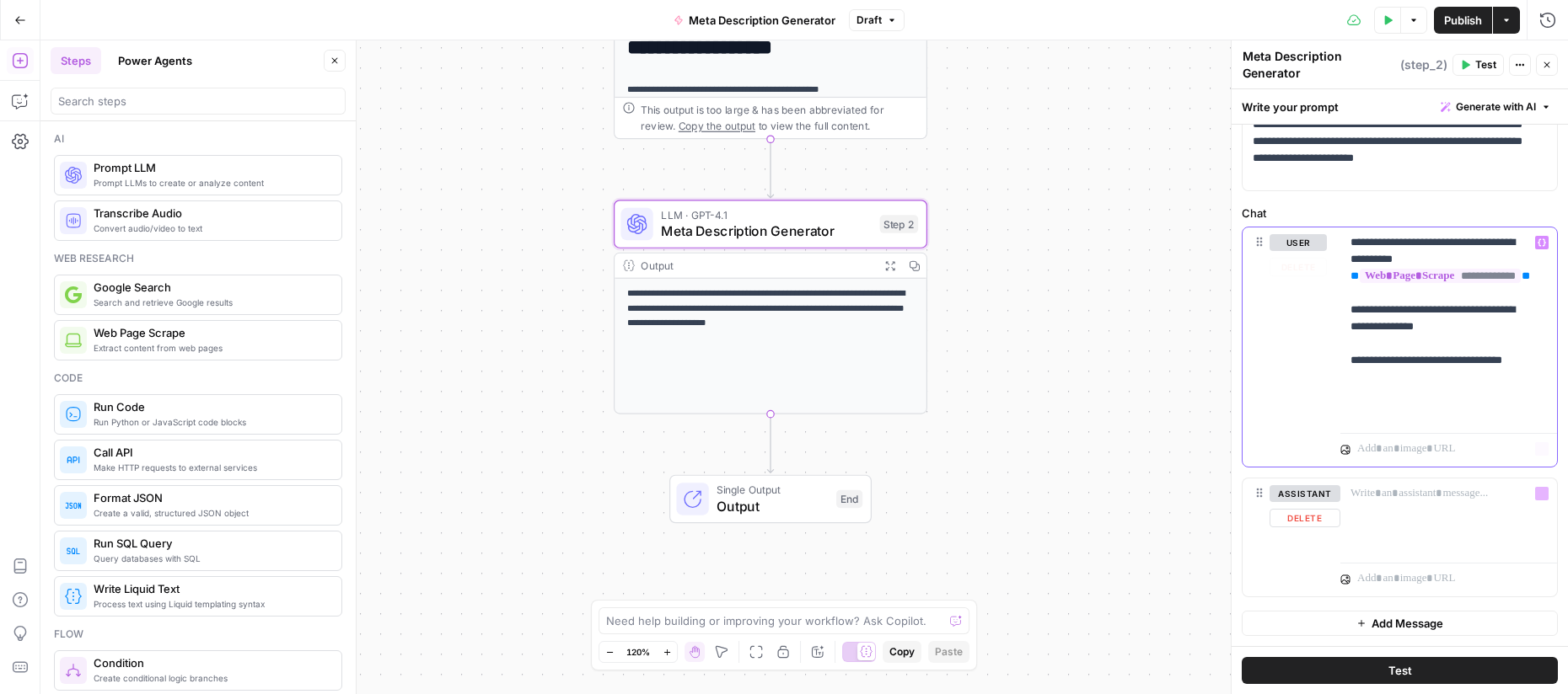
click at [1390, 424] on div "**********" at bounding box center [1448, 326] width 216 height 199
click at [1400, 417] on p "**********" at bounding box center [1443, 327] width 184 height 186
click at [1423, 397] on p "**********" at bounding box center [1443, 327] width 184 height 186
click at [1462, 382] on p "**********" at bounding box center [1443, 327] width 184 height 186
click at [1488, 401] on p "**********" at bounding box center [1443, 327] width 184 height 186
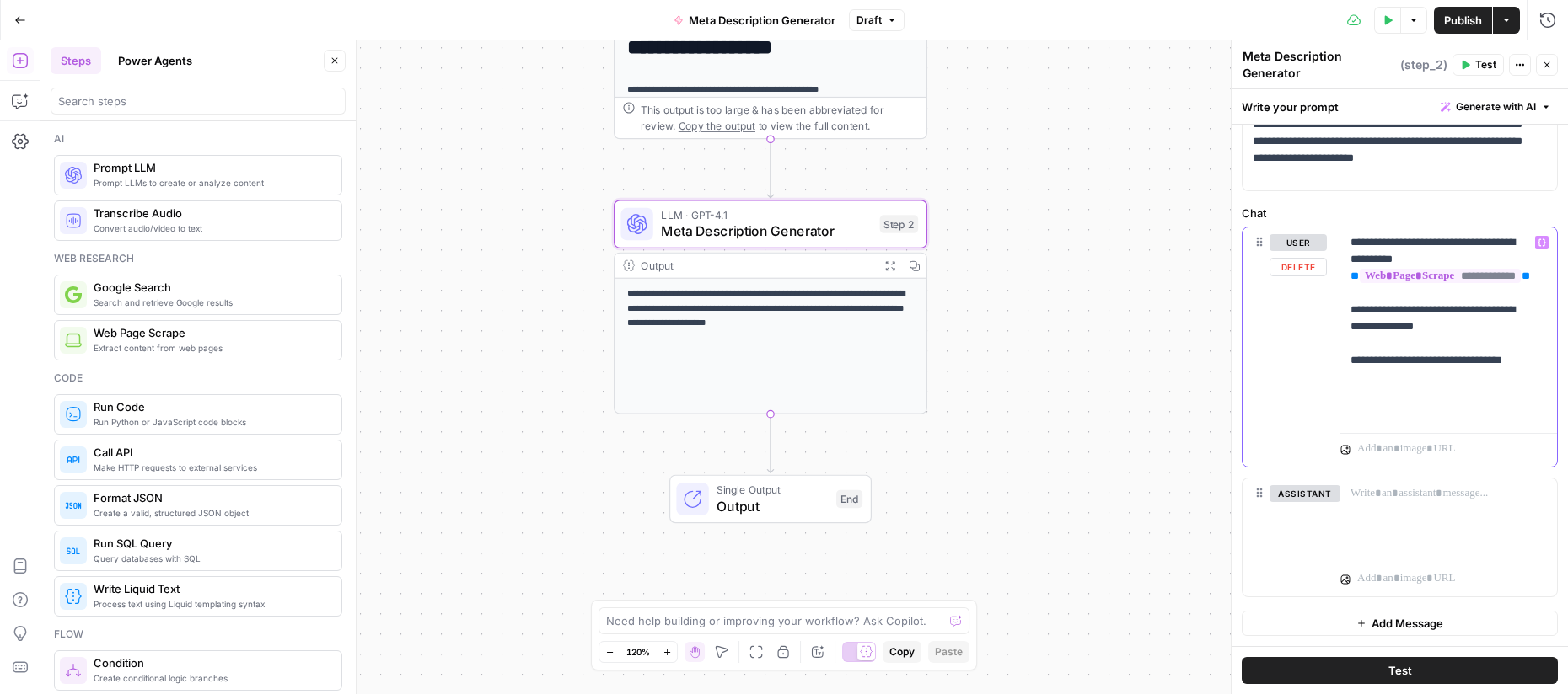
click at [1436, 411] on p "**********" at bounding box center [1443, 327] width 184 height 186
click at [1413, 433] on hr at bounding box center [1448, 433] width 216 height 1
click at [1410, 413] on p "**********" at bounding box center [1443, 327] width 184 height 186
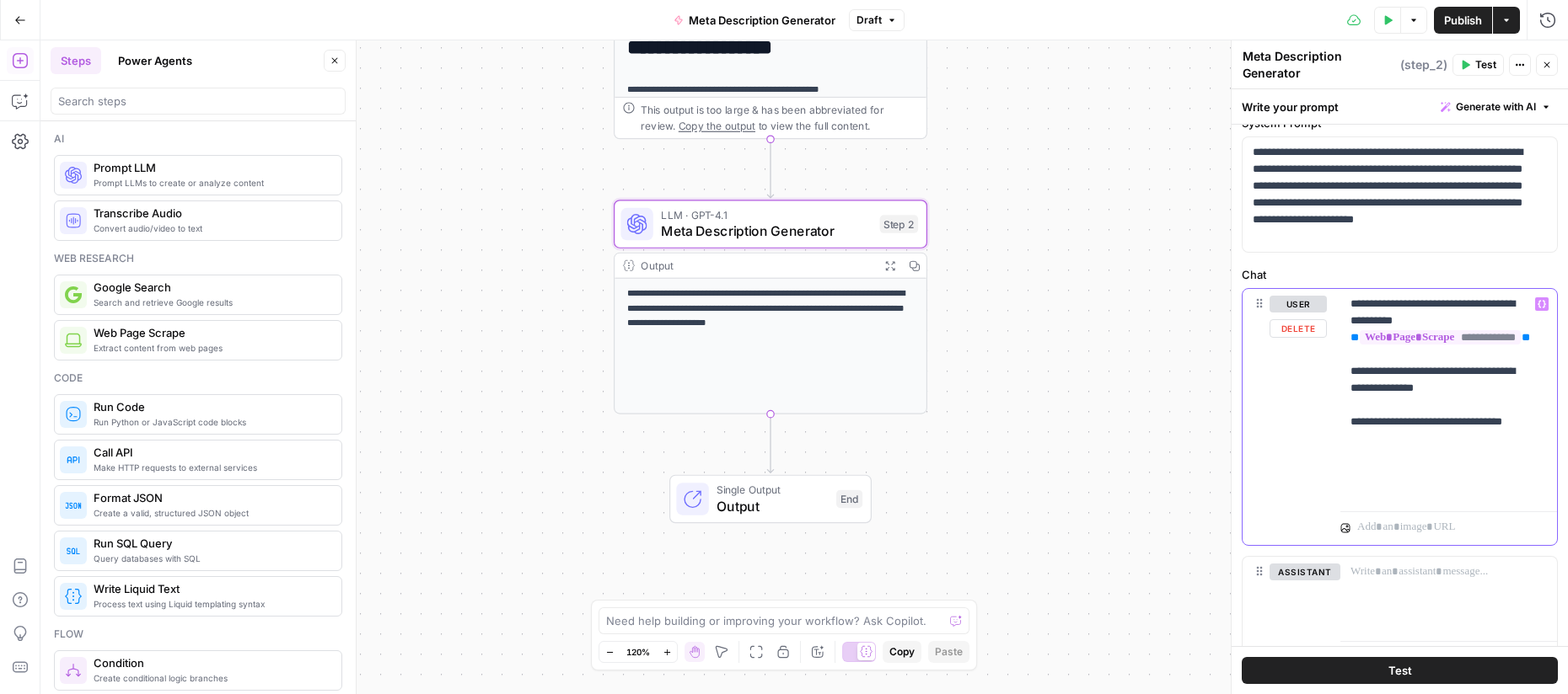
scroll to position [146, 0]
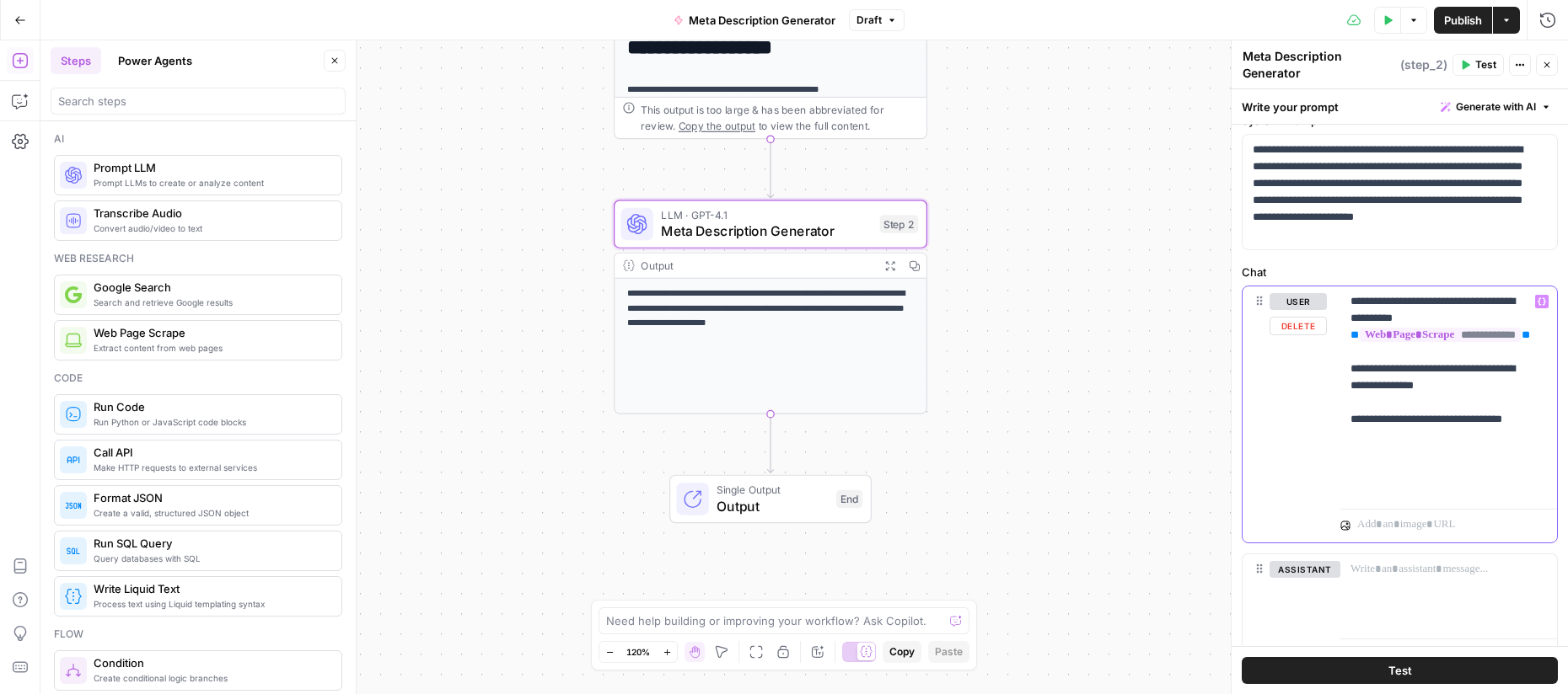
click at [1387, 446] on p "**********" at bounding box center [1443, 394] width 184 height 202
click at [1393, 423] on p "**********" at bounding box center [1443, 394] width 184 height 202
click at [1431, 403] on p "**********" at bounding box center [1443, 394] width 184 height 202
click at [1405, 422] on p "**********" at bounding box center [1443, 403] width 184 height 219
click at [1396, 473] on p "**********" at bounding box center [1443, 403] width 184 height 219
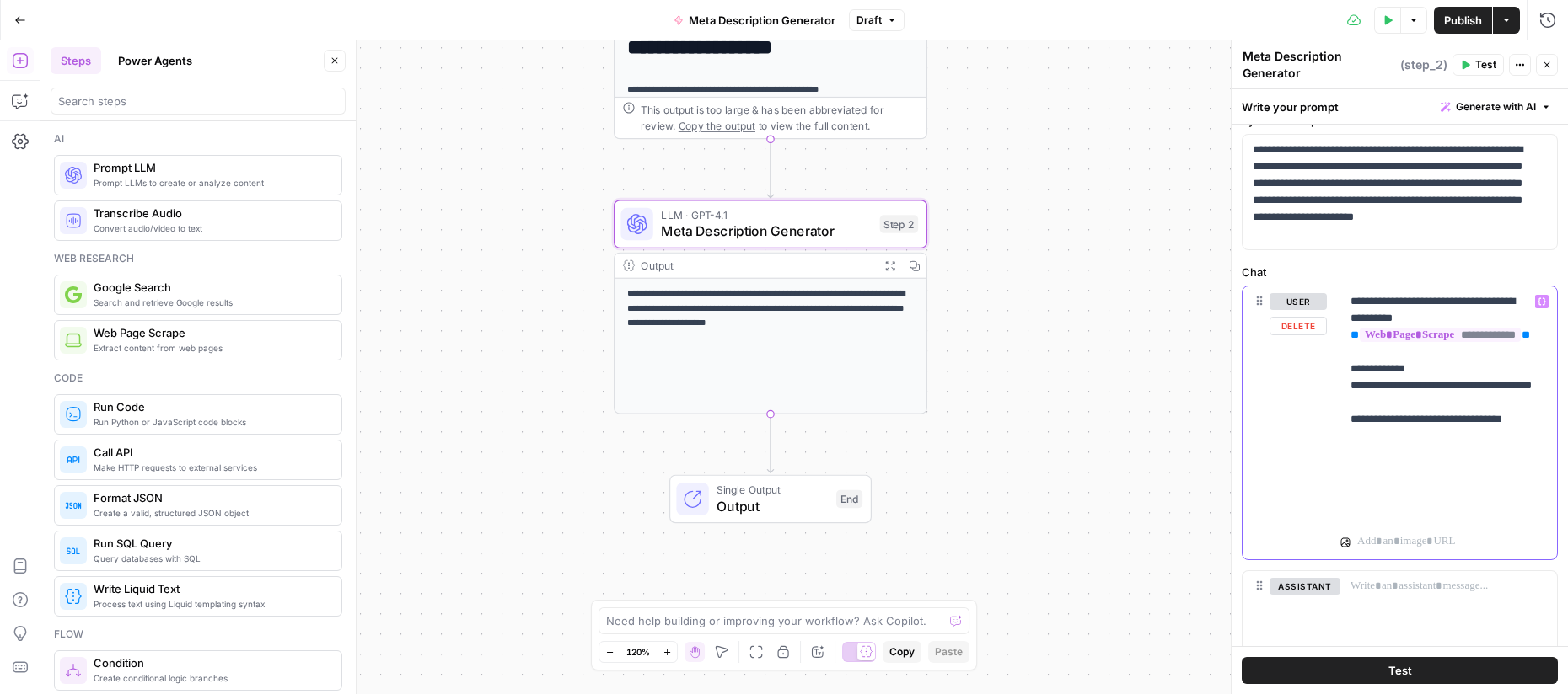
click at [1348, 467] on div "**********" at bounding box center [1448, 403] width 216 height 233
click at [1427, 486] on p "**********" at bounding box center [1443, 403] width 184 height 219
drag, startPoint x: 1418, startPoint y: 487, endPoint x: 1343, endPoint y: 394, distance: 119.5
click at [1343, 394] on div "**********" at bounding box center [1448, 403] width 216 height 233
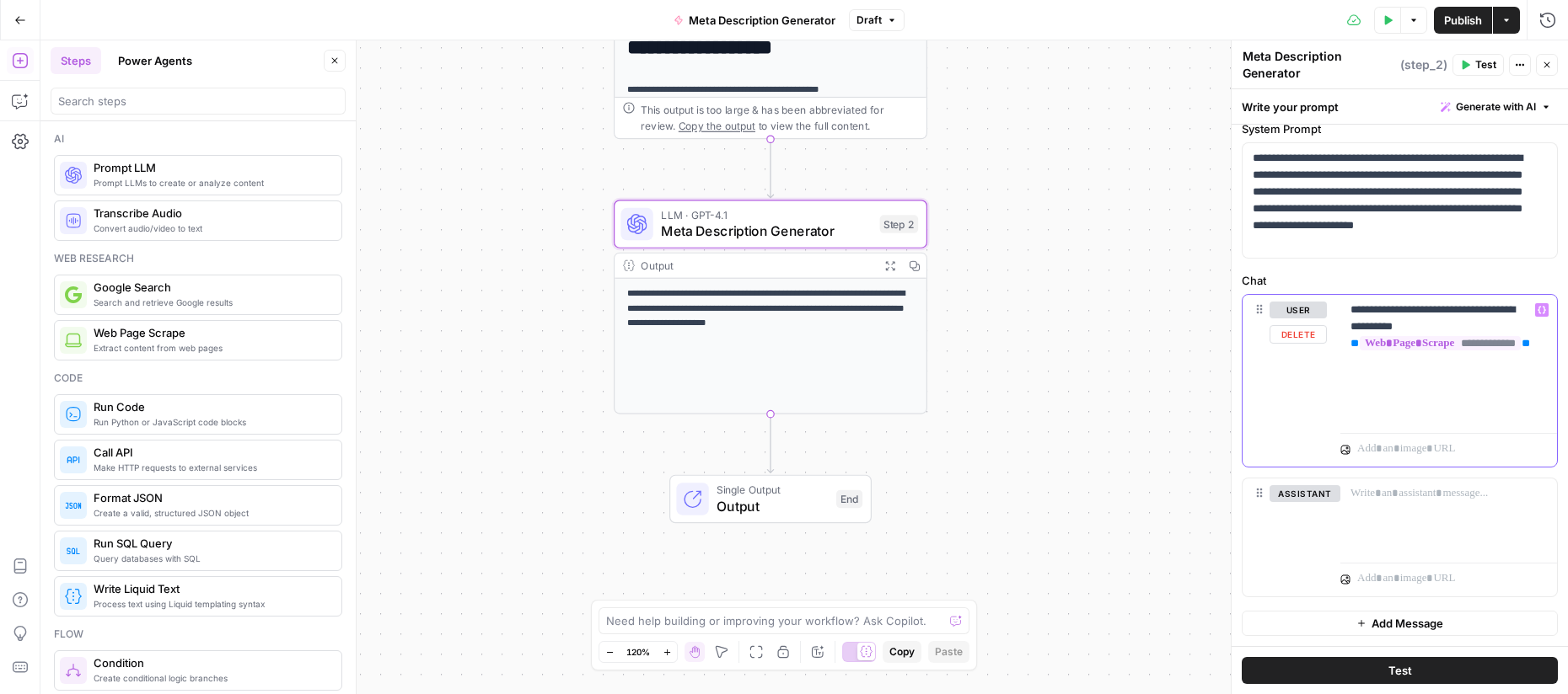
scroll to position [43, 0]
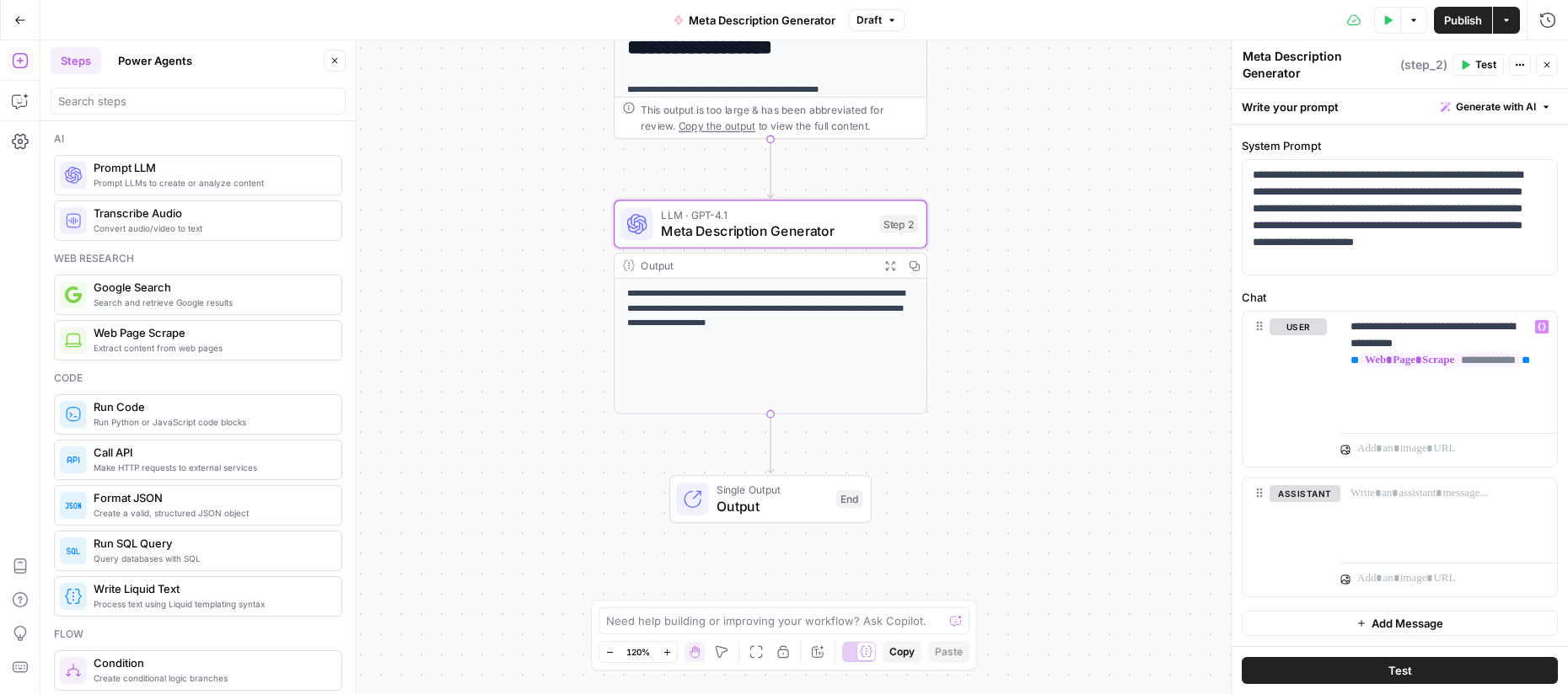
click at [790, 501] on span "Output" at bounding box center [771, 506] width 111 height 20
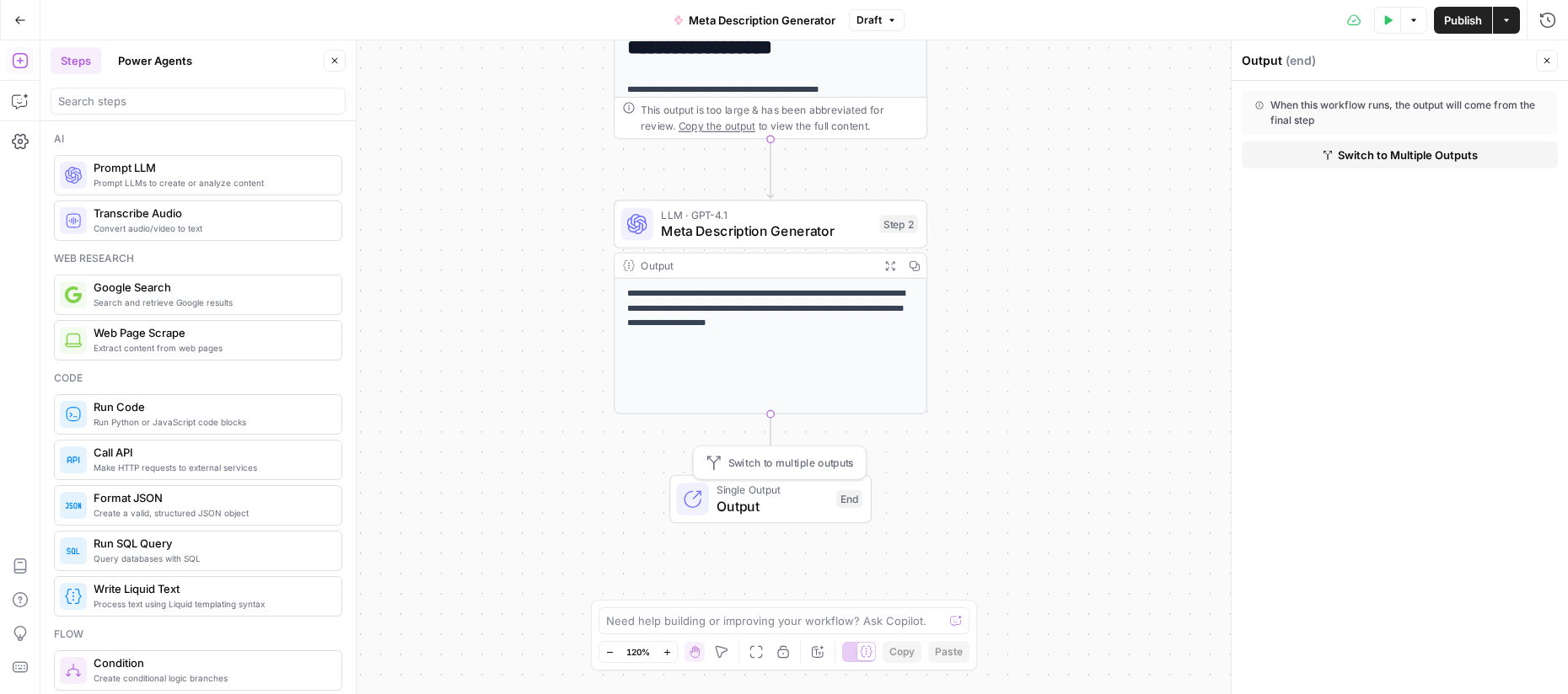
click at [784, 506] on span "Output" at bounding box center [771, 506] width 111 height 20
click at [765, 276] on div "Output Expand Output Copy" at bounding box center [770, 266] width 312 height 25
click at [784, 339] on div "**********" at bounding box center [770, 347] width 312 height 135
click at [781, 505] on span "Output" at bounding box center [771, 506] width 111 height 20
click at [764, 496] on span "Output" at bounding box center [771, 506] width 111 height 20
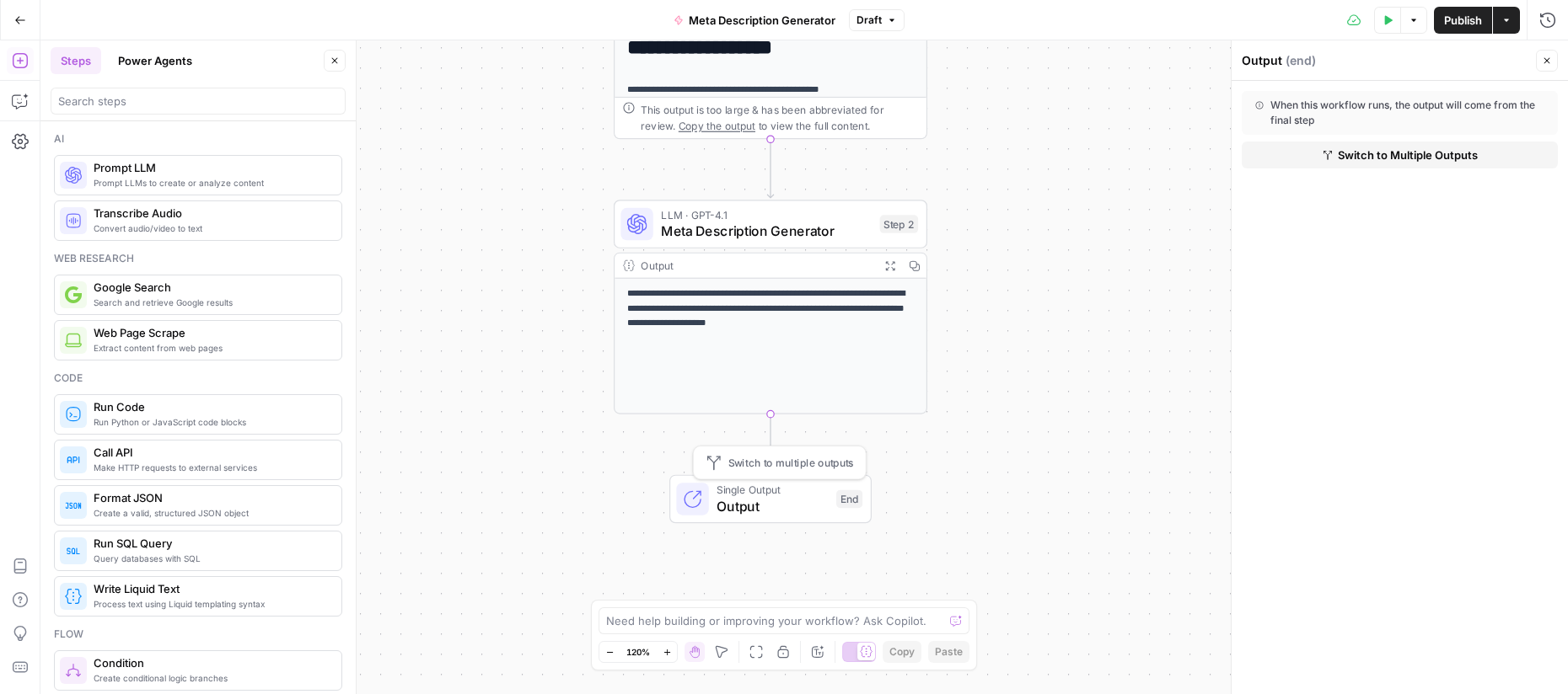
click at [792, 463] on span "Switch to multiple outputs" at bounding box center [791, 463] width 125 height 16
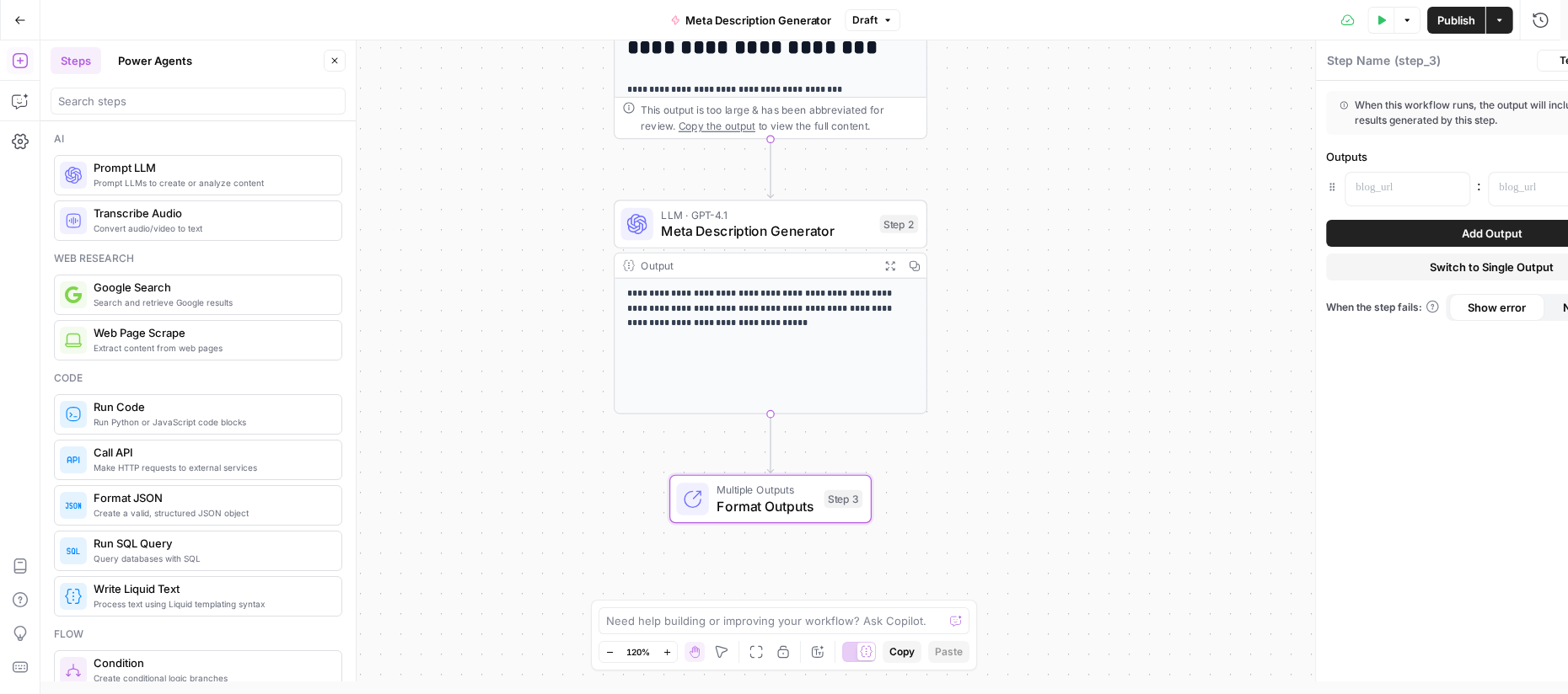
type textarea "Format Outputs"
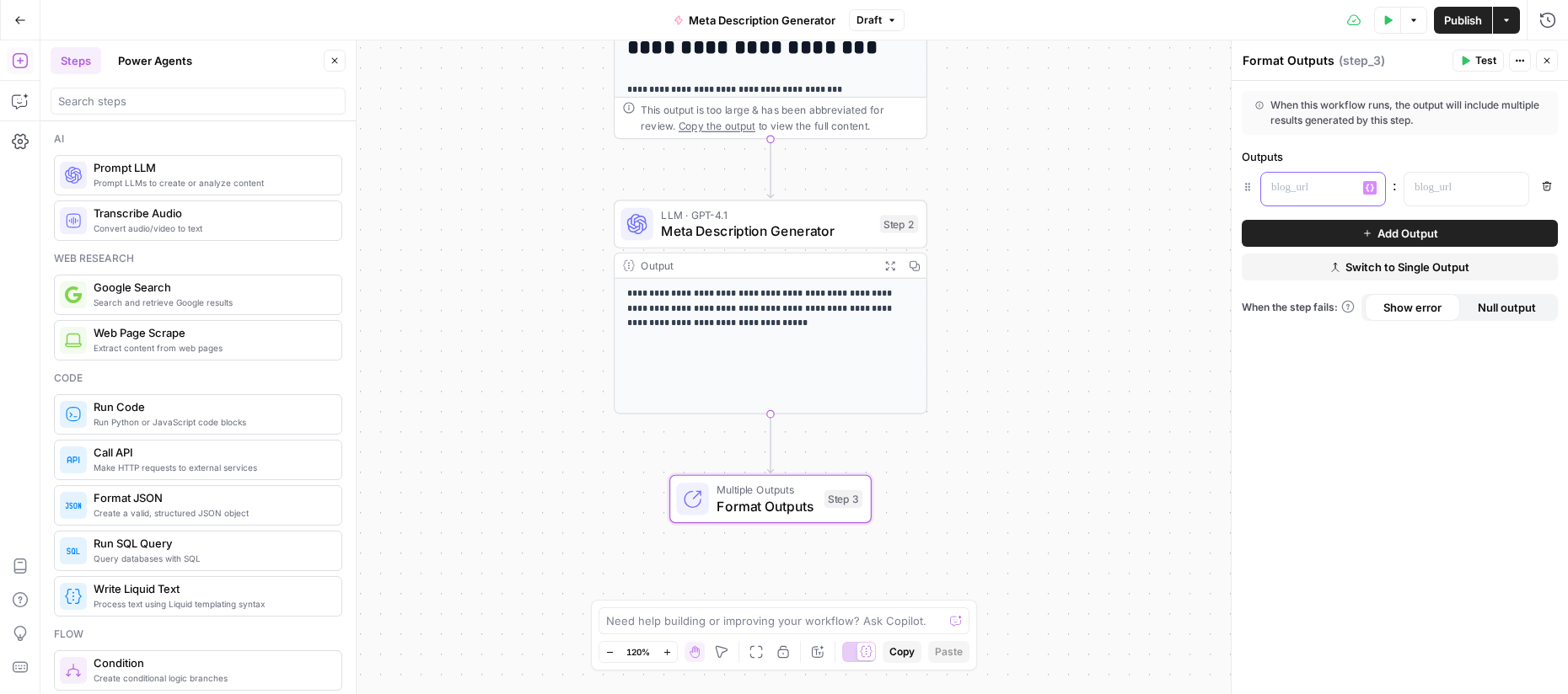
click at [1320, 192] on p at bounding box center [1310, 187] width 77 height 17
click at [337, 59] on icon "button" at bounding box center [335, 61] width 11 height 11
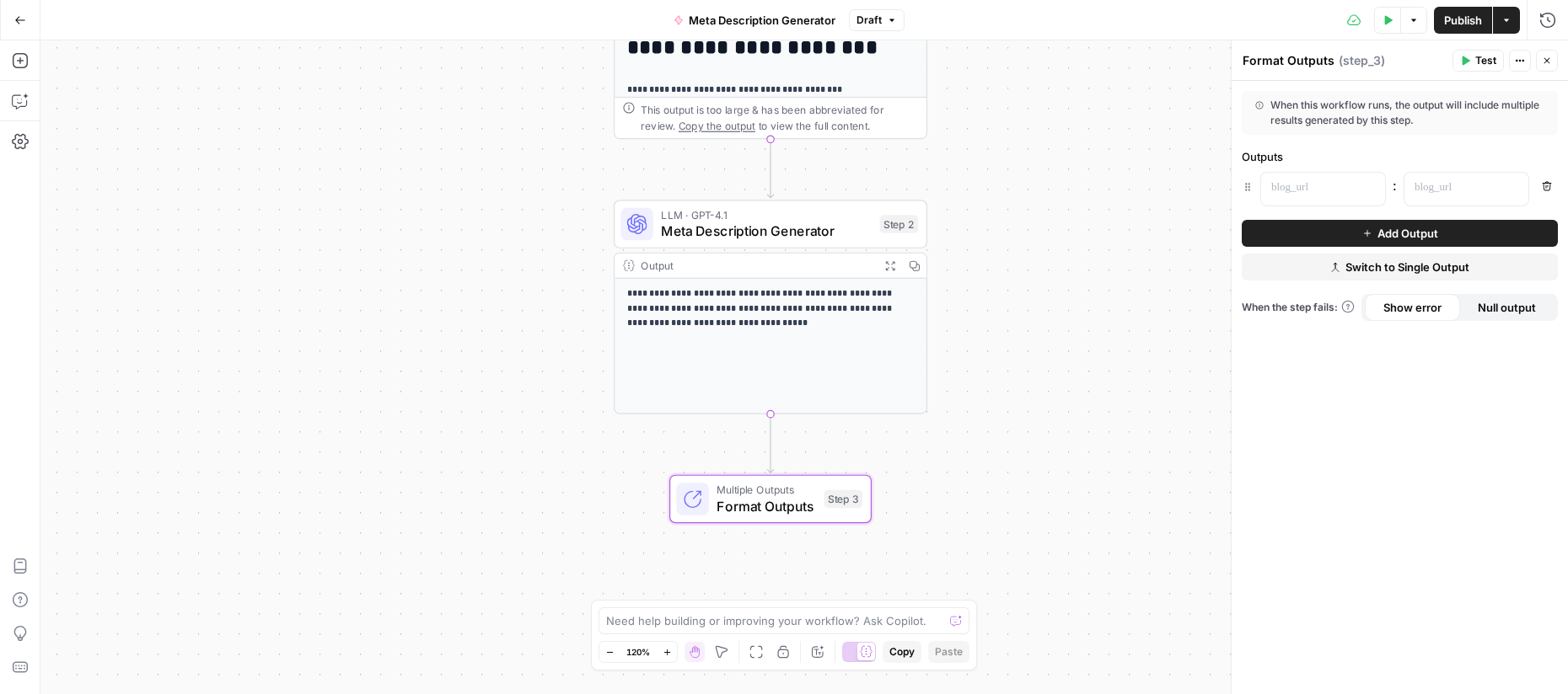
click at [767, 504] on span "Format Outputs" at bounding box center [766, 506] width 100 height 20
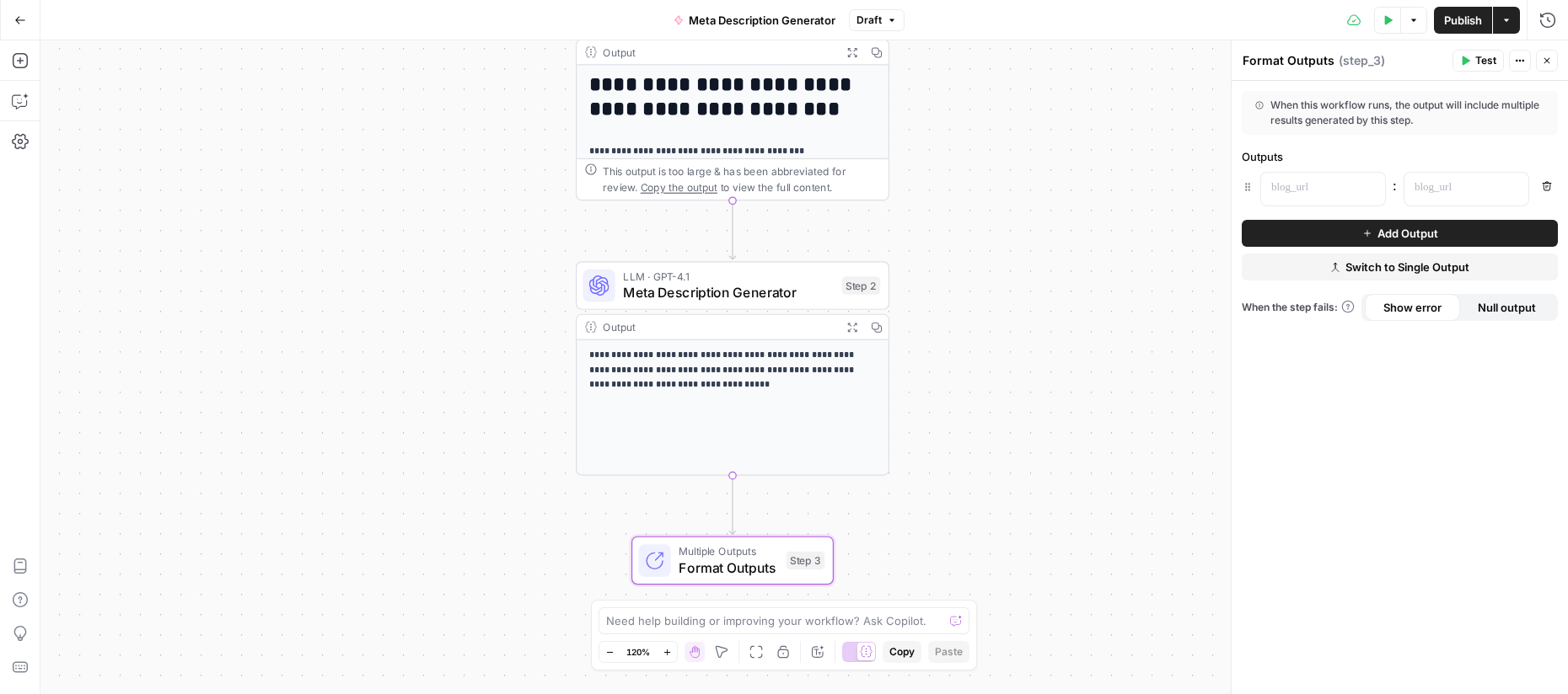
drag, startPoint x: 1071, startPoint y: 298, endPoint x: 1028, endPoint y: 354, distance: 70.6
click at [1029, 355] on div "**********" at bounding box center [804, 367] width 1528 height 654
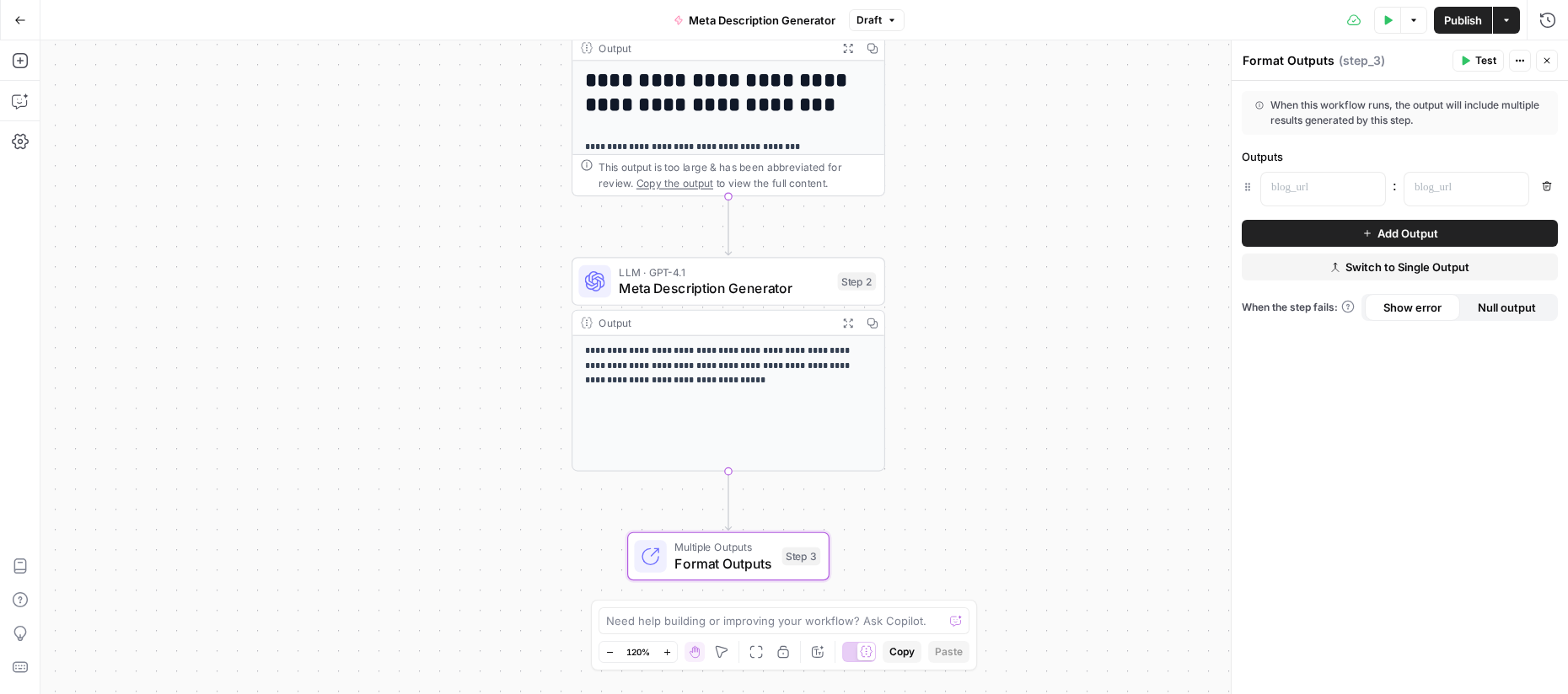
click at [1544, 57] on icon "button" at bounding box center [1547, 61] width 11 height 11
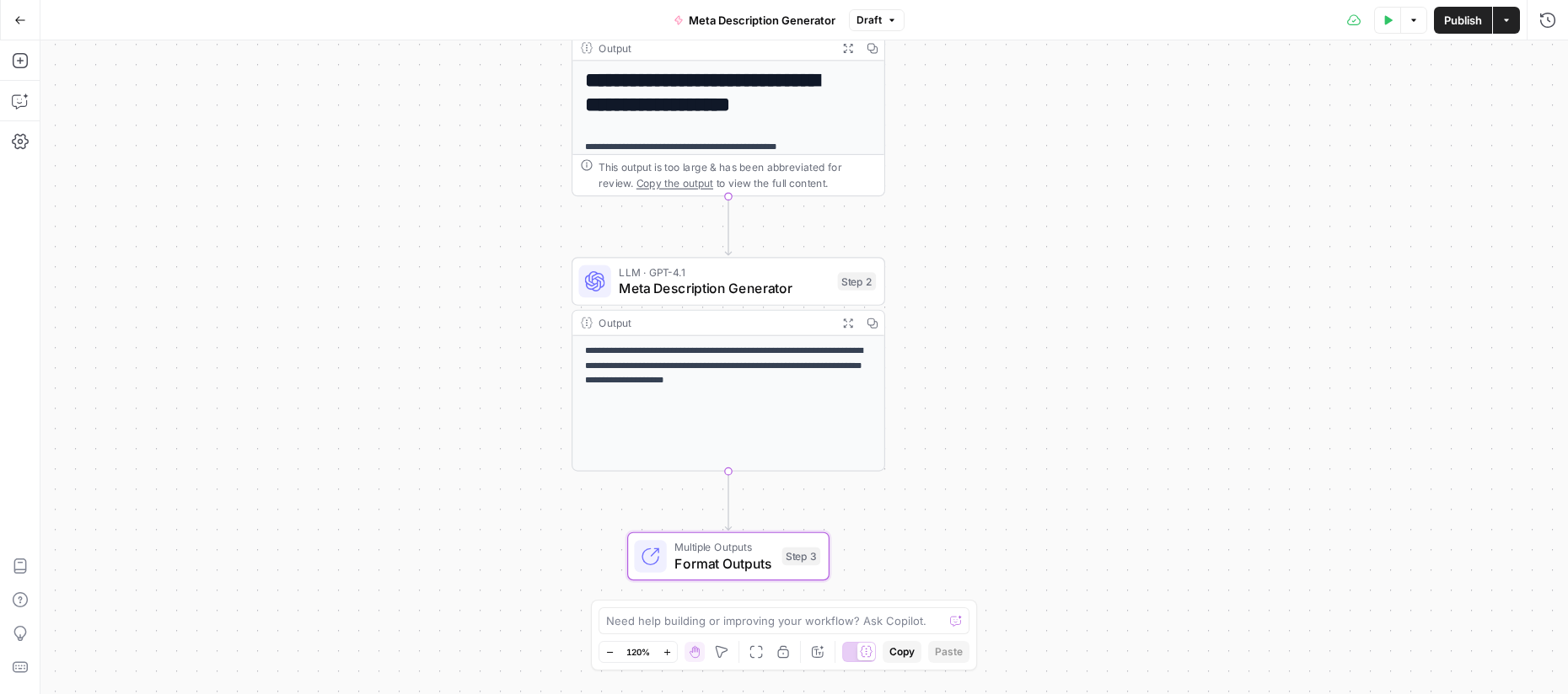
click at [1466, 25] on span "Publish" at bounding box center [1463, 19] width 38 height 17
click at [1321, 334] on div "**********" at bounding box center [804, 367] width 1528 height 654
click at [681, 563] on span "Format Outputs" at bounding box center [724, 564] width 100 height 20
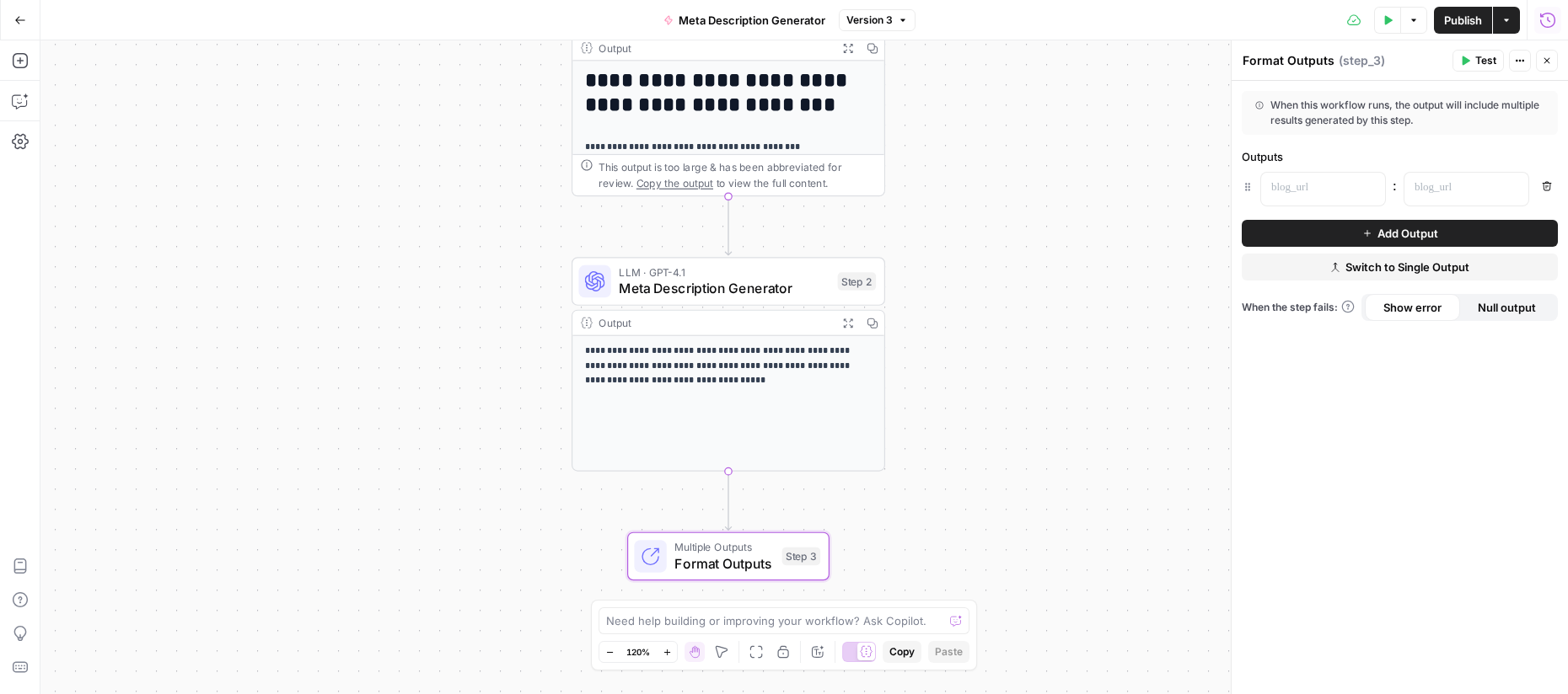
click at [738, 416] on div "**********" at bounding box center [728, 403] width 312 height 135
click at [775, 278] on span "Meta Description Generator" at bounding box center [724, 288] width 211 height 20
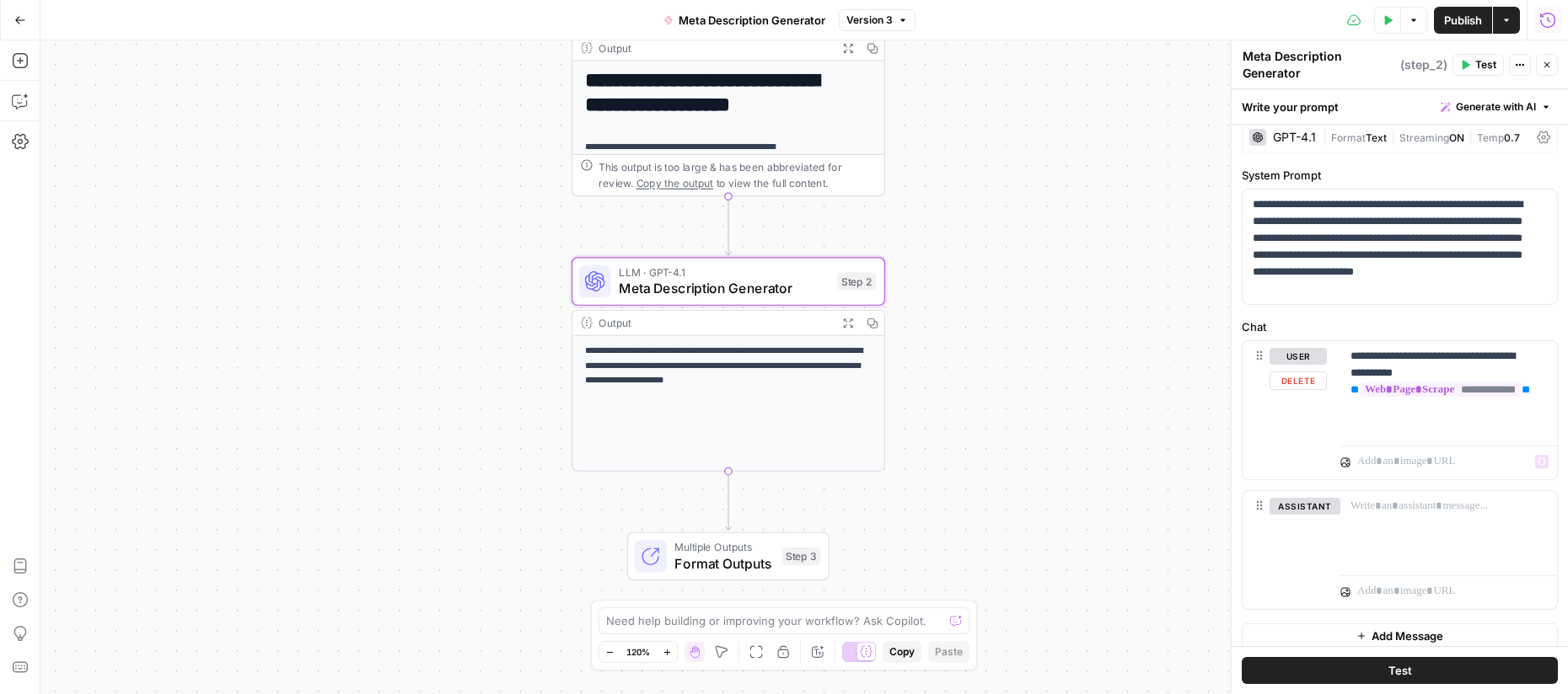
scroll to position [26, 0]
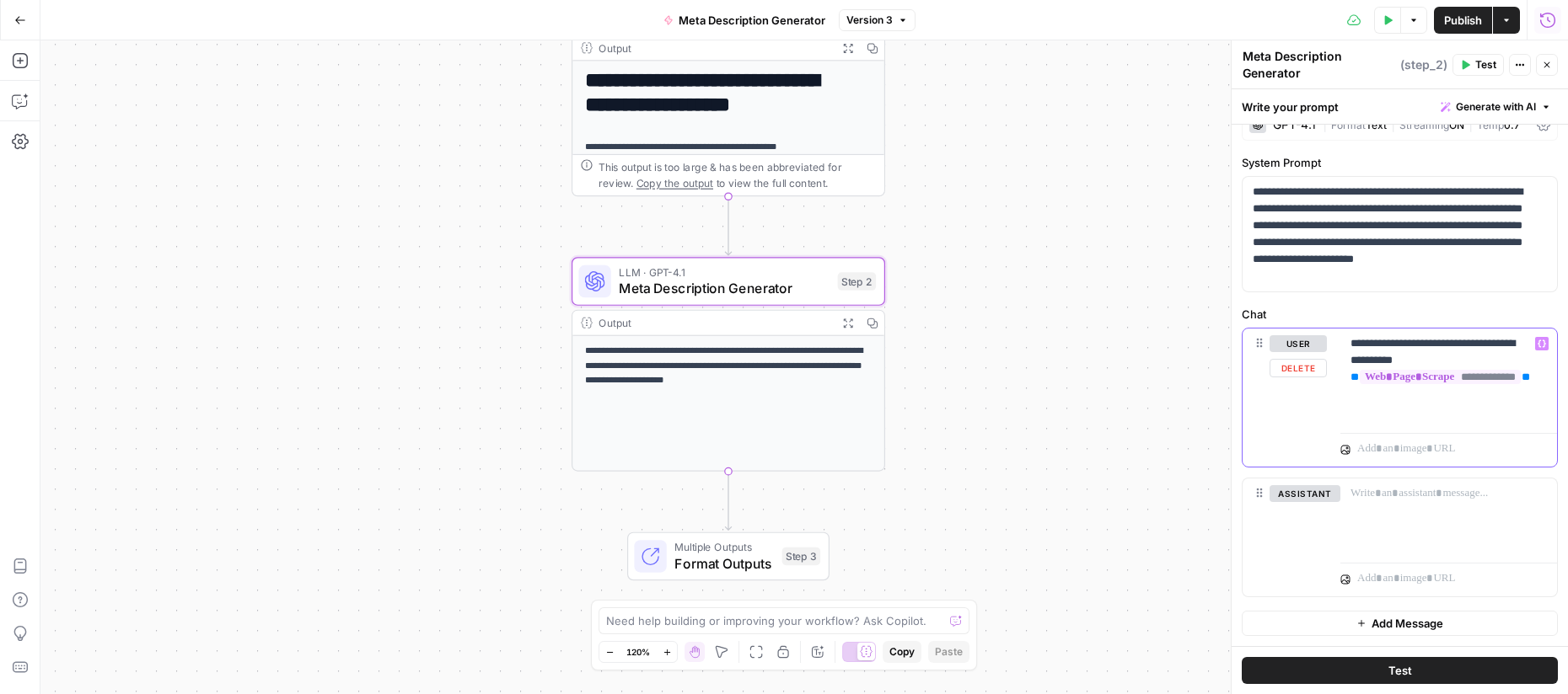
click at [1376, 418] on p "**********" at bounding box center [1443, 377] width 184 height 84
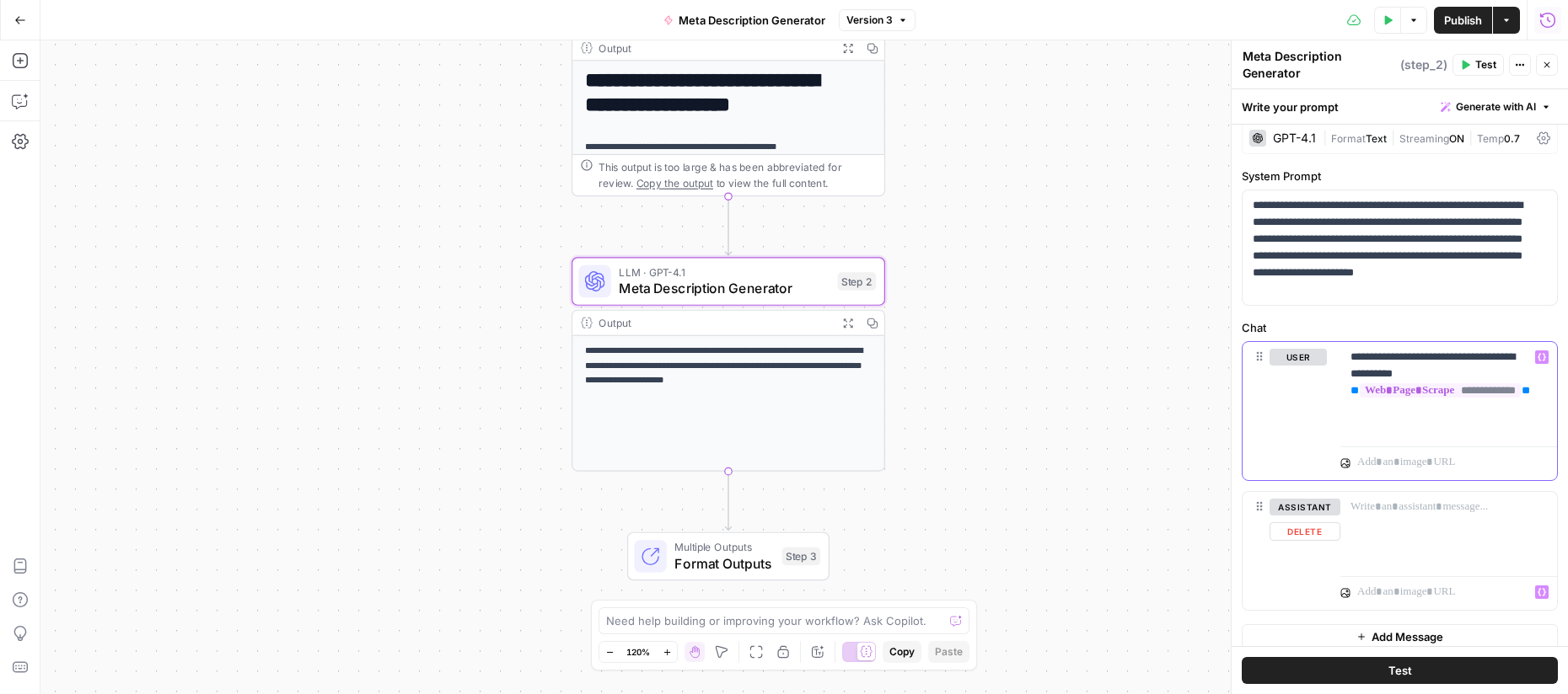
scroll to position [0, 0]
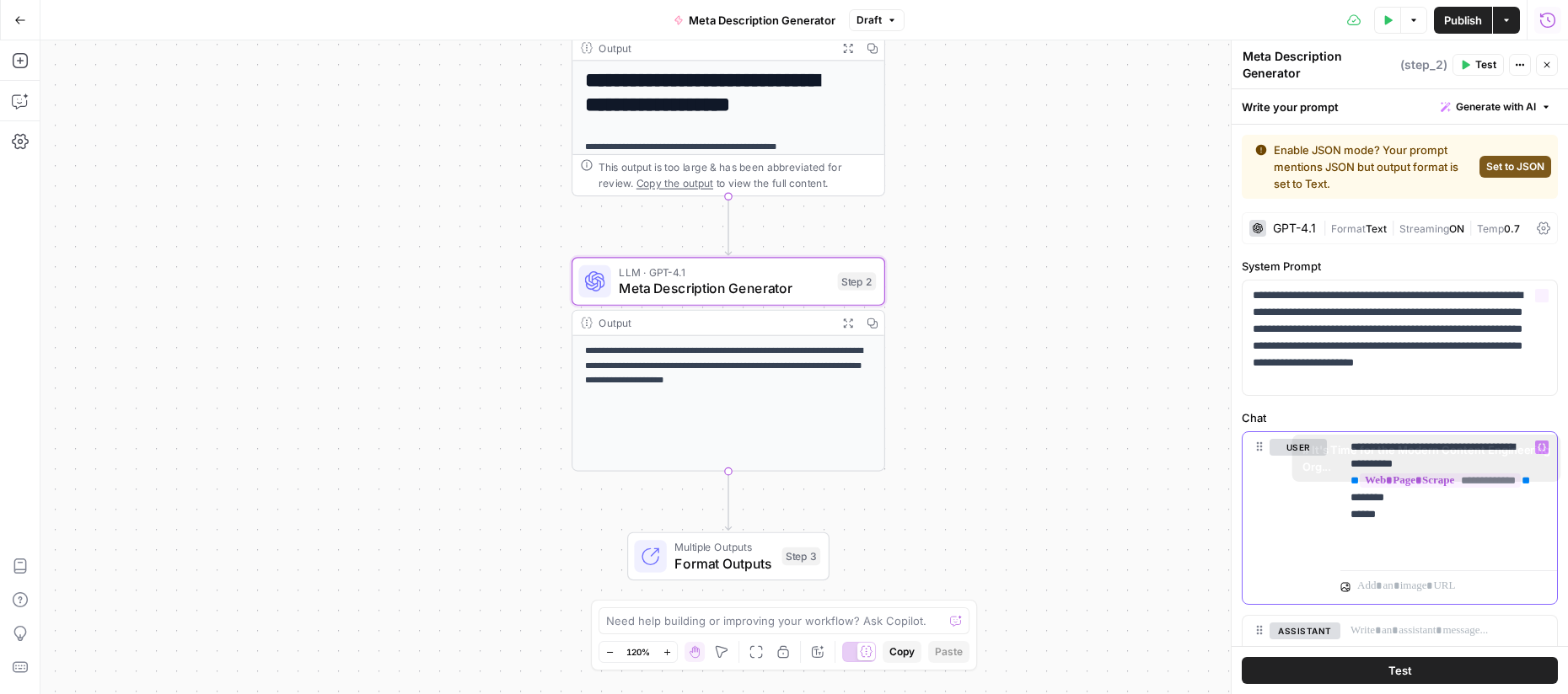
click at [1429, 548] on p "**********" at bounding box center [1443, 498] width 184 height 118
click at [1399, 553] on p "**********" at bounding box center [1443, 498] width 184 height 118
drag, startPoint x: 1399, startPoint y: 550, endPoint x: 1325, endPoint y: 536, distance: 75.3
click at [1325, 536] on div "**********" at bounding box center [1399, 518] width 314 height 172
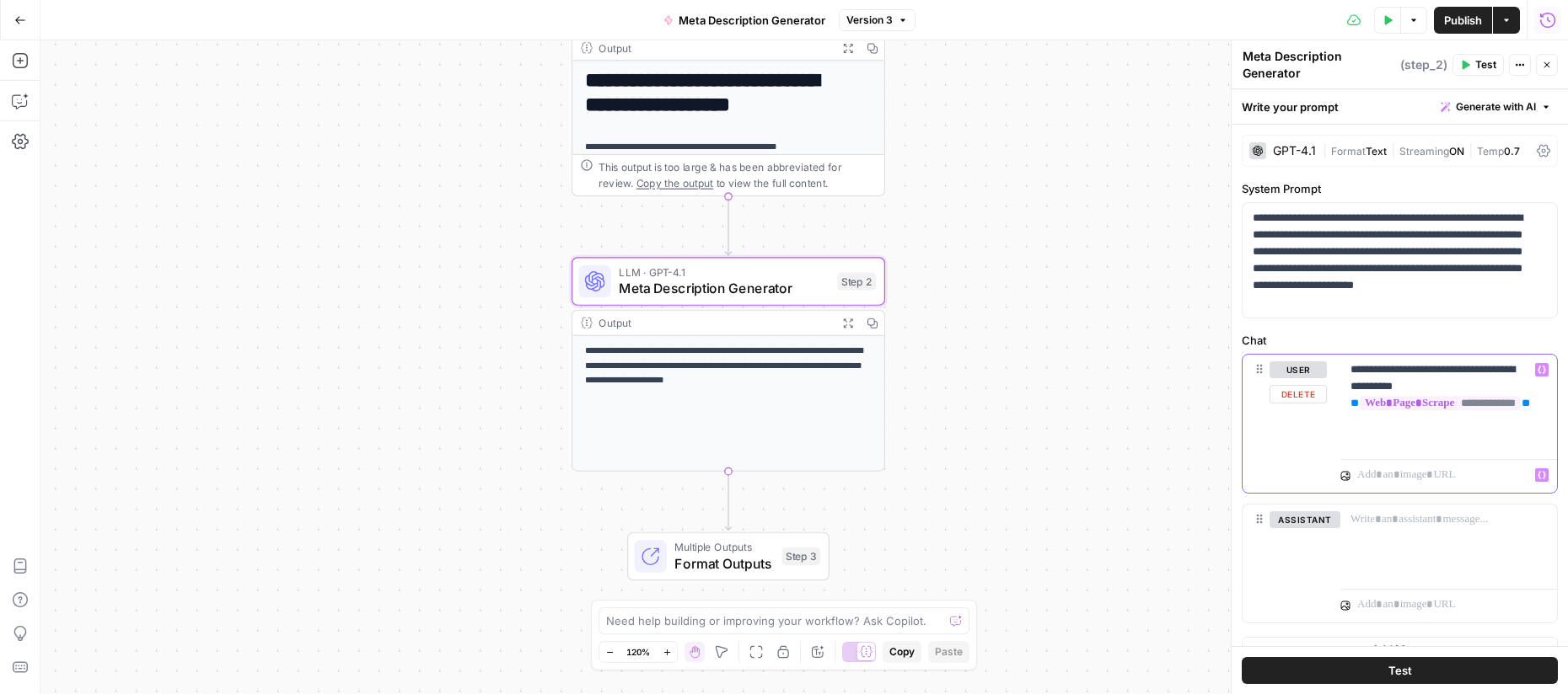
click at [1459, 466] on p at bounding box center [1439, 474] width 165 height 17
click at [909, 514] on div "**********" at bounding box center [804, 367] width 1528 height 654
click at [1542, 62] on icon "button" at bounding box center [1547, 65] width 11 height 11
